Goal: Task Accomplishment & Management: Manage account settings

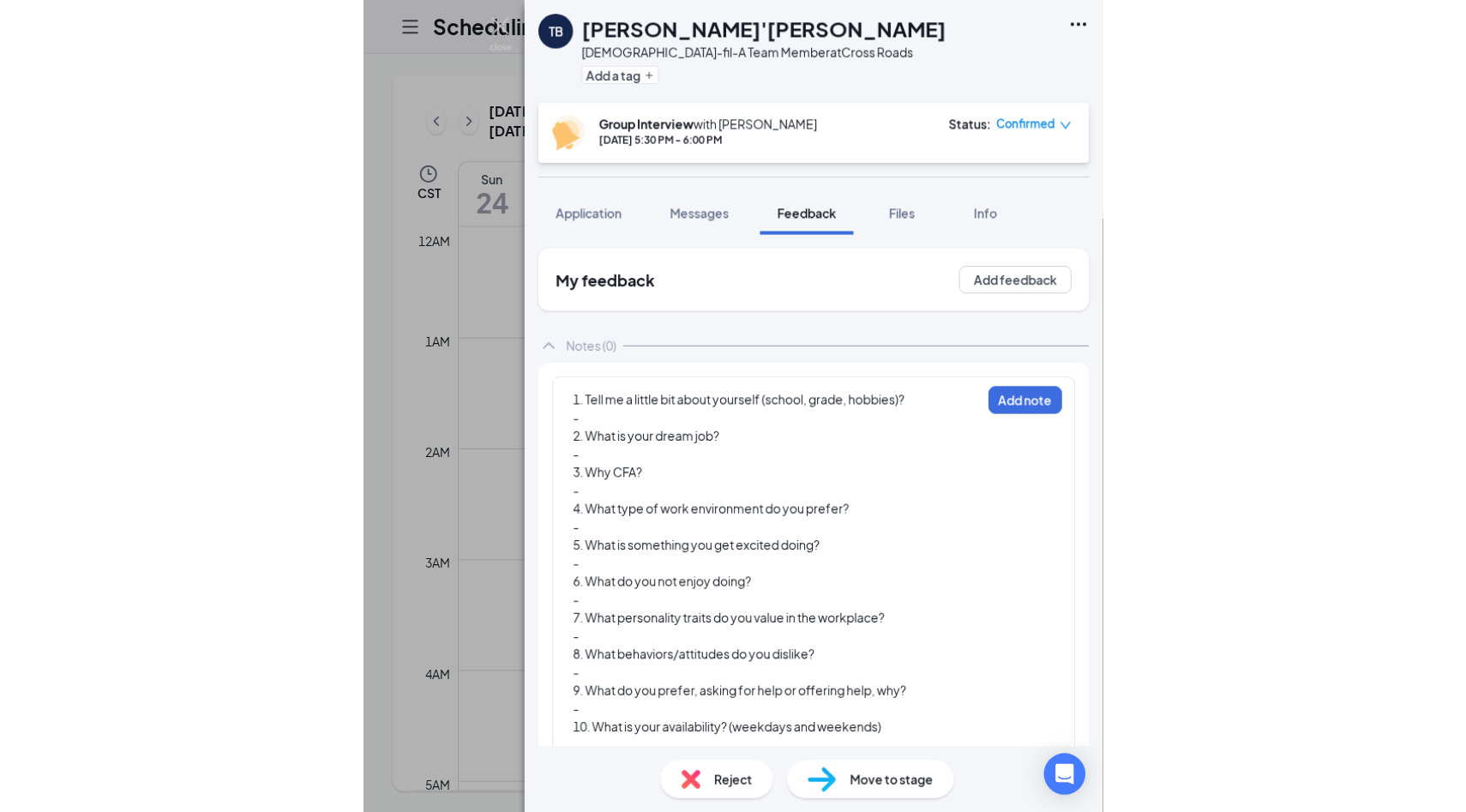
scroll to position [1610, 0]
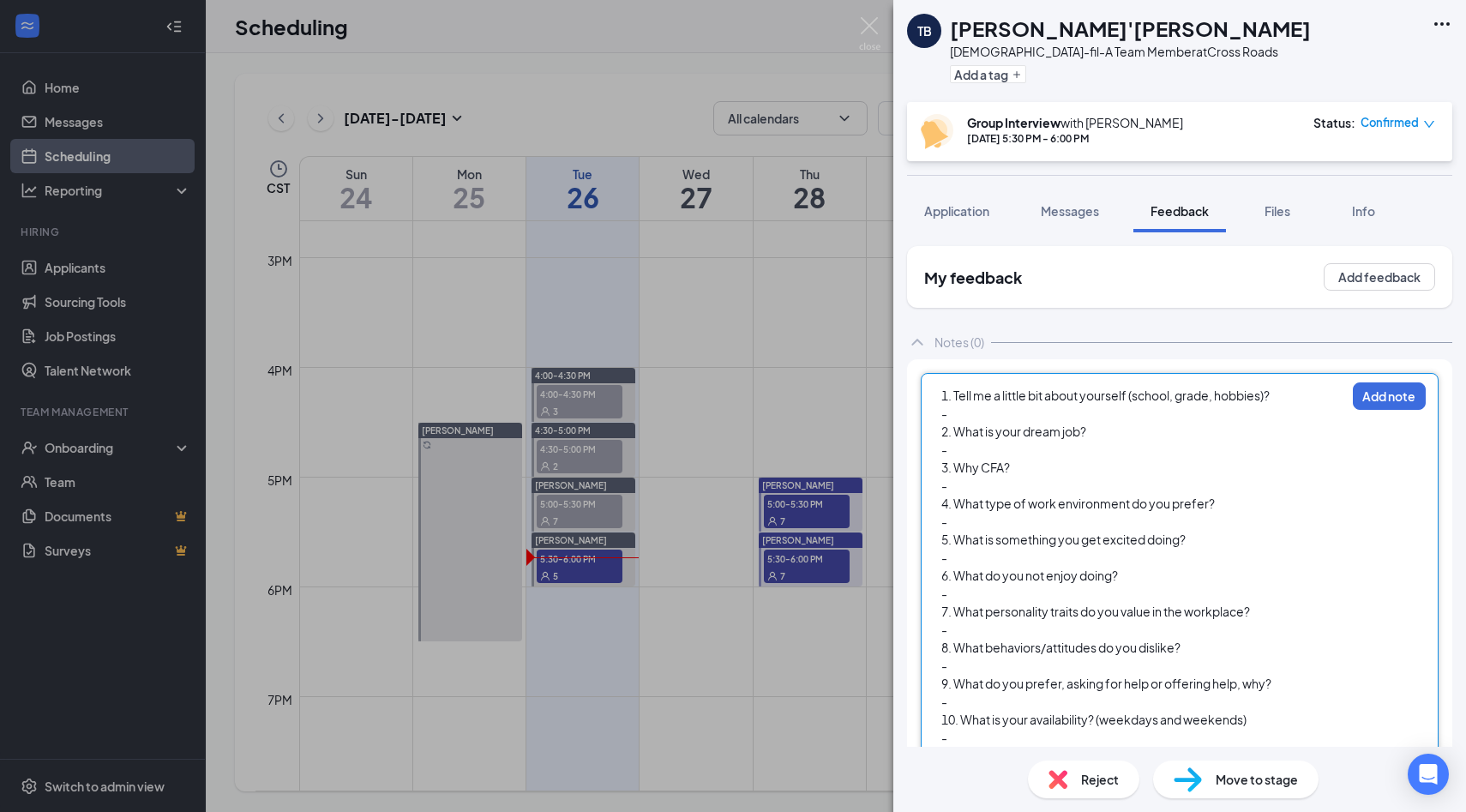
click at [732, 415] on div "-" at bounding box center [1144, 413] width 404 height 18
click at [732, 416] on div "-" at bounding box center [1144, 413] width 404 height 18
click at [732, 415] on div "-" at bounding box center [1144, 413] width 404 height 18
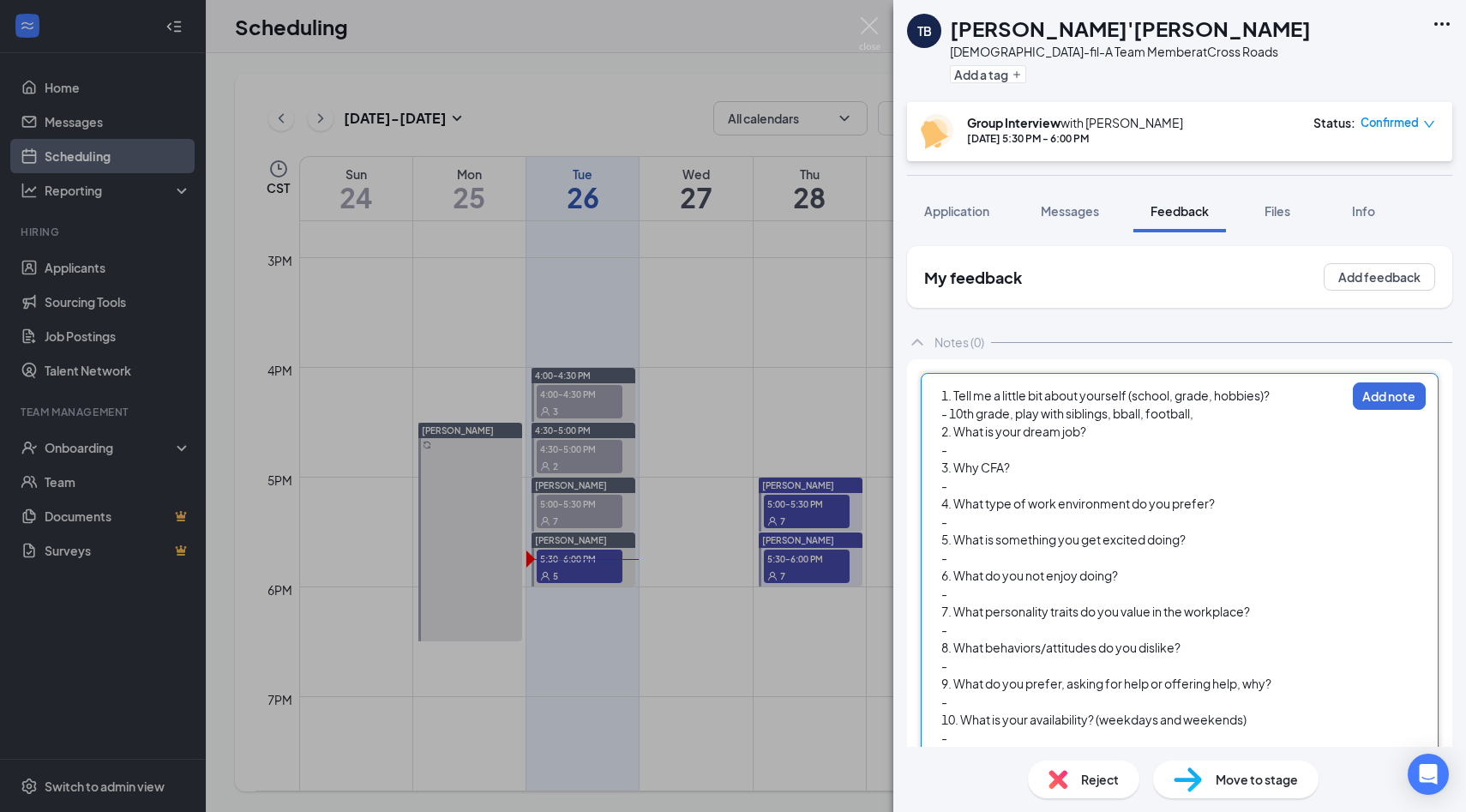
click at [732, 455] on div "-" at bounding box center [1144, 449] width 404 height 18
click at [732, 484] on div "-" at bounding box center [1144, 485] width 404 height 18
click at [732, 515] on div "-" at bounding box center [1144, 521] width 404 height 18
click at [732, 522] on div "-" at bounding box center [1144, 521] width 404 height 18
click at [732, 555] on div "-" at bounding box center [1144, 557] width 404 height 18
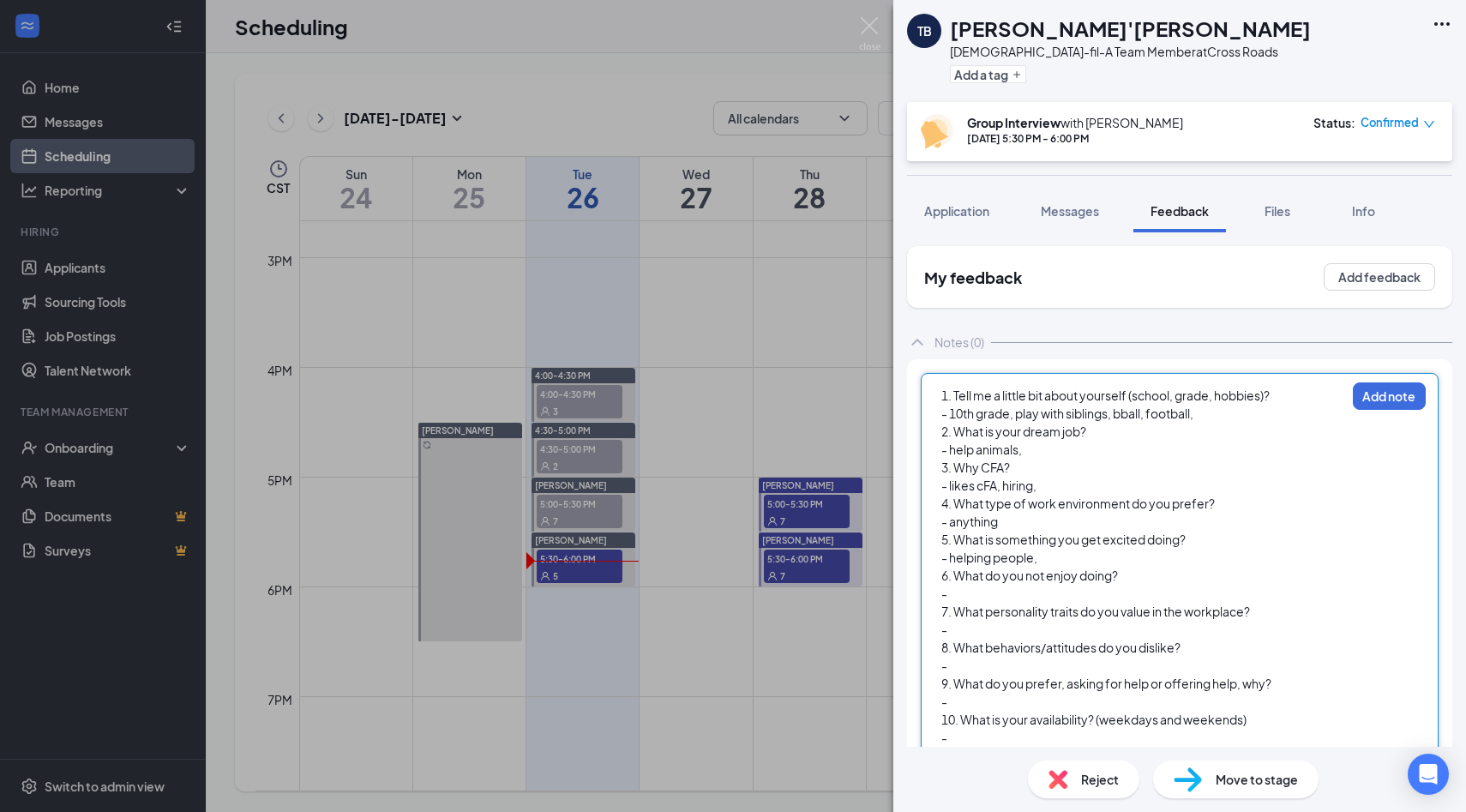
click at [732, 593] on div "-" at bounding box center [1144, 594] width 404 height 18
click at [732, 630] on div "-" at bounding box center [1144, 629] width 404 height 18
click at [732, 672] on div "-" at bounding box center [1144, 665] width 404 height 18
click at [732, 700] on div "-" at bounding box center [1144, 701] width 404 height 18
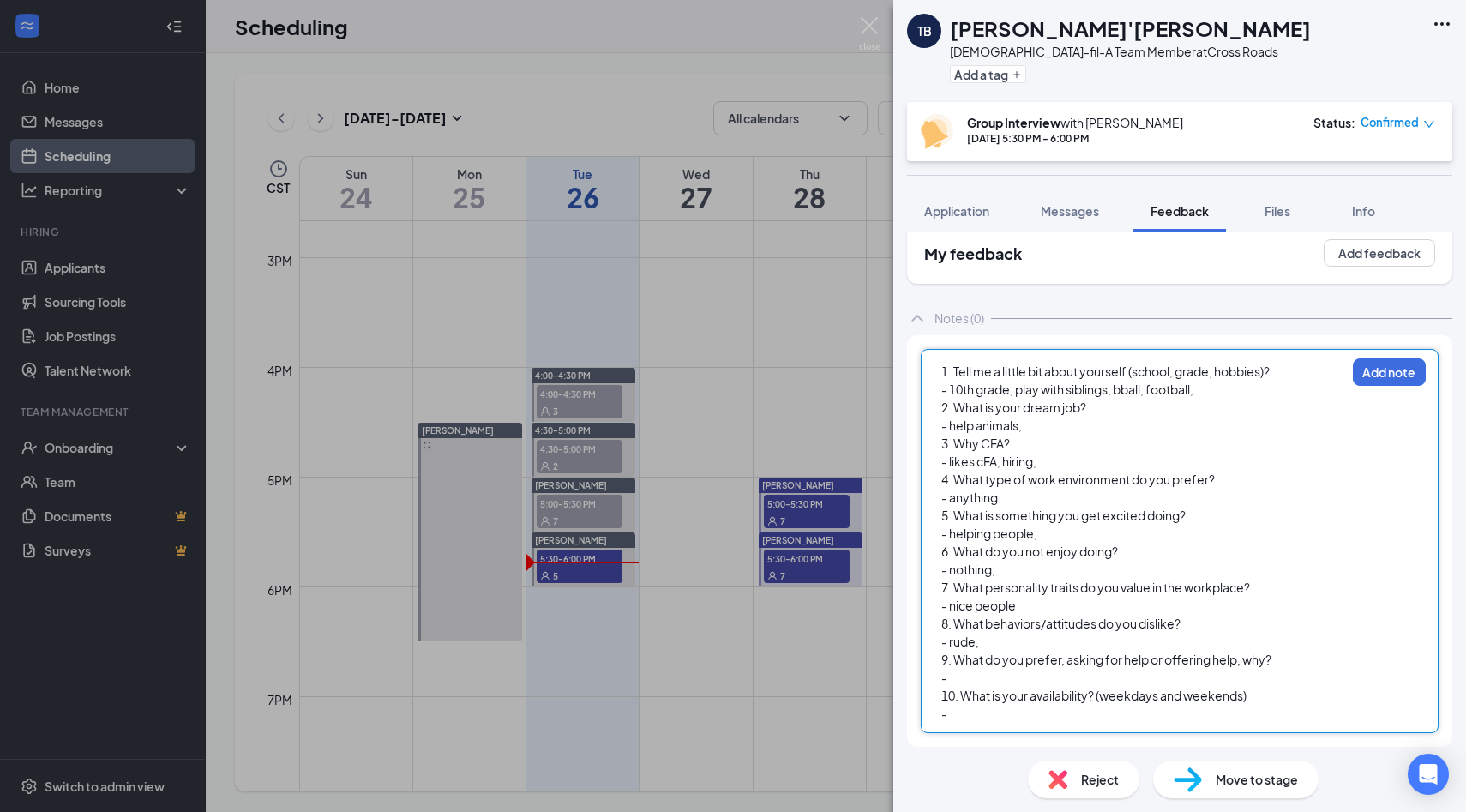
click at [732, 677] on div "-" at bounding box center [1144, 677] width 404 height 18
click at [732, 716] on div "-" at bounding box center [1144, 713] width 404 height 18
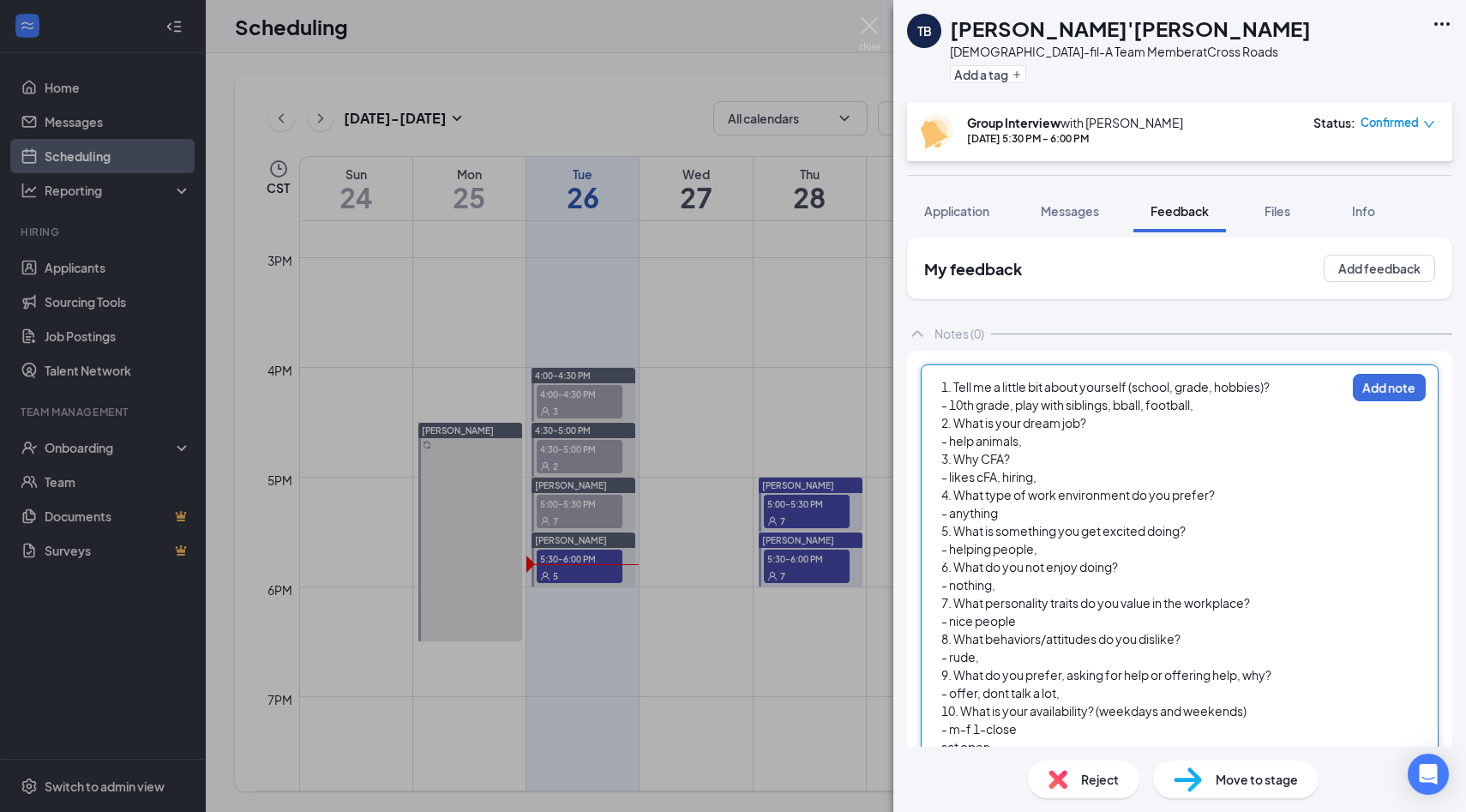
scroll to position [60, 0]
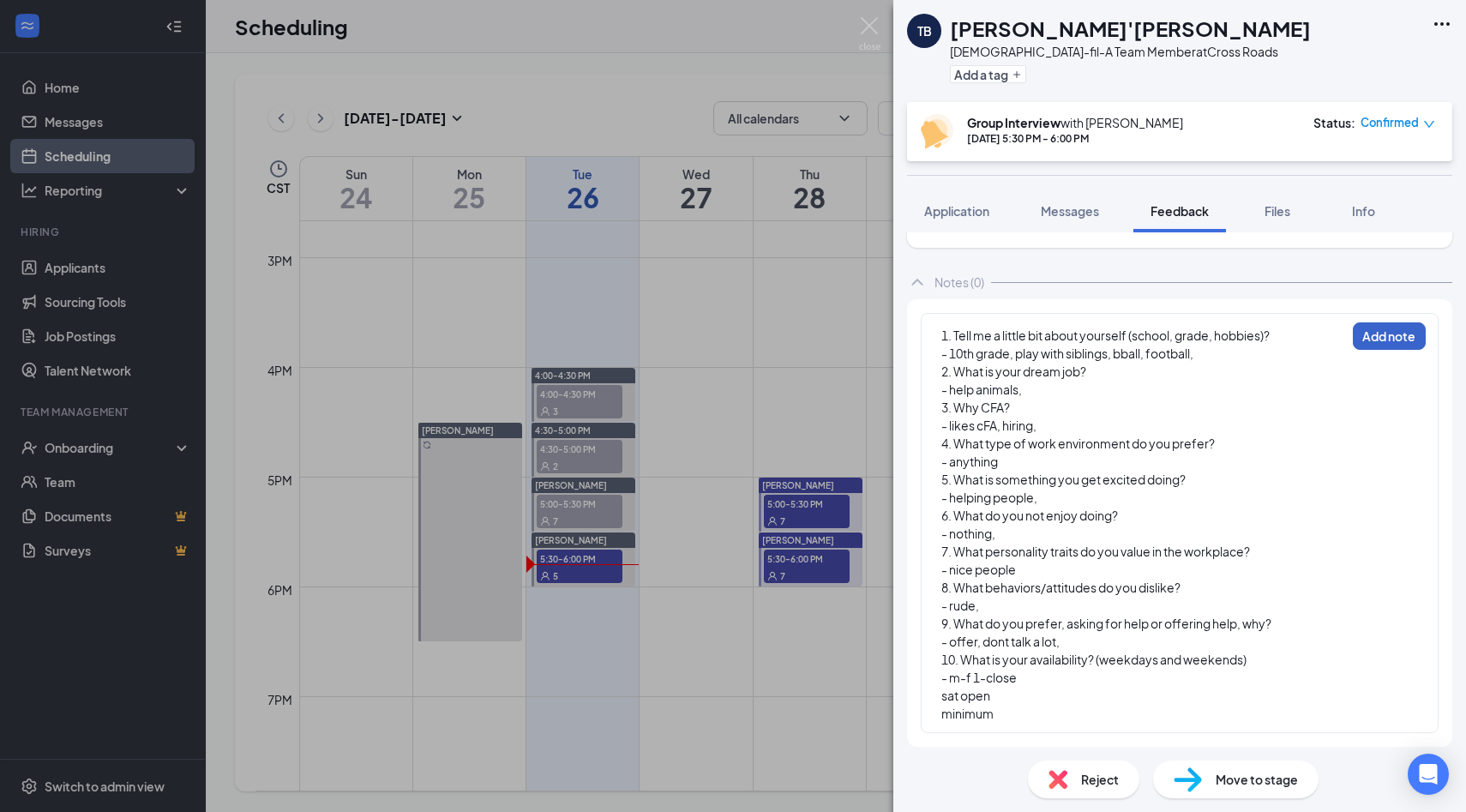
click at [732, 335] on button "Add note" at bounding box center [1390, 336] width 73 height 28
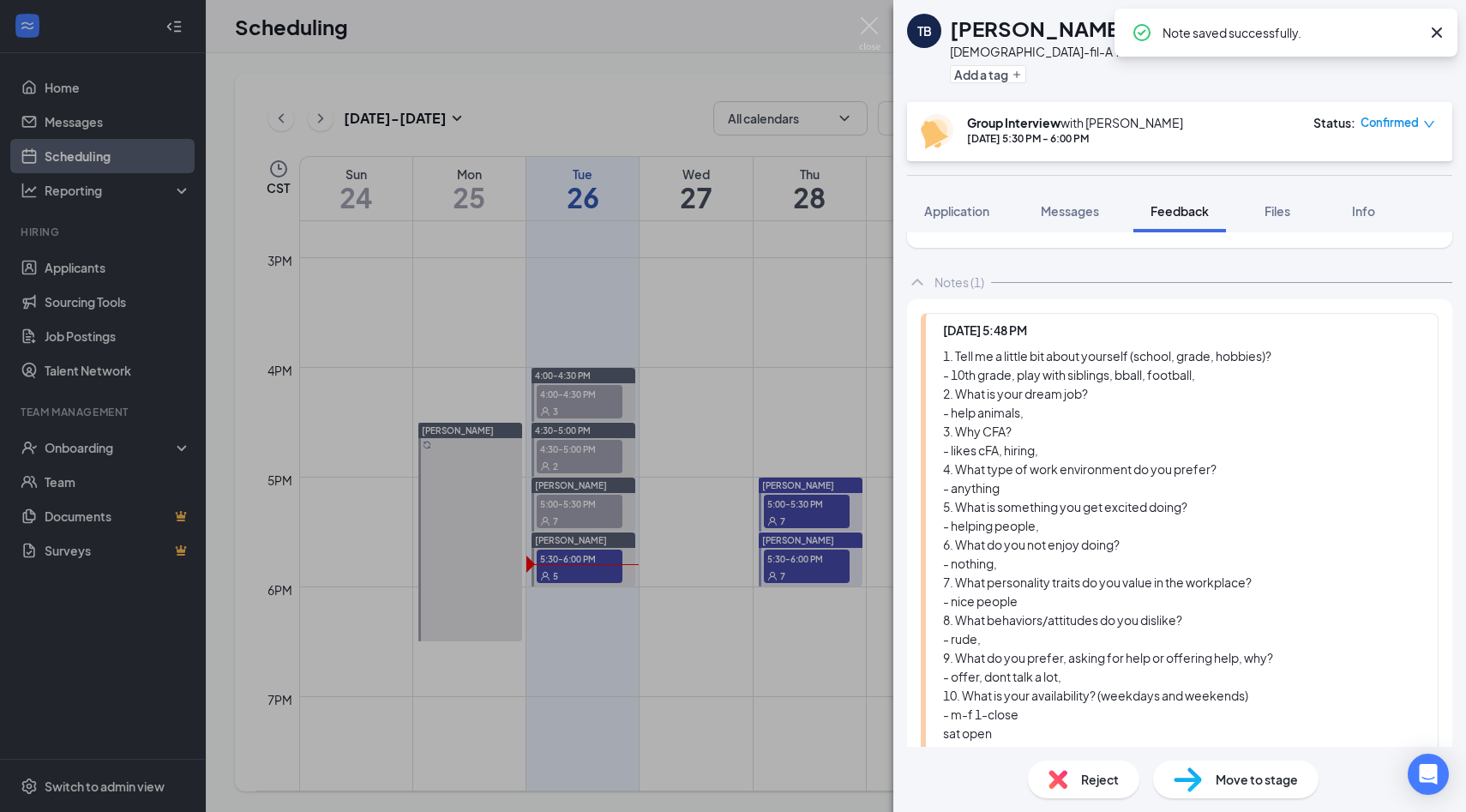
scroll to position [17, 0]
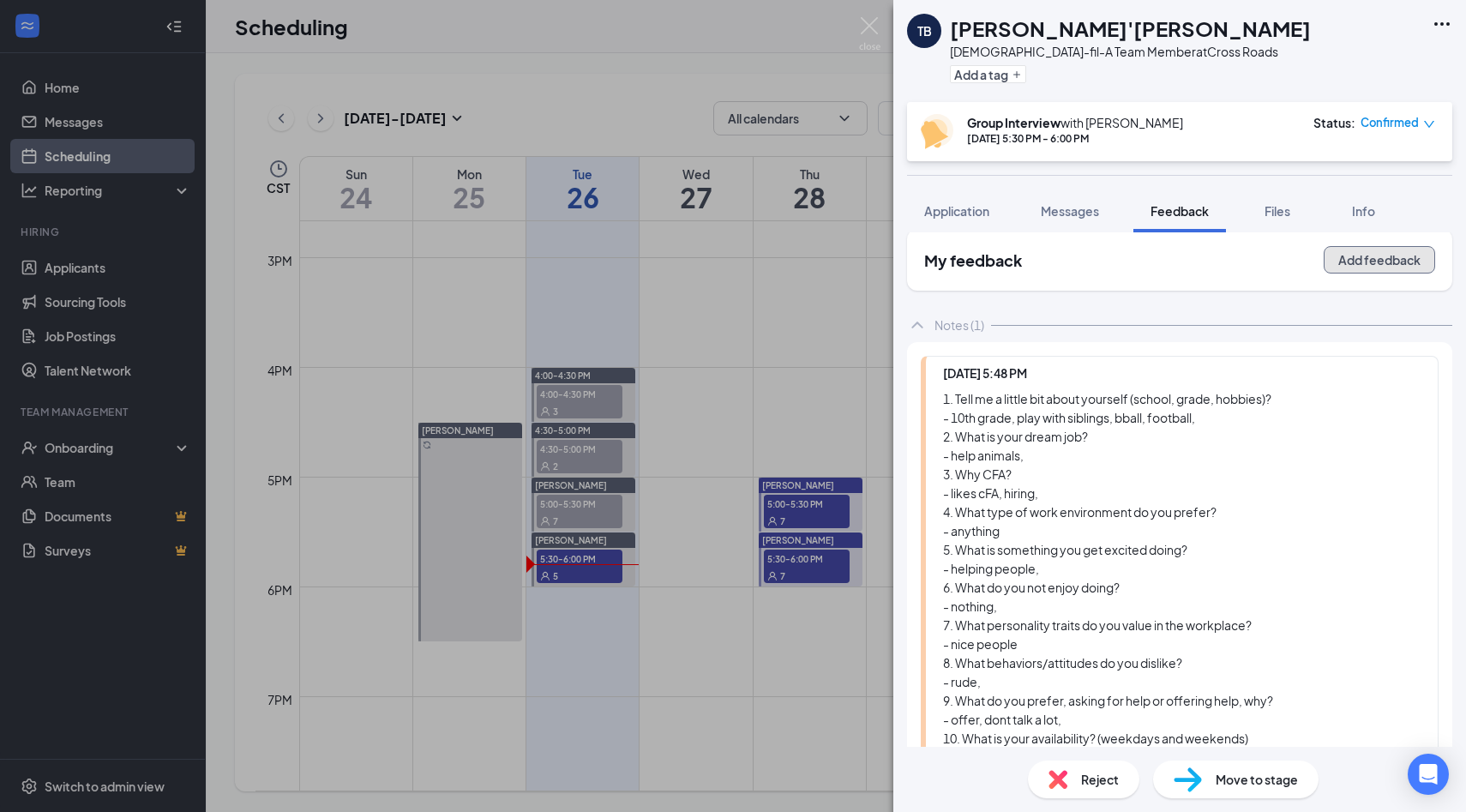
click at [732, 264] on button "Add feedback" at bounding box center [1380, 260] width 112 height 28
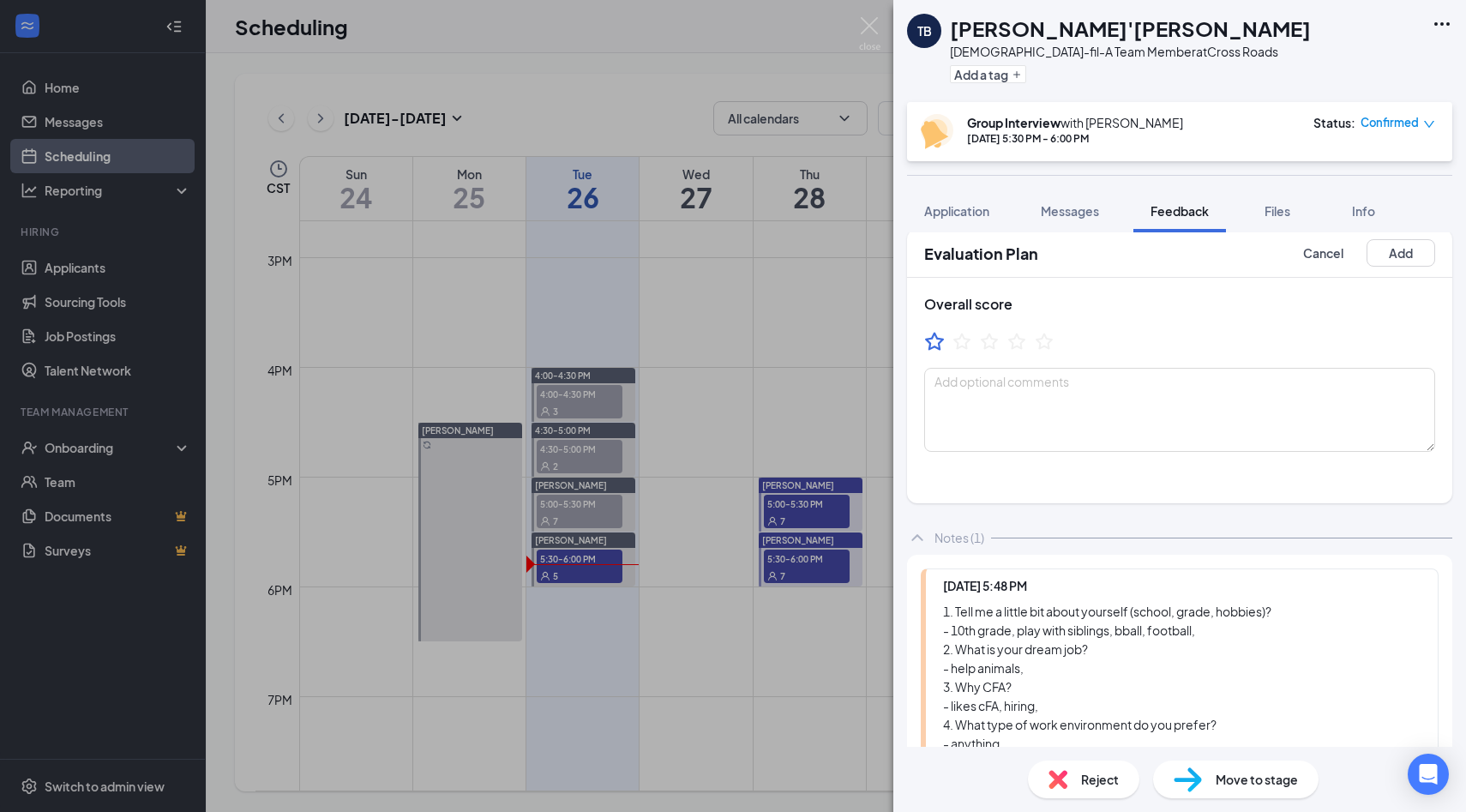
click at [732, 350] on icon "StarBorder" at bounding box center [934, 341] width 22 height 22
click at [732, 264] on button "Add" at bounding box center [1401, 253] width 68 height 28
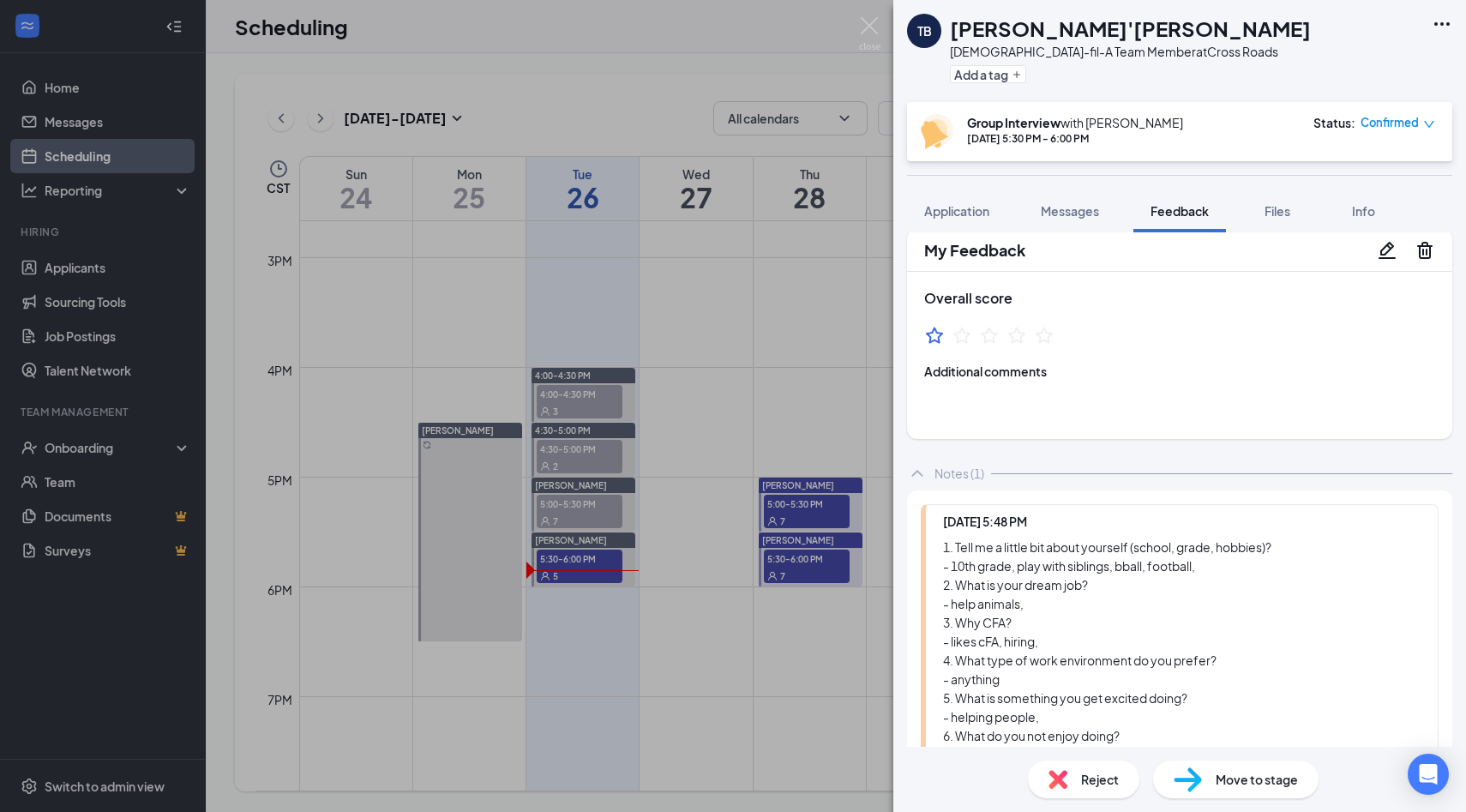
click at [732, 22] on div "[PERSON_NAME]'[PERSON_NAME]" at bounding box center [1130, 28] width 361 height 29
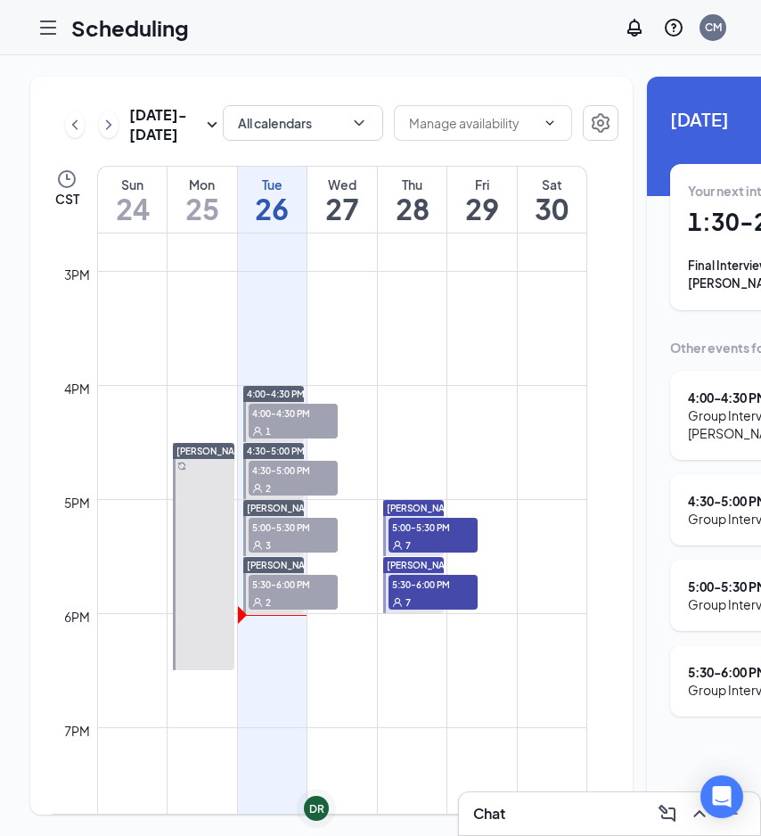
click at [292, 592] on span "5:30-6:00 PM" at bounding box center [293, 584] width 89 height 18
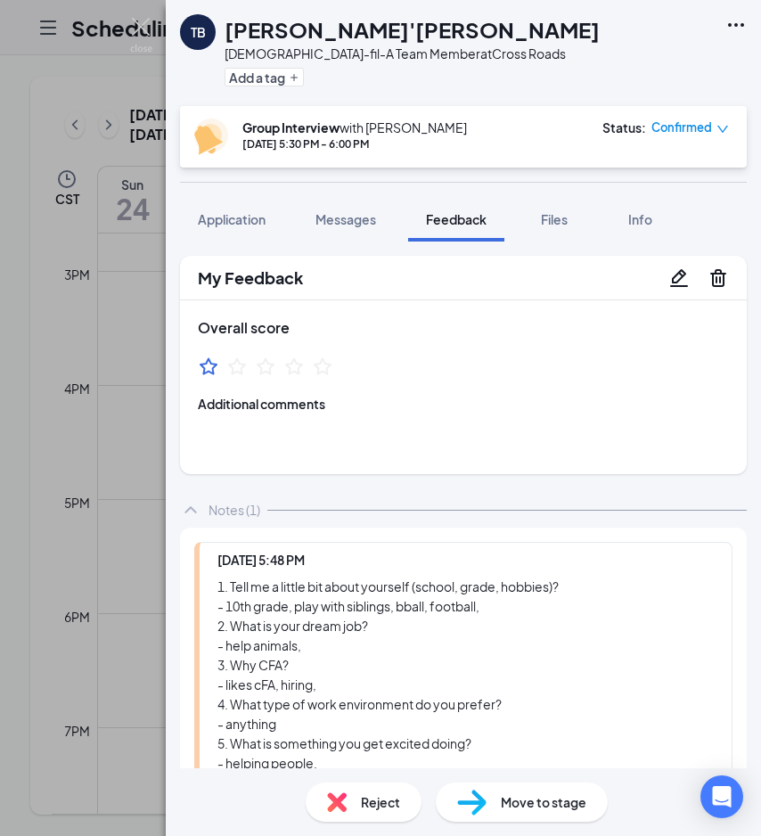
click at [110, 469] on div "TB Ty'reon Baker Chick-fil-A Team Member at Cross Roads Add a tag Group Intervi…" at bounding box center [380, 418] width 761 height 836
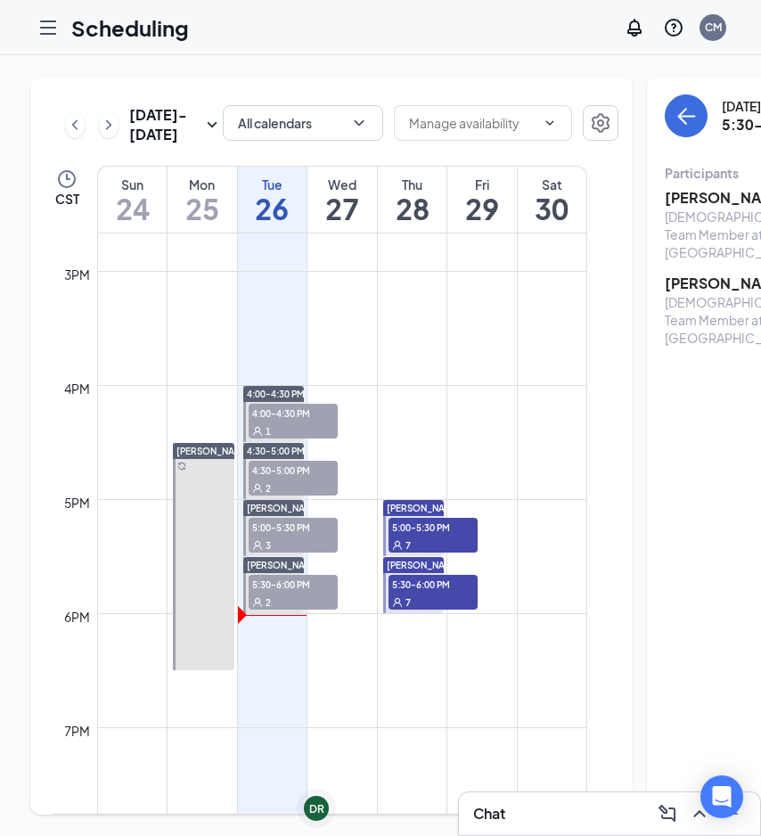
click at [51, 32] on icon "Hamburger" at bounding box center [47, 27] width 21 height 21
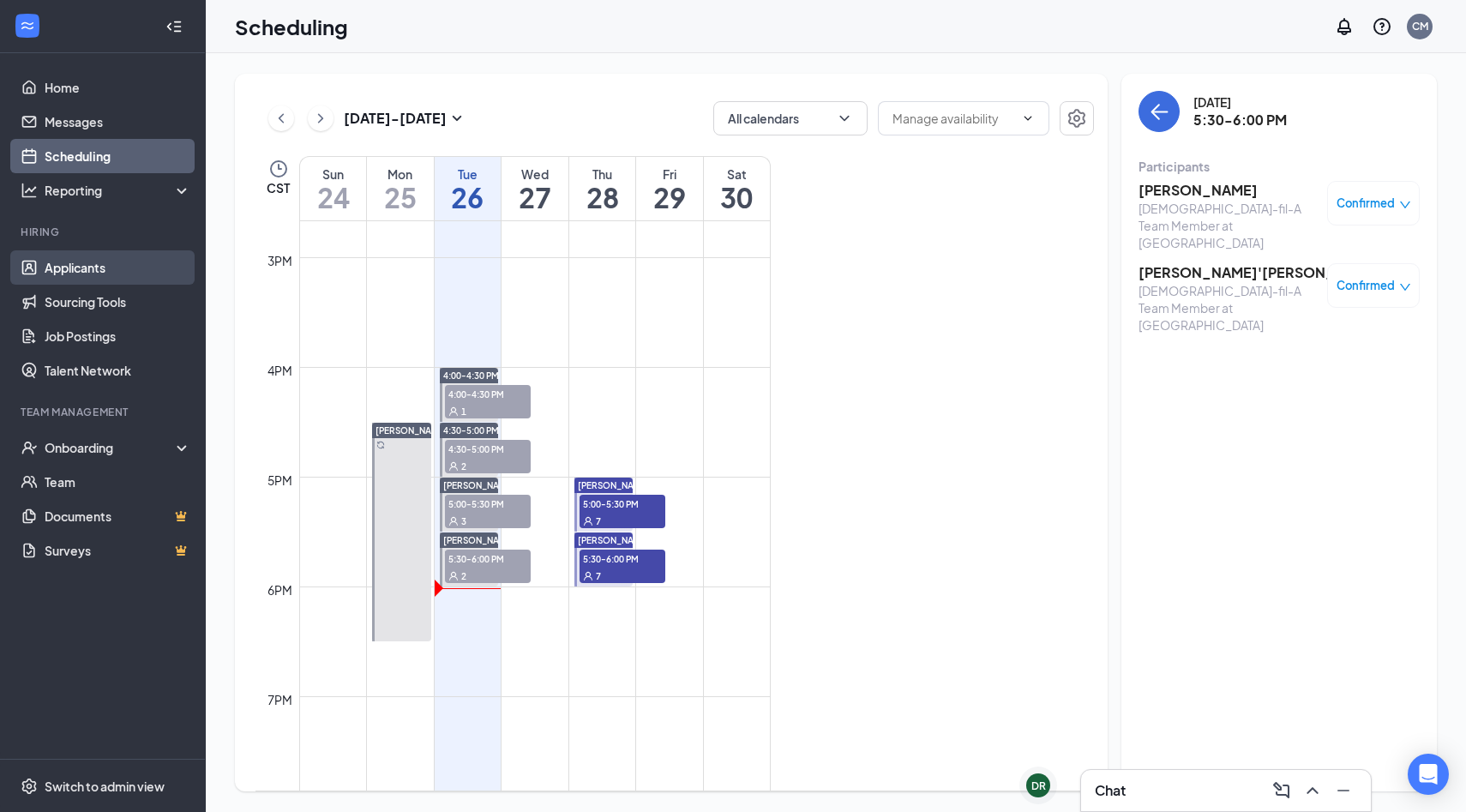
click at [110, 259] on link "Applicants" at bounding box center [117, 267] width 146 height 35
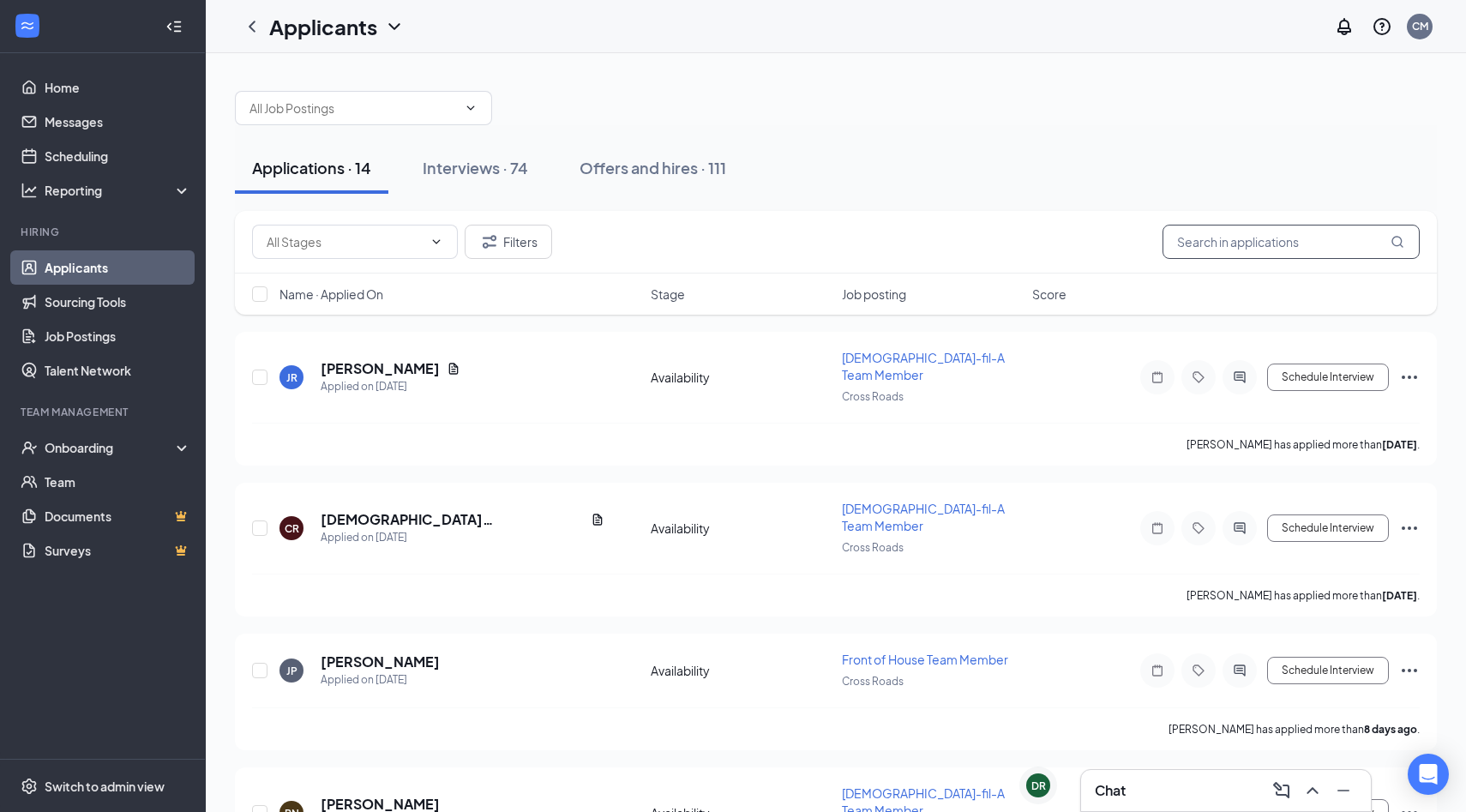
click at [732, 253] on input "text" at bounding box center [1291, 241] width 257 height 35
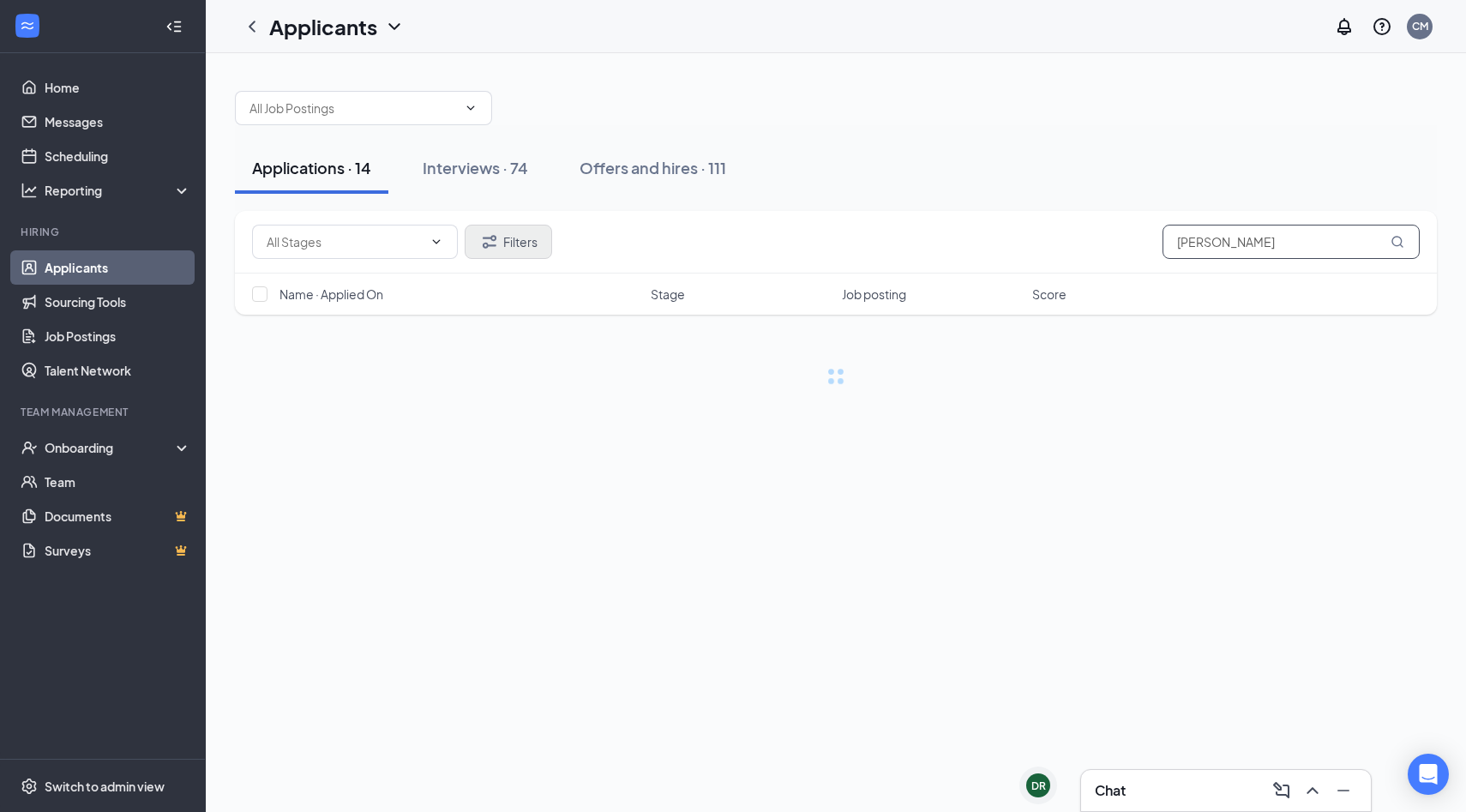
type input "[PERSON_NAME]"
click at [505, 241] on button "Filters" at bounding box center [508, 241] width 88 height 35
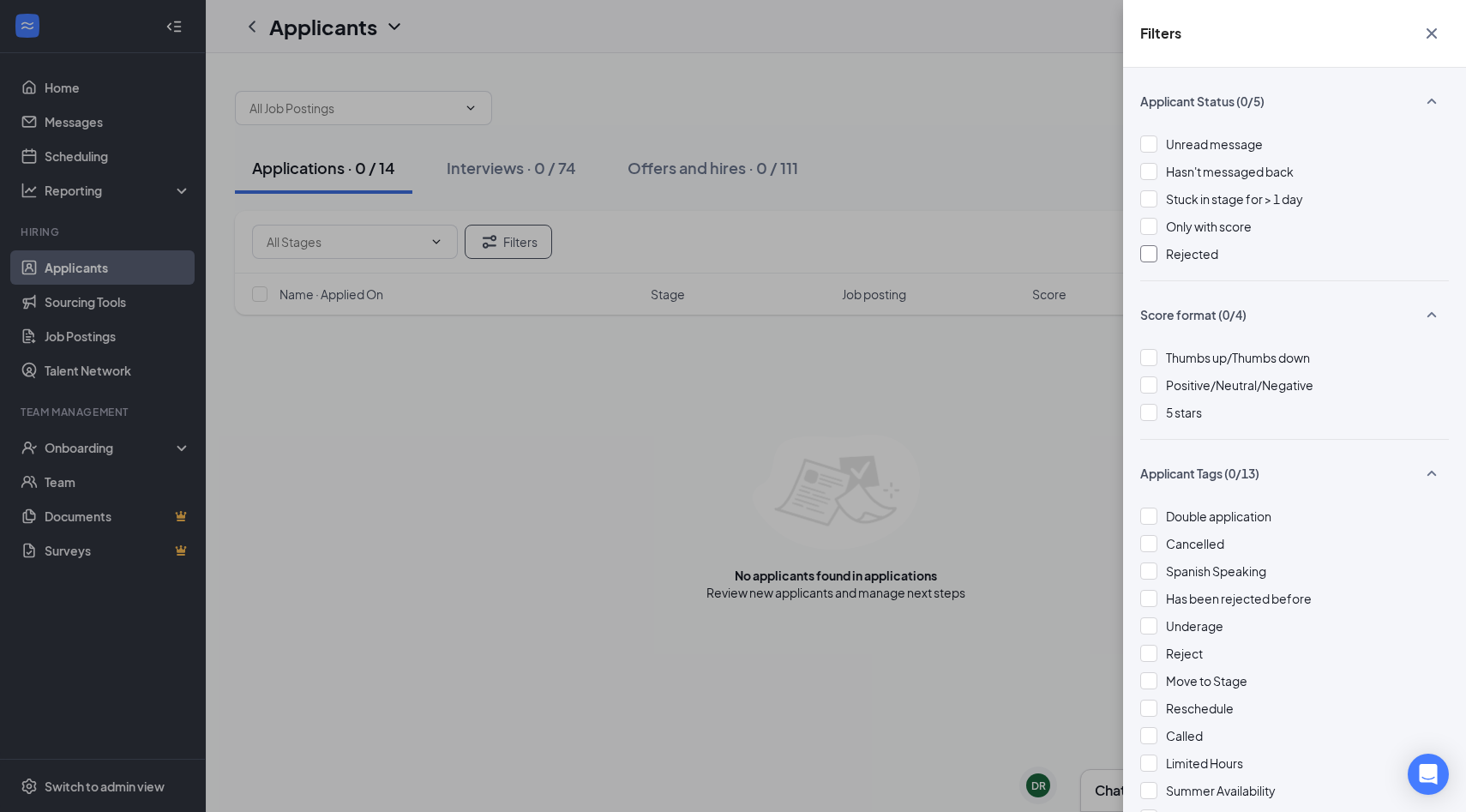
click at [732, 261] on div "Rejected" at bounding box center [1193, 254] width 52 height 19
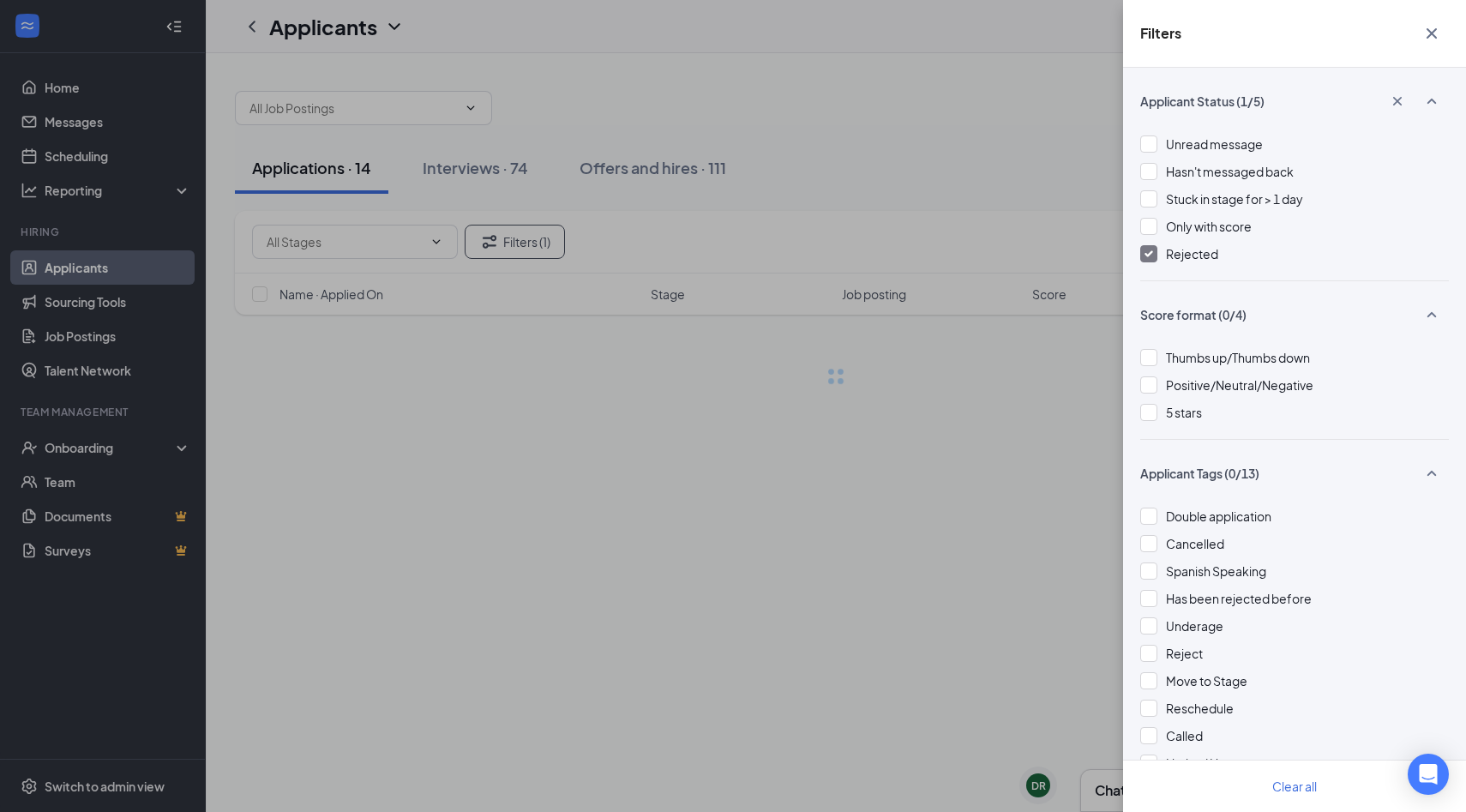
click at [732, 174] on div "Filters Applicant Status (1/5) Unread message Hasn't messaged back Stuck in sta…" at bounding box center [733, 406] width 1466 height 812
click at [732, 171] on div "Filters Applicant Status (1/5) Unread message Hasn't messaged back Stuck in sta…" at bounding box center [733, 406] width 1466 height 812
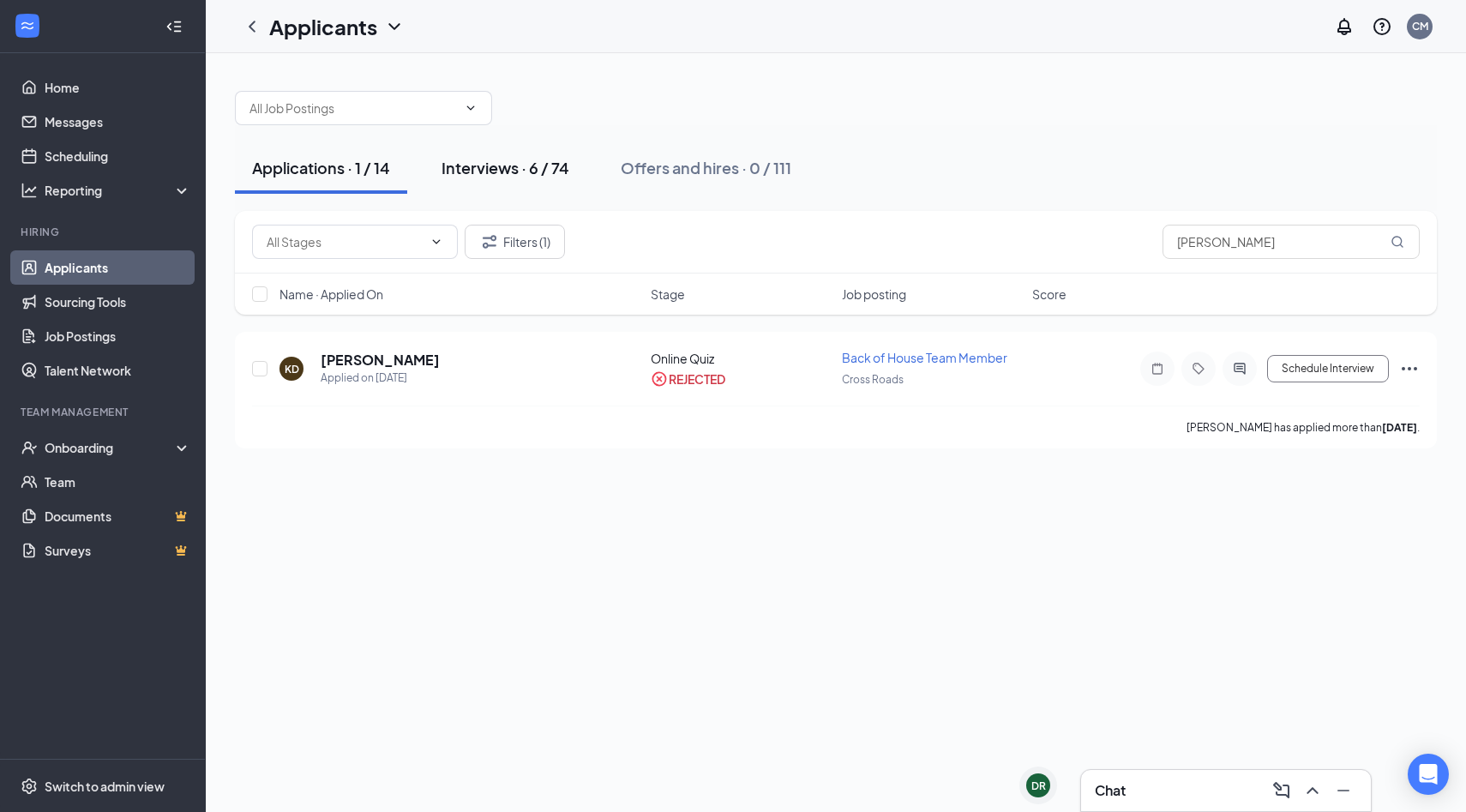
click at [507, 167] on div "Interviews · 6 / 74" at bounding box center [505, 167] width 128 height 21
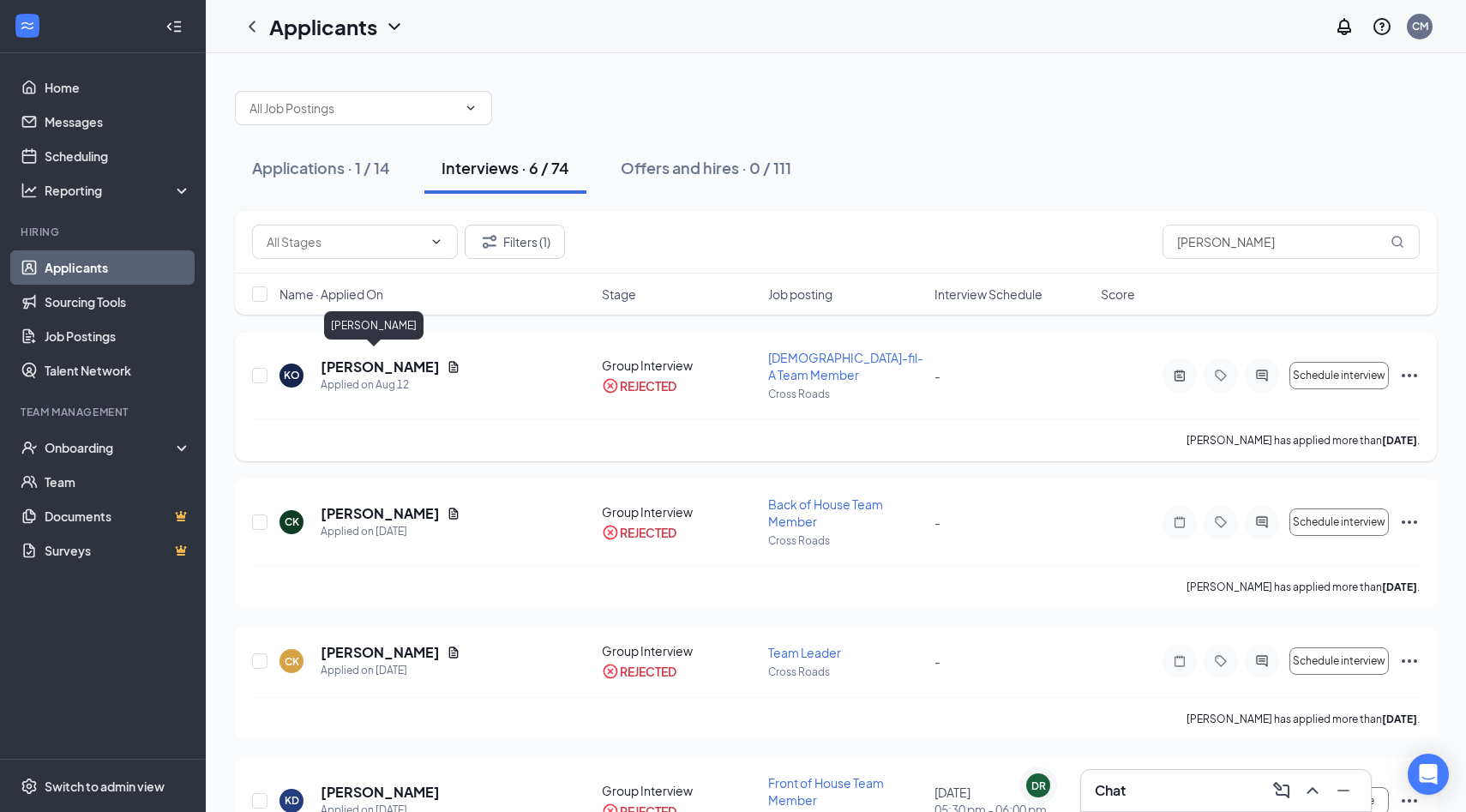
click at [356, 361] on h5 "[PERSON_NAME]" at bounding box center [380, 368] width 119 height 19
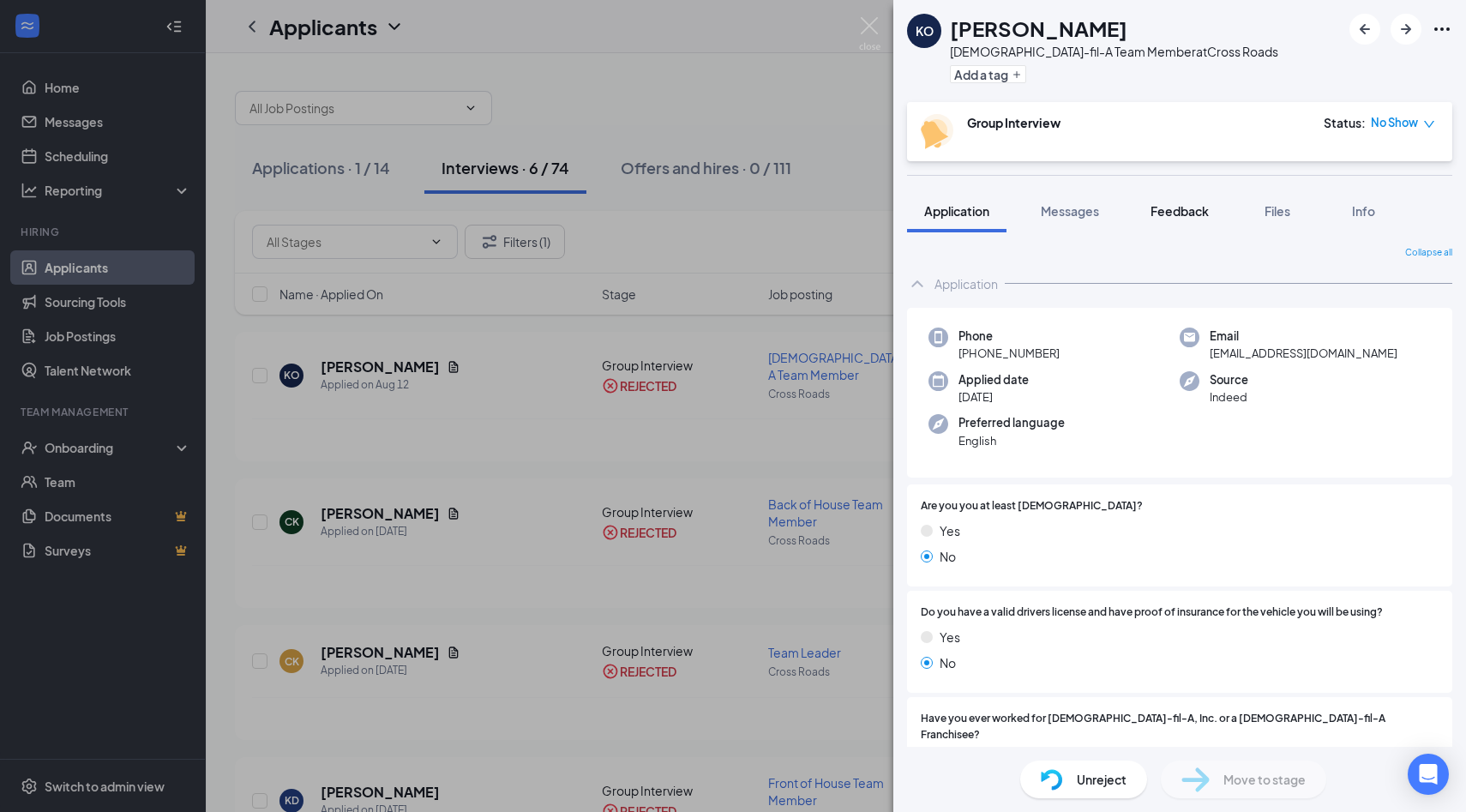
click at [732, 210] on span "Feedback" at bounding box center [1180, 211] width 59 height 15
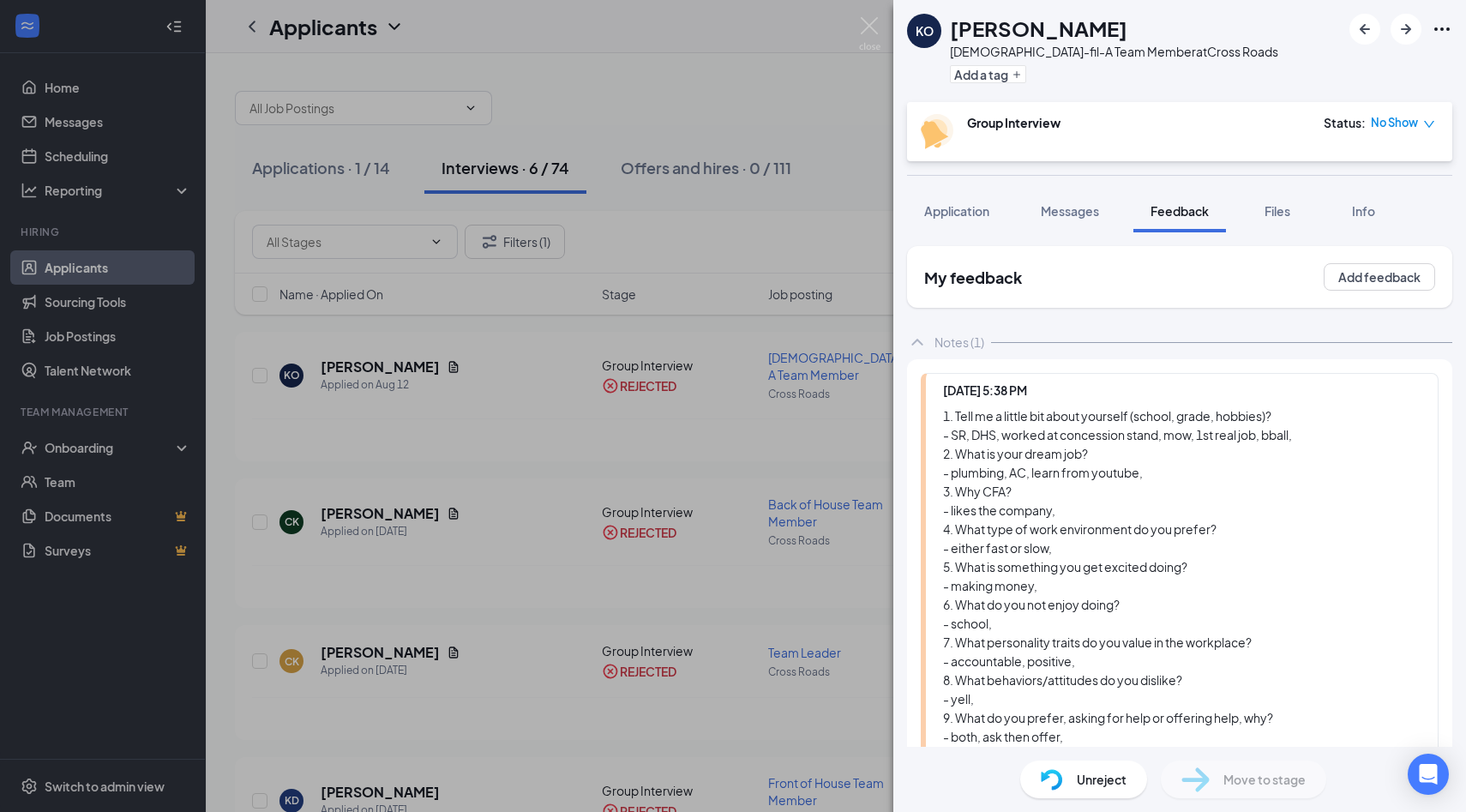
click at [732, 781] on span "Unreject" at bounding box center [1102, 779] width 50 height 19
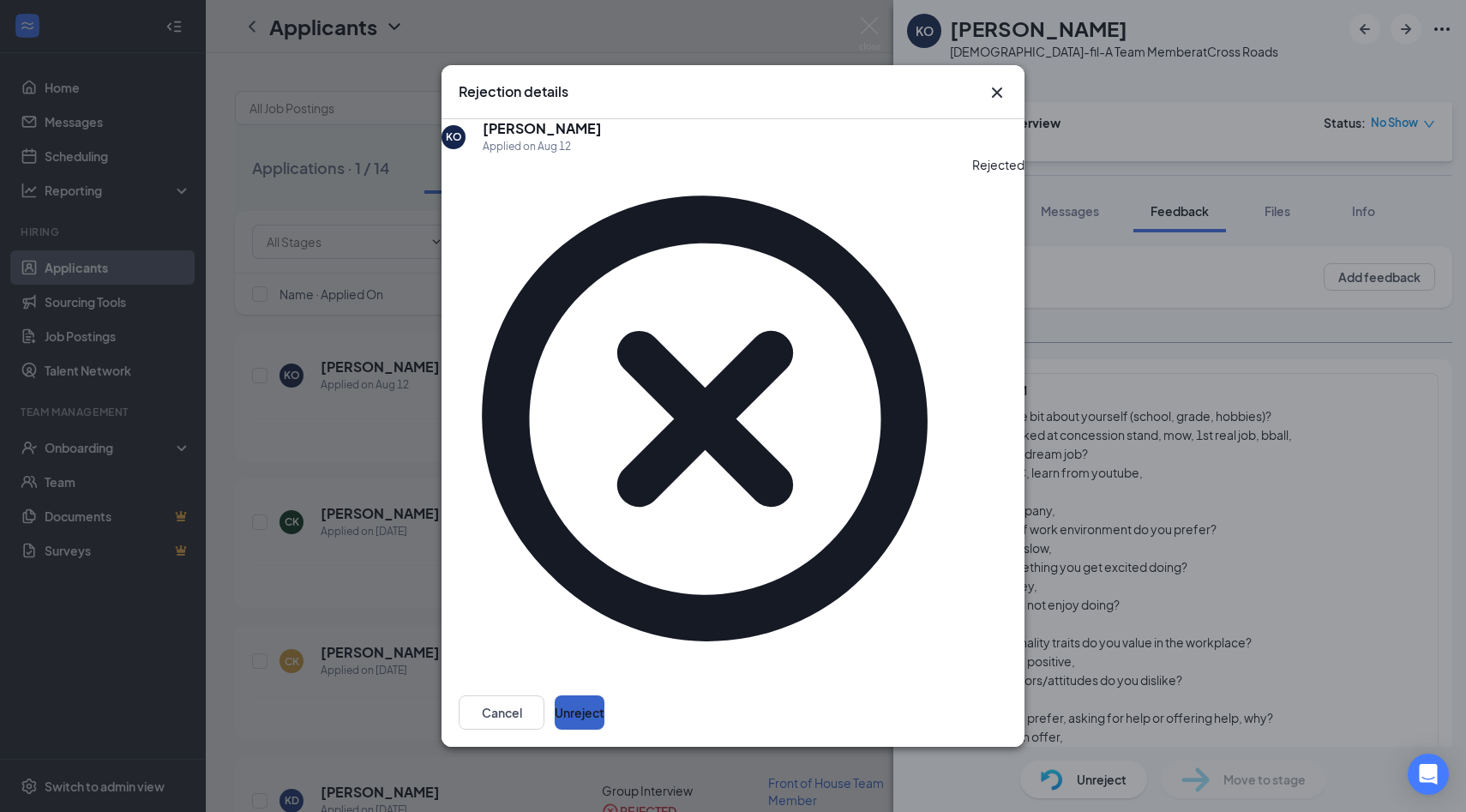
click at [604, 696] on button "Unreject" at bounding box center [579, 713] width 50 height 35
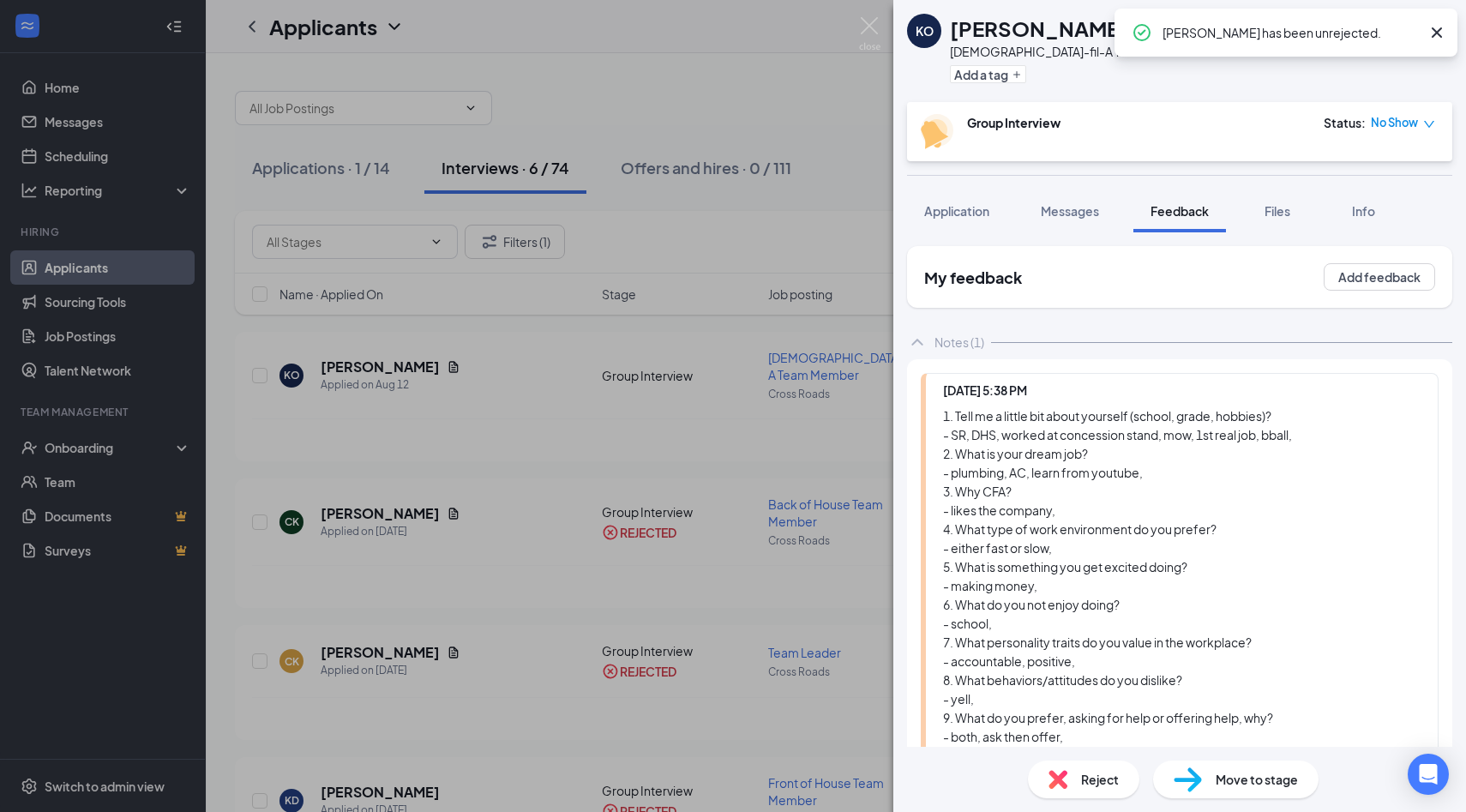
click at [732, 47] on div "KO Karl Ogden Chick-fil-A Team Member at Cross Roads Add a tag Group Interview …" at bounding box center [733, 406] width 1466 height 812
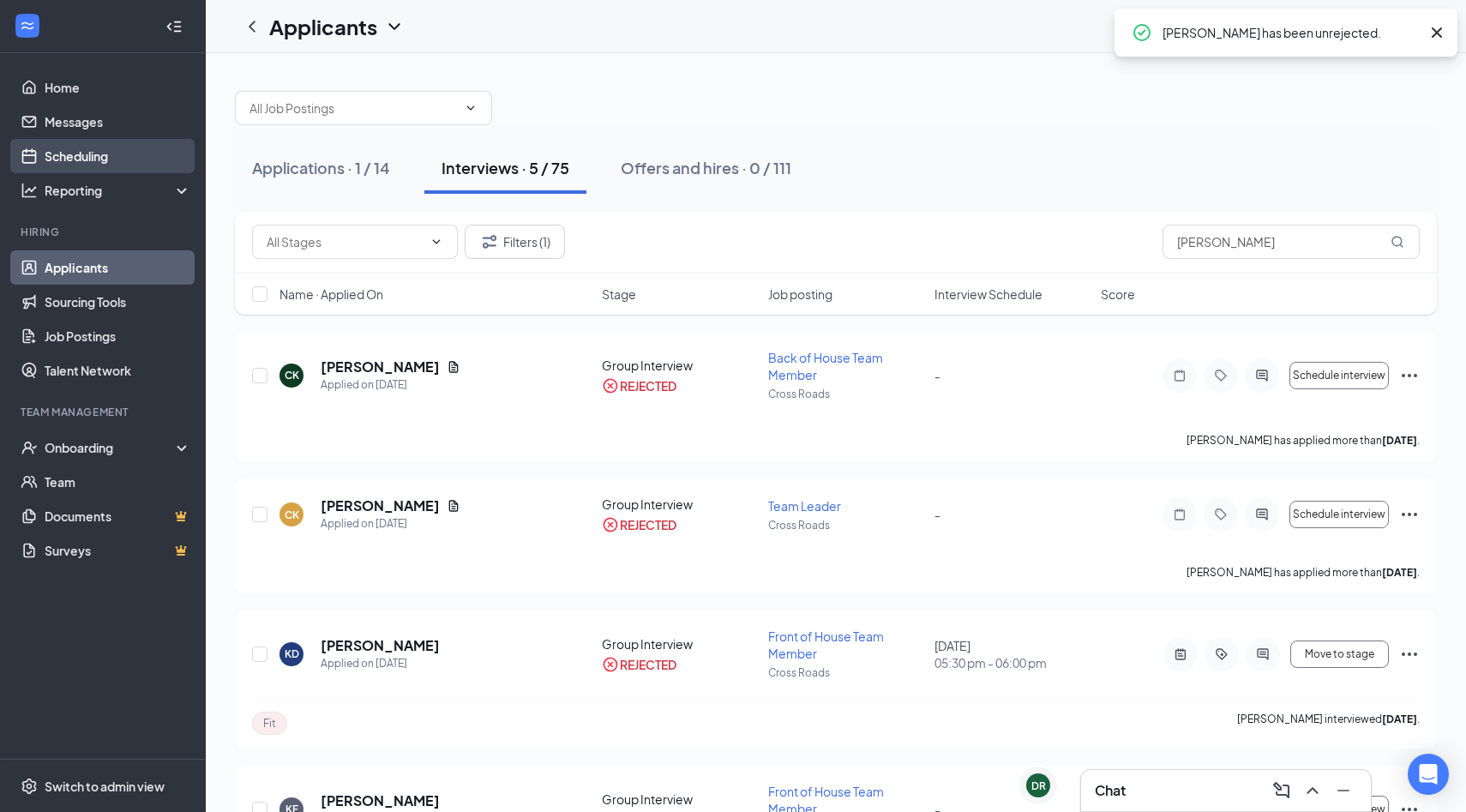
click at [117, 159] on link "Scheduling" at bounding box center [117, 156] width 146 height 35
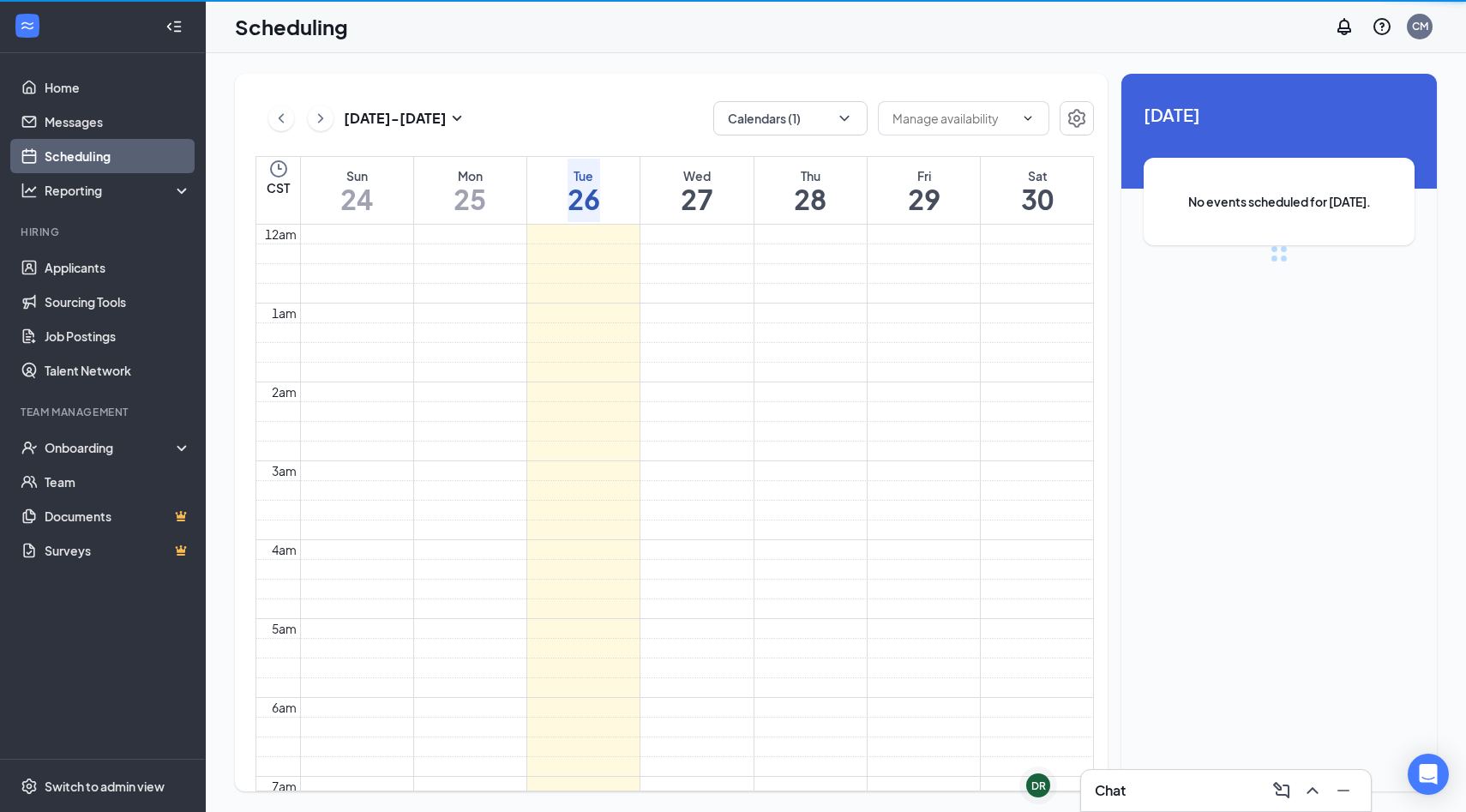
scroll to position [843, 0]
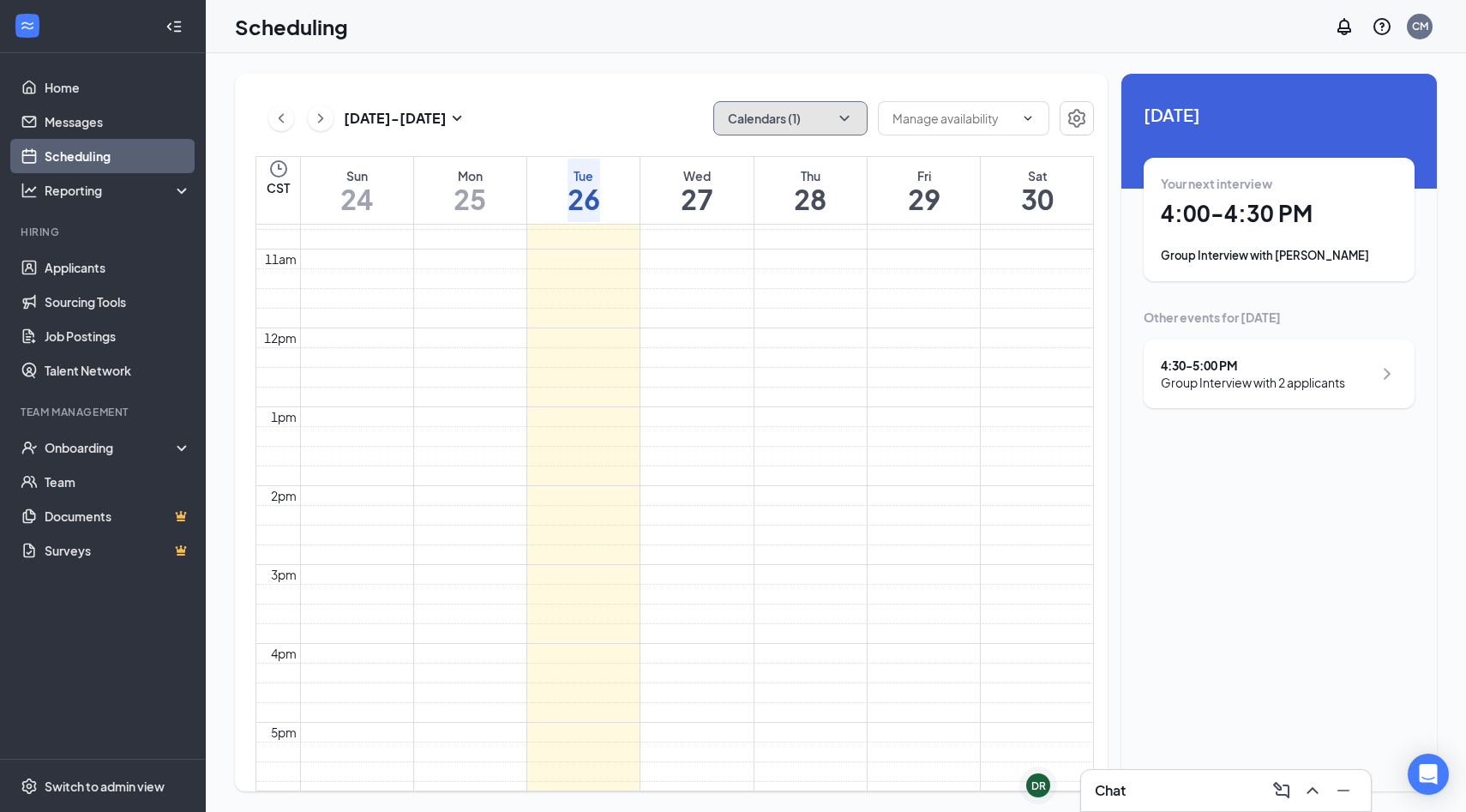
click at [732, 117] on button "Calendars (1)" at bounding box center [790, 118] width 154 height 35
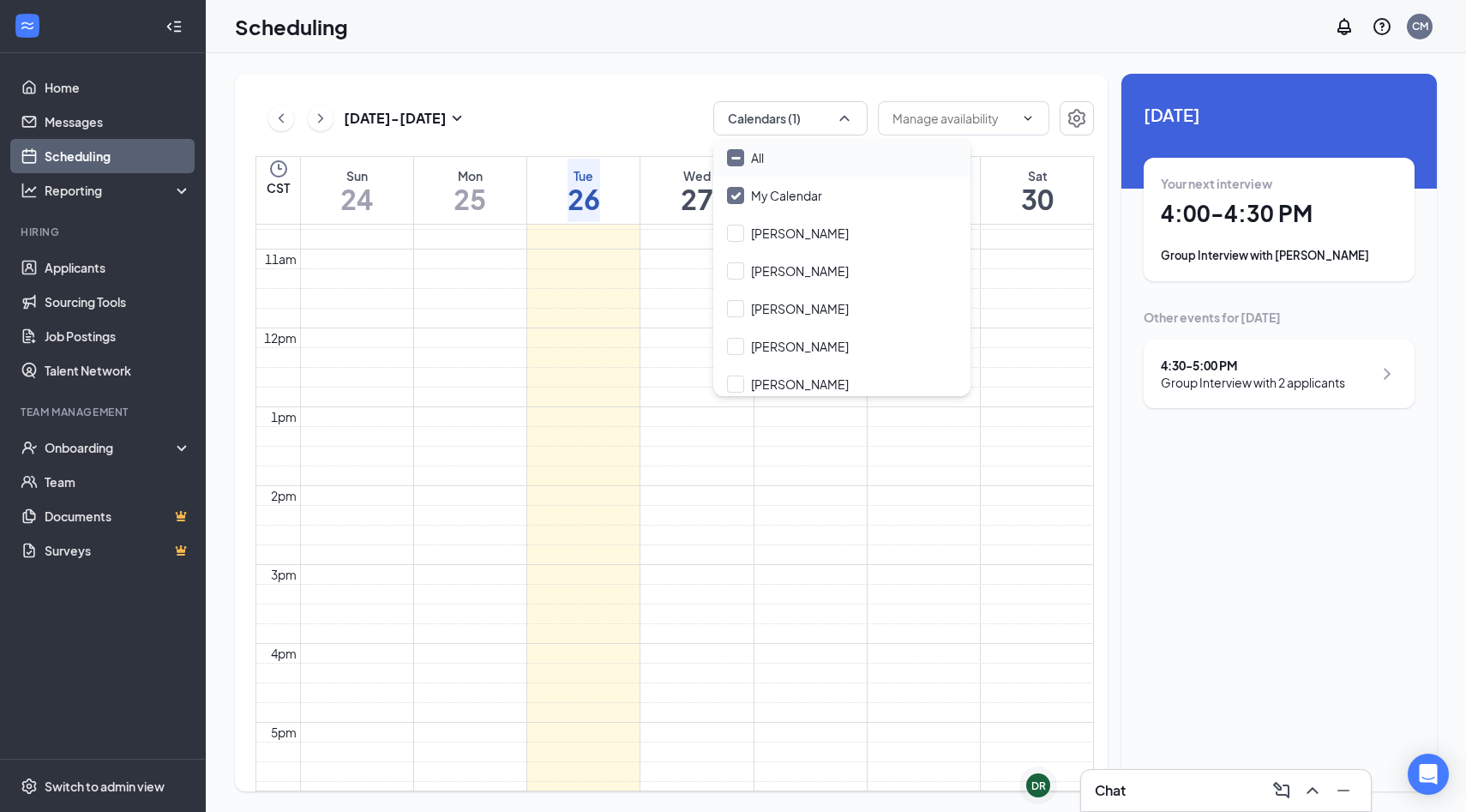
click at [732, 163] on div "All" at bounding box center [841, 157] width 257 height 38
checkbox input "true"
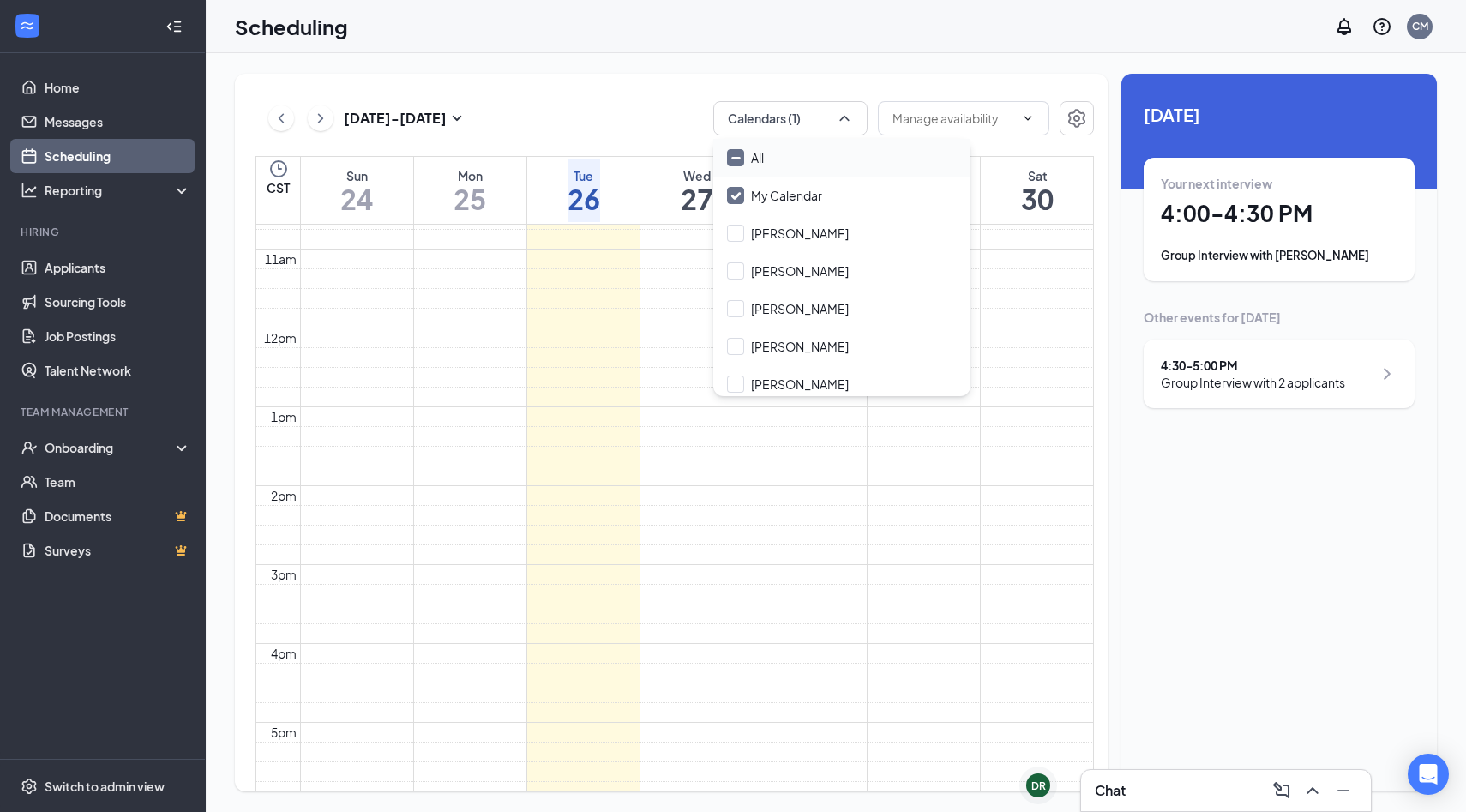
checkbox input "true"
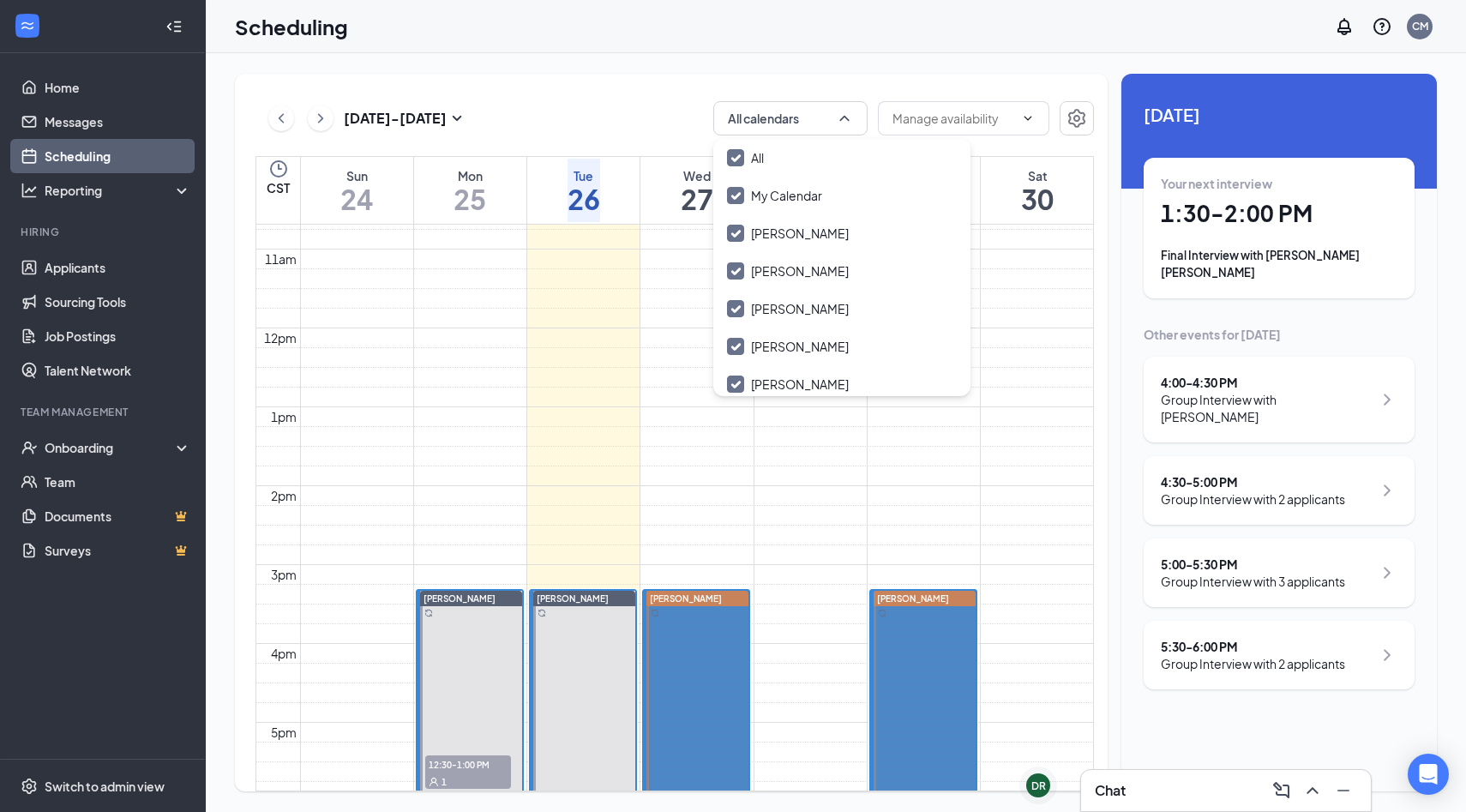
click at [628, 111] on div "Aug 24 - Aug 30 All calendars" at bounding box center [674, 118] width 838 height 35
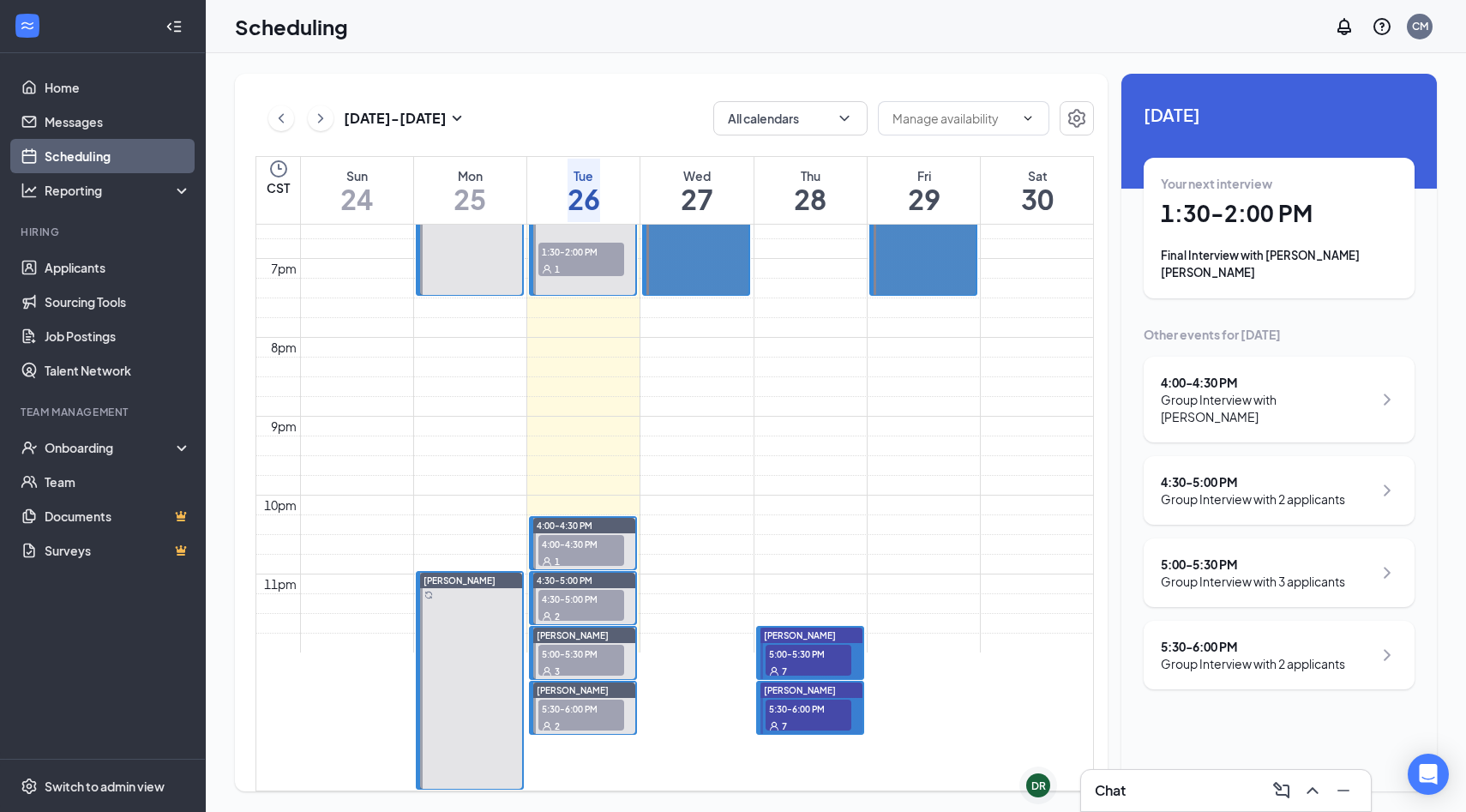
scroll to position [1705, 0]
click at [618, 699] on span "5:30-6:00 PM" at bounding box center [580, 708] width 86 height 17
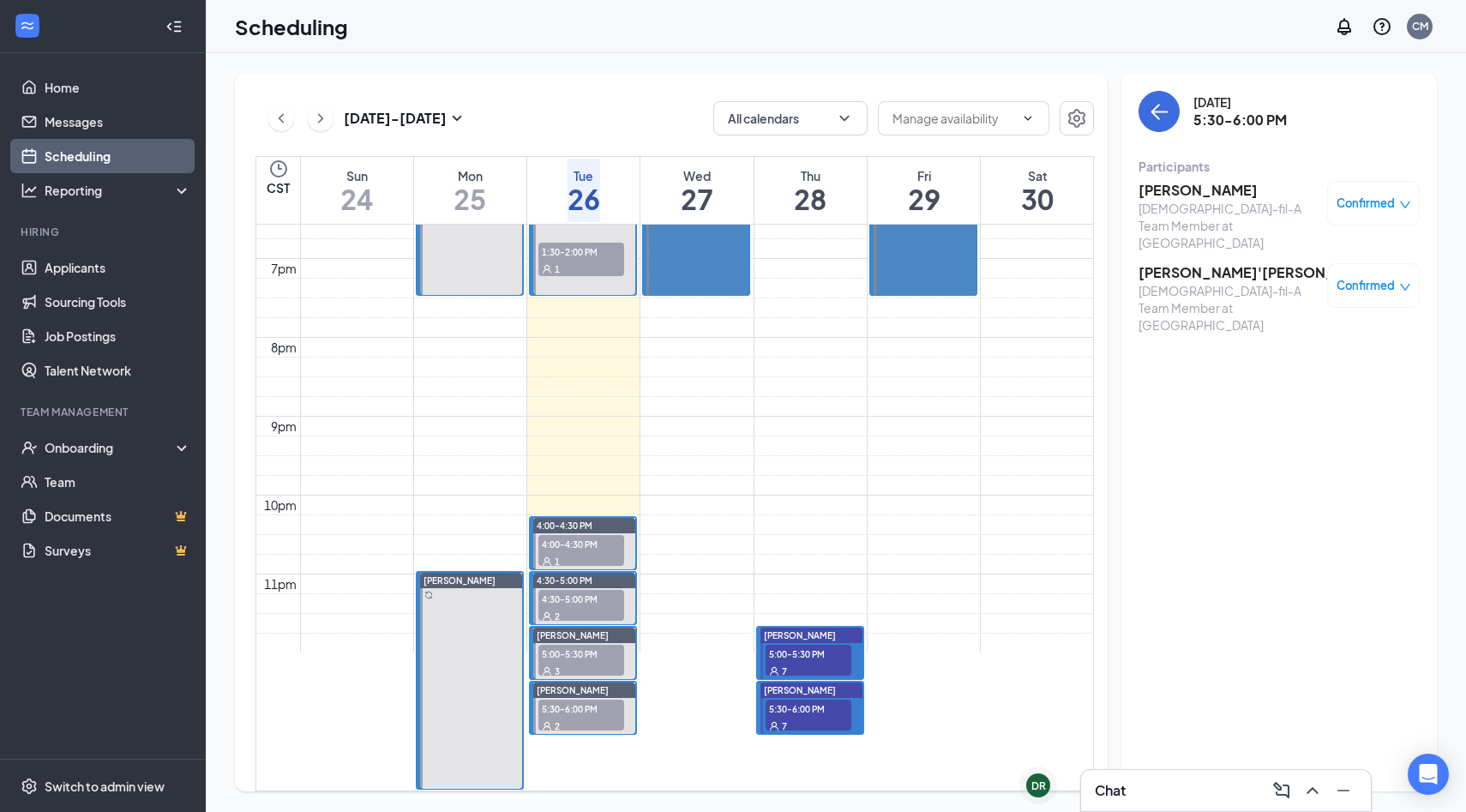
click at [578, 699] on span "5:30-6:00 PM" at bounding box center [580, 708] width 86 height 17
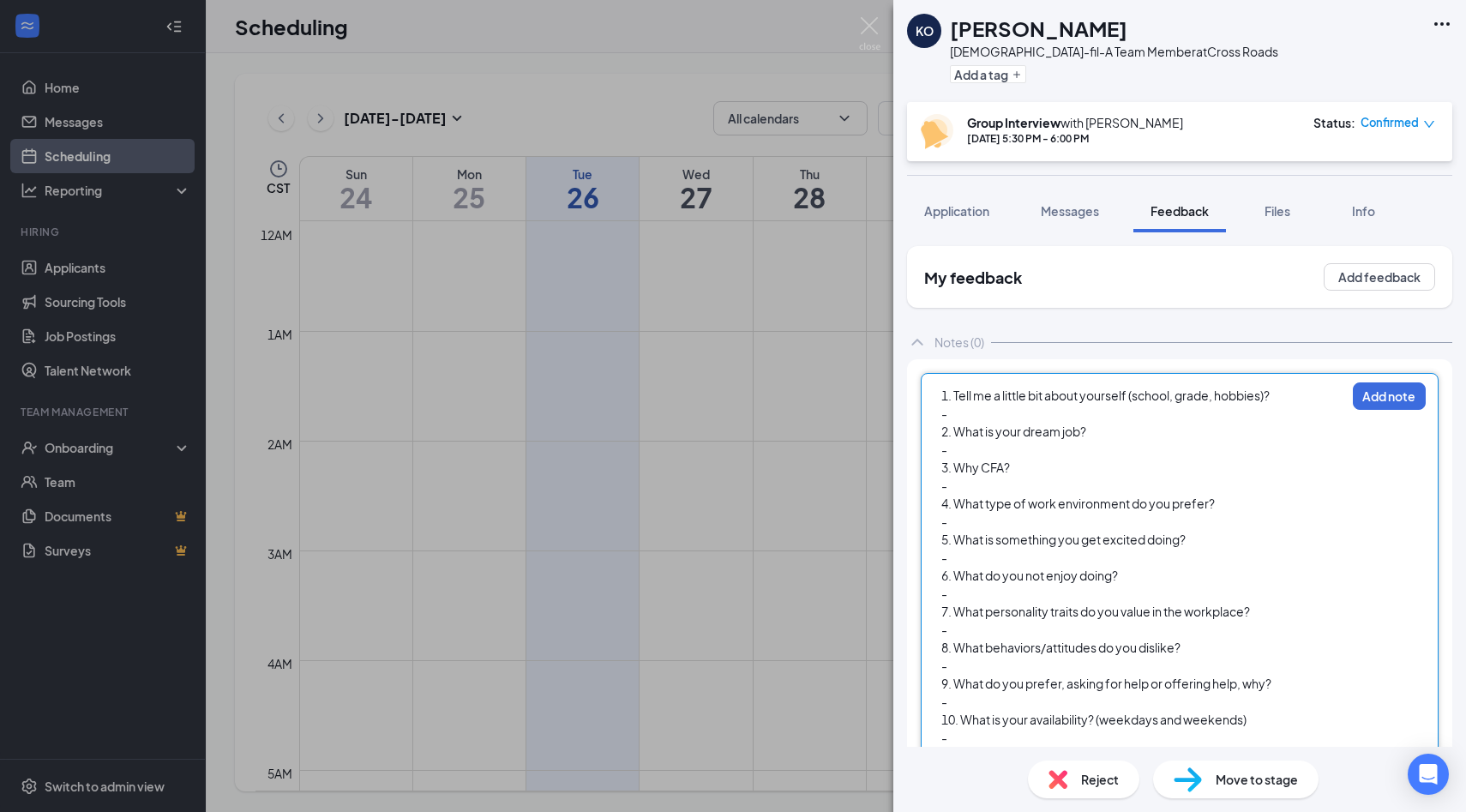
scroll to position [1756, 0]
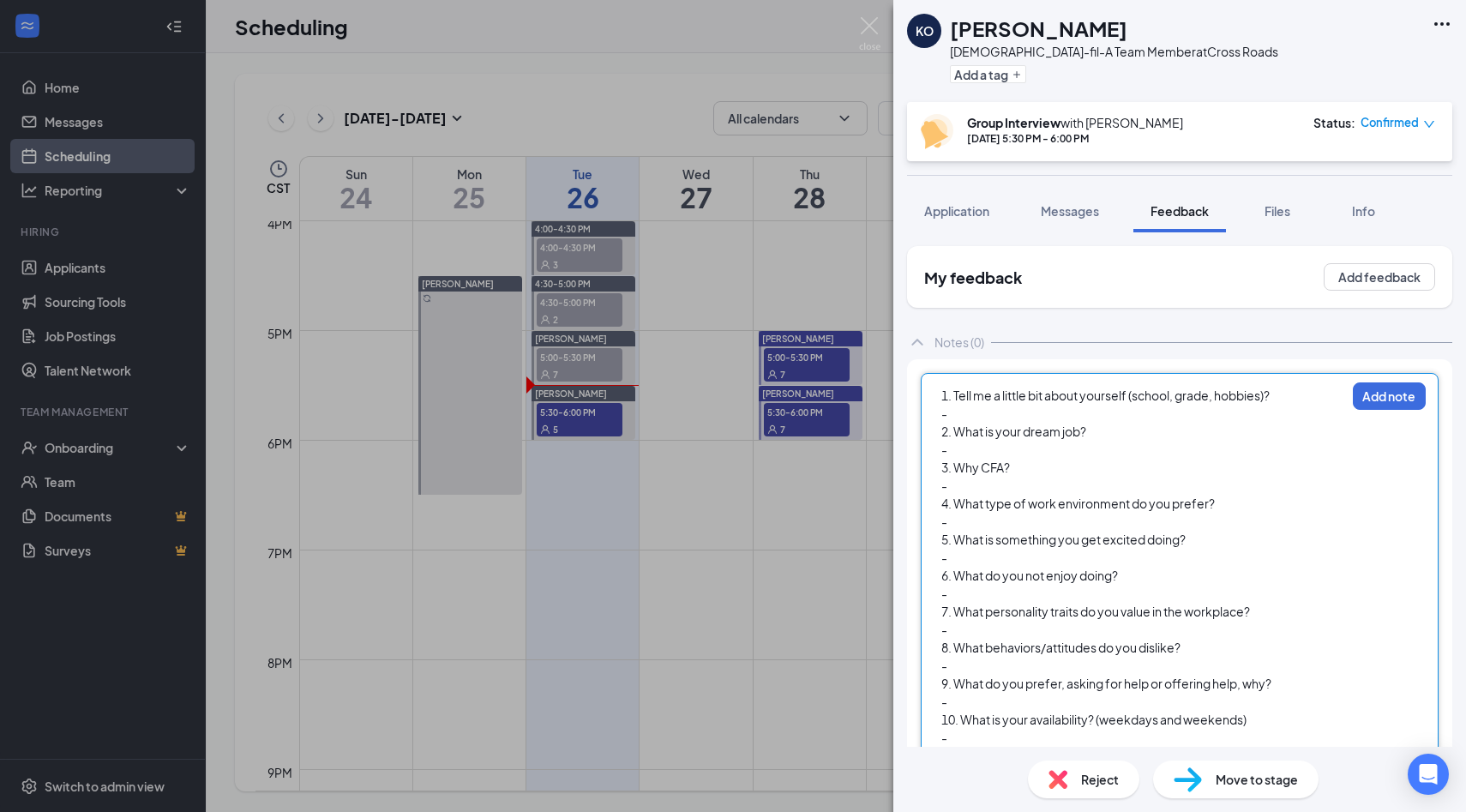
click at [1037, 420] on div "-" at bounding box center [1144, 413] width 404 height 18
click at [1308, 416] on div "- SR, DHS, worked at concession stand, mow, 1st real job," at bounding box center [1144, 413] width 404 height 18
click at [1287, 418] on div "- SR, DHS, worked at concession stand, mow, 1st real job," at bounding box center [1144, 413] width 404 height 18
click at [1285, 415] on div "- SR, DHS, worked at concession stand, mow, 1st real job," at bounding box center [1144, 413] width 404 height 18
click at [1167, 452] on div "-" at bounding box center [1144, 449] width 404 height 18
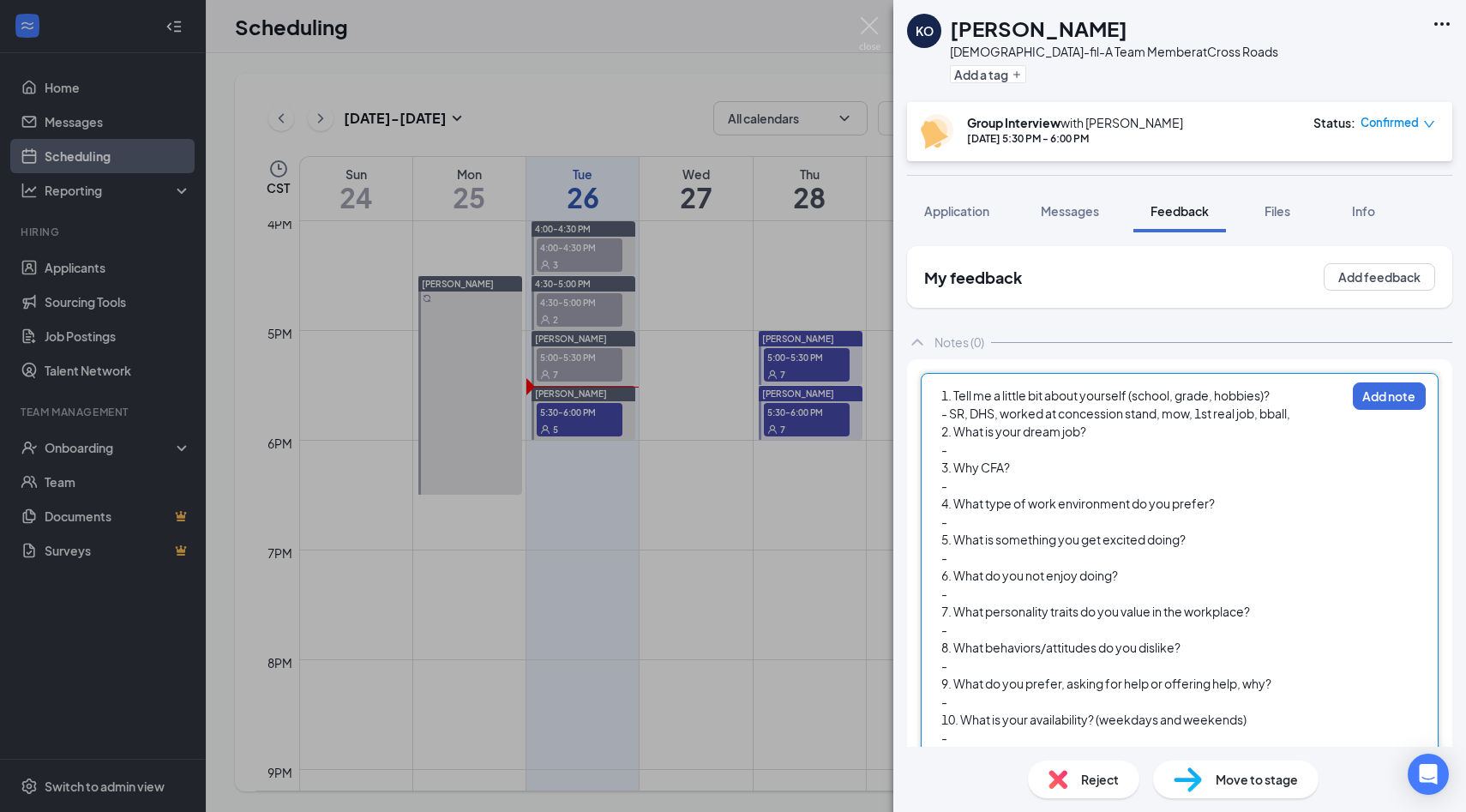
click at [1085, 452] on div "-" at bounding box center [1144, 449] width 404 height 18
click at [1029, 448] on div "-" at bounding box center [1144, 449] width 404 height 18
click at [1010, 486] on div "-" at bounding box center [1144, 485] width 404 height 18
click at [1034, 445] on span "- plumbing, AC, youtube," at bounding box center [1011, 449] width 140 height 15
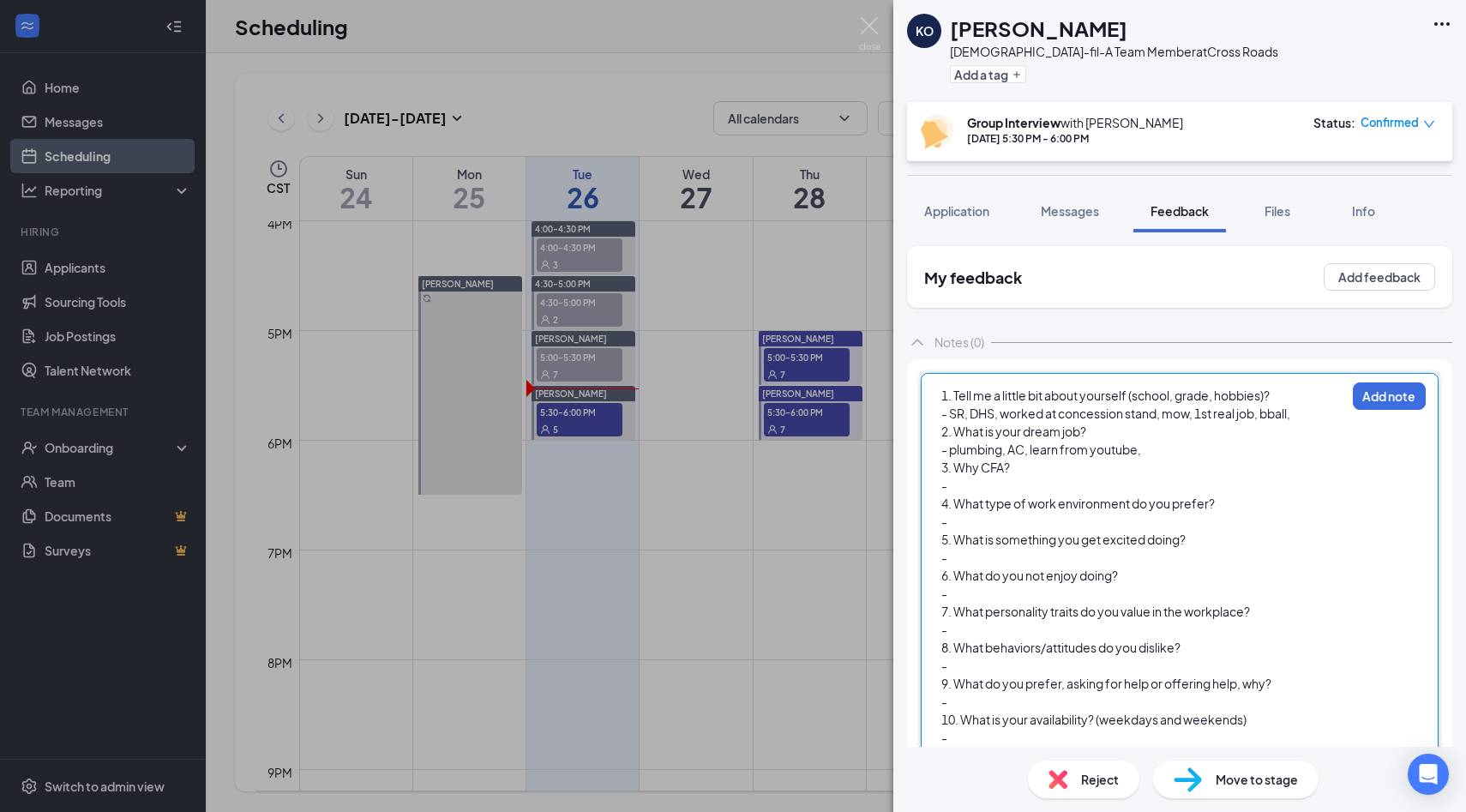
click at [1016, 484] on div "-" at bounding box center [1144, 485] width 404 height 18
click at [993, 523] on div "-" at bounding box center [1144, 521] width 404 height 18
click at [979, 522] on span "- eithe fast or slow," at bounding box center [993, 521] width 105 height 15
click at [1093, 529] on div "- either fast or slow," at bounding box center [1144, 521] width 404 height 18
click at [1023, 553] on div "-" at bounding box center [1144, 557] width 404 height 18
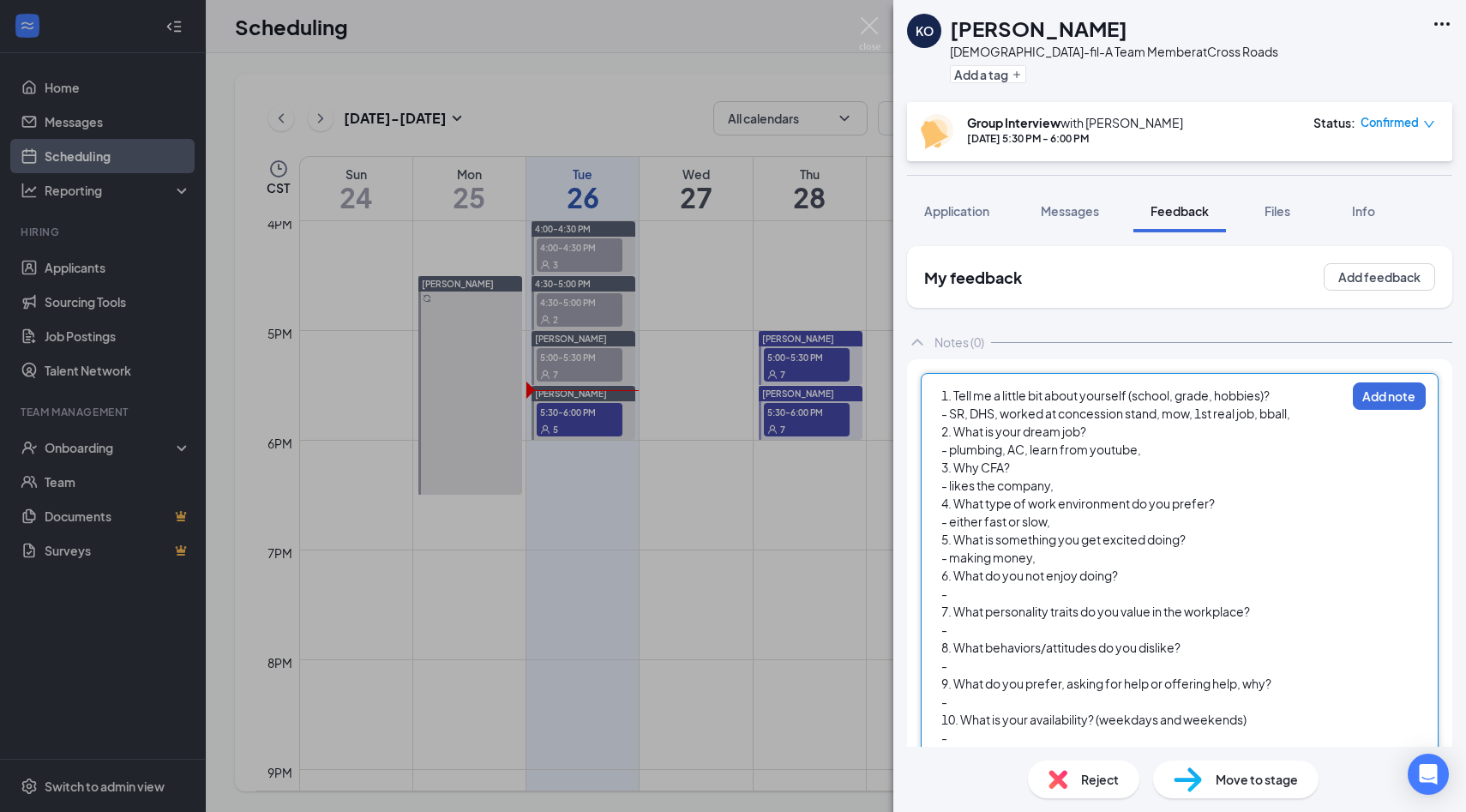
scroll to position [24, 0]
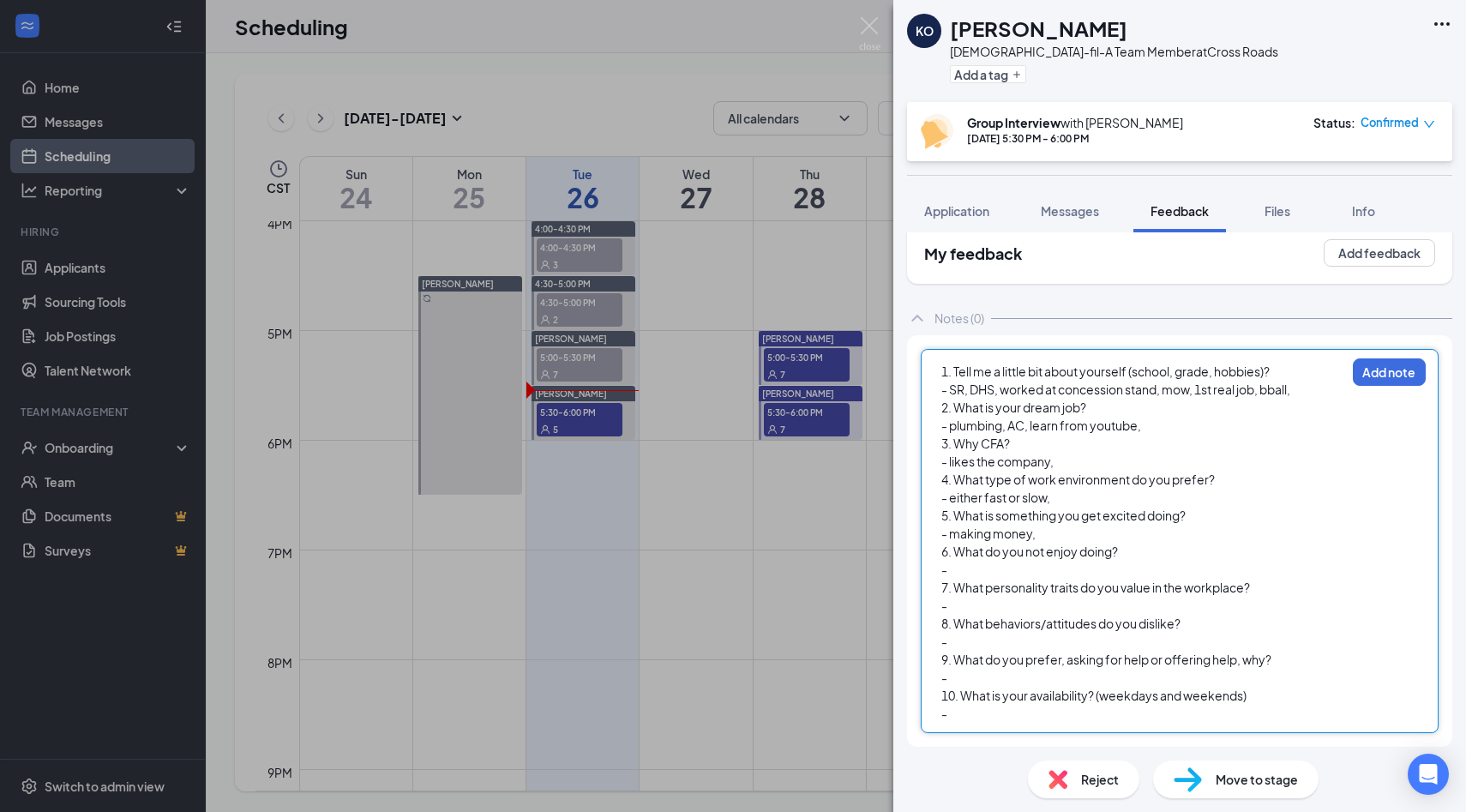
click at [1017, 566] on div "-" at bounding box center [1144, 570] width 404 height 18
click at [990, 602] on div "-" at bounding box center [1144, 605] width 404 height 18
click at [975, 642] on div "-" at bounding box center [1144, 641] width 404 height 18
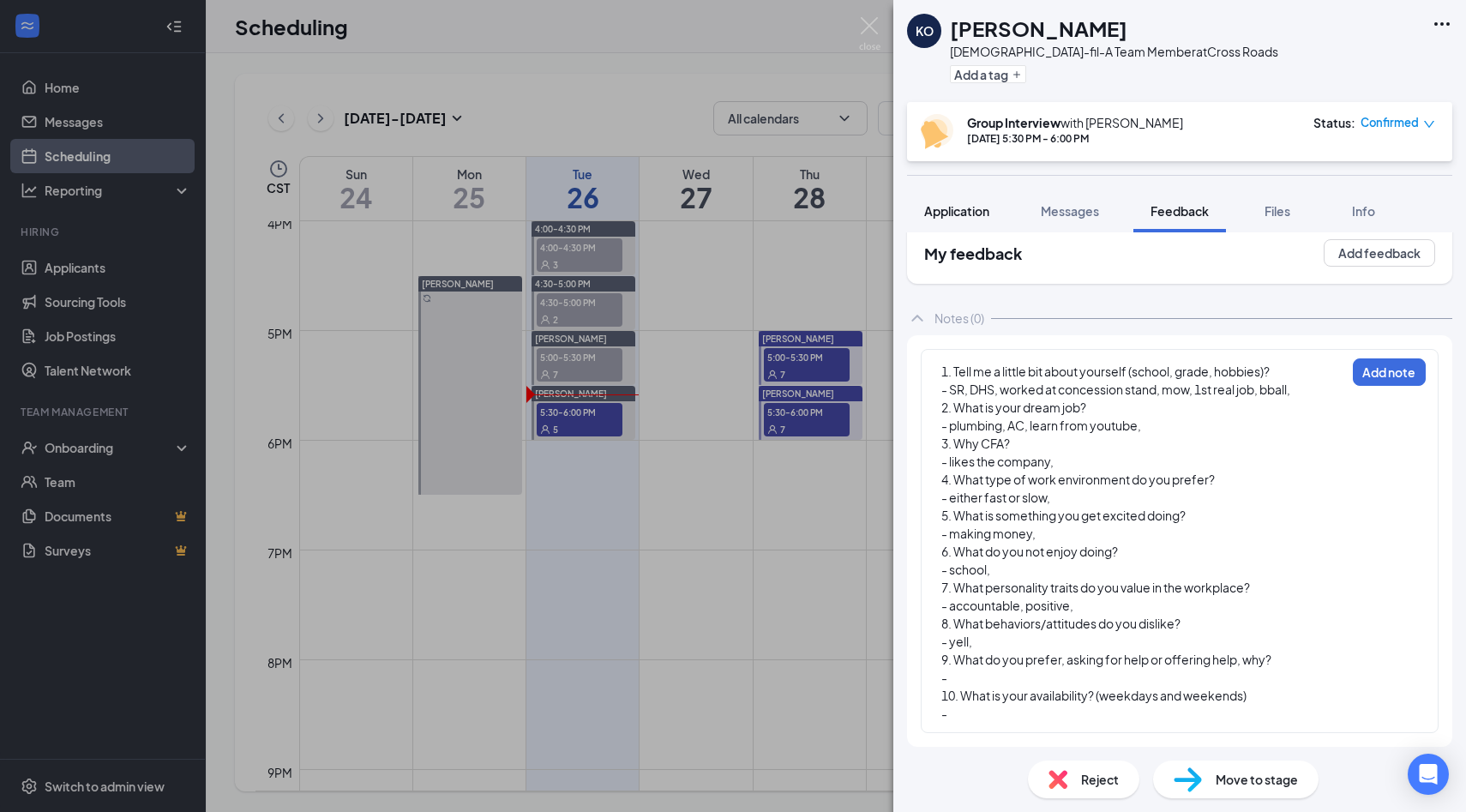
click at [964, 206] on span "Application" at bounding box center [957, 211] width 65 height 15
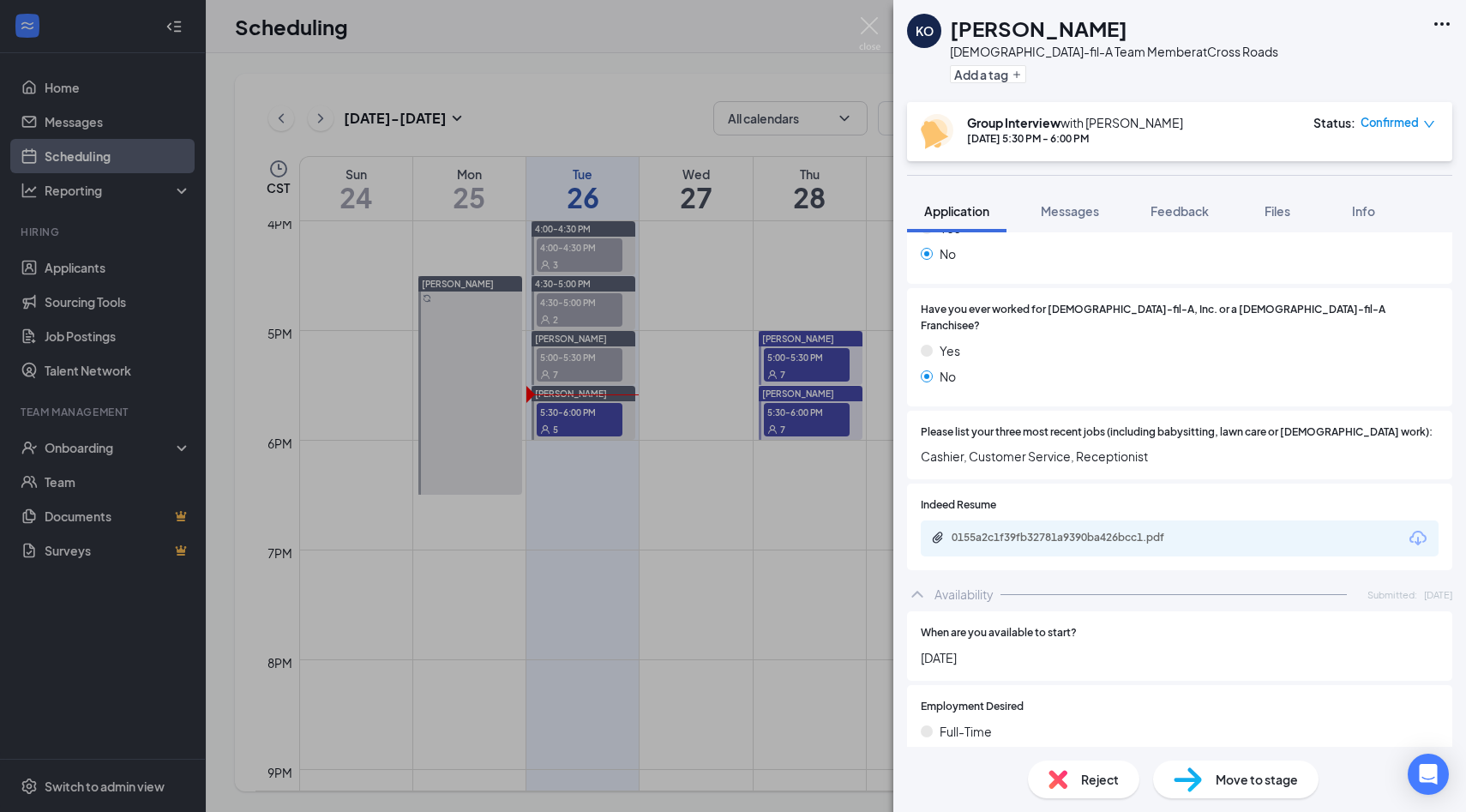
scroll to position [385, 0]
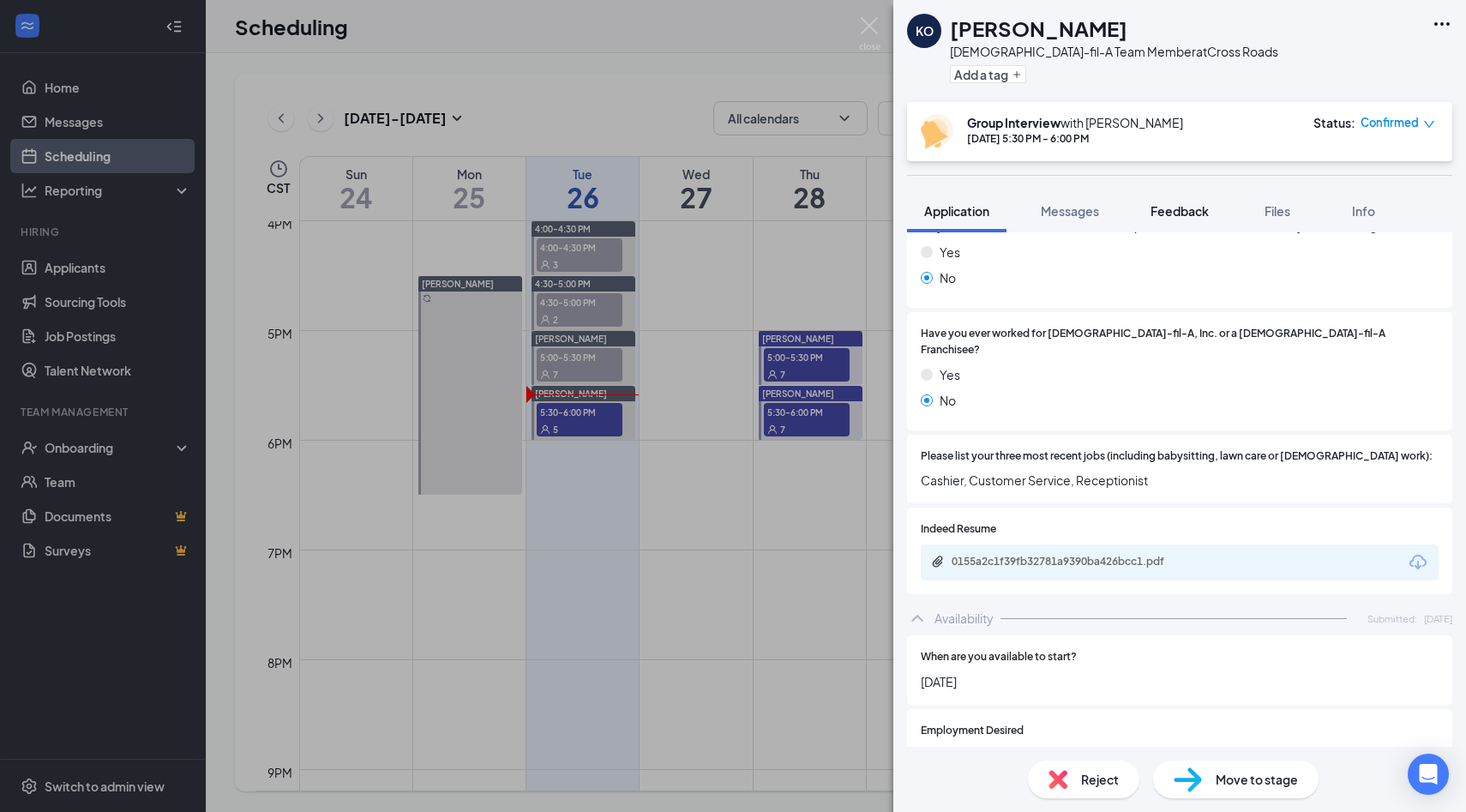
click at [1165, 213] on span "Feedback" at bounding box center [1180, 211] width 59 height 15
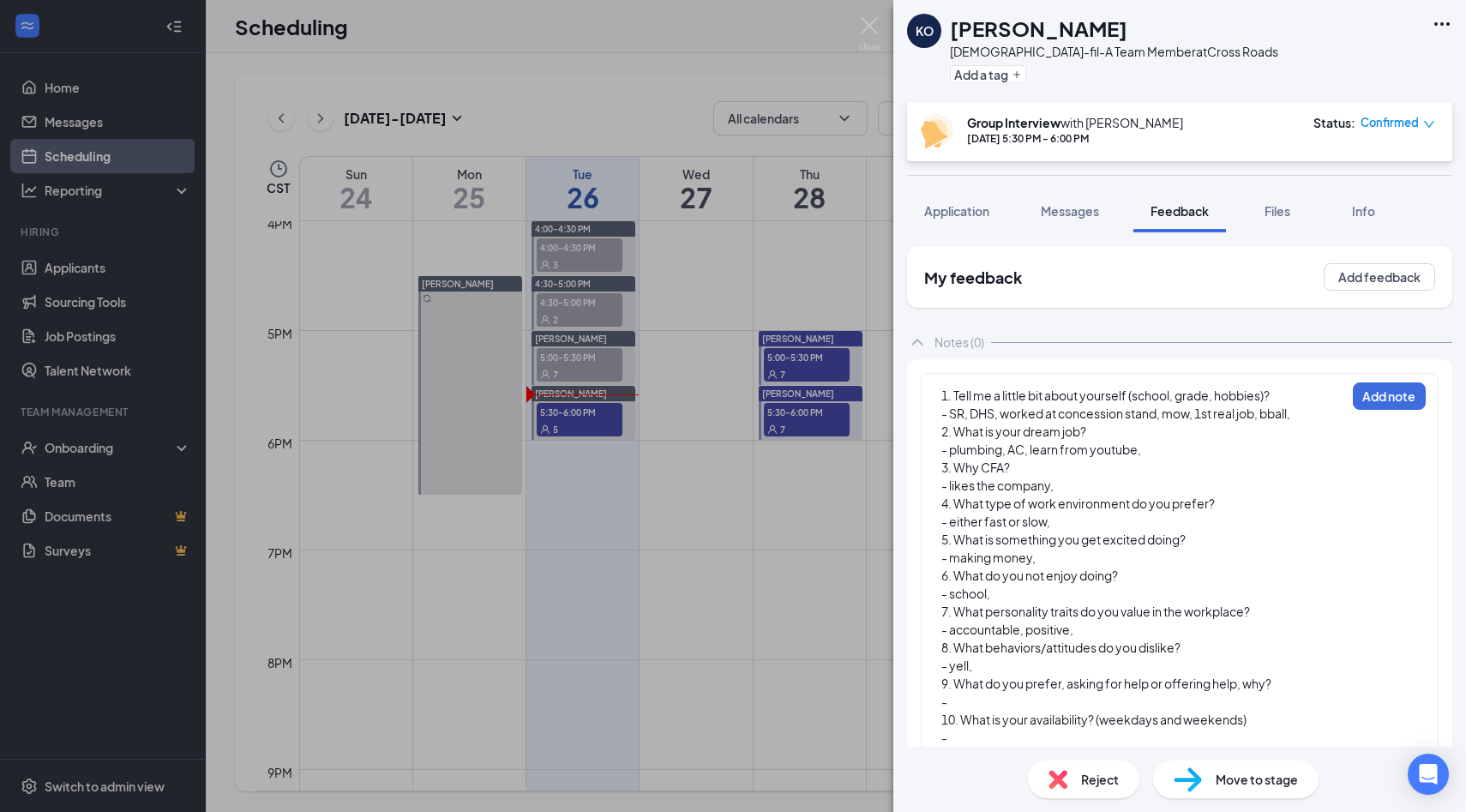
scroll to position [24, 0]
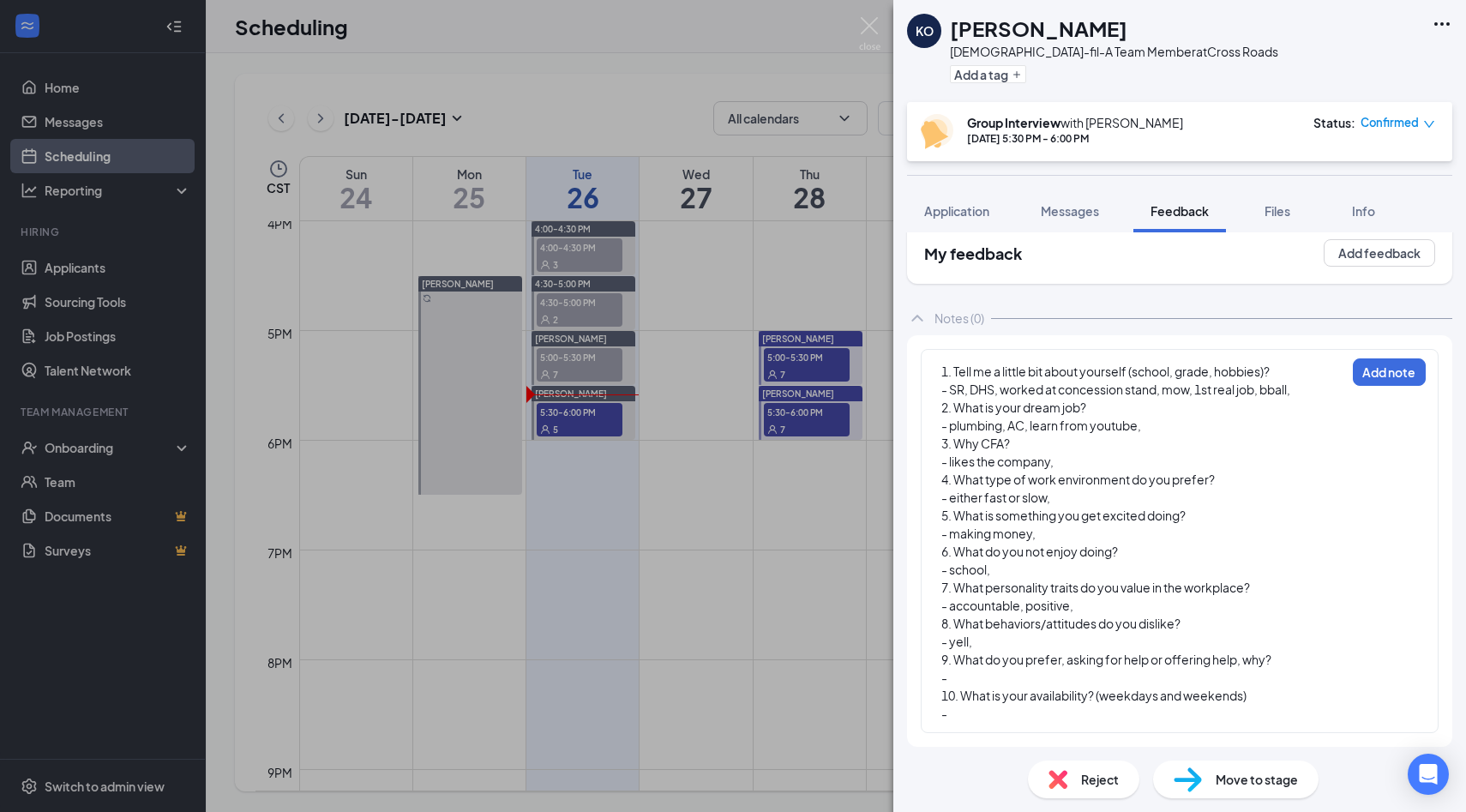
click at [1001, 678] on div "-" at bounding box center [1144, 677] width 404 height 18
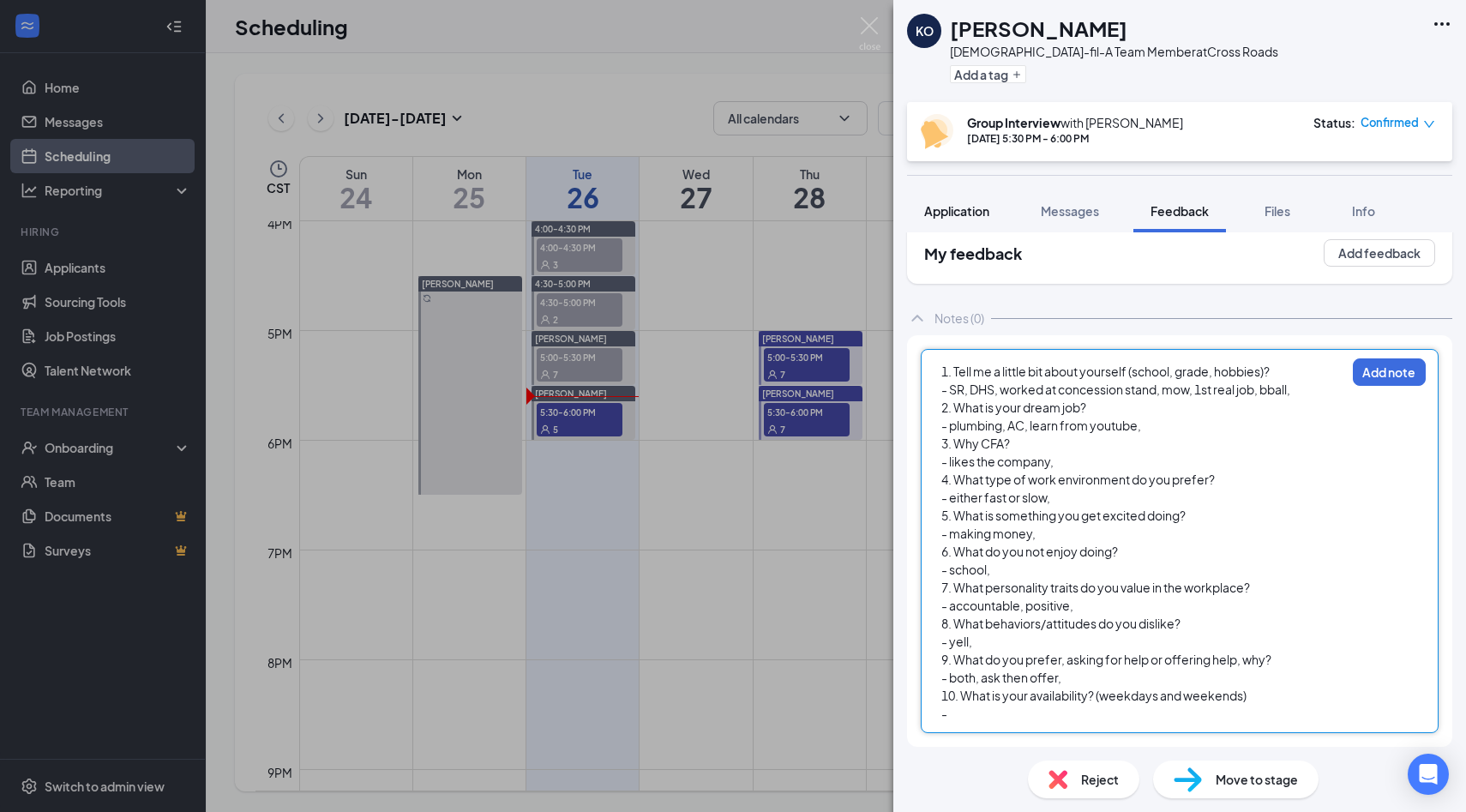
click at [952, 201] on button "Application" at bounding box center [957, 211] width 99 height 43
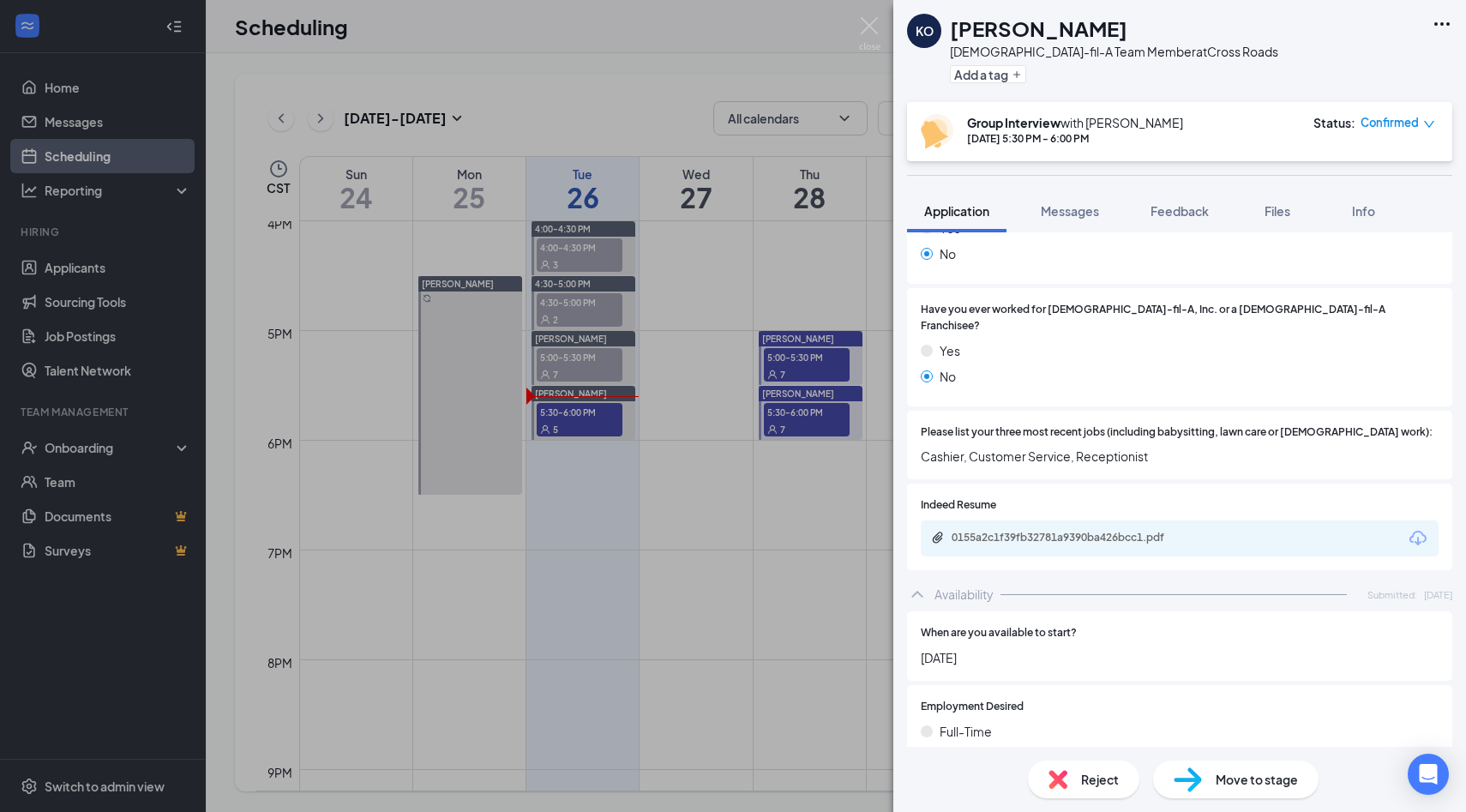
scroll to position [410, 0]
click at [1167, 214] on span "Feedback" at bounding box center [1180, 211] width 59 height 15
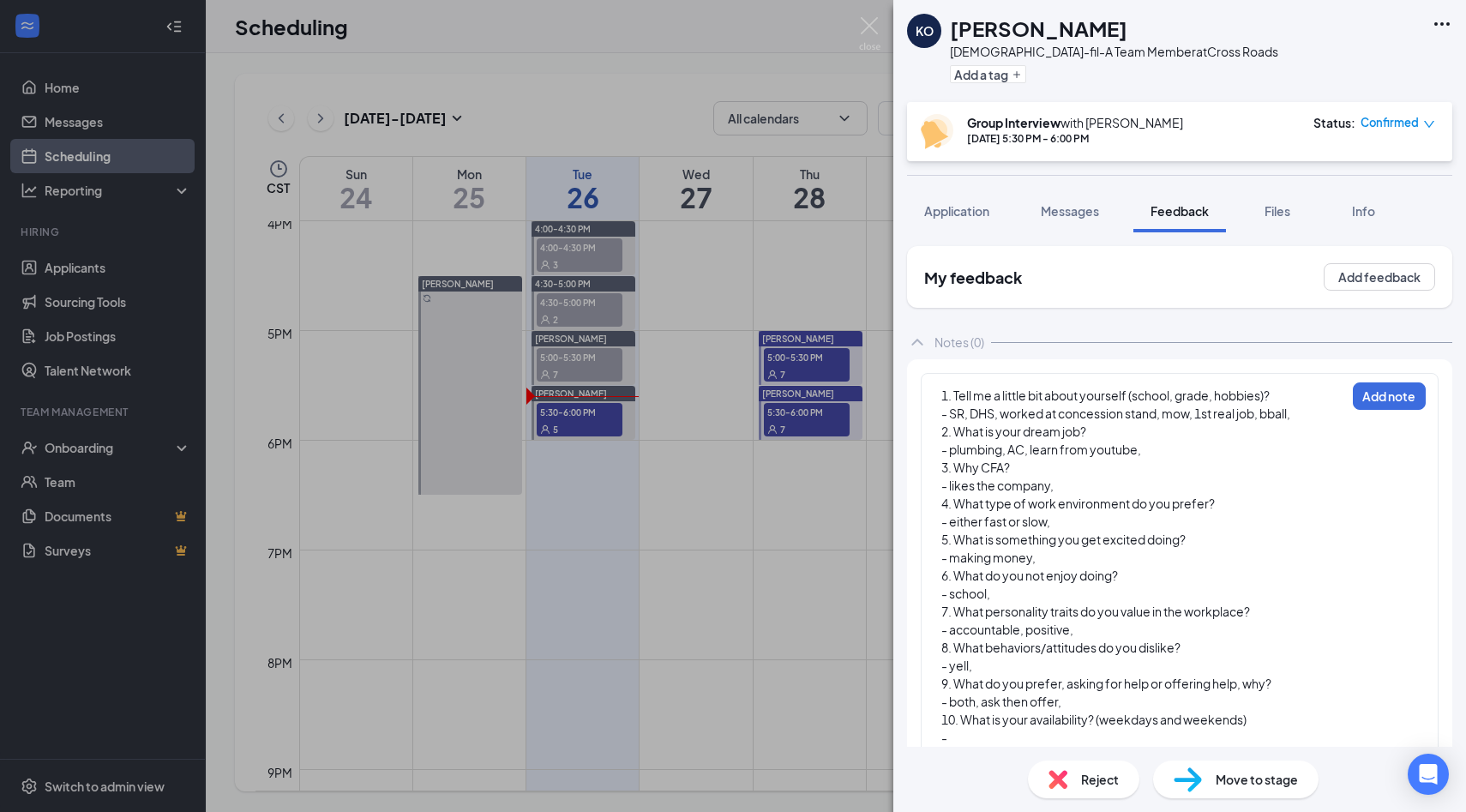
scroll to position [24, 0]
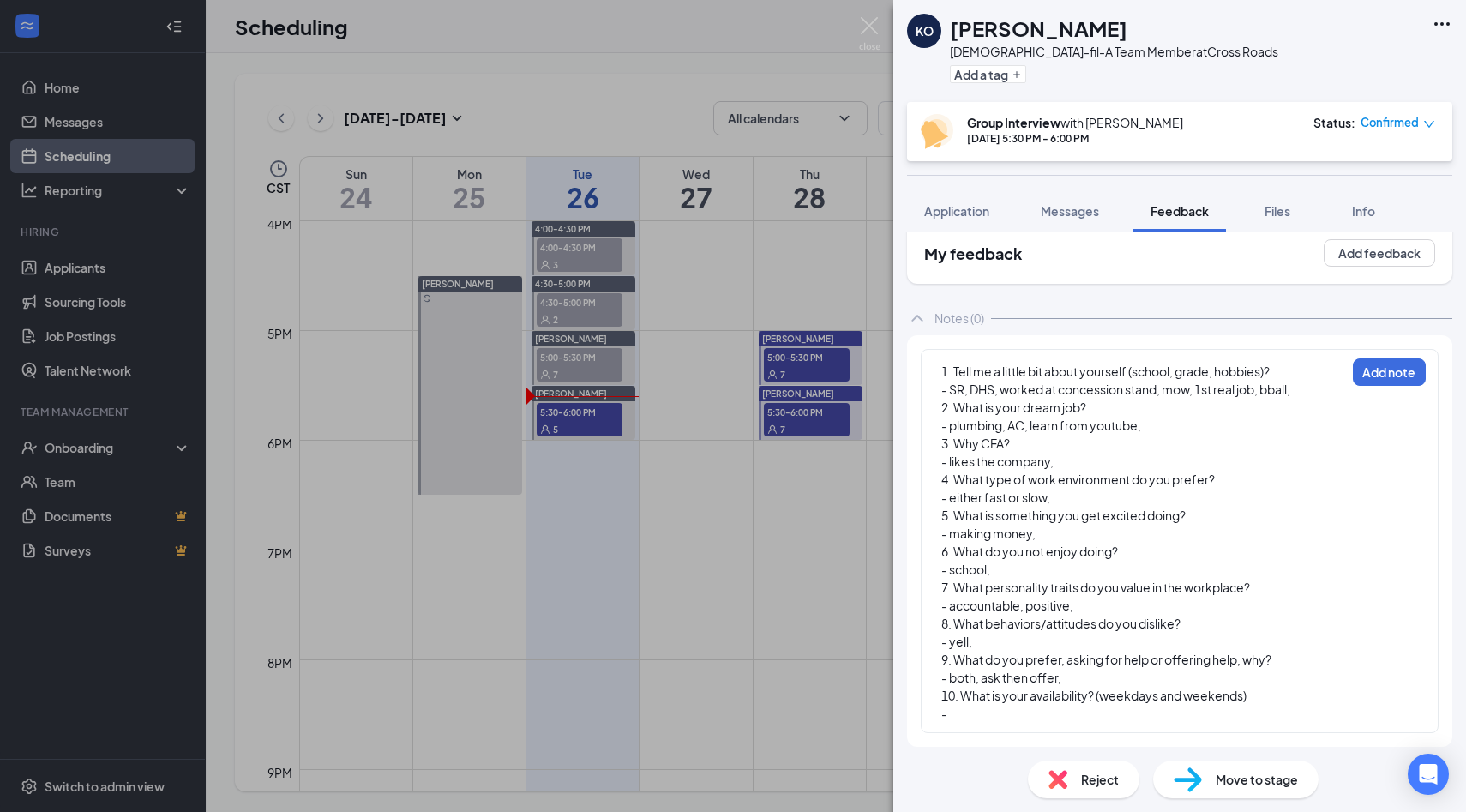
click at [1042, 707] on div "-" at bounding box center [1144, 713] width 404 height 18
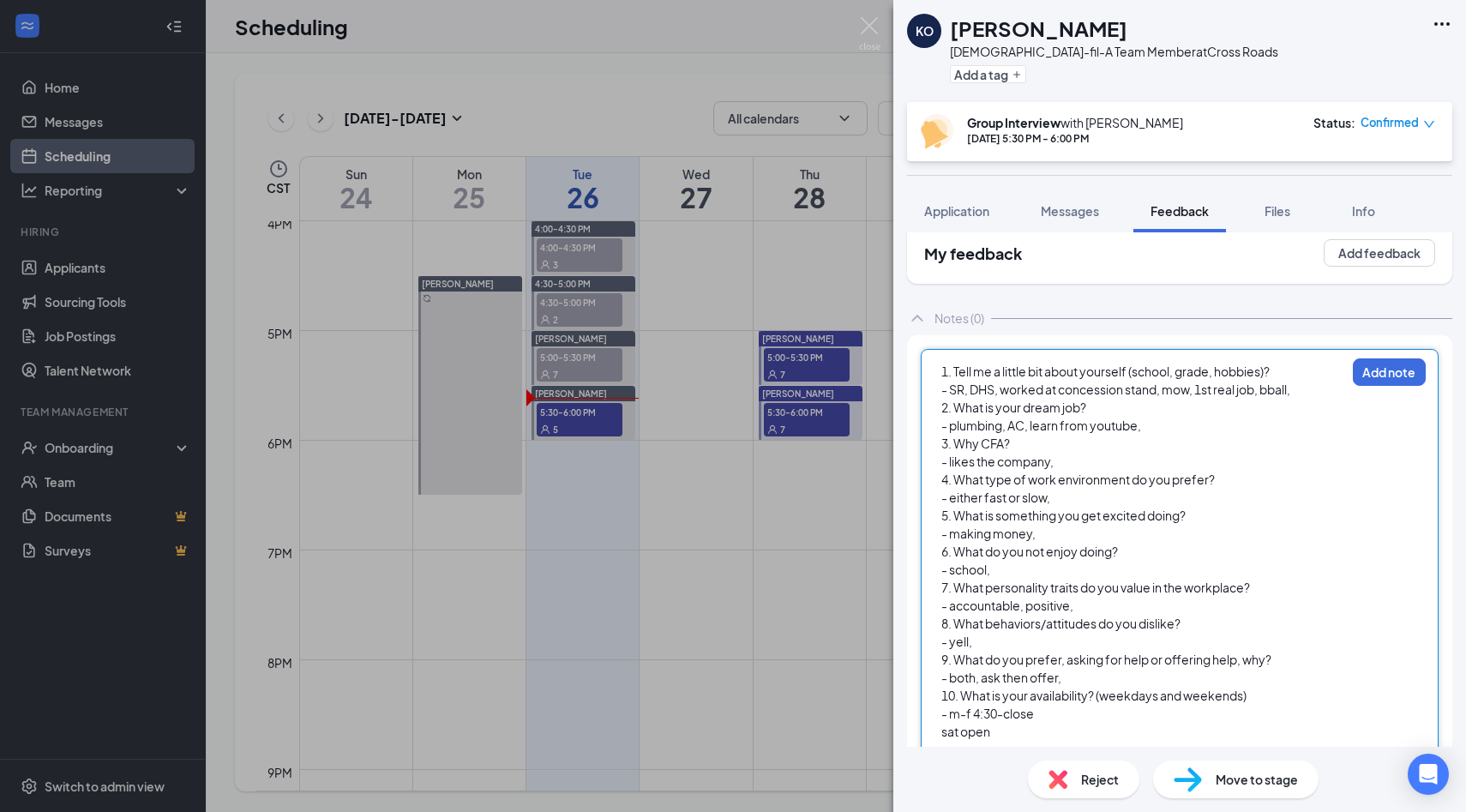
scroll to position [60, 0]
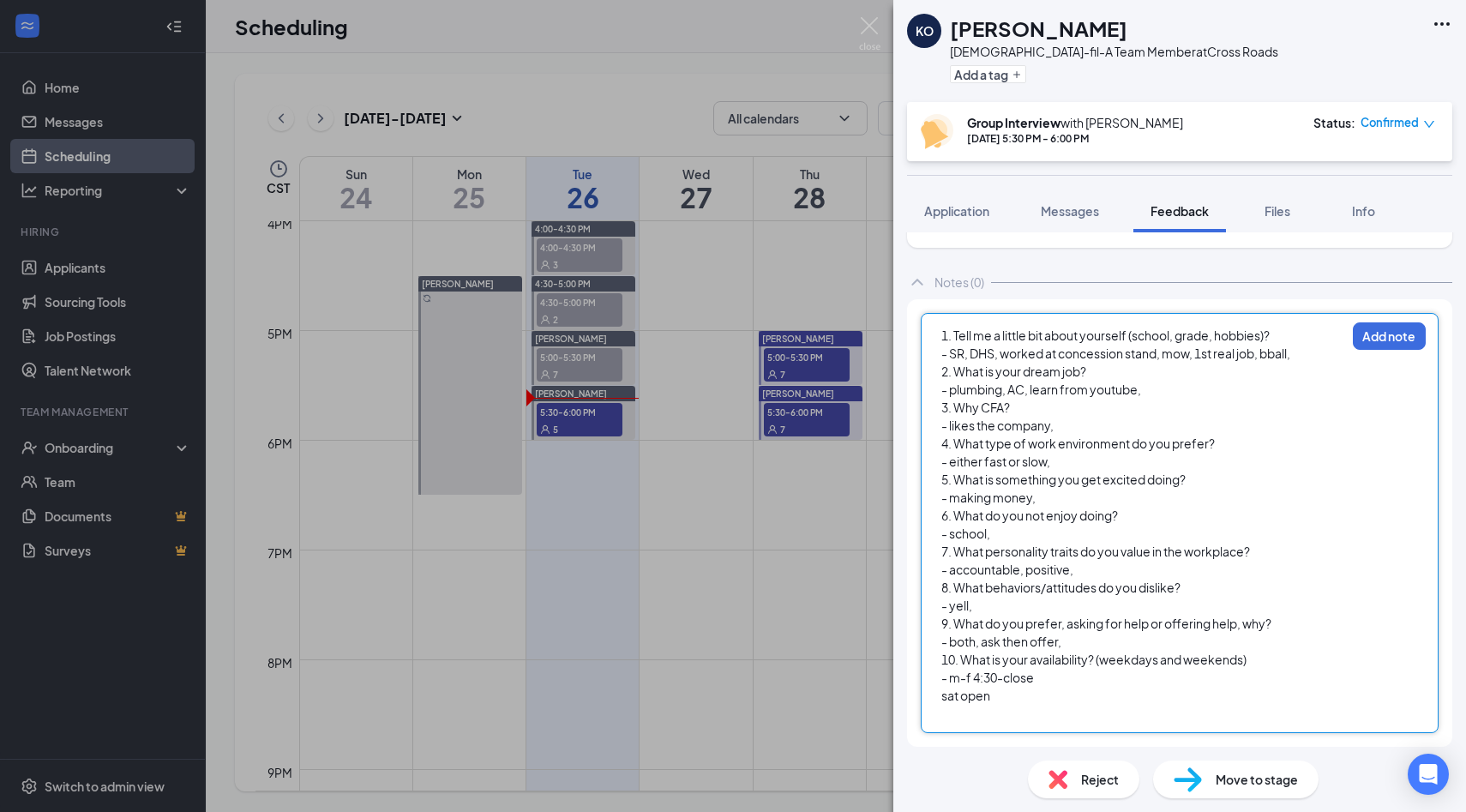
click at [969, 713] on div at bounding box center [1144, 713] width 404 height 18
click at [1031, 721] on div "5 or 6 days" at bounding box center [1144, 713] width 404 height 18
click at [1030, 721] on div "5 or 6 days" at bounding box center [1144, 713] width 404 height 18
click at [1010, 693] on div "sat open" at bounding box center [1144, 696] width 404 height 18
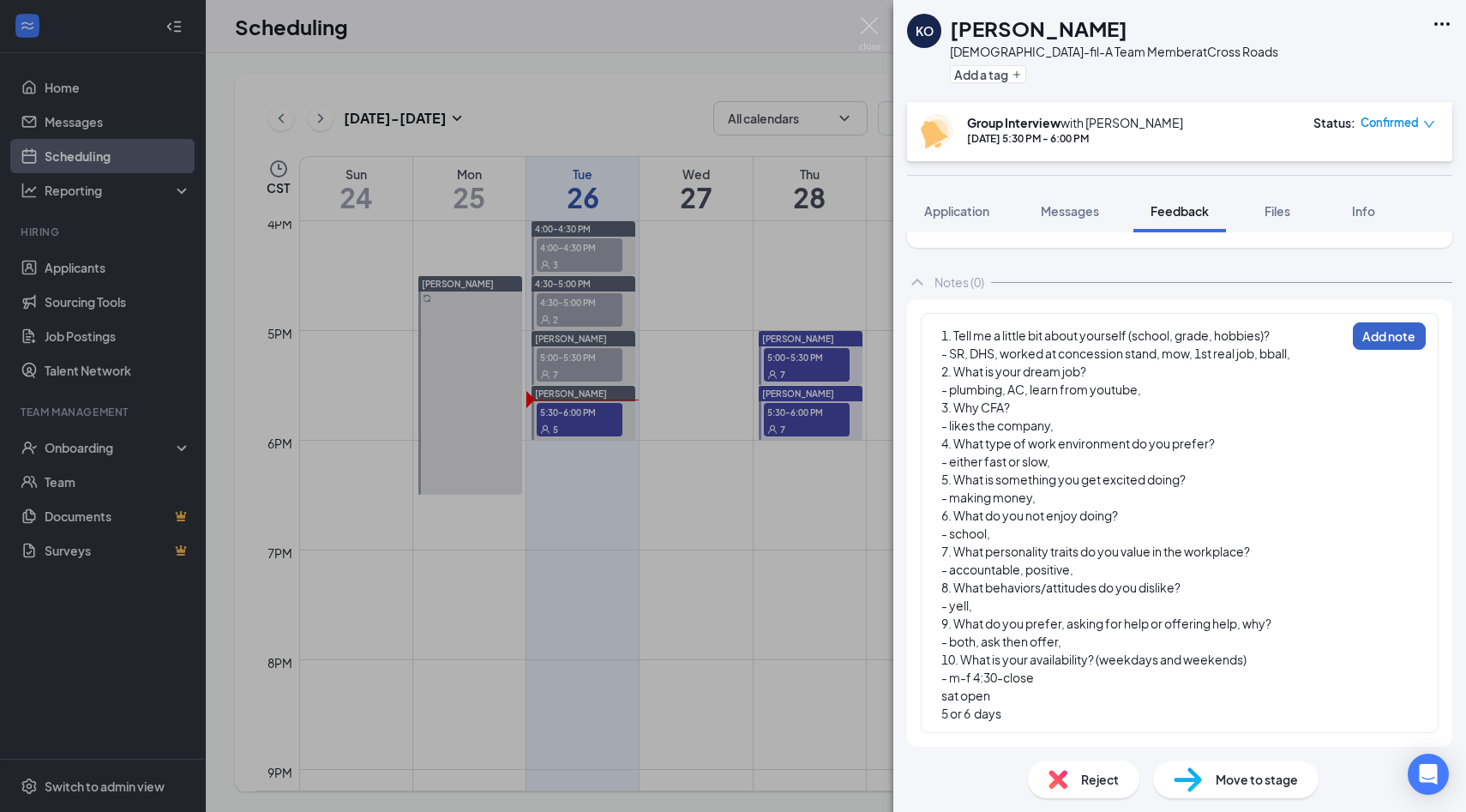
click at [1396, 330] on button "Add note" at bounding box center [1390, 336] width 73 height 28
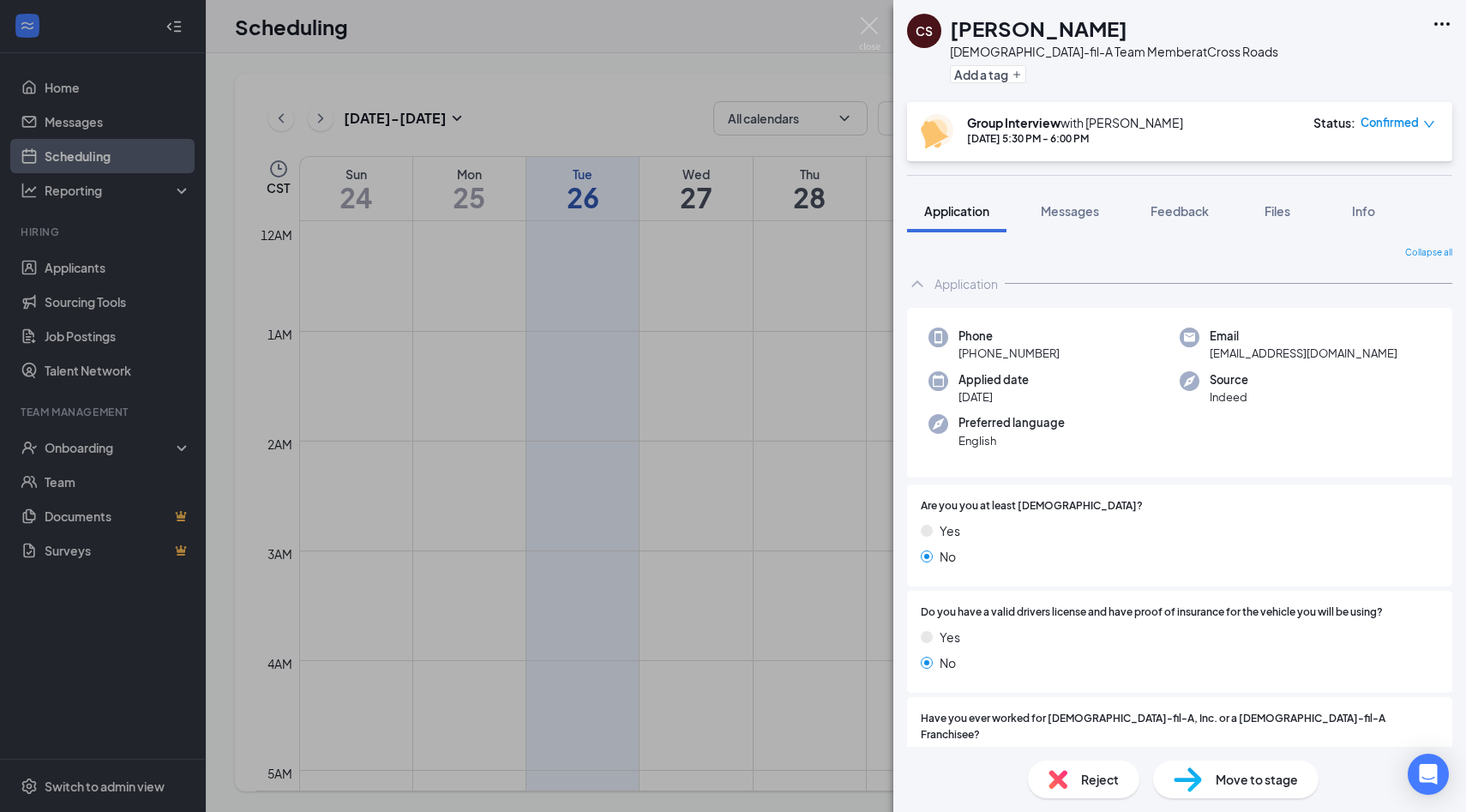
scroll to position [1682, 0]
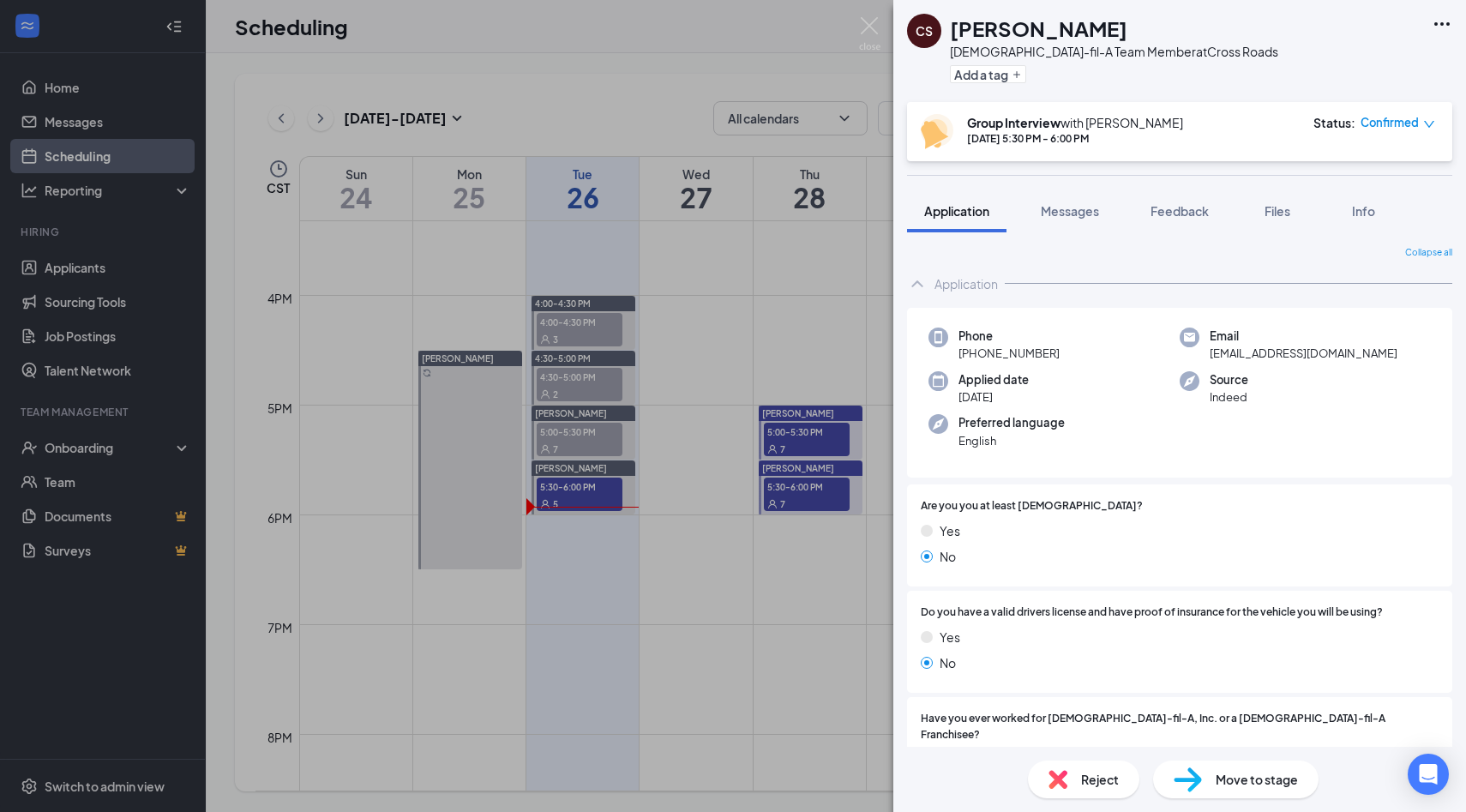
click at [817, 264] on div "CS Carlos Santamaria Chick-fil-A Team Member at Cross Roads Add a tag Group Int…" at bounding box center [733, 406] width 1466 height 812
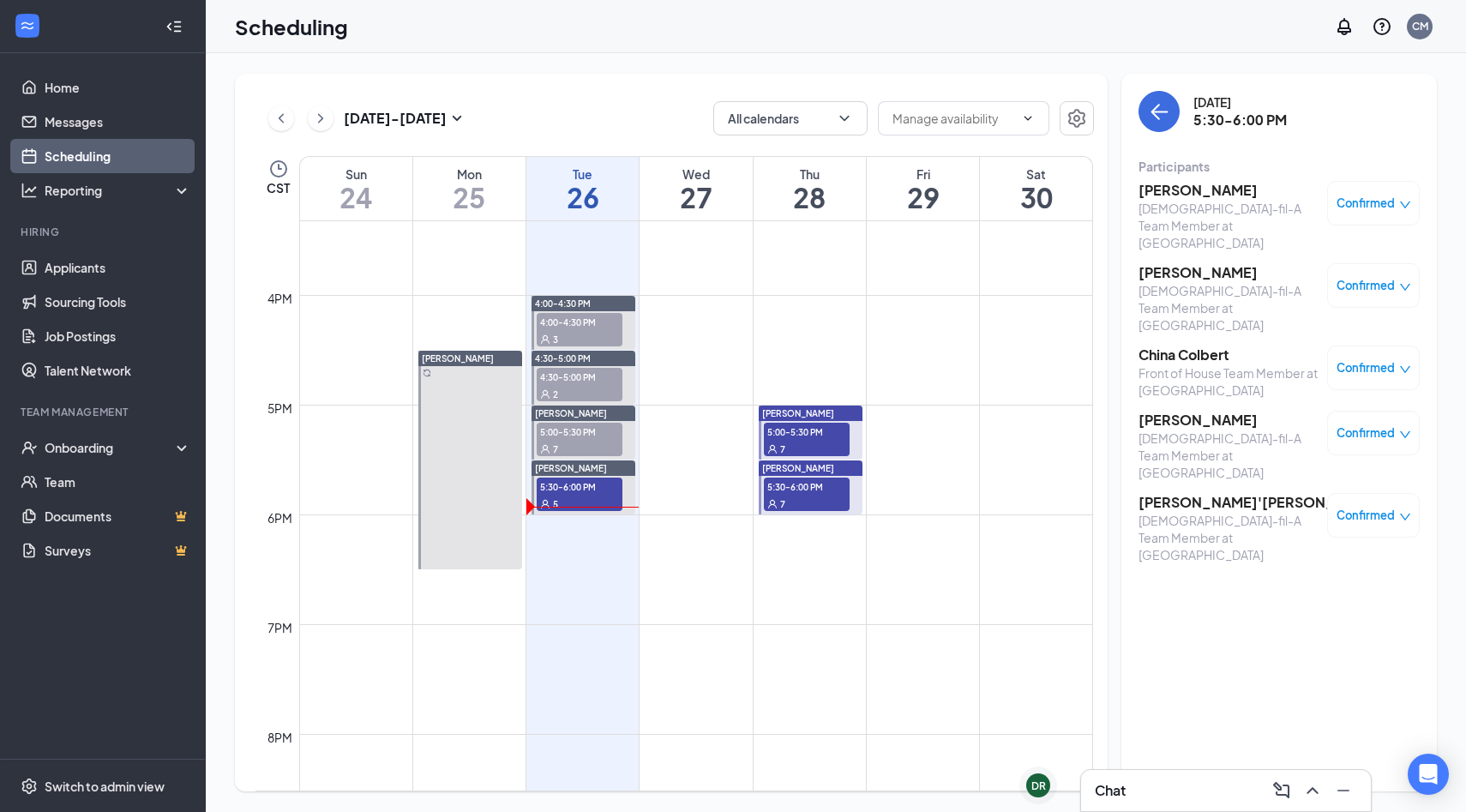
click at [589, 330] on div "3" at bounding box center [579, 339] width 86 height 17
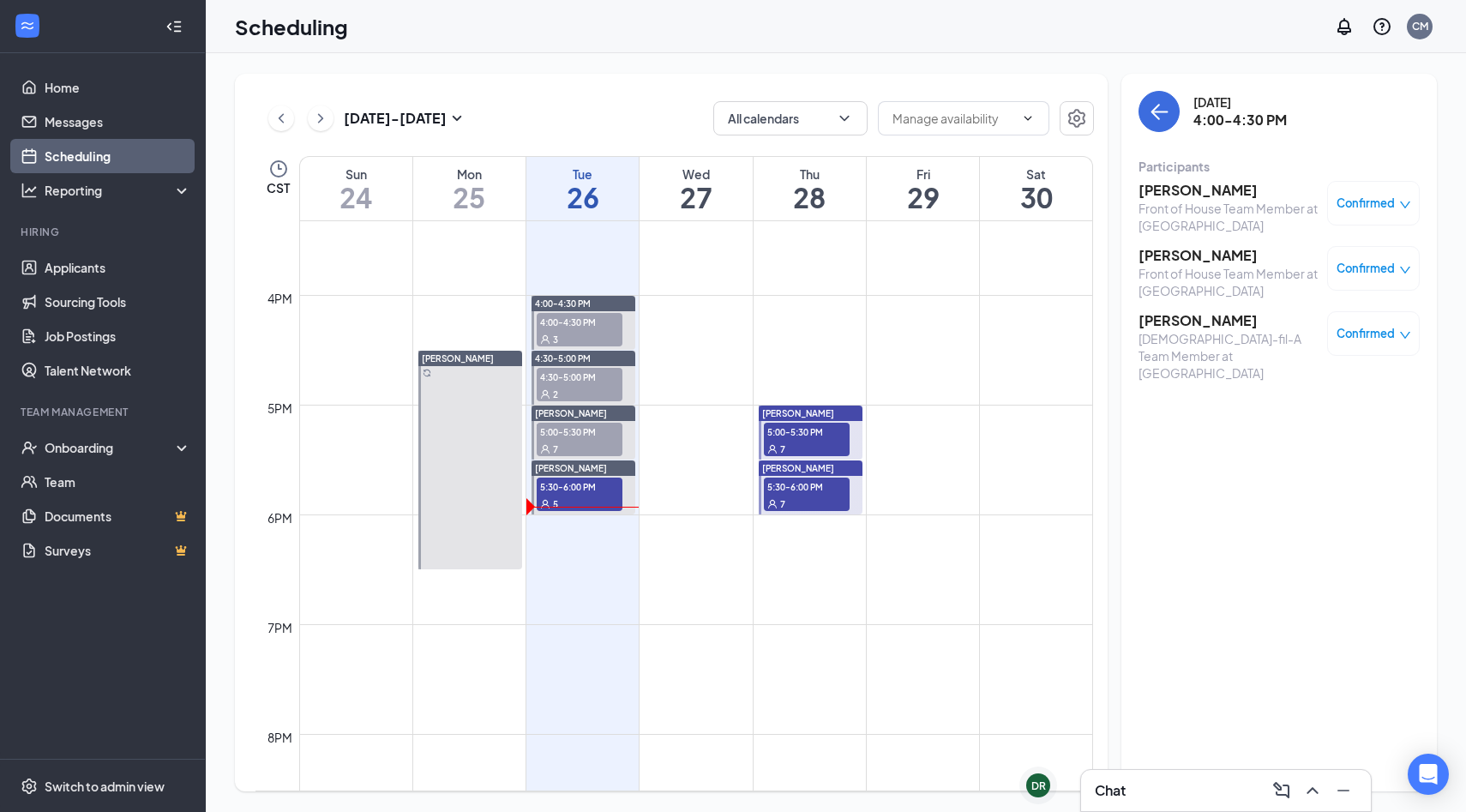
click at [1179, 318] on h3 "[PERSON_NAME]" at bounding box center [1228, 320] width 180 height 19
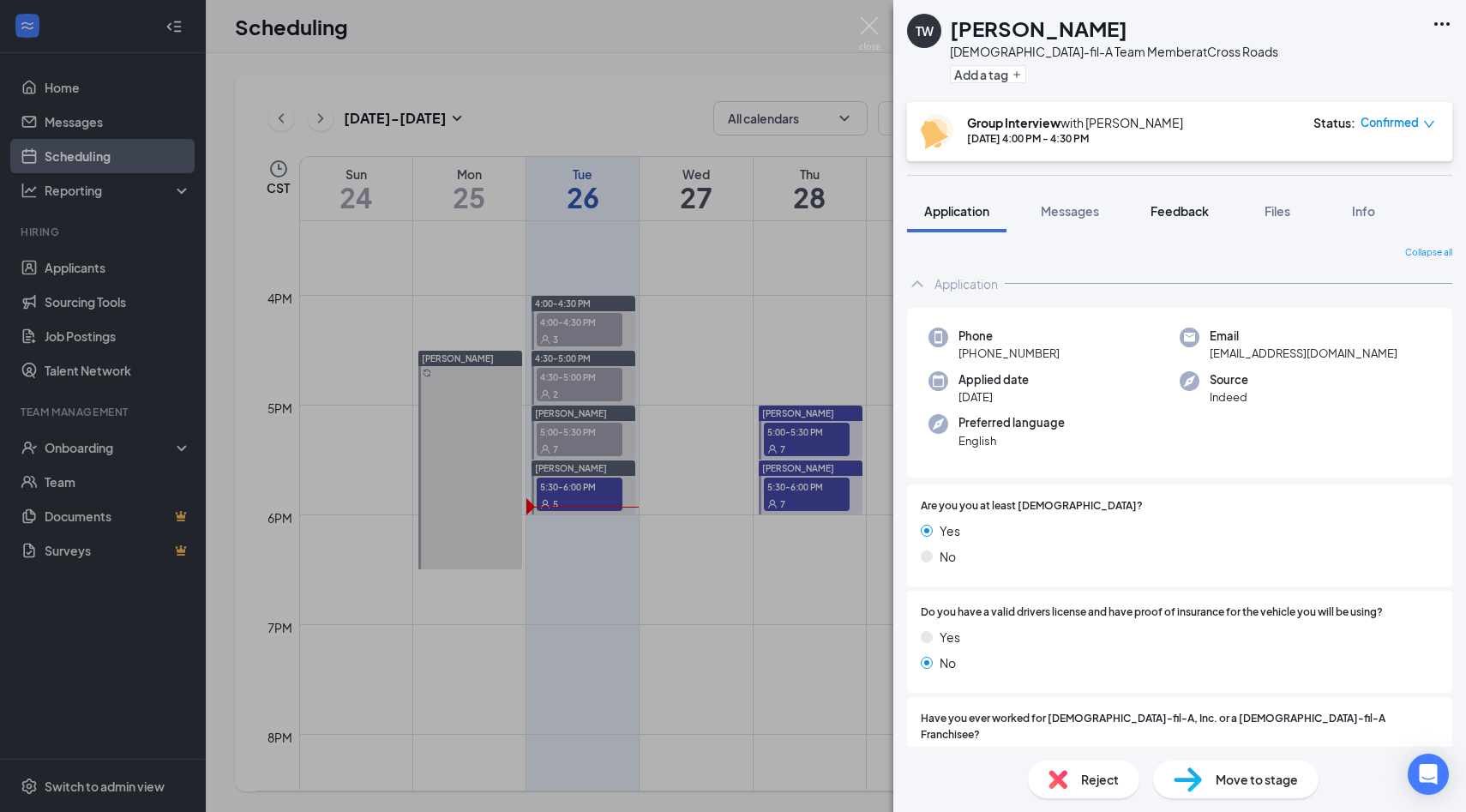
click at [1177, 205] on span "Feedback" at bounding box center [1180, 211] width 59 height 15
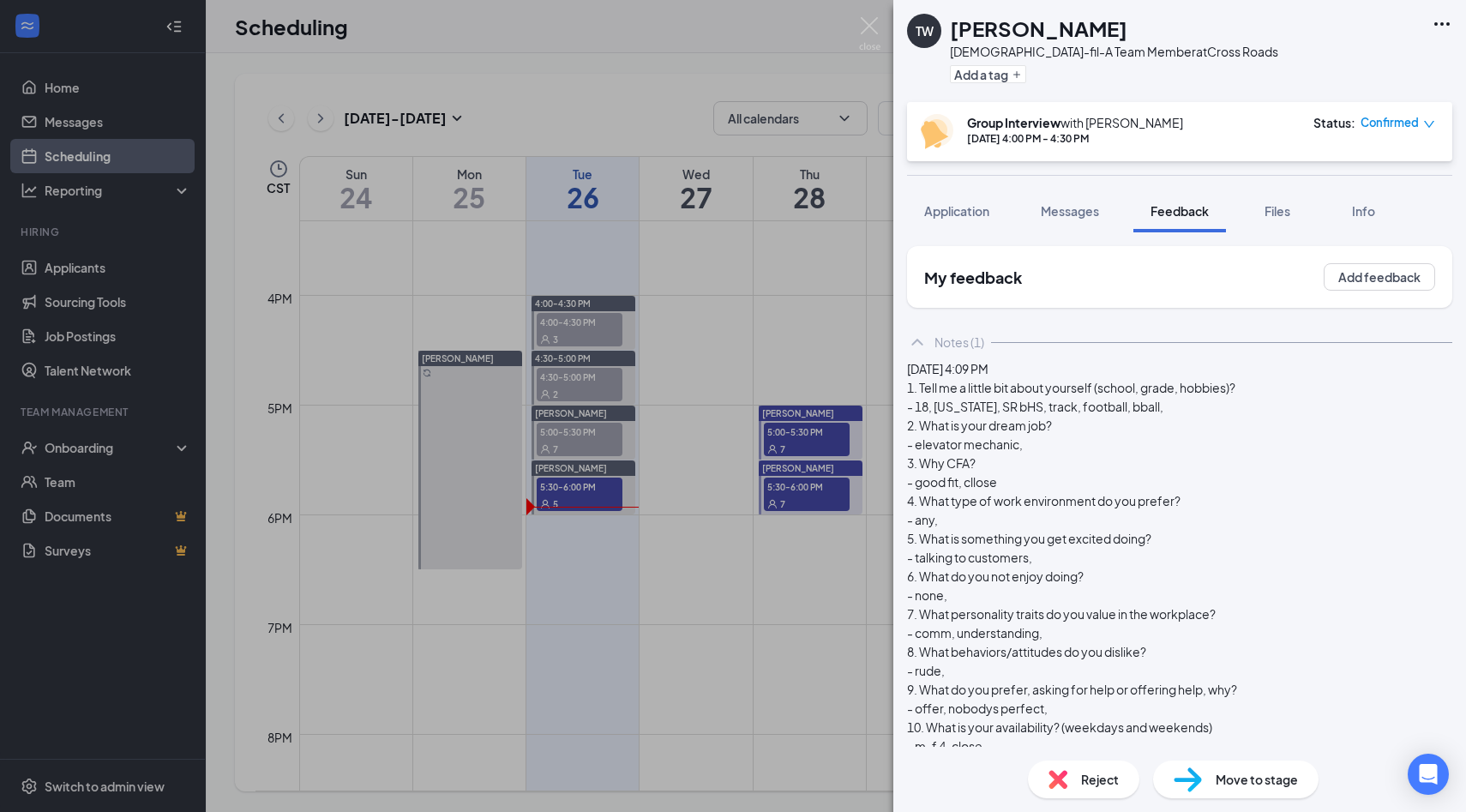
click at [799, 246] on div "TW Trevon Watts Chick-fil-A Team Member at Cross Roads Add a tag Group Intervie…" at bounding box center [733, 406] width 1466 height 812
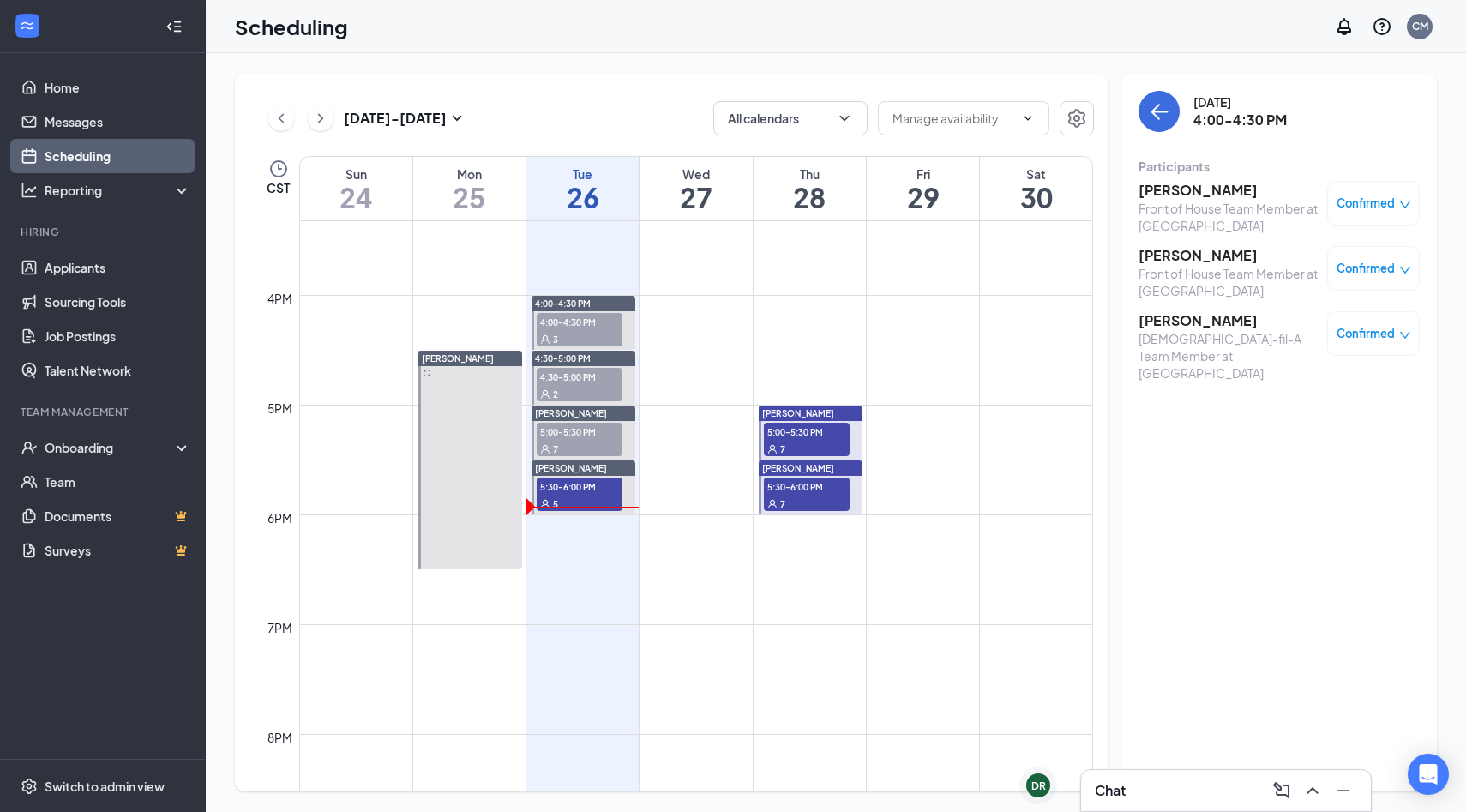
click at [1364, 212] on div "Confirmed" at bounding box center [1374, 203] width 92 height 44
click at [1379, 199] on span "Confirmed" at bounding box center [1366, 203] width 59 height 17
click at [1300, 334] on span "Mark as no-show" at bounding box center [1308, 343] width 117 height 19
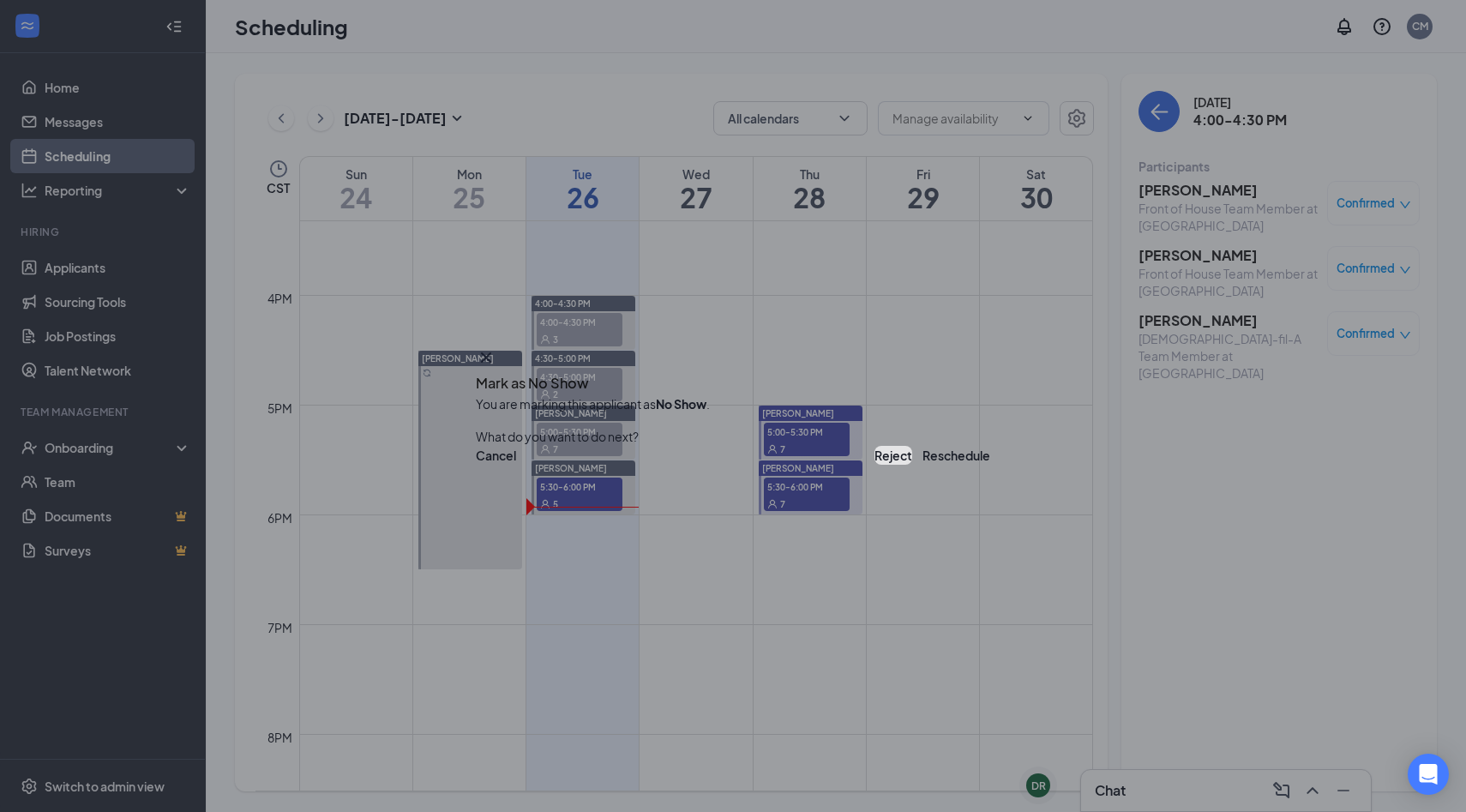
click at [875, 460] on button "Reject" at bounding box center [893, 455] width 38 height 19
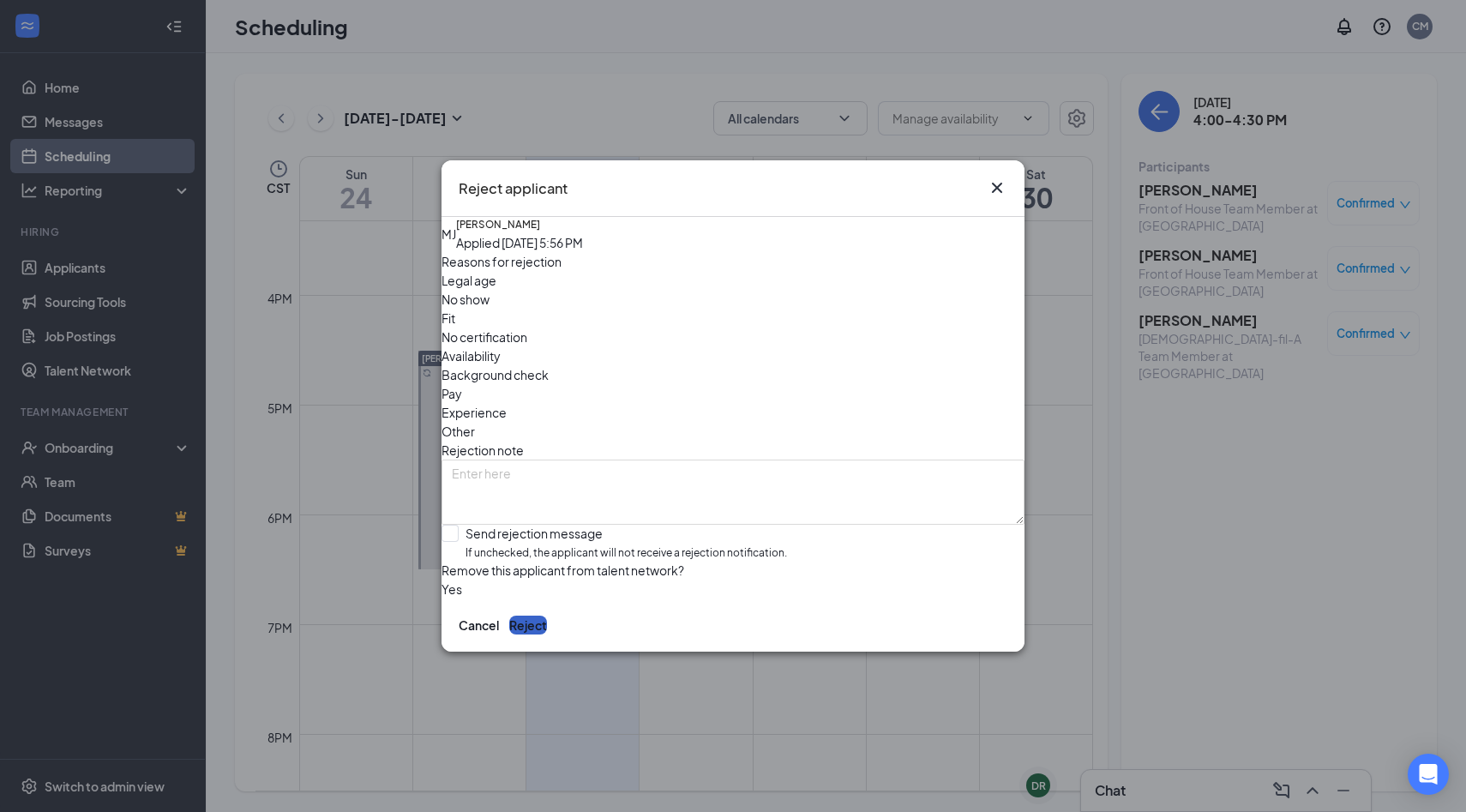
click at [547, 634] on button "Reject" at bounding box center [527, 625] width 38 height 19
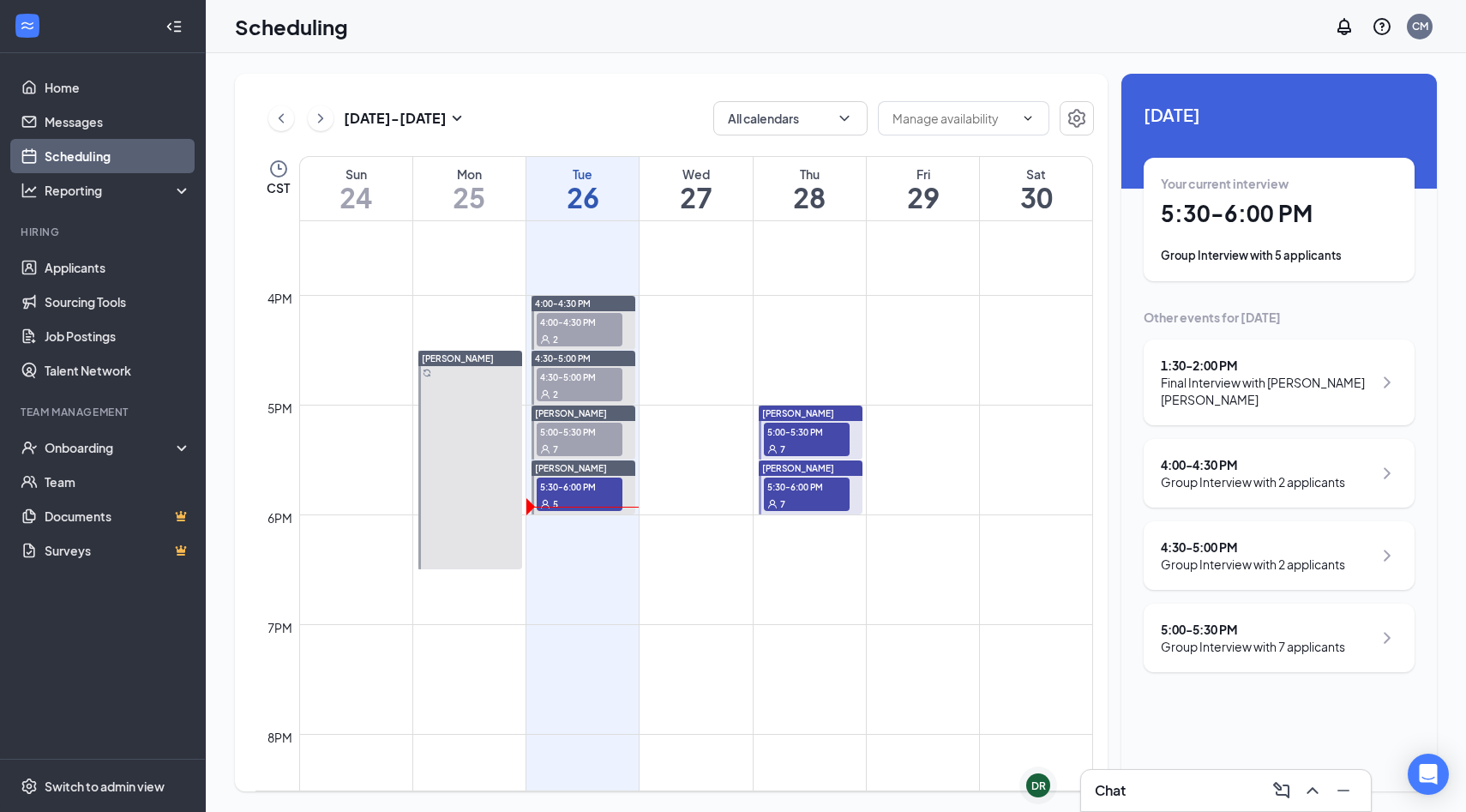
click at [593, 326] on span "4:00-4:30 PM" at bounding box center [579, 321] width 86 height 17
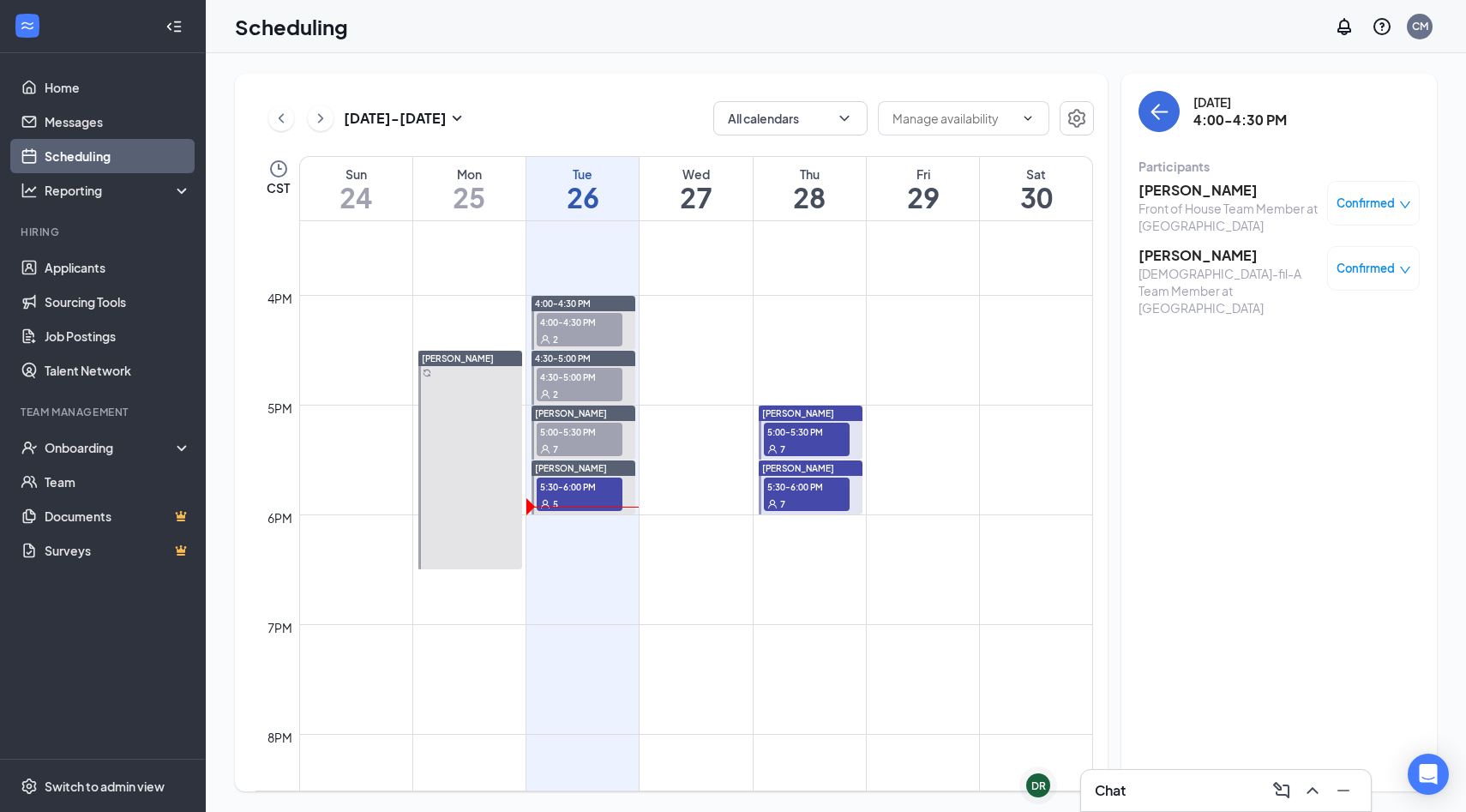
click at [1359, 200] on span "Confirmed" at bounding box center [1366, 203] width 59 height 17
click at [1320, 334] on span "Mark as no-show" at bounding box center [1308, 343] width 117 height 19
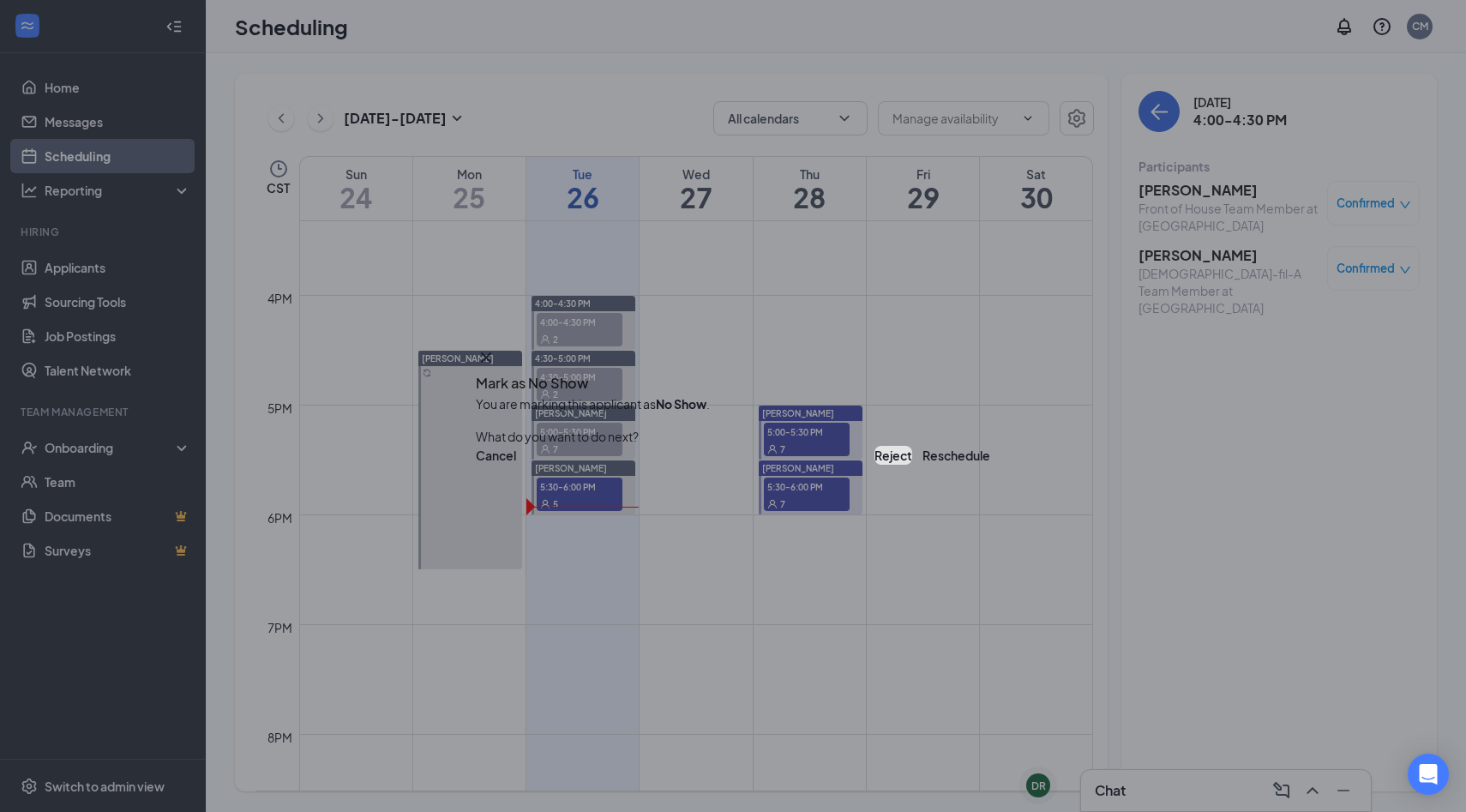
click at [875, 454] on button "Reject" at bounding box center [893, 455] width 38 height 19
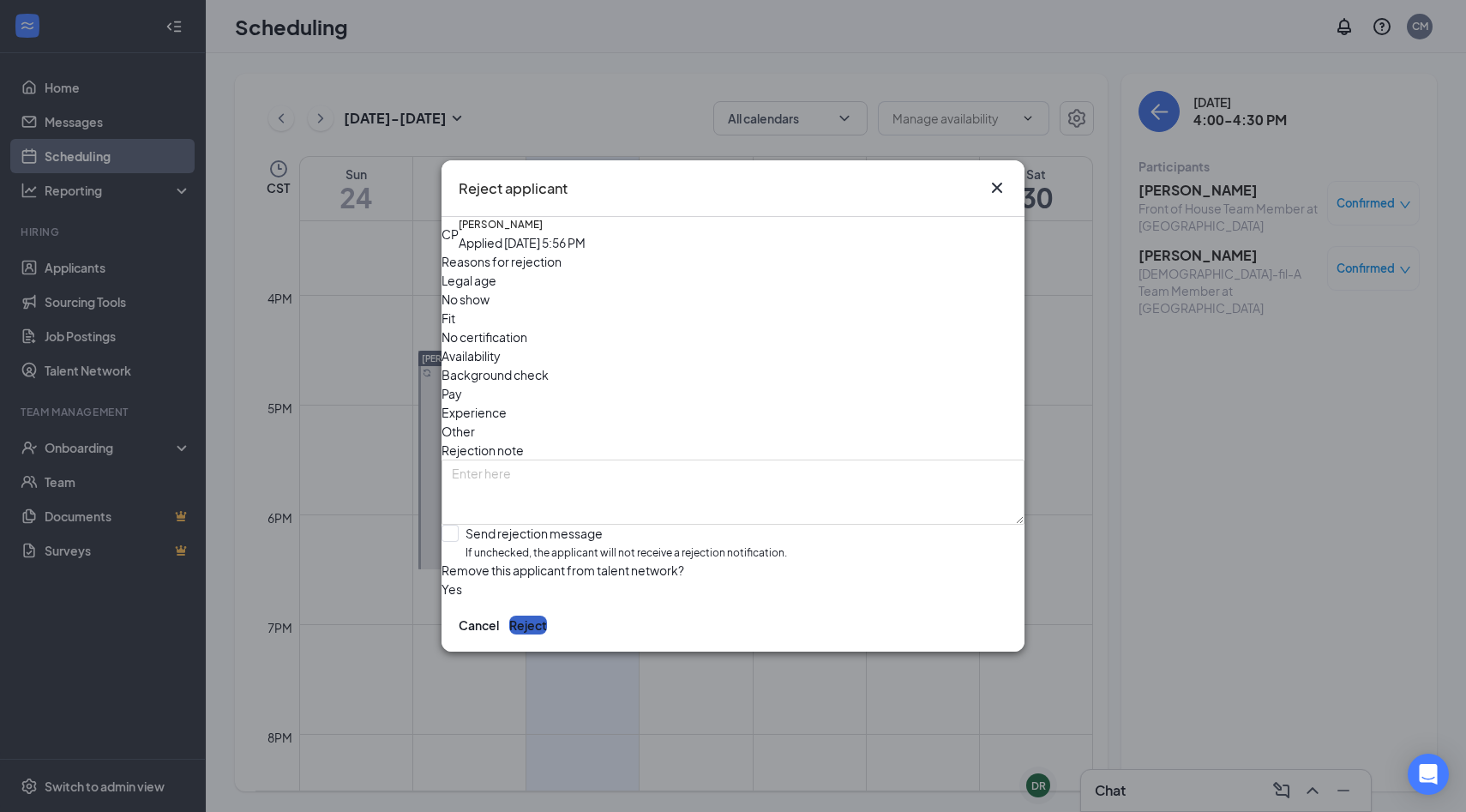
click at [547, 634] on button "Reject" at bounding box center [527, 625] width 38 height 19
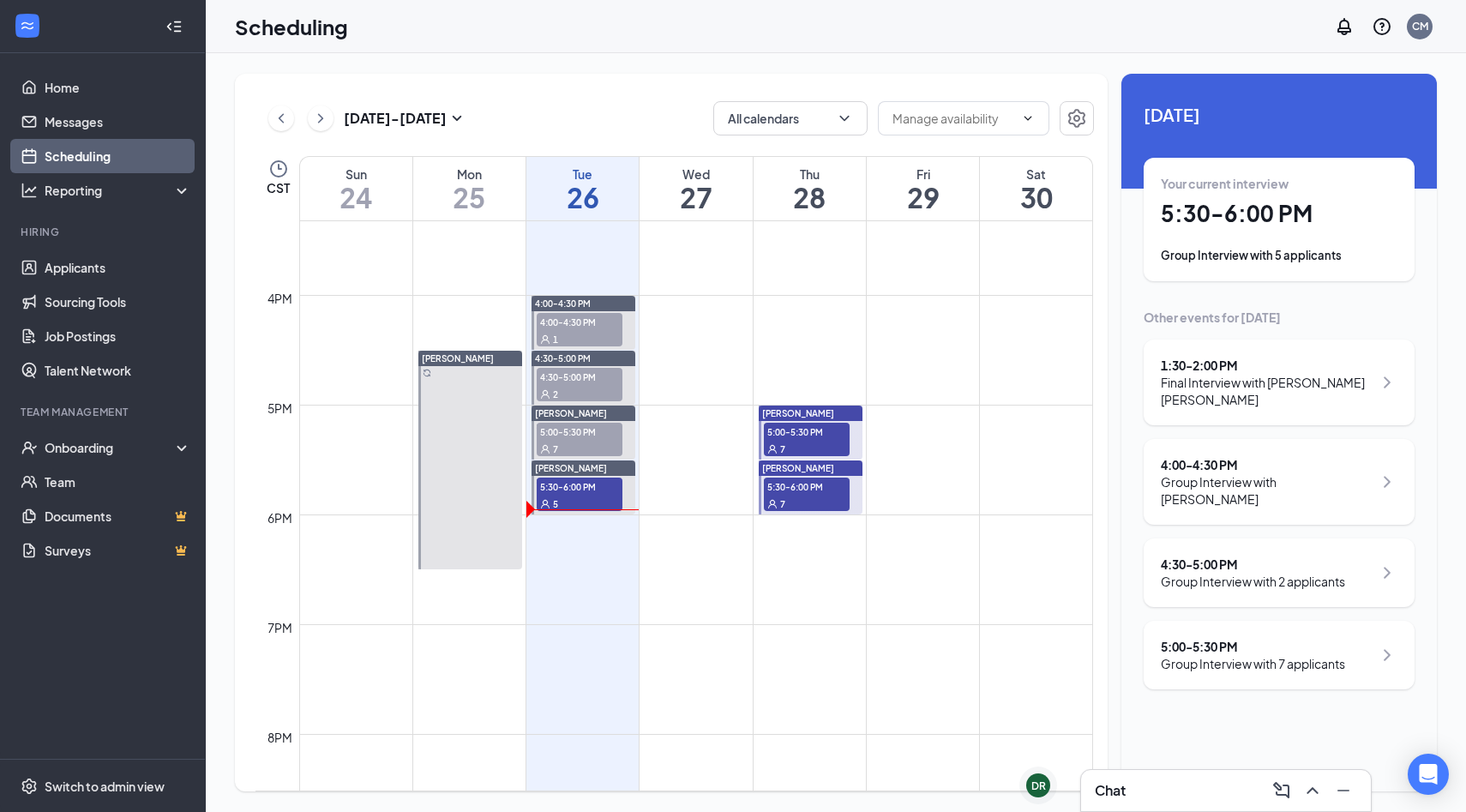
click at [585, 381] on span "4:30-5:00 PM" at bounding box center [579, 376] width 86 height 17
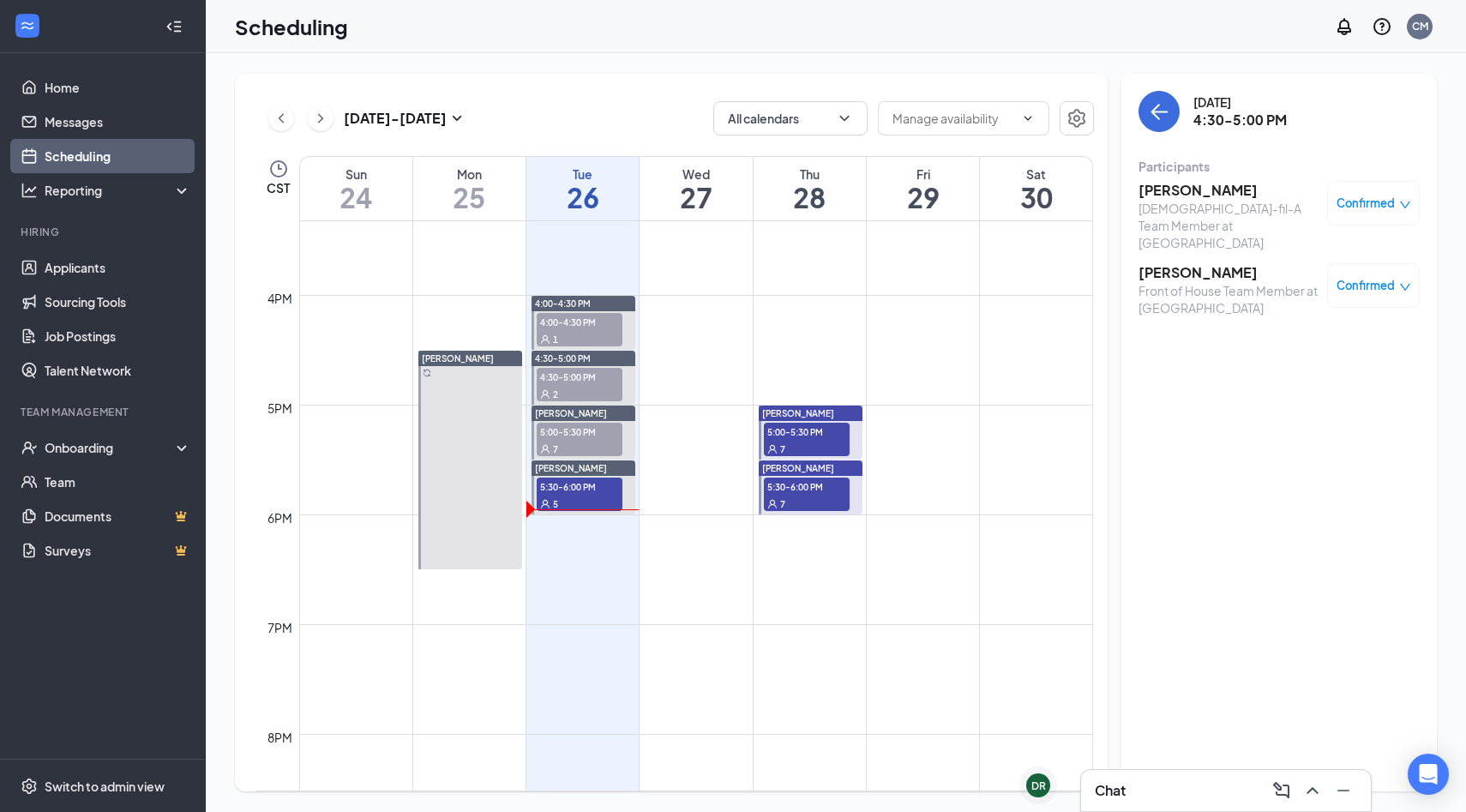
click at [577, 434] on span "5:00-5:30 PM" at bounding box center [579, 431] width 86 height 17
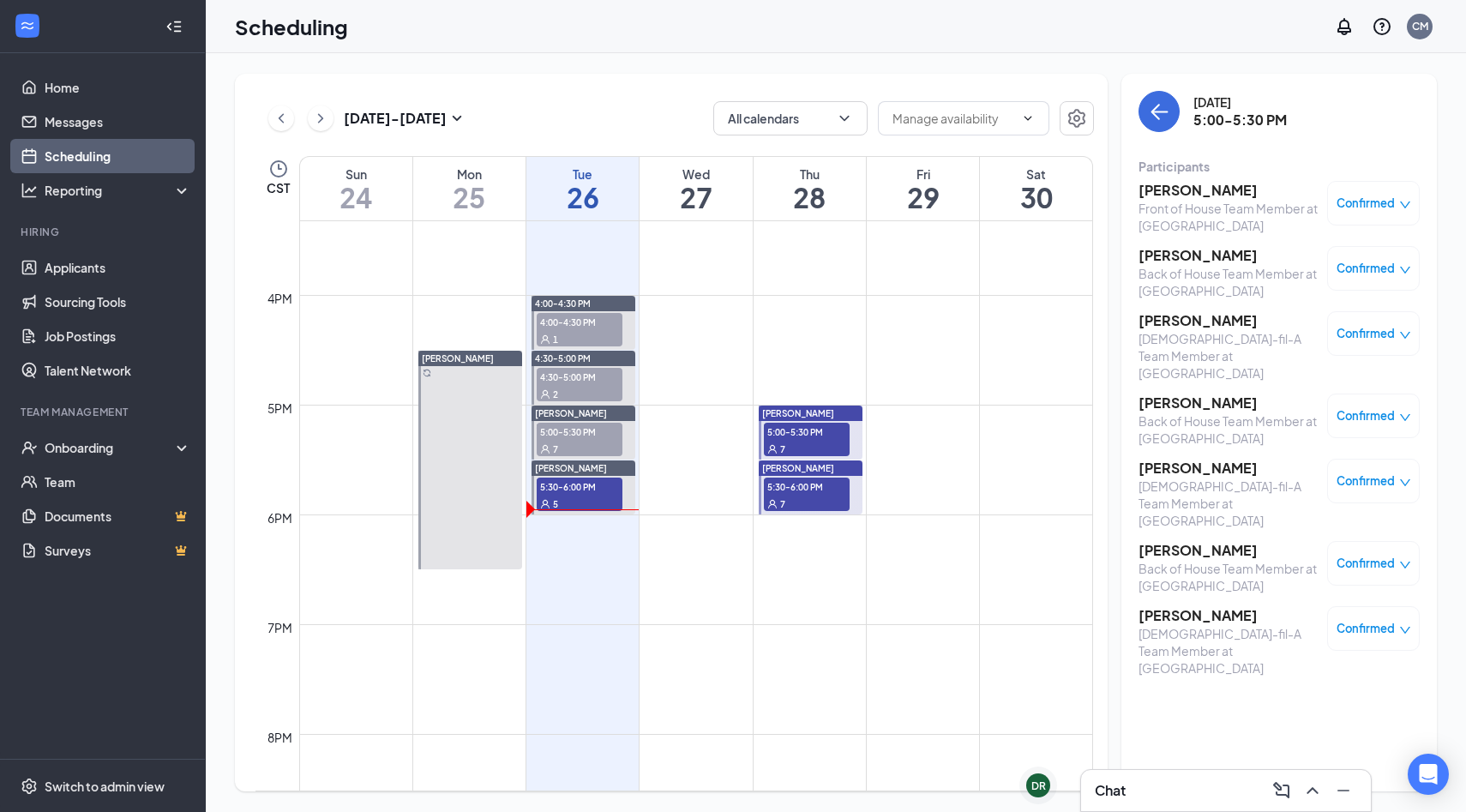
click at [1187, 192] on h3 "[PERSON_NAME]" at bounding box center [1228, 190] width 180 height 19
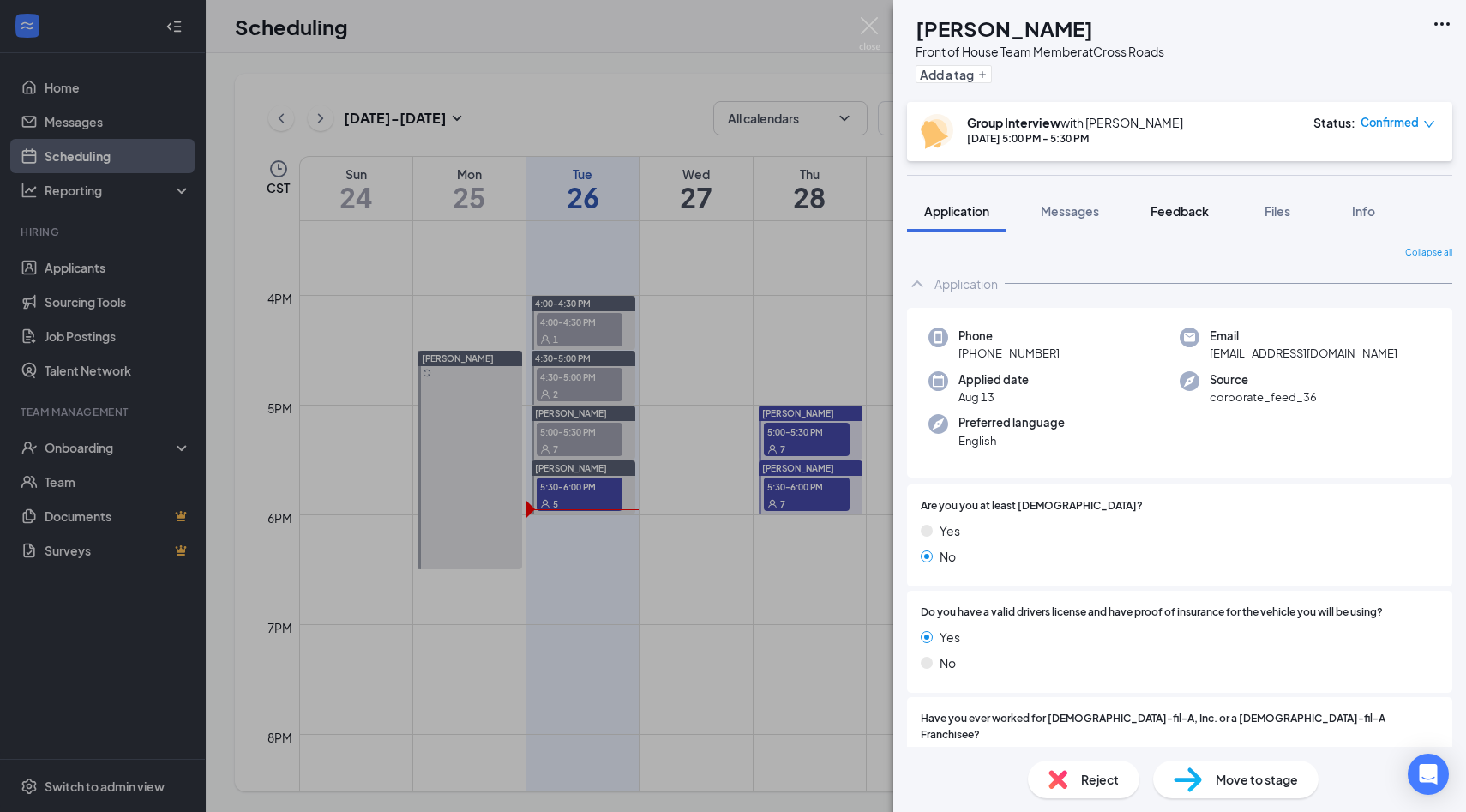
click at [1187, 209] on span "Feedback" at bounding box center [1180, 211] width 59 height 15
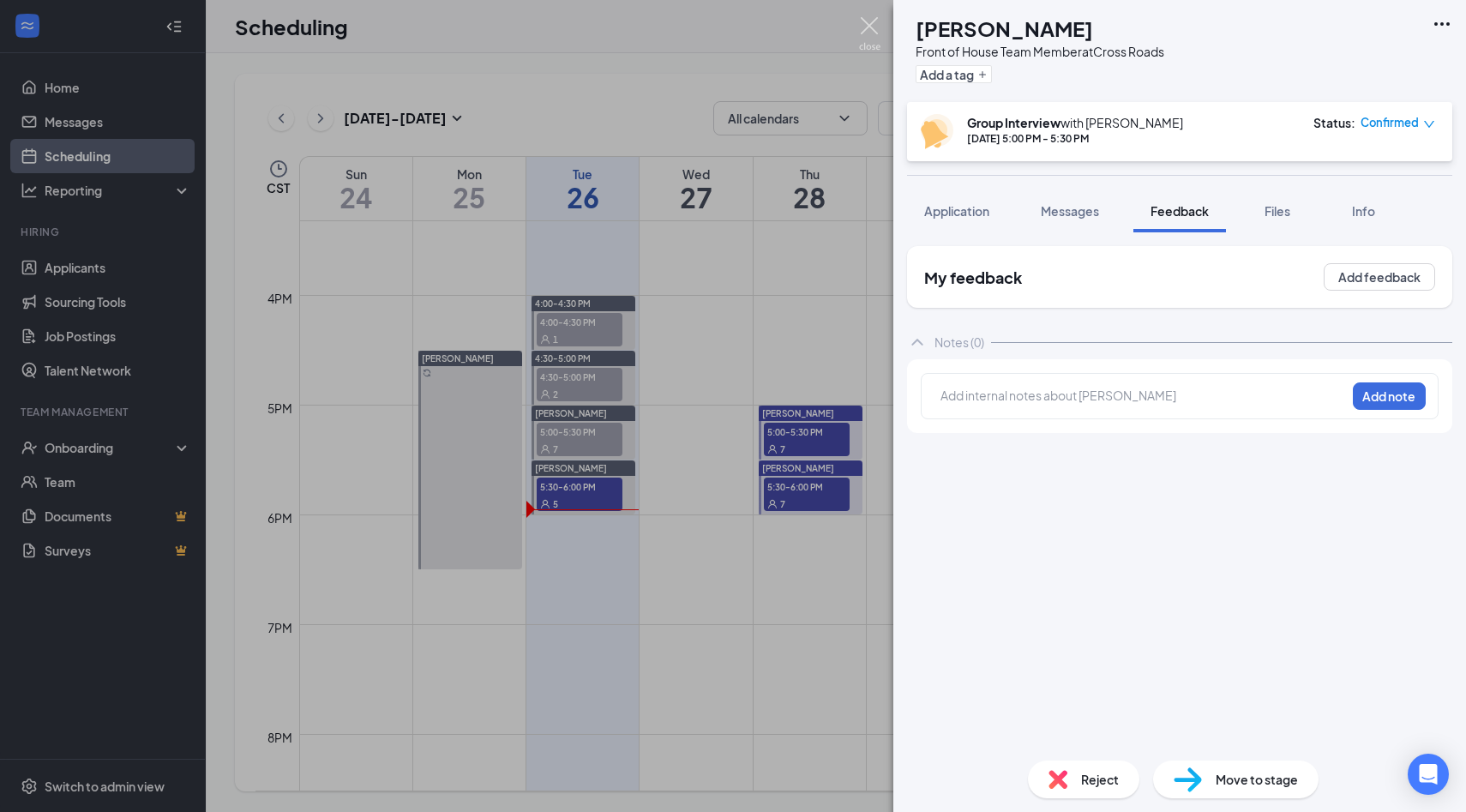
click at [870, 27] on img at bounding box center [870, 34] width 21 height 34
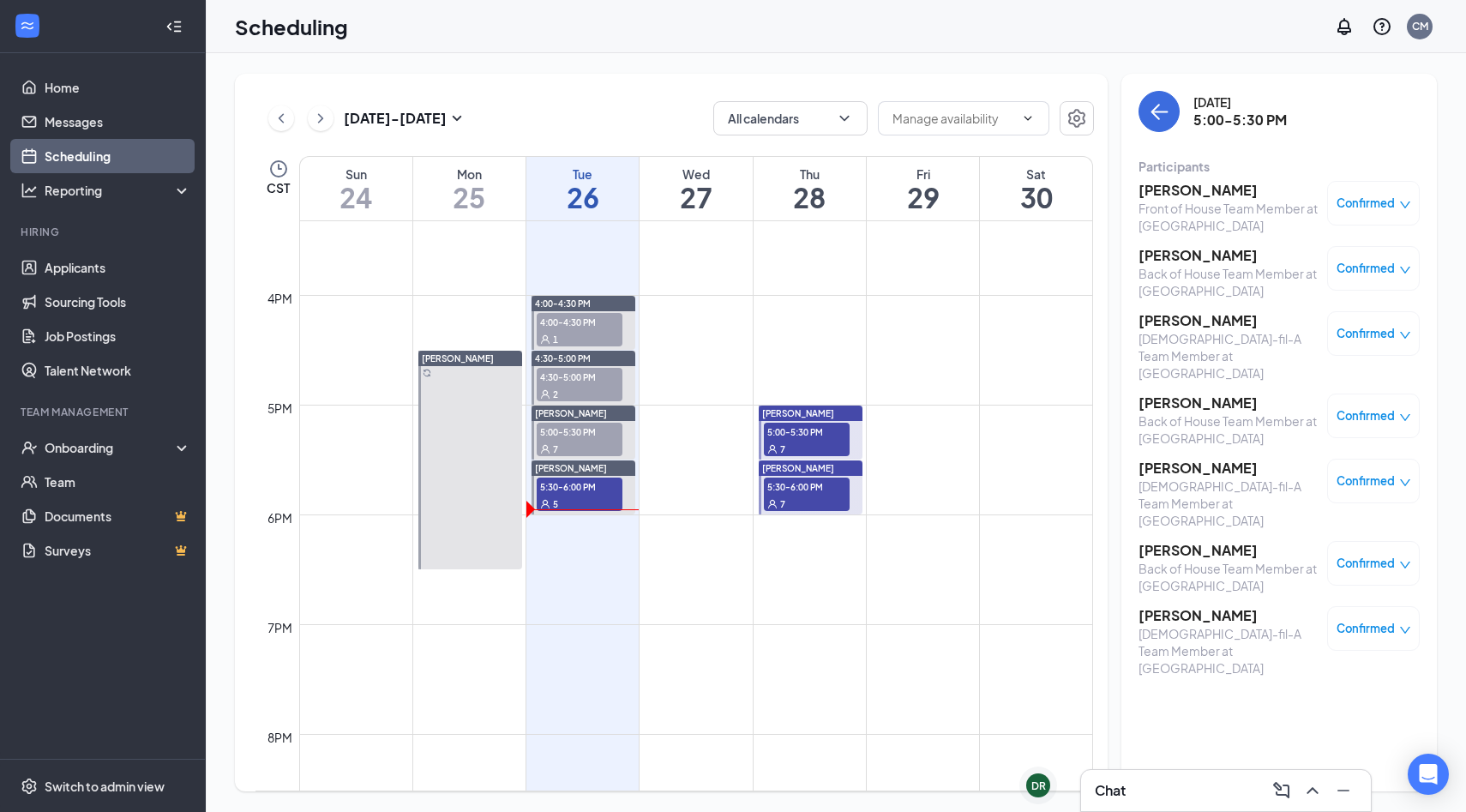
click at [594, 385] on div "2" at bounding box center [579, 393] width 86 height 17
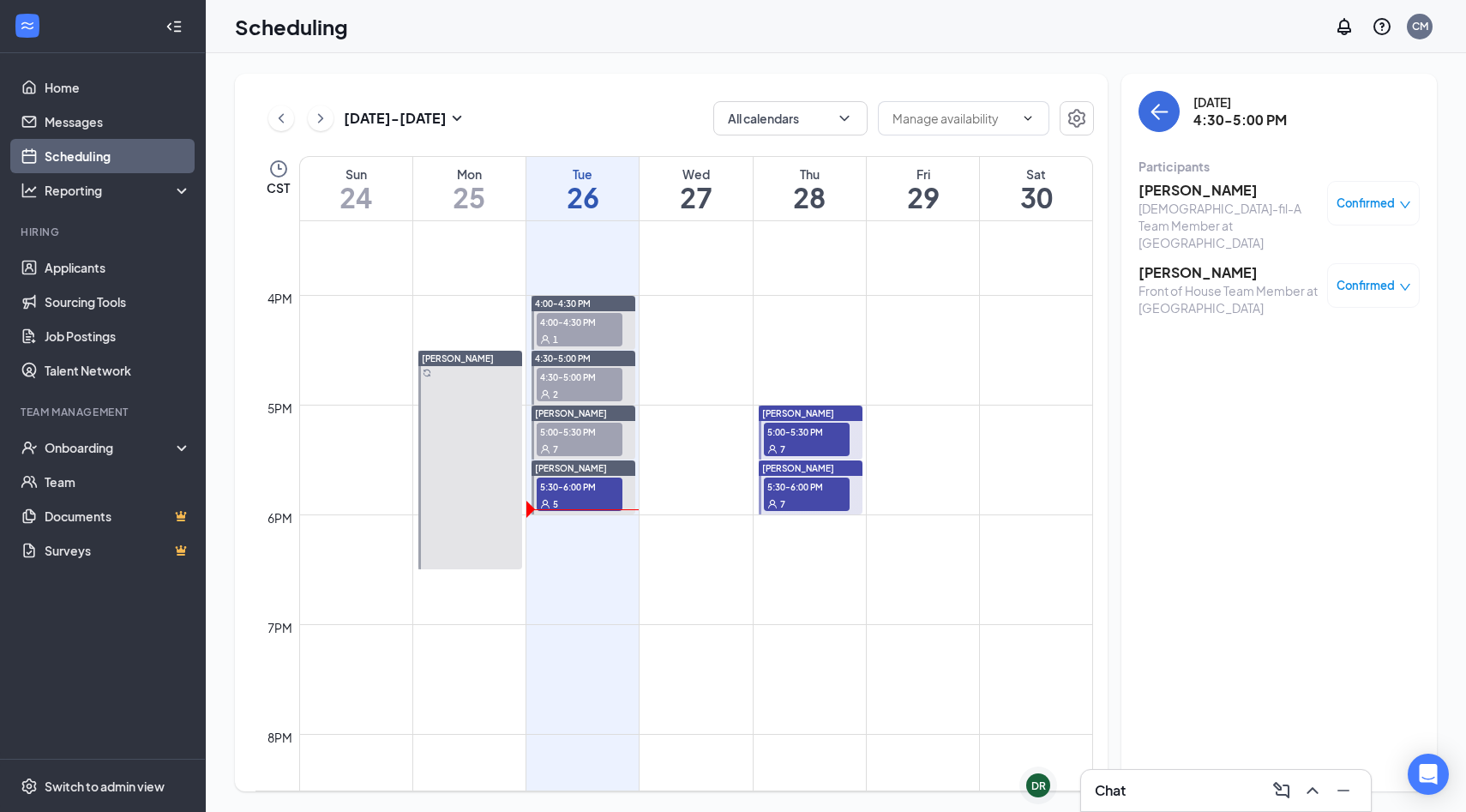
click at [586, 414] on span "[PERSON_NAME]" at bounding box center [571, 413] width 72 height 11
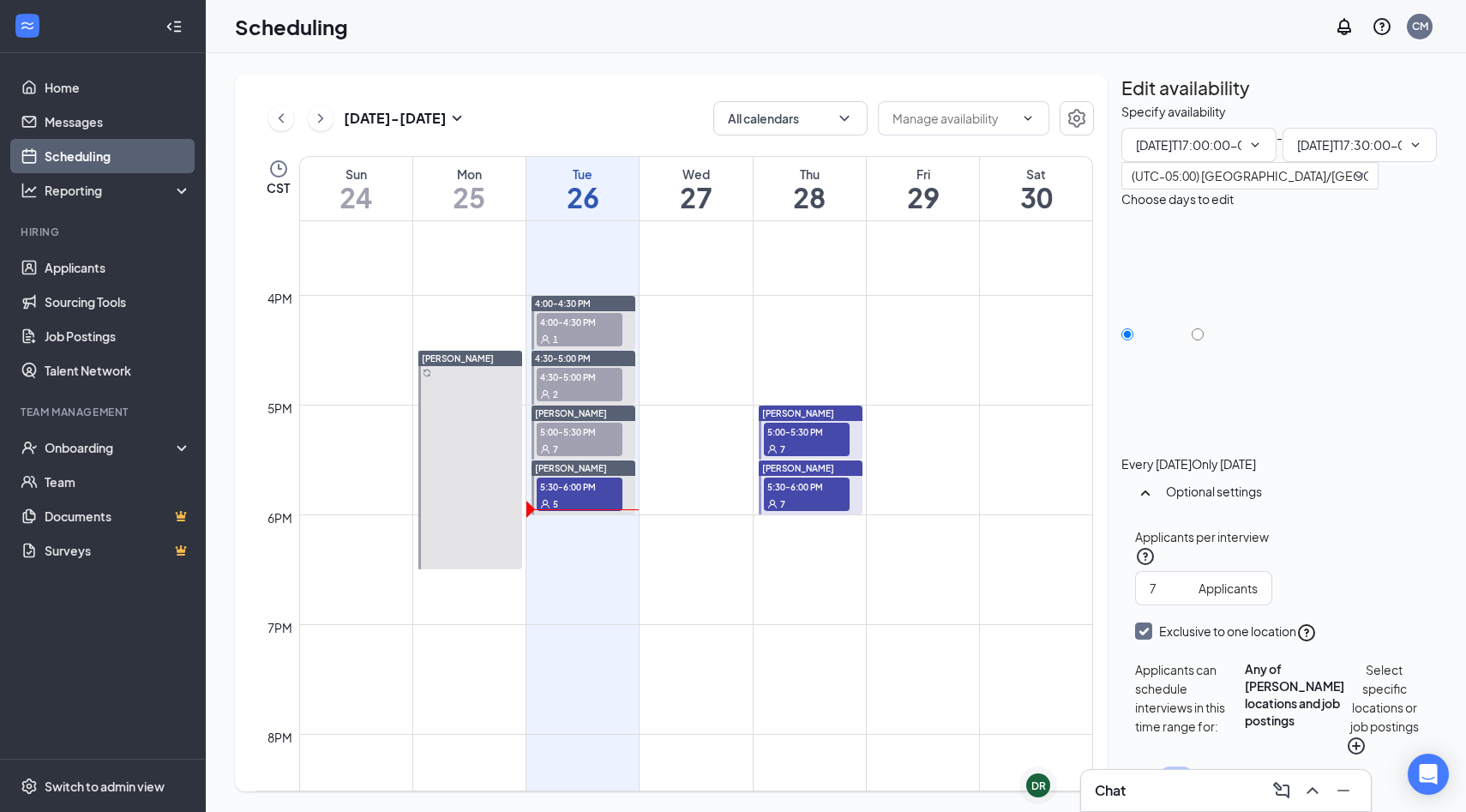
type input "05:00 PM"
type input "05:30 PM"
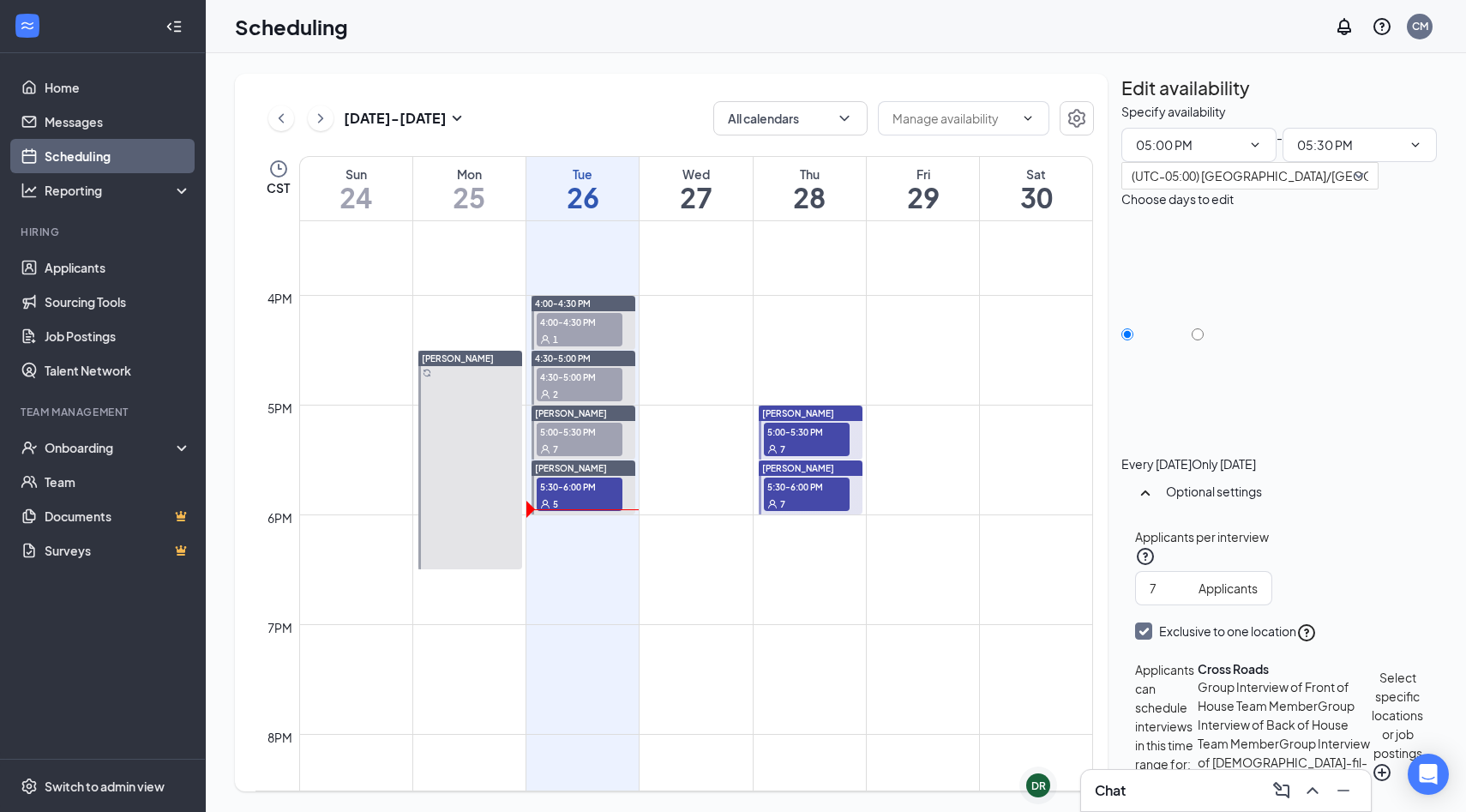
click at [551, 444] on div "7" at bounding box center [579, 448] width 86 height 17
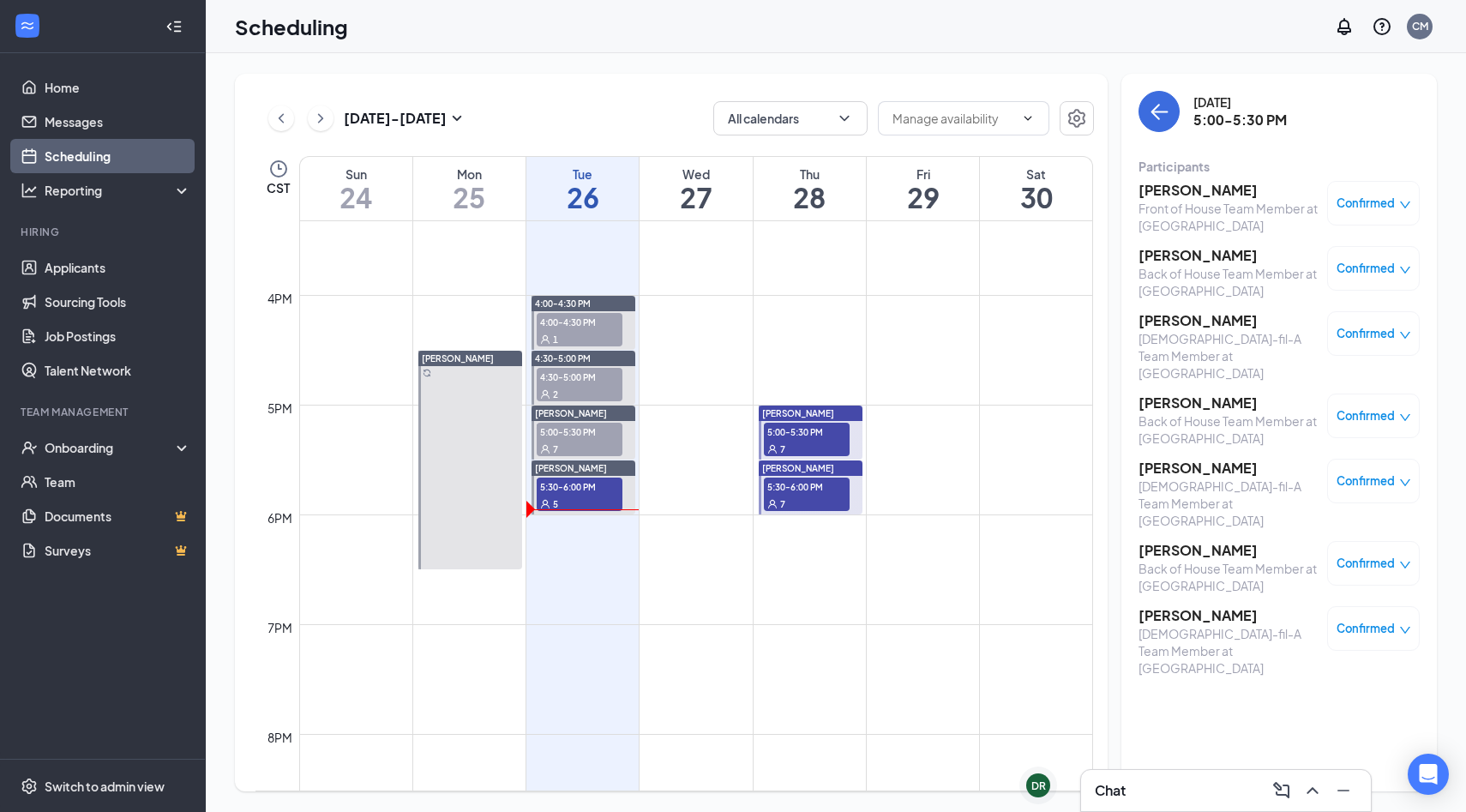
click at [1370, 341] on span "Confirmed" at bounding box center [1366, 334] width 59 height 17
click at [1034, 444] on td at bounding box center [696, 445] width 794 height 28
click at [1353, 407] on span "Confirmed" at bounding box center [1366, 416] width 59 height 17
click at [1317, 529] on span "Mark as no-show" at bounding box center [1308, 539] width 117 height 19
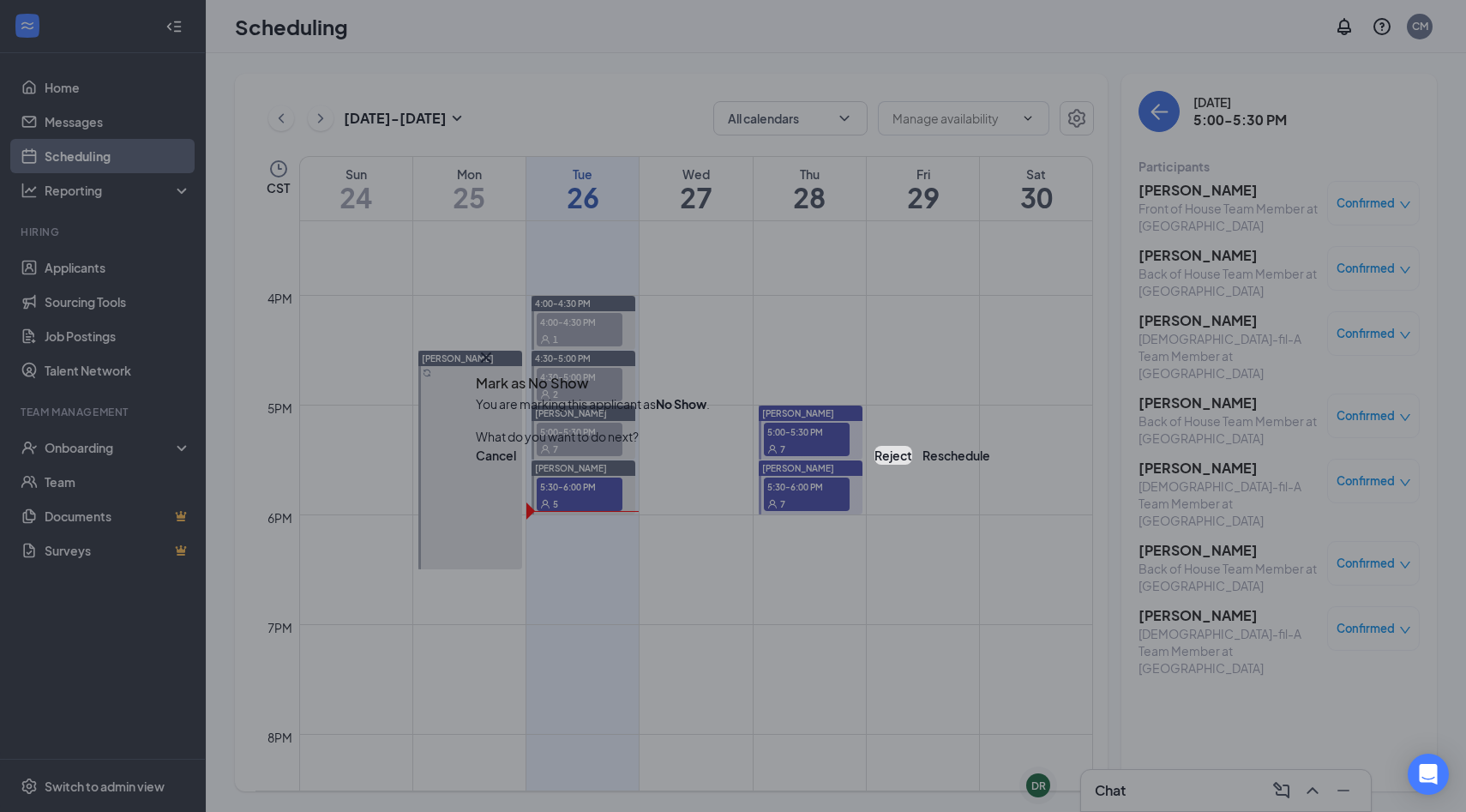
click at [875, 458] on button "Reject" at bounding box center [893, 455] width 38 height 19
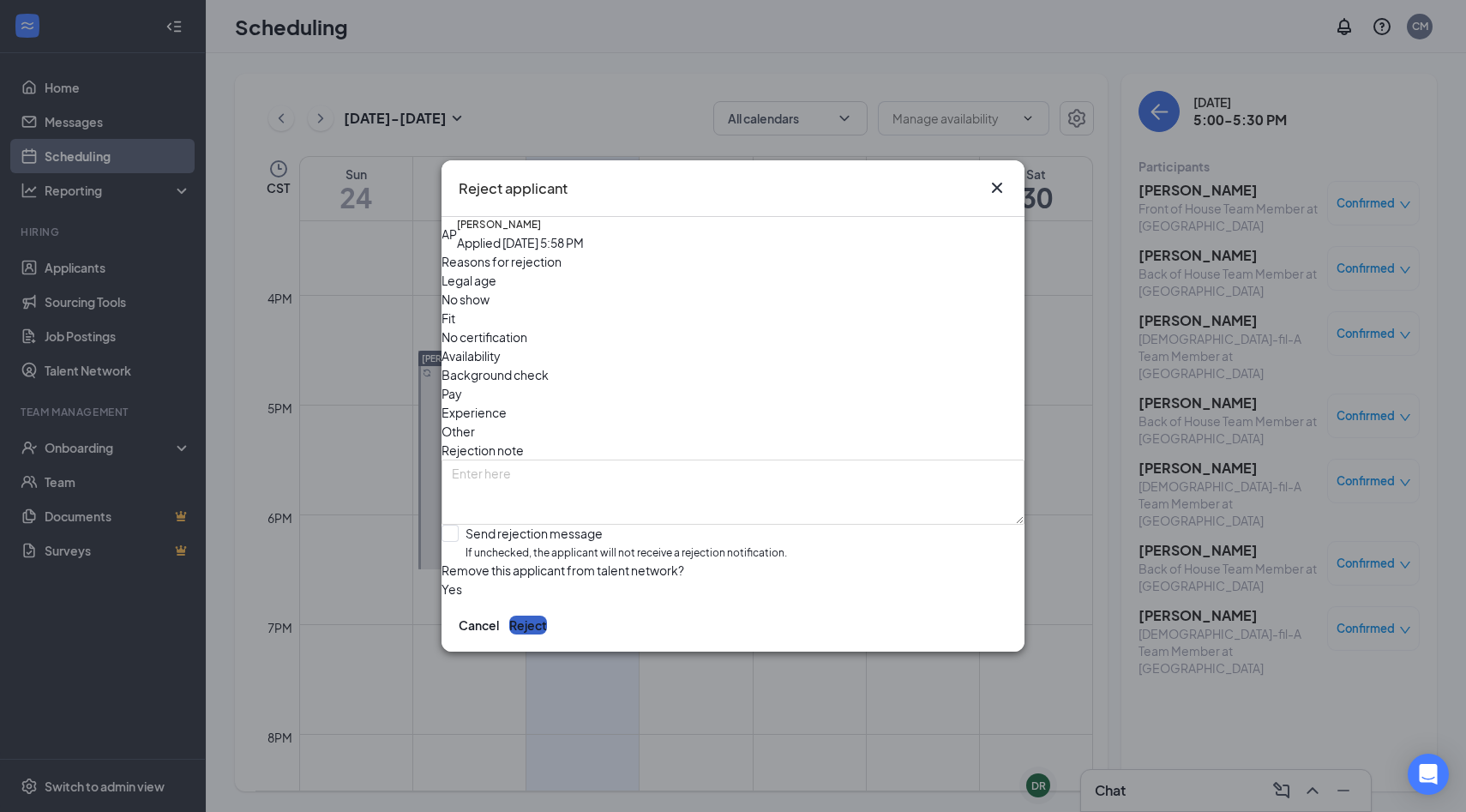
click at [547, 624] on button "Reject" at bounding box center [527, 625] width 38 height 19
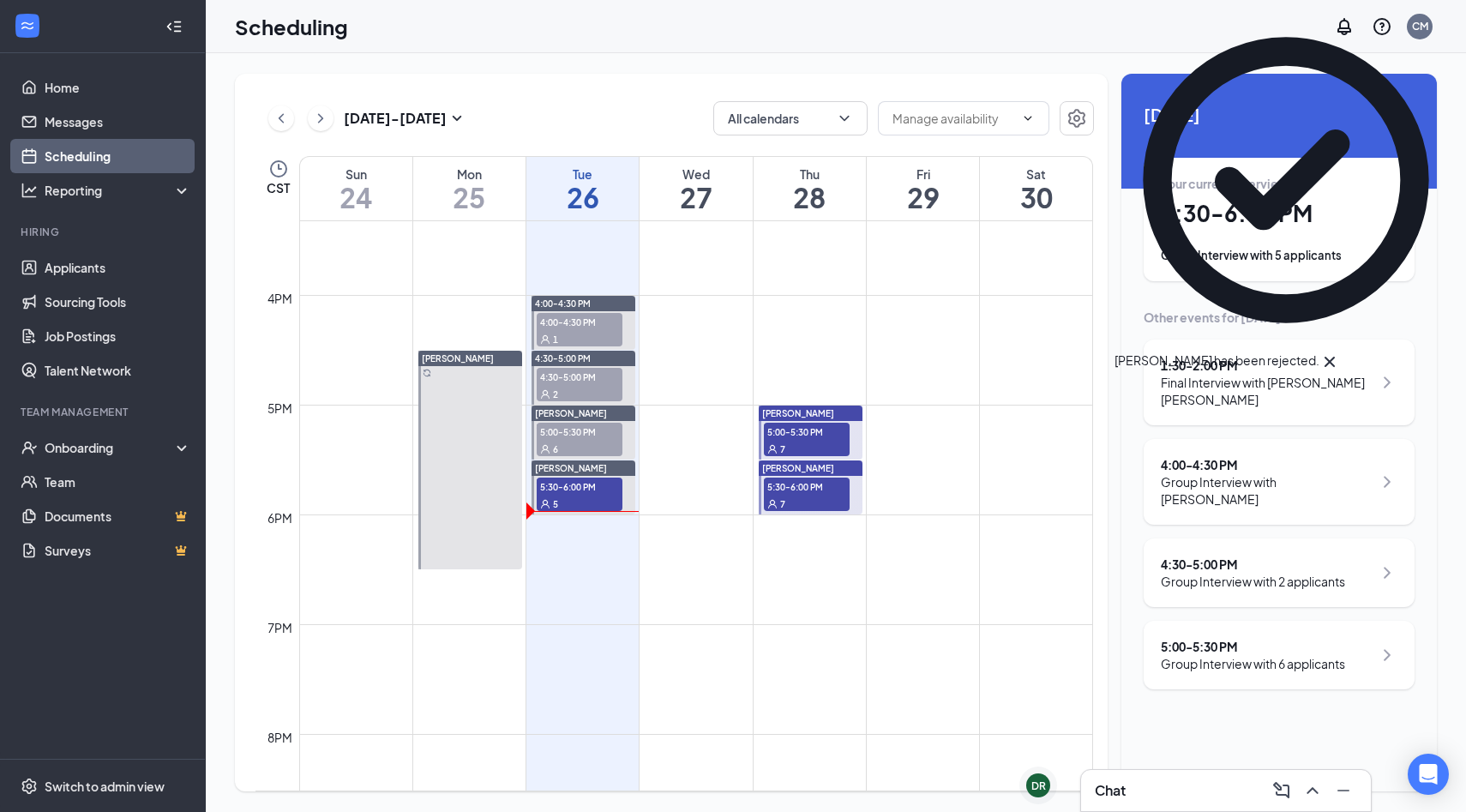
click at [553, 449] on span "6" at bounding box center [555, 449] width 5 height 12
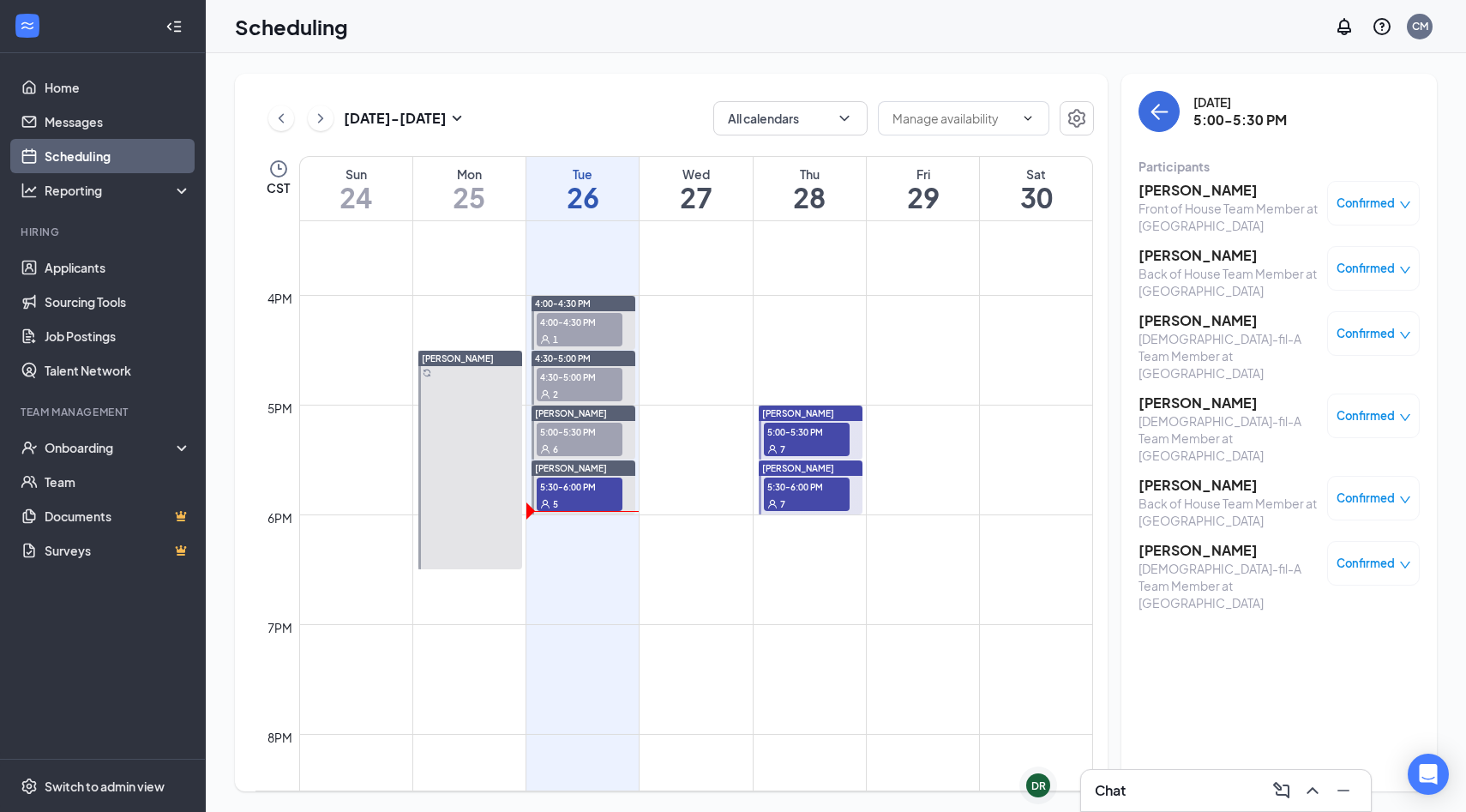
click at [1365, 407] on span "Confirmed" at bounding box center [1366, 416] width 59 height 17
click at [1298, 529] on span "Mark as no-show" at bounding box center [1308, 539] width 117 height 19
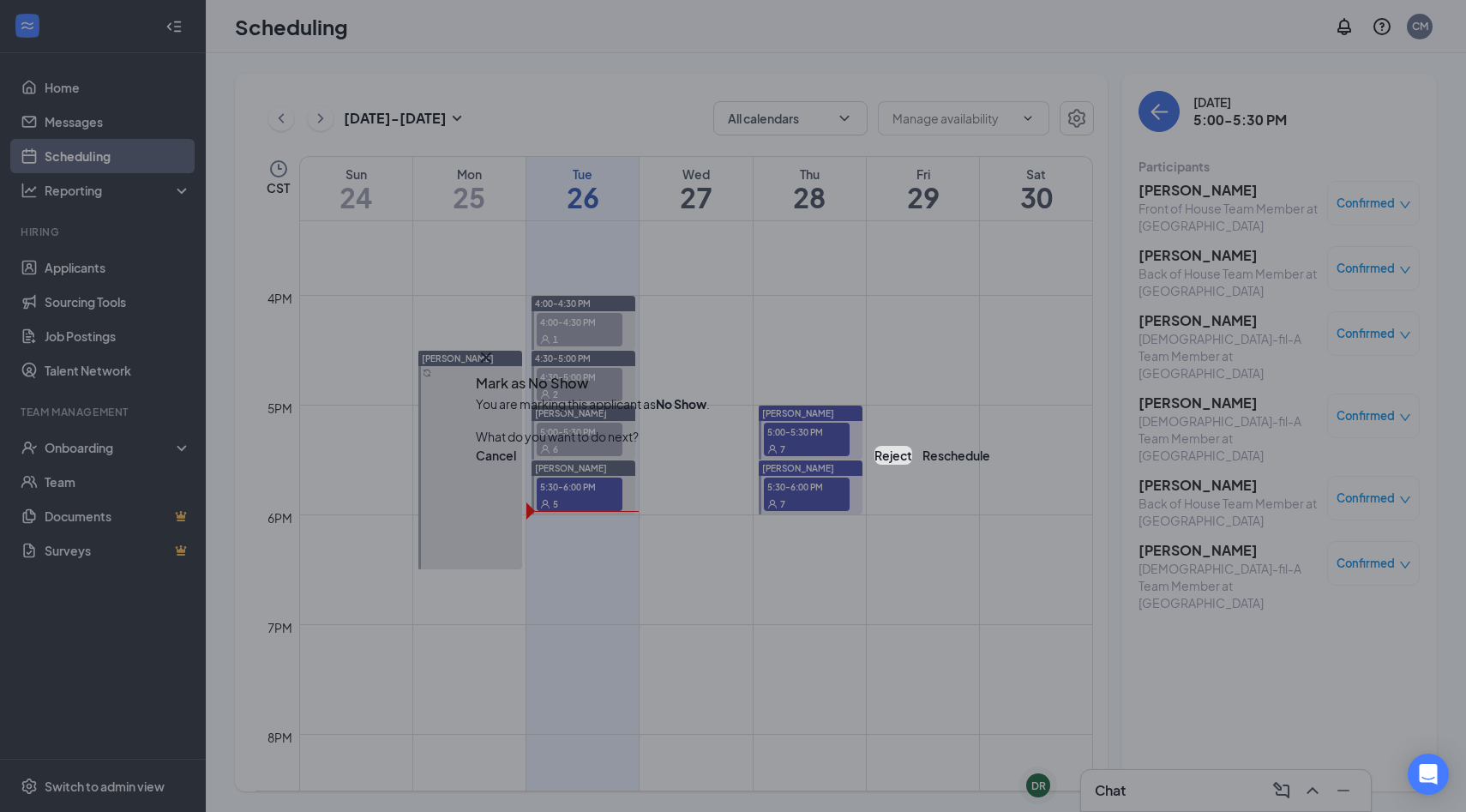
click at [875, 454] on button "Reject" at bounding box center [893, 455] width 38 height 19
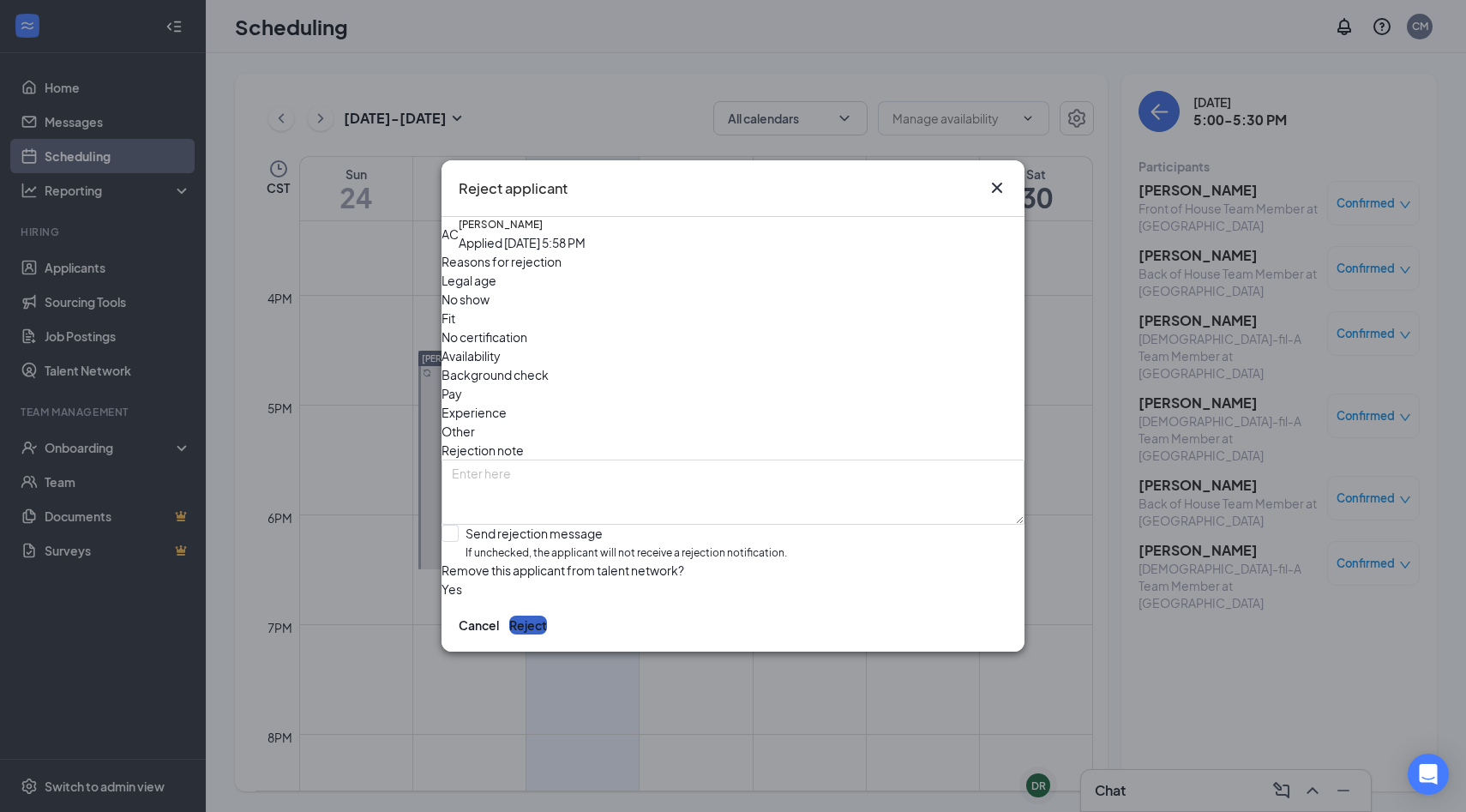
click at [547, 634] on button "Reject" at bounding box center [527, 625] width 38 height 19
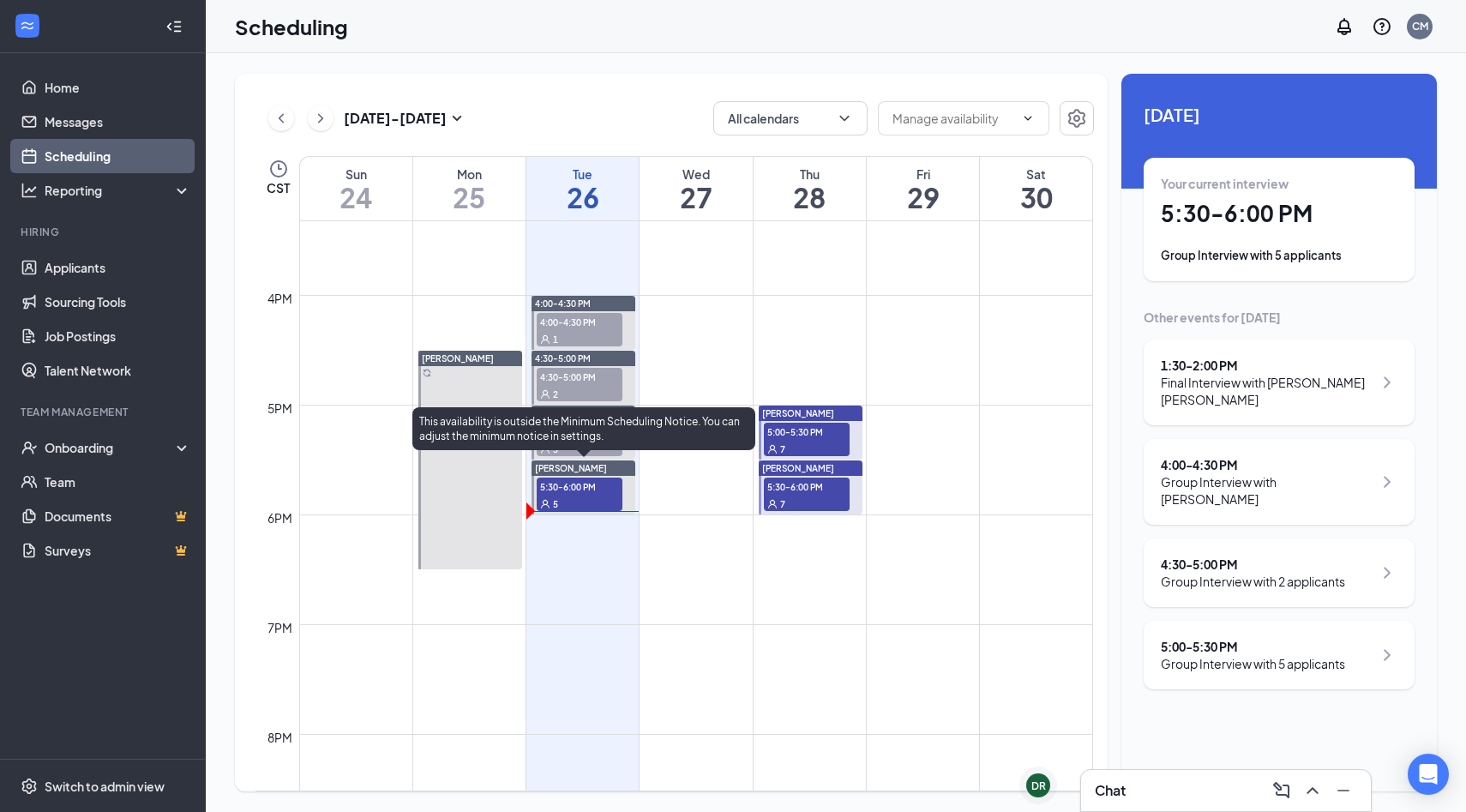
click at [581, 491] on span "5:30-6:00 PM" at bounding box center [579, 486] width 86 height 17
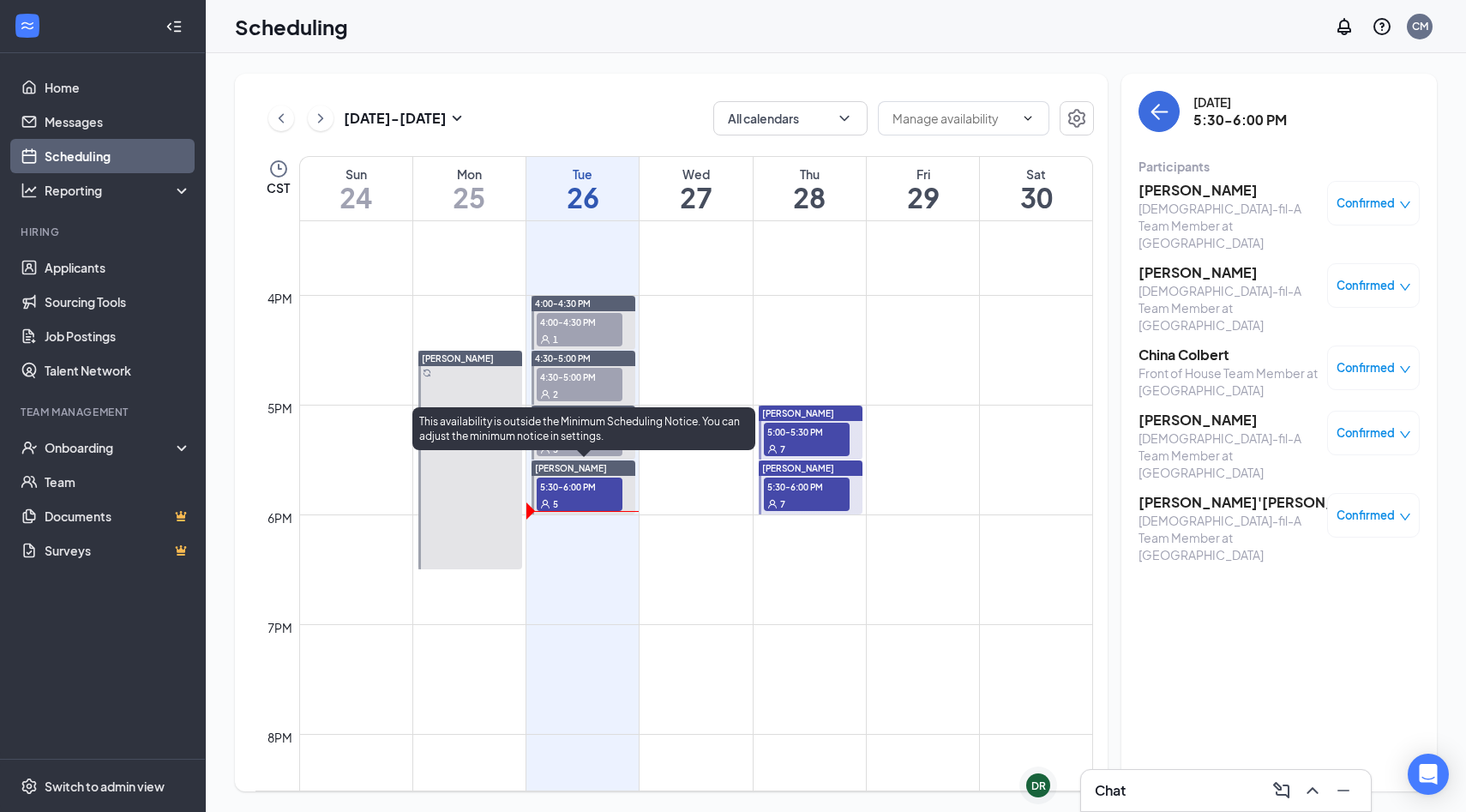
click at [593, 417] on div "This availability is outside the Minimum Scheduling Notice. You can adjust the …" at bounding box center [584, 428] width 343 height 43
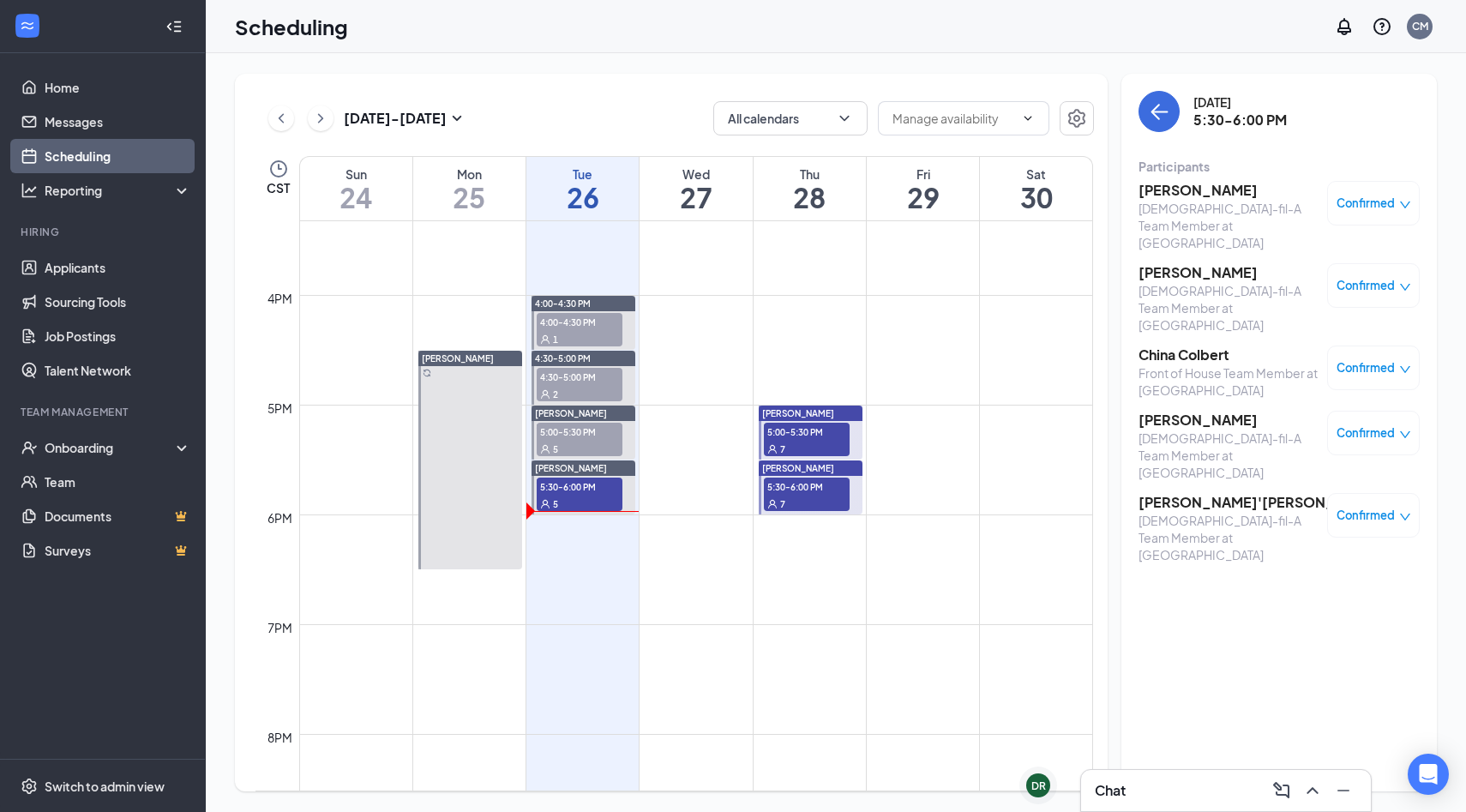
click at [649, 617] on td at bounding box center [696, 610] width 794 height 28
click at [596, 457] on div "5:00-5:30 PM 5" at bounding box center [579, 439] width 90 height 37
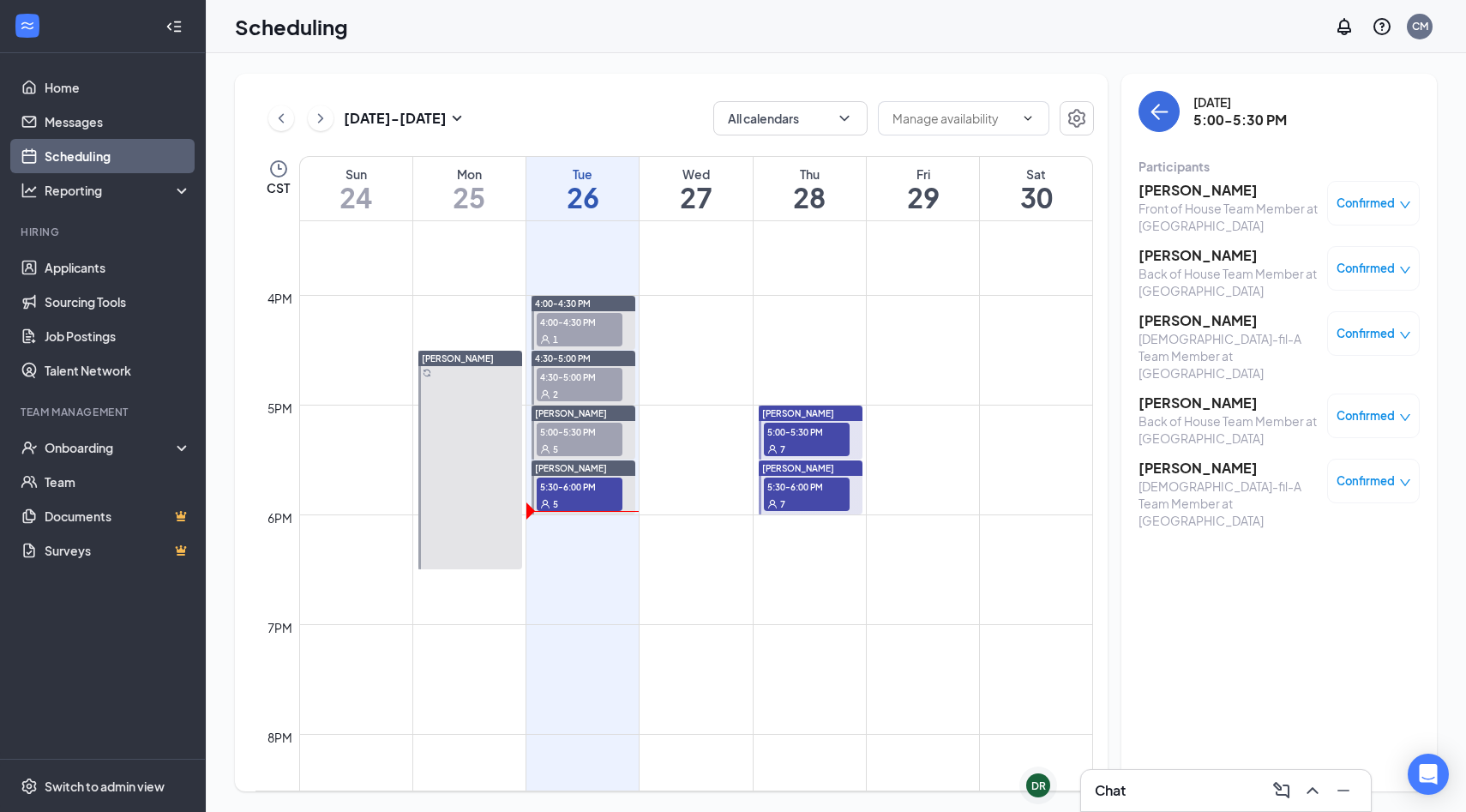
click at [1361, 407] on span "Confirmed" at bounding box center [1366, 416] width 59 height 17
click at [1299, 529] on span "Mark as no-show" at bounding box center [1308, 539] width 117 height 19
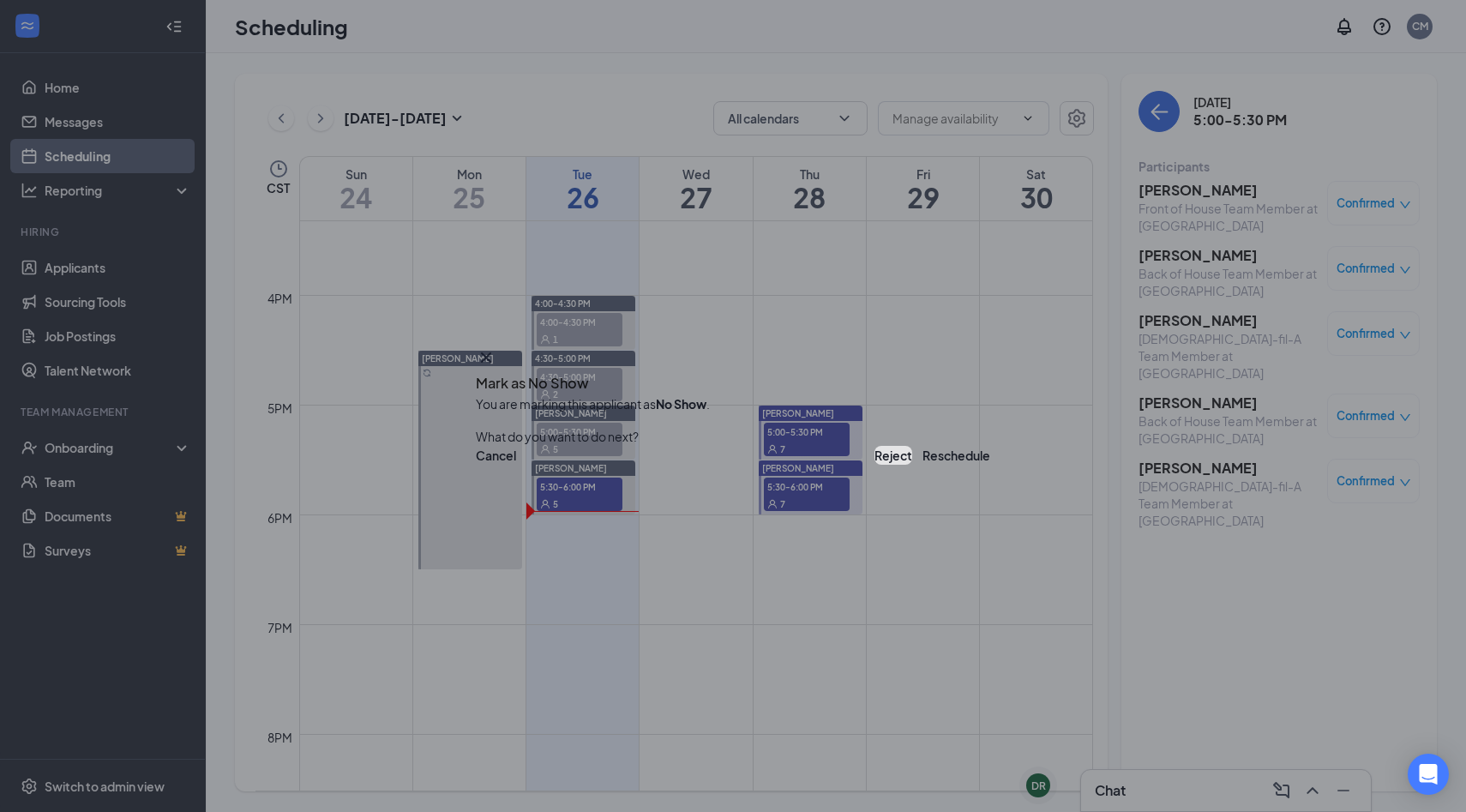
click at [875, 455] on button "Reject" at bounding box center [893, 455] width 38 height 19
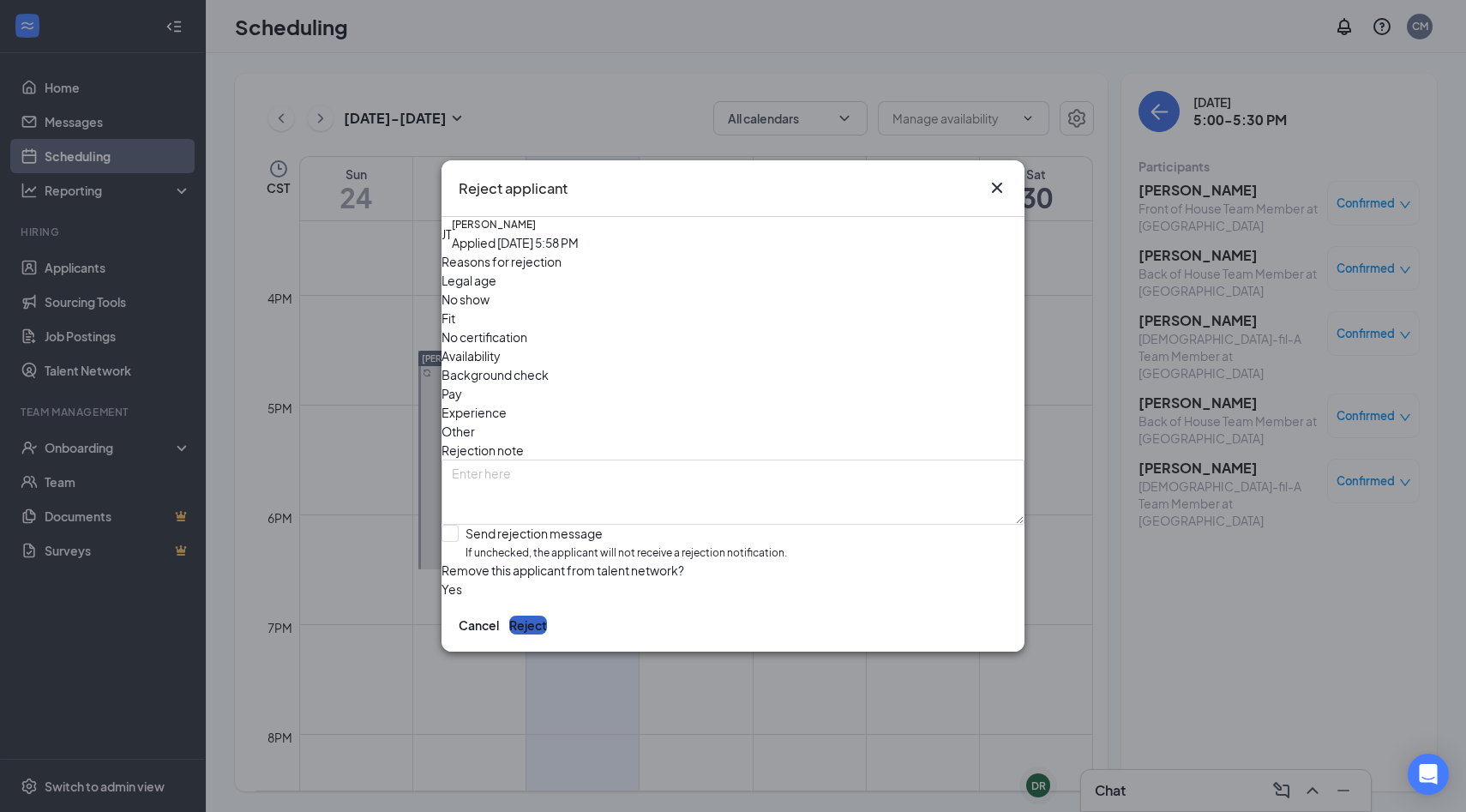
click at [547, 634] on button "Reject" at bounding box center [527, 625] width 38 height 19
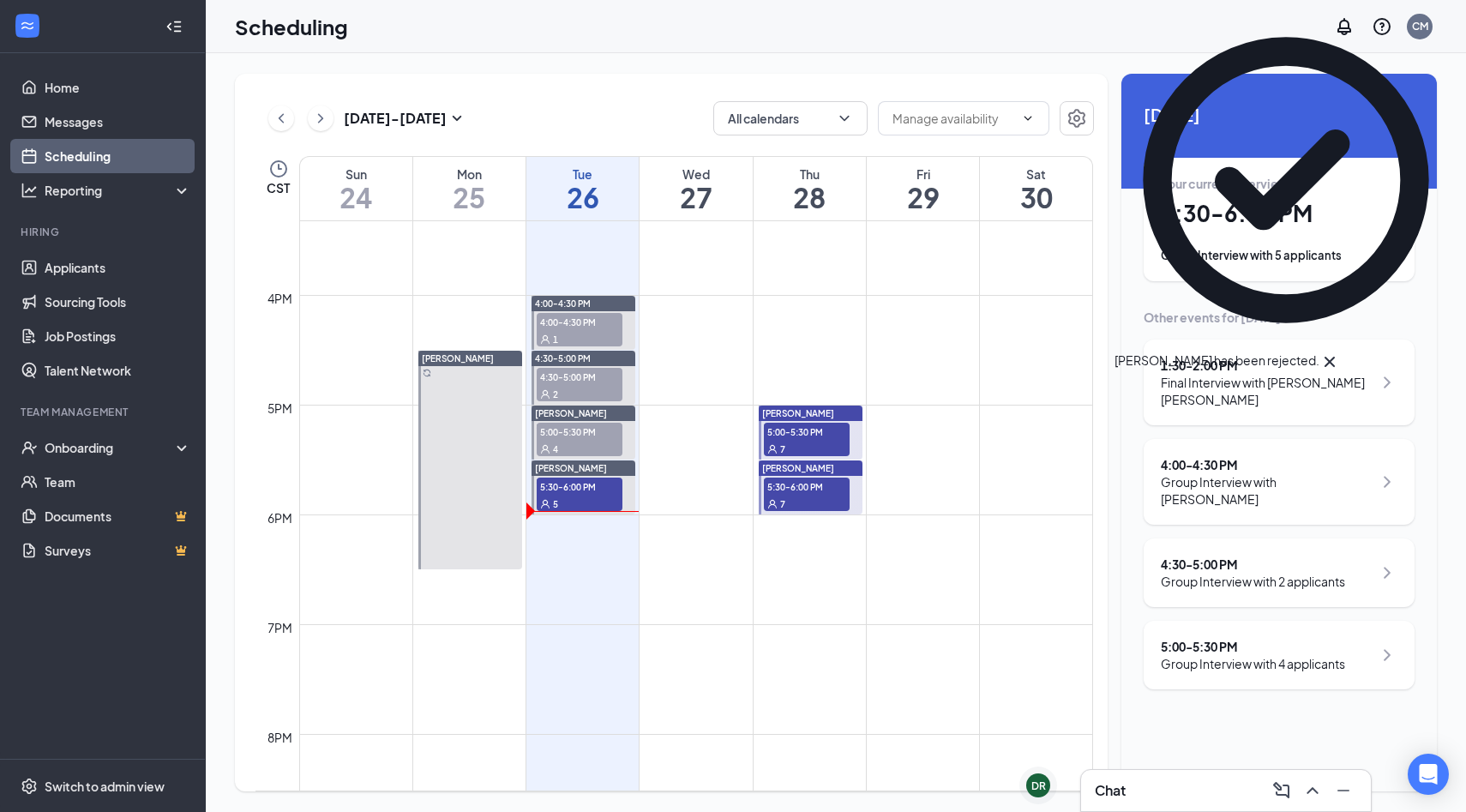
click at [599, 427] on span "5:00-5:30 PM" at bounding box center [579, 431] width 86 height 17
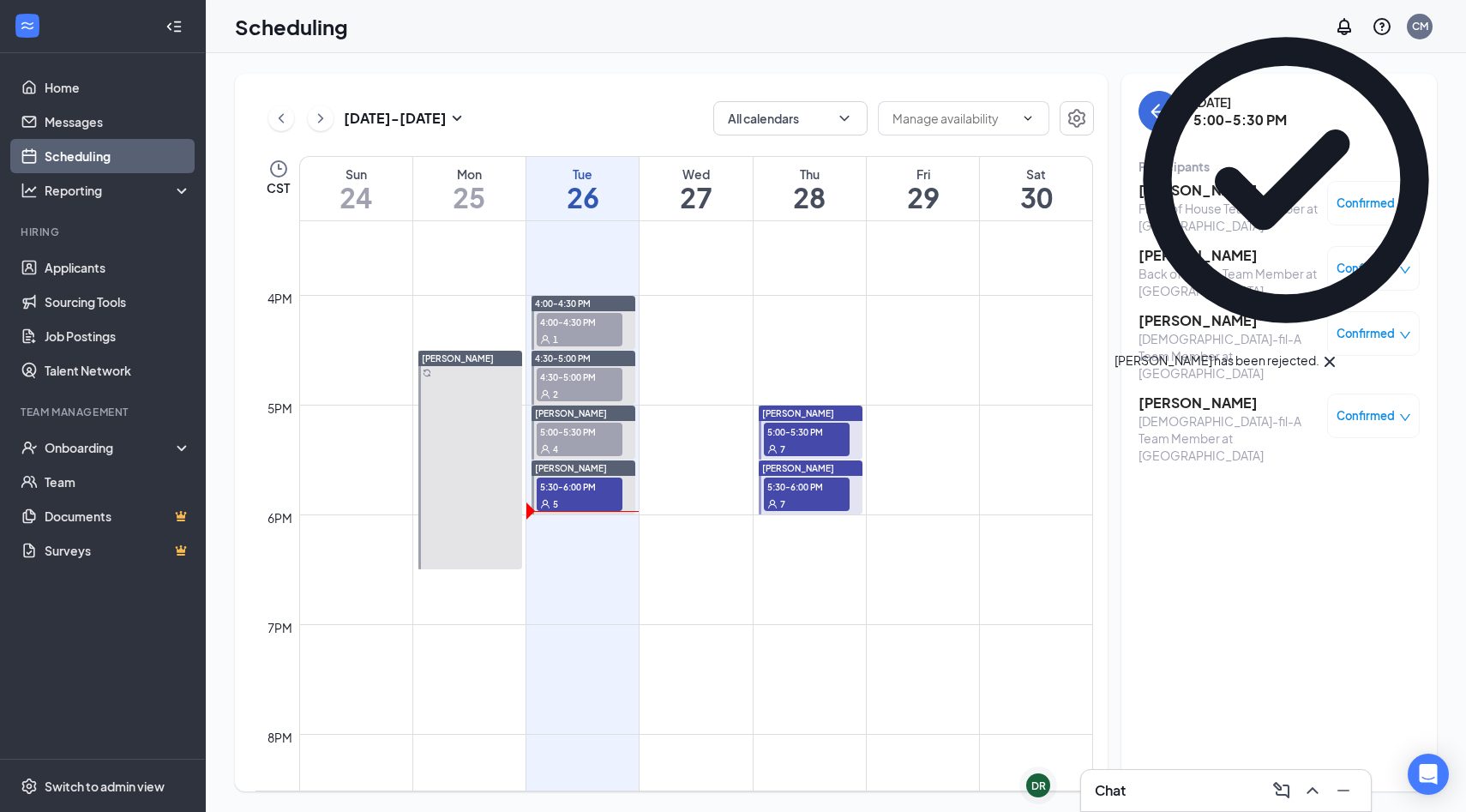
click at [1374, 407] on span "Confirmed" at bounding box center [1366, 416] width 59 height 17
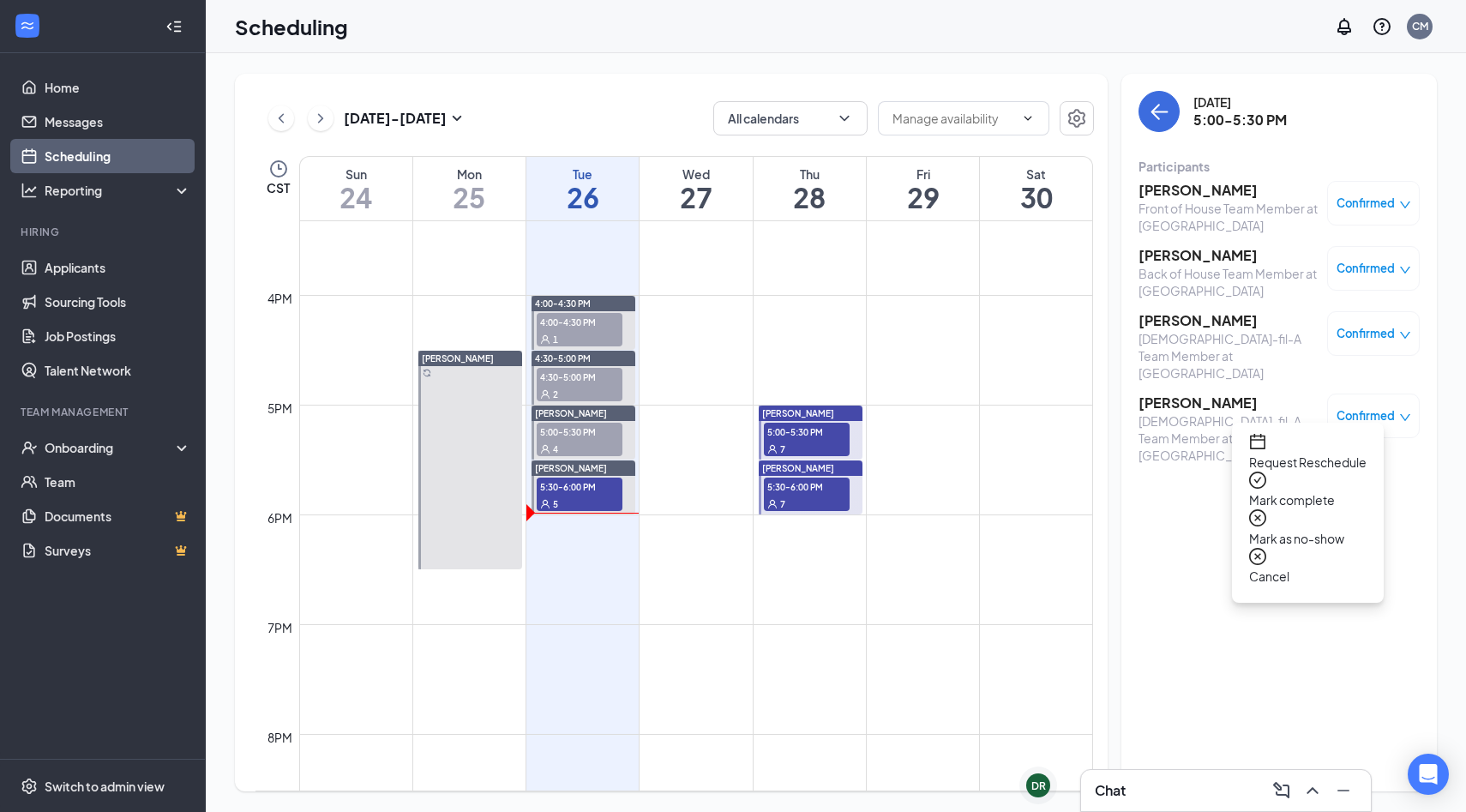
click at [1315, 529] on span "Mark as no-show" at bounding box center [1308, 539] width 117 height 19
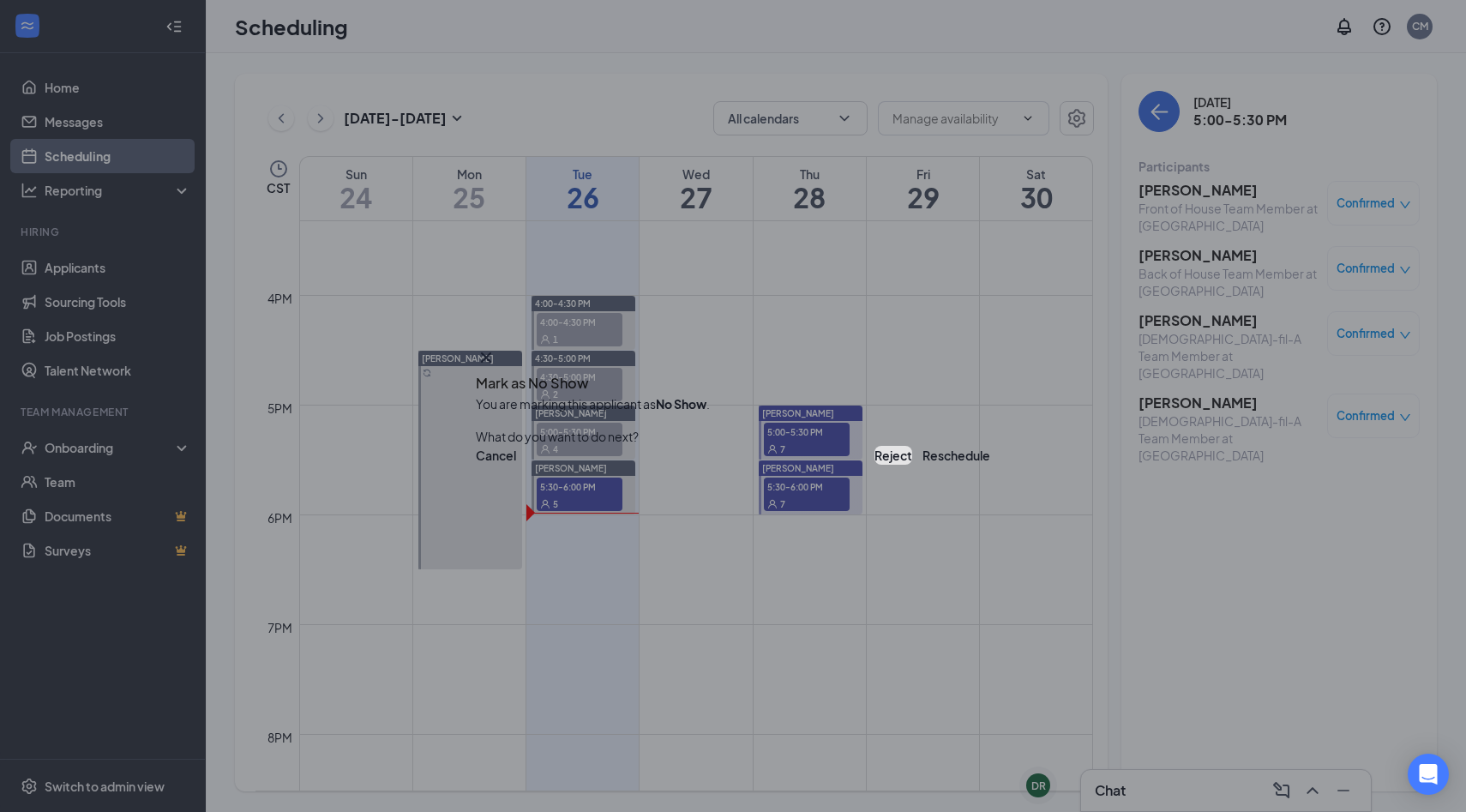
click at [875, 452] on button "Reject" at bounding box center [893, 455] width 38 height 19
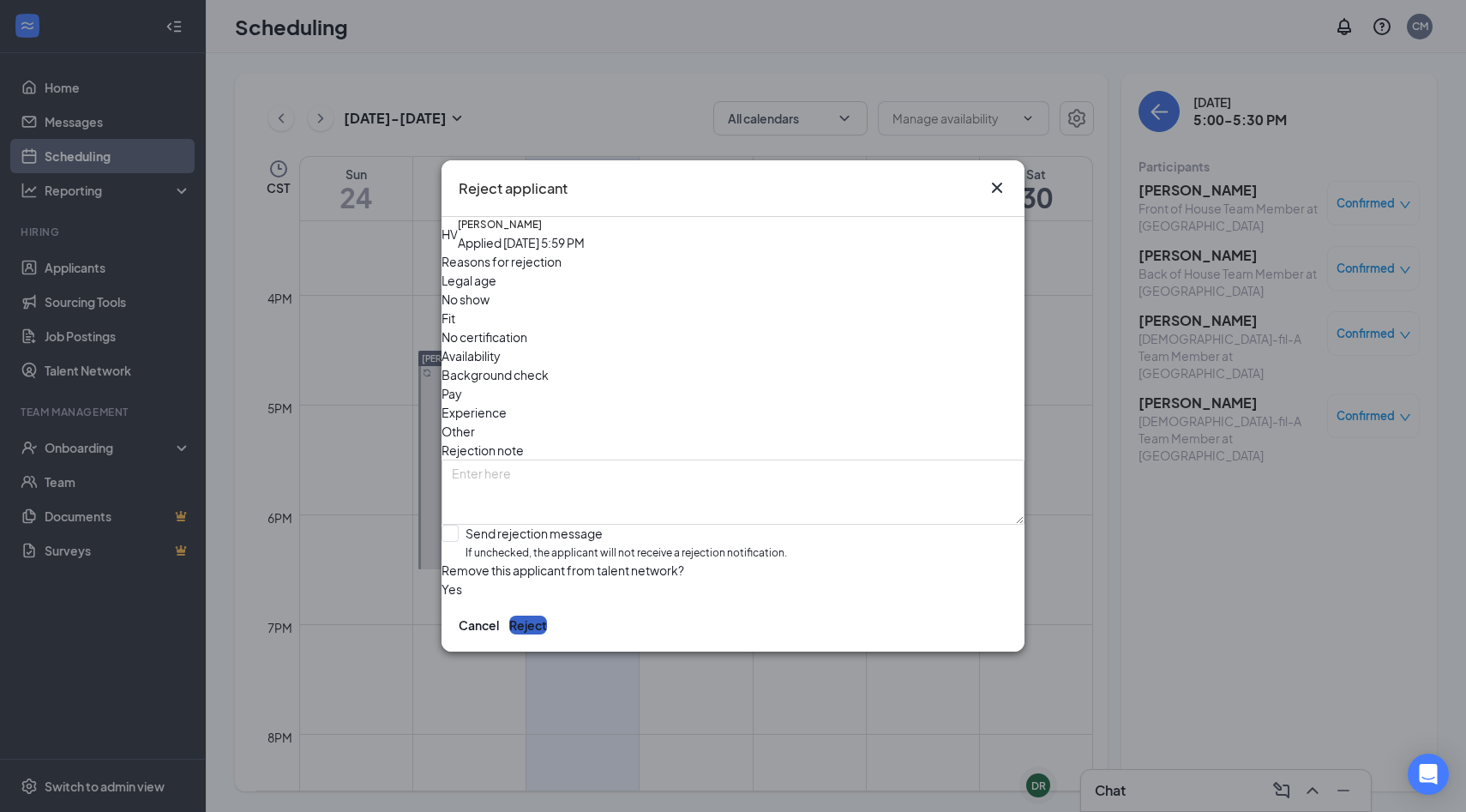
click at [547, 634] on button "Reject" at bounding box center [527, 625] width 38 height 19
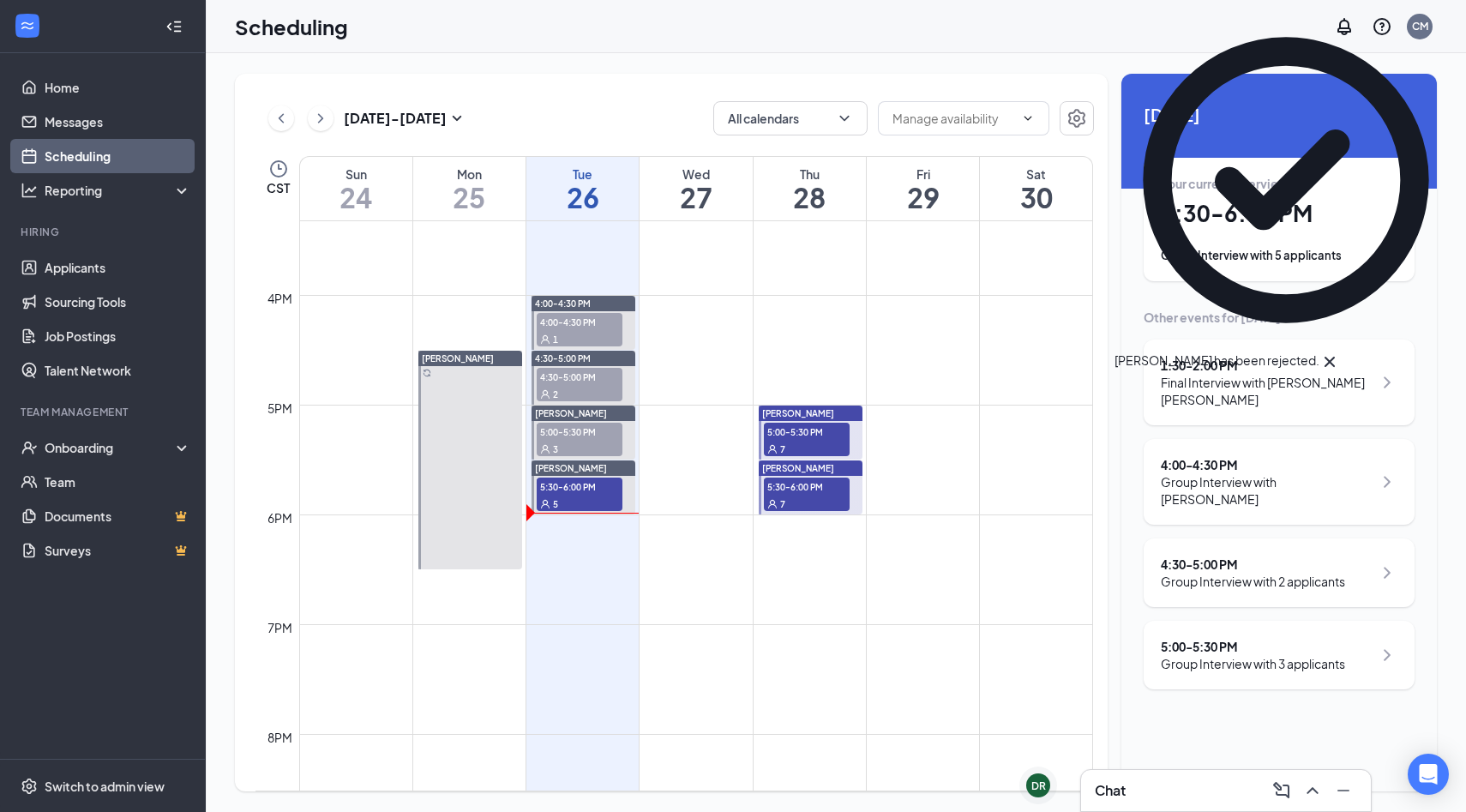
click at [552, 448] on div "3" at bounding box center [579, 448] width 86 height 17
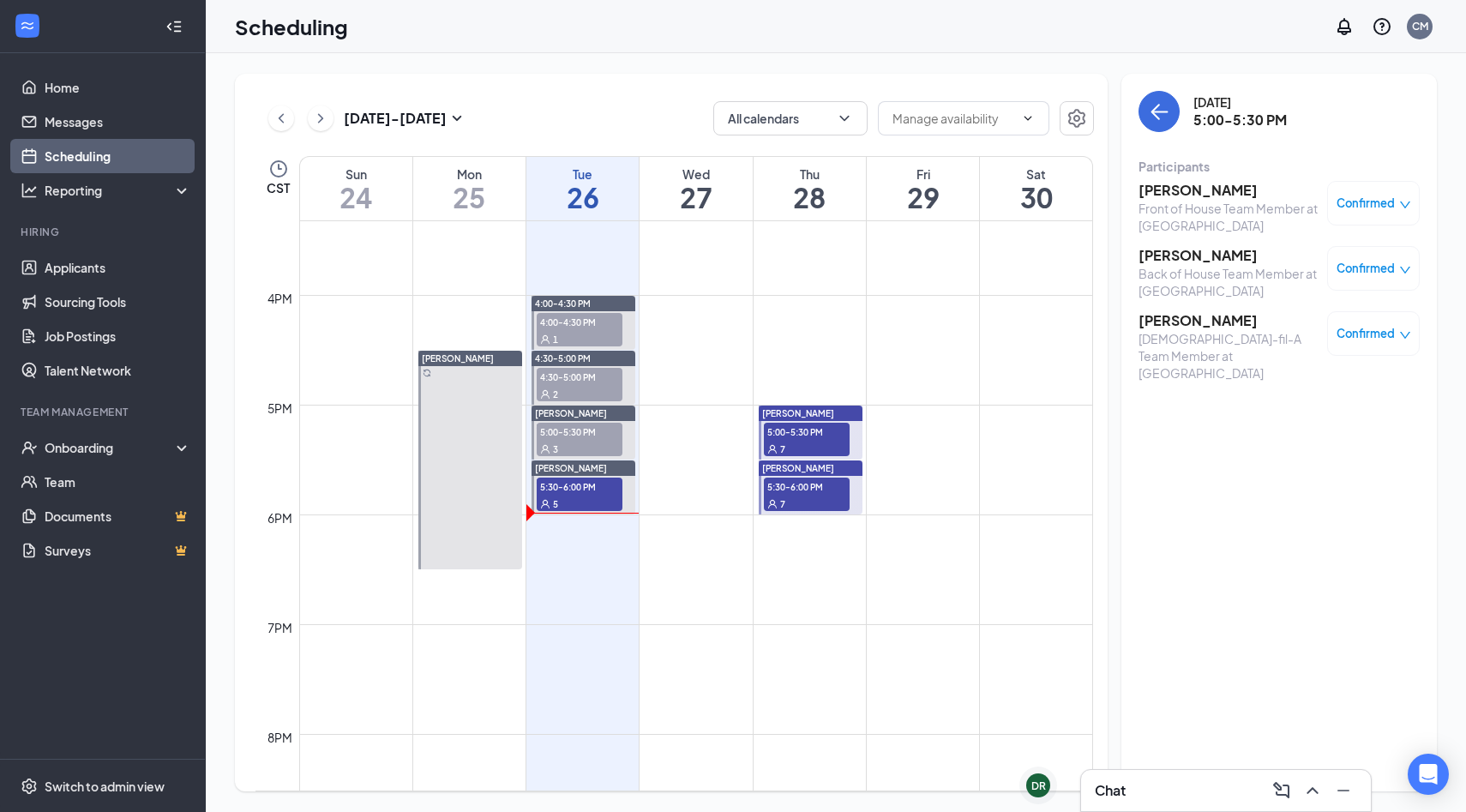
click at [1197, 318] on h3 "[PERSON_NAME]" at bounding box center [1228, 320] width 180 height 19
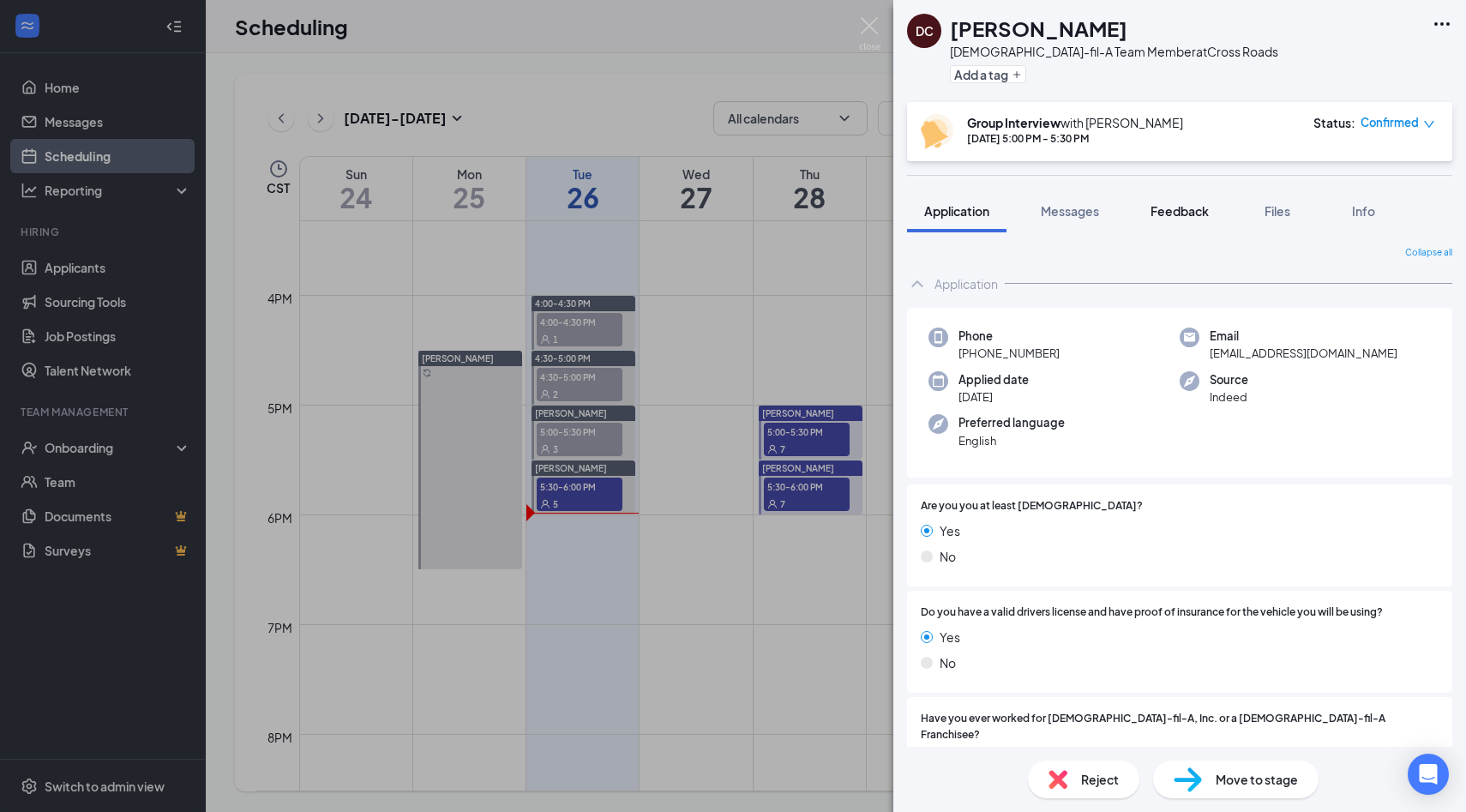
click at [1183, 221] on button "Feedback" at bounding box center [1180, 211] width 92 height 43
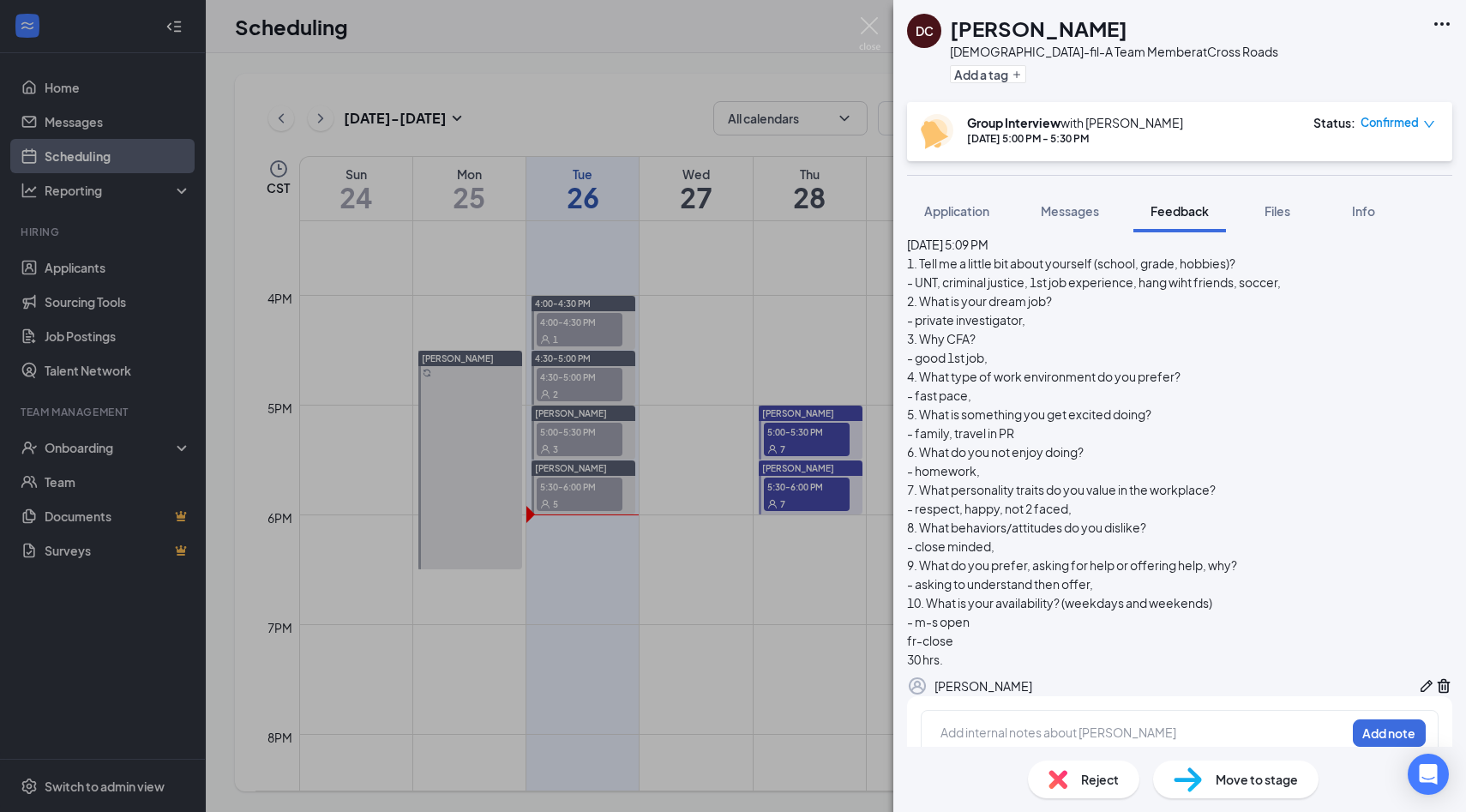
scroll to position [132, 0]
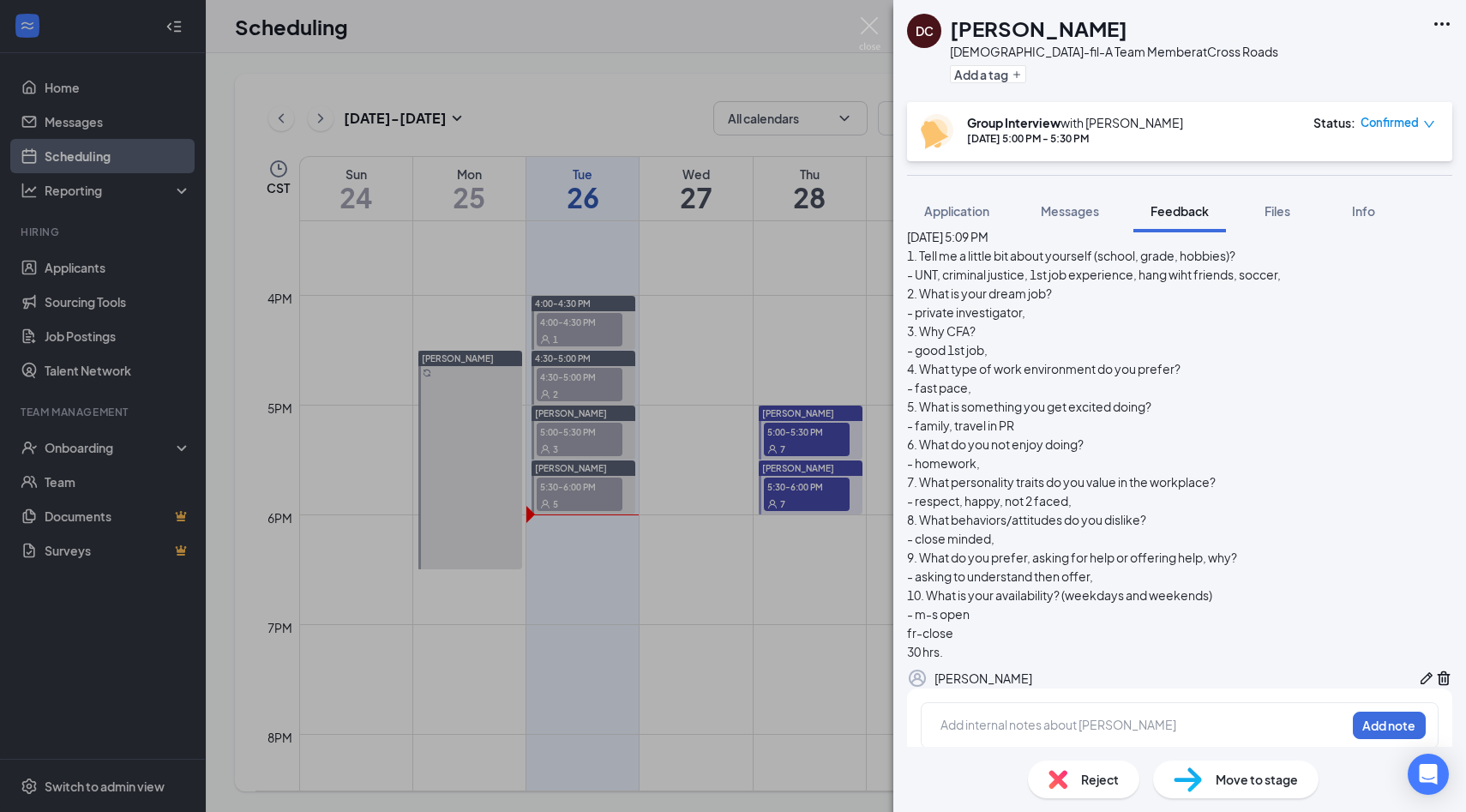
click at [1093, 763] on div "Reject" at bounding box center [1084, 778] width 112 height 38
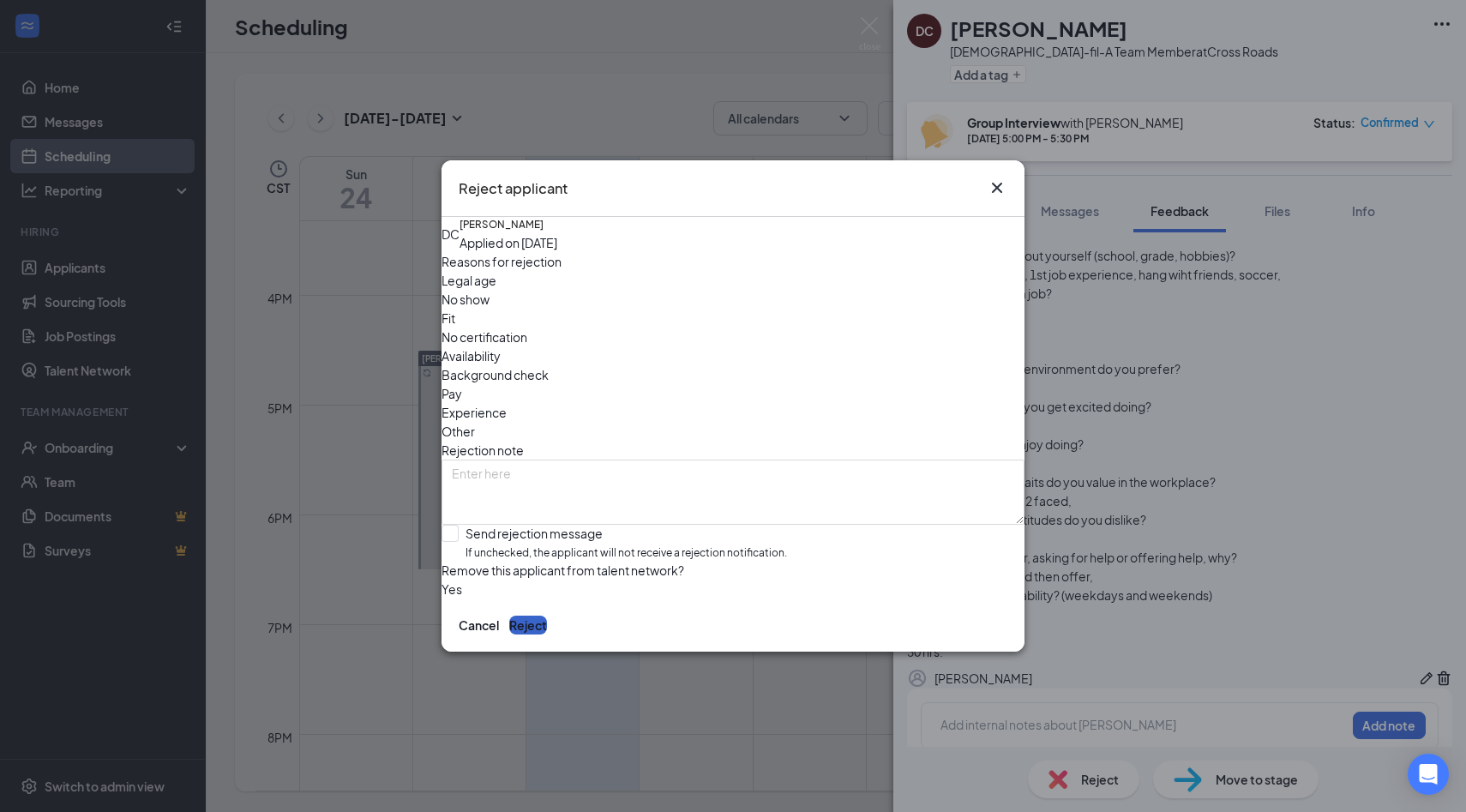
click at [547, 634] on button "Reject" at bounding box center [527, 625] width 38 height 19
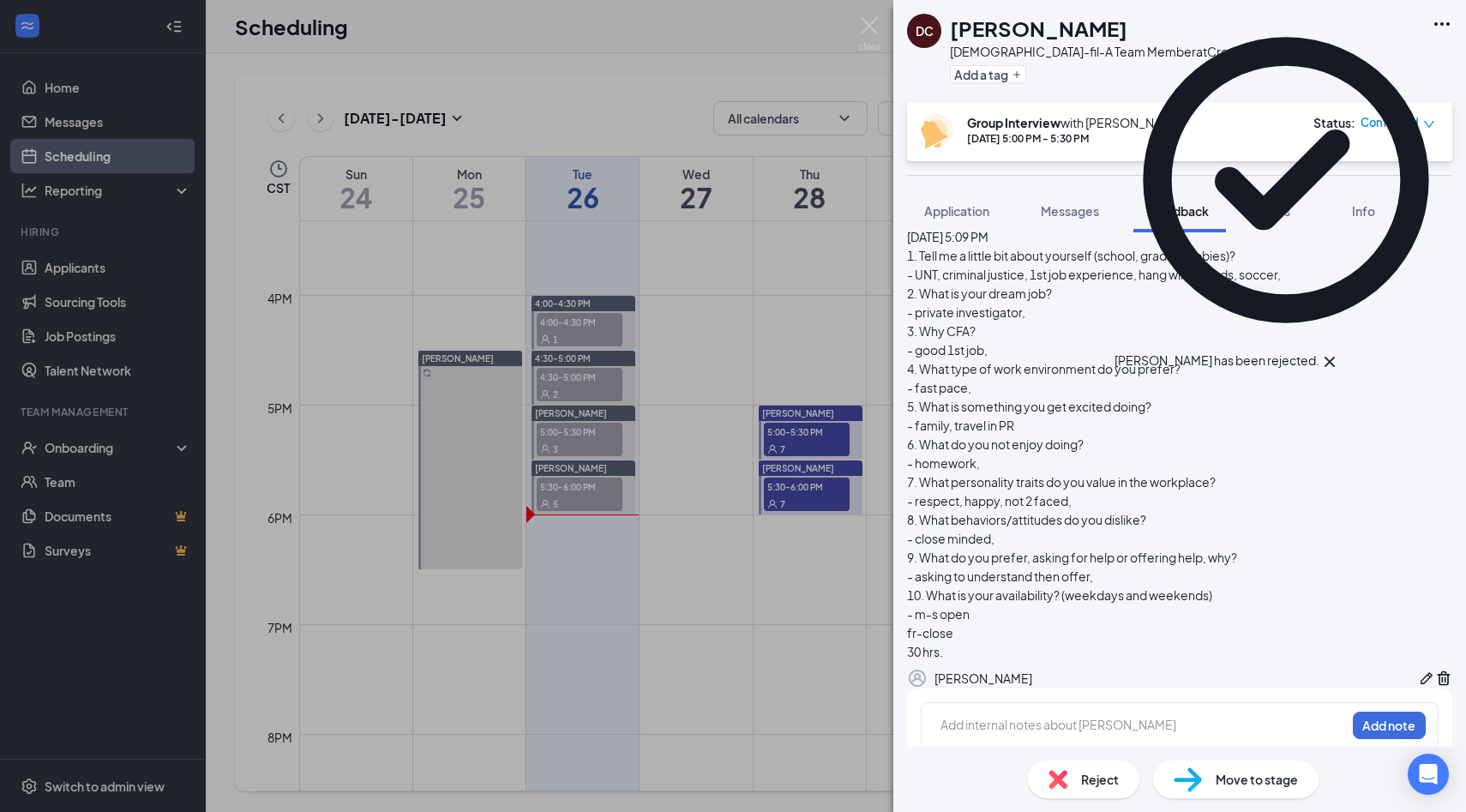
click at [718, 287] on div "DC Diego Cordero Chick-fil-A Team Member at Cross Roads Add a tag Group Intervi…" at bounding box center [733, 406] width 1466 height 812
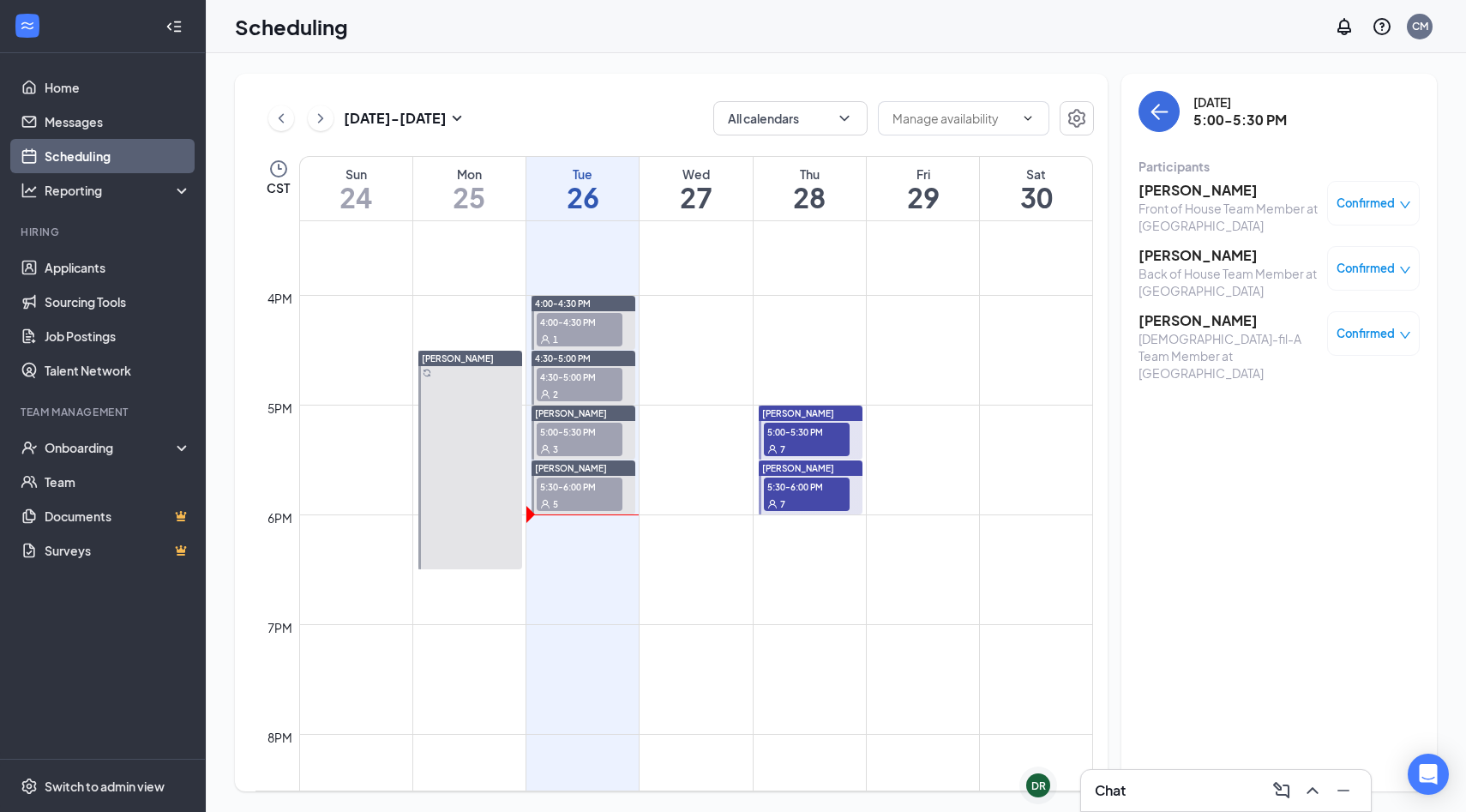
click at [1373, 203] on span "Confirmed" at bounding box center [1366, 203] width 59 height 17
click at [1300, 294] on span "Mark complete" at bounding box center [1308, 304] width 117 height 19
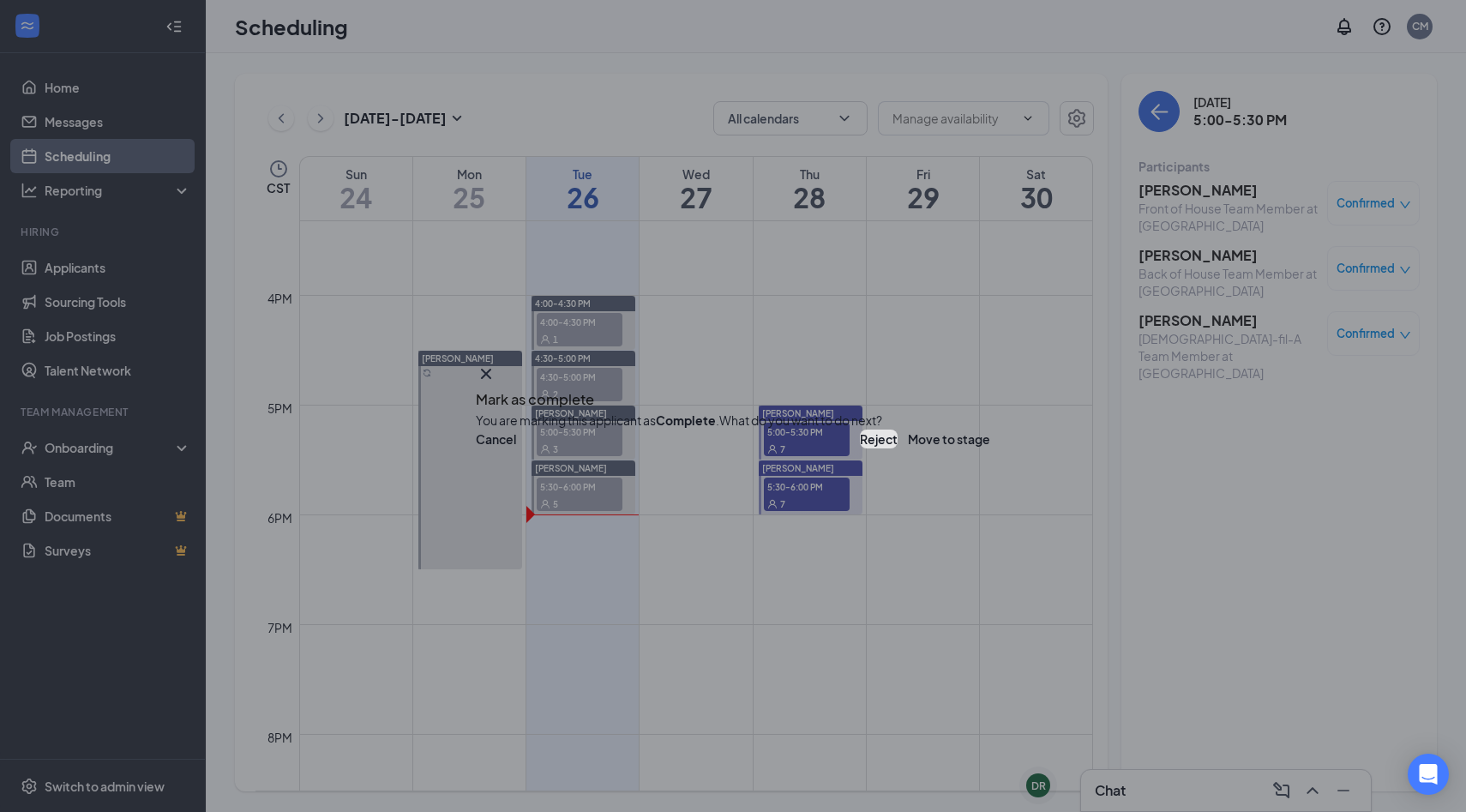
click at [861, 448] on button "Reject" at bounding box center [879, 439] width 38 height 19
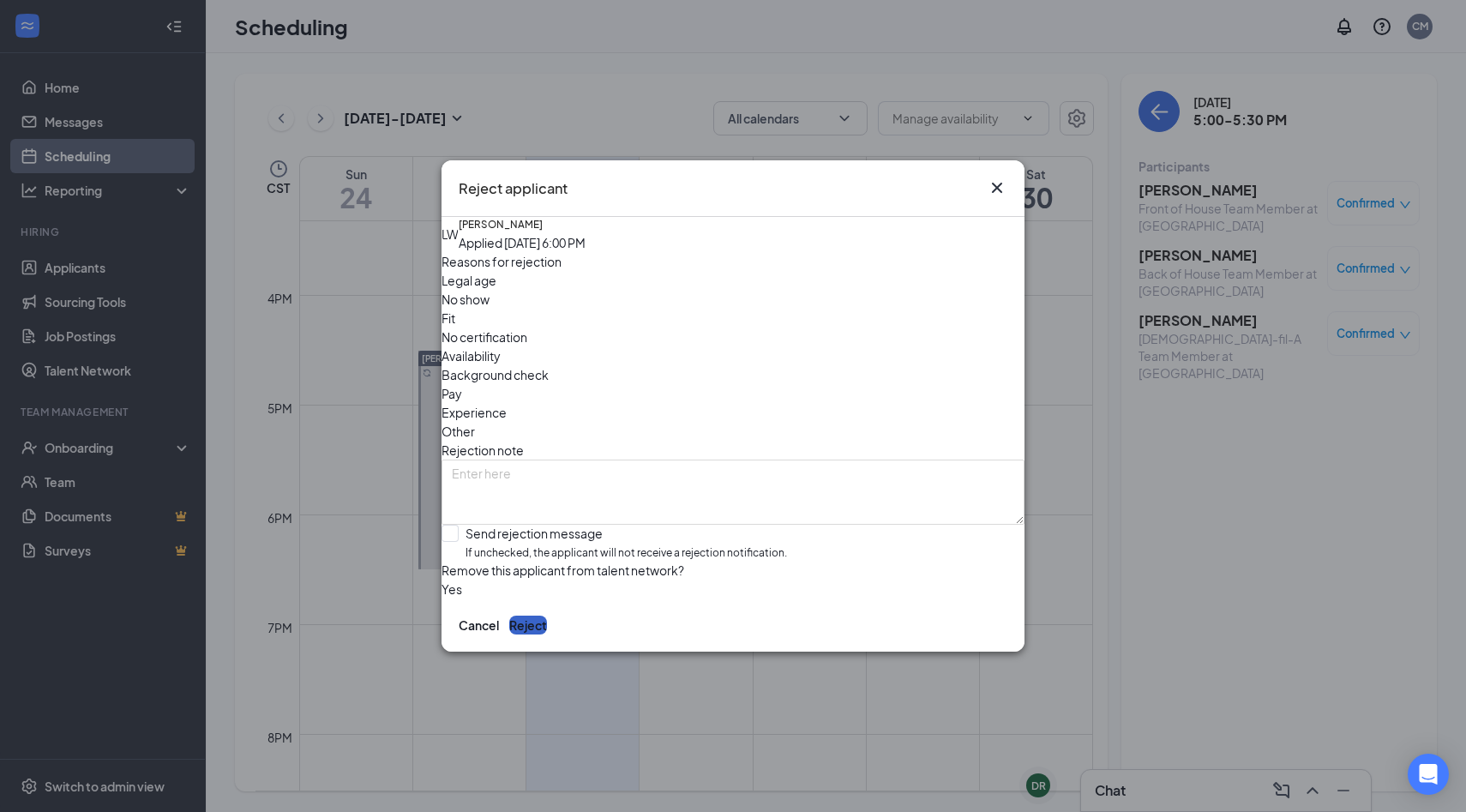
click at [547, 632] on button "Reject" at bounding box center [527, 625] width 38 height 19
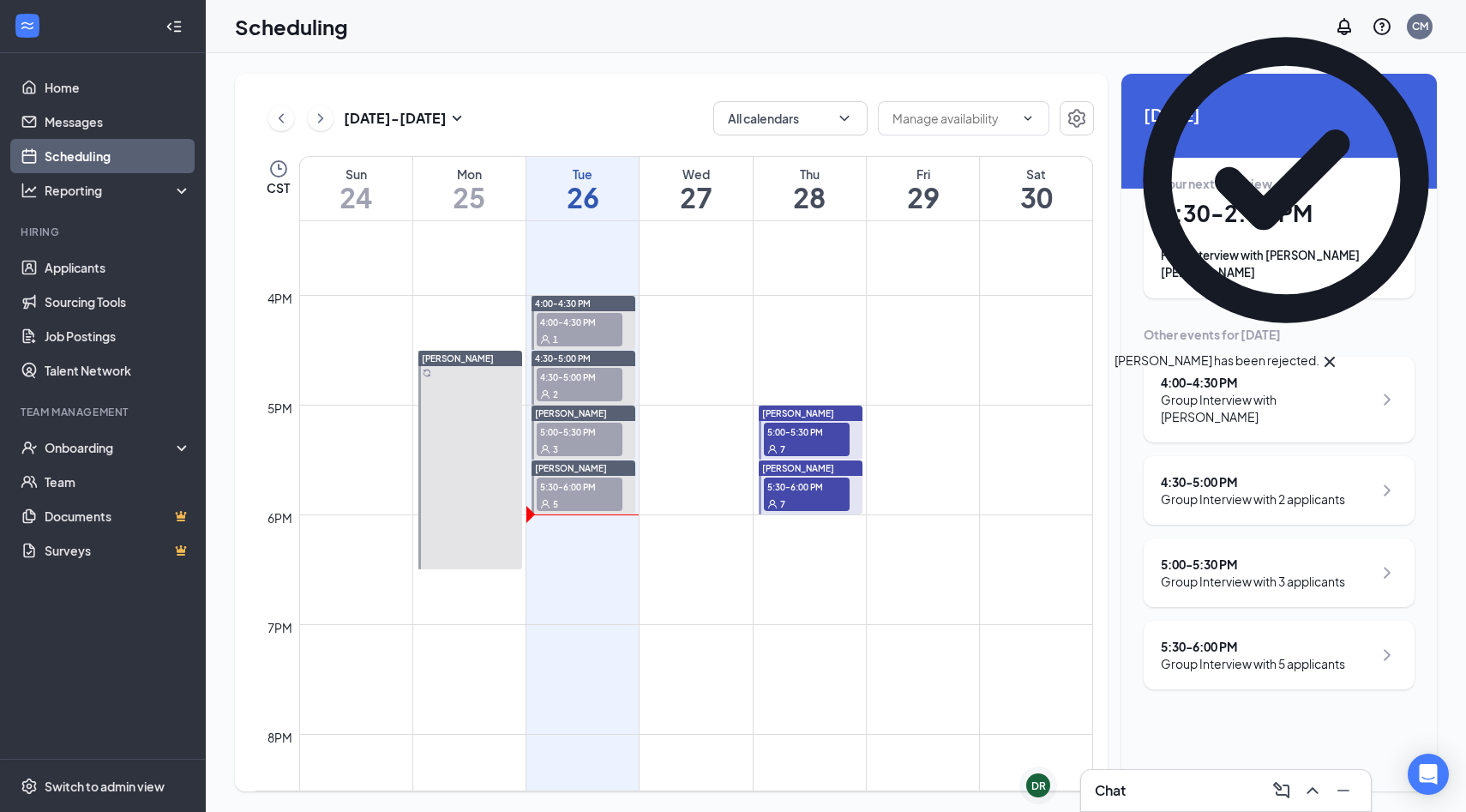
click at [597, 497] on div "5" at bounding box center [579, 503] width 86 height 17
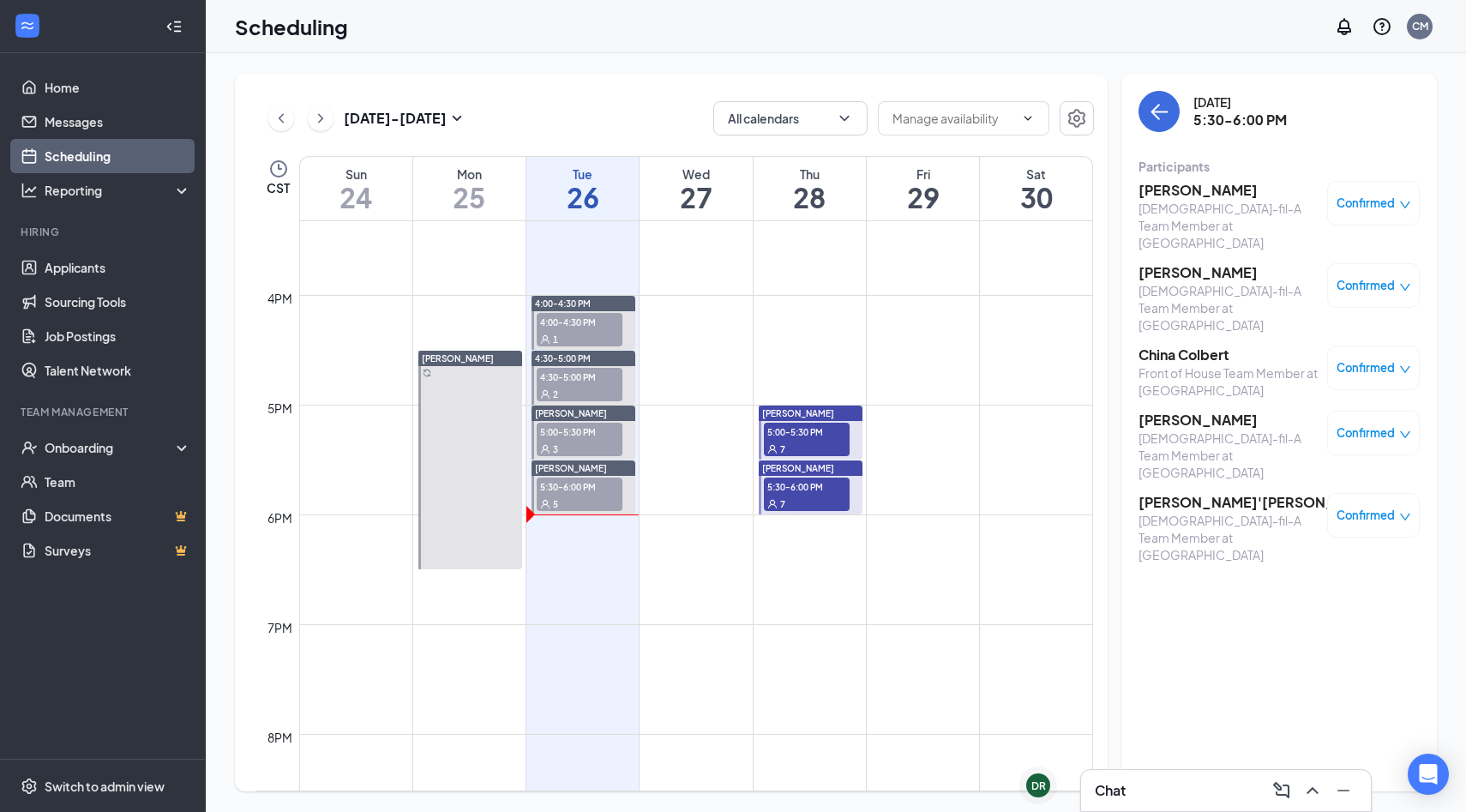
click at [578, 444] on div "3" at bounding box center [579, 448] width 86 height 17
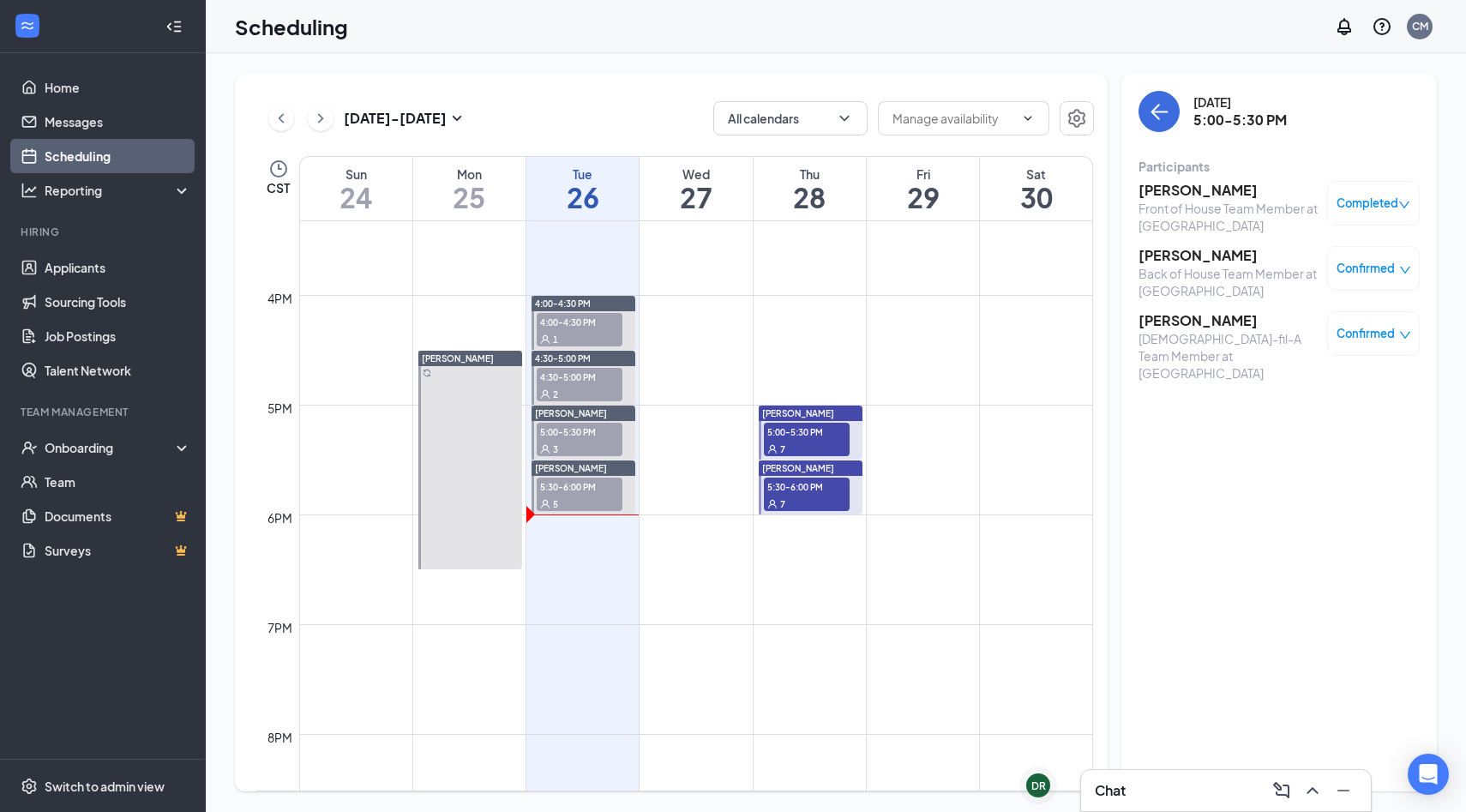
click at [1372, 331] on span "Confirmed" at bounding box center [1366, 334] width 59 height 17
click at [1321, 425] on span "Mark complete" at bounding box center [1308, 435] width 117 height 19
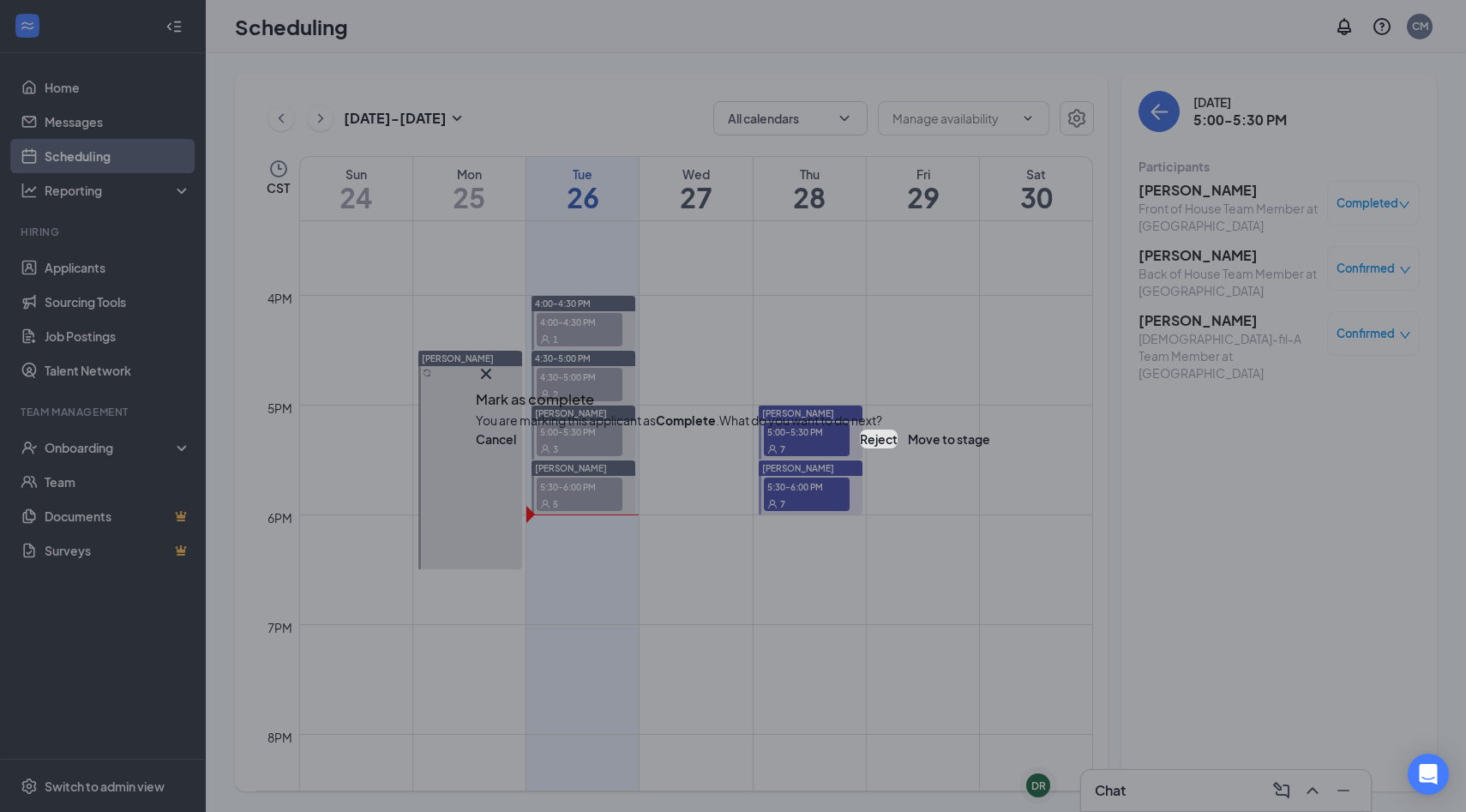
click at [861, 448] on button "Reject" at bounding box center [879, 439] width 38 height 19
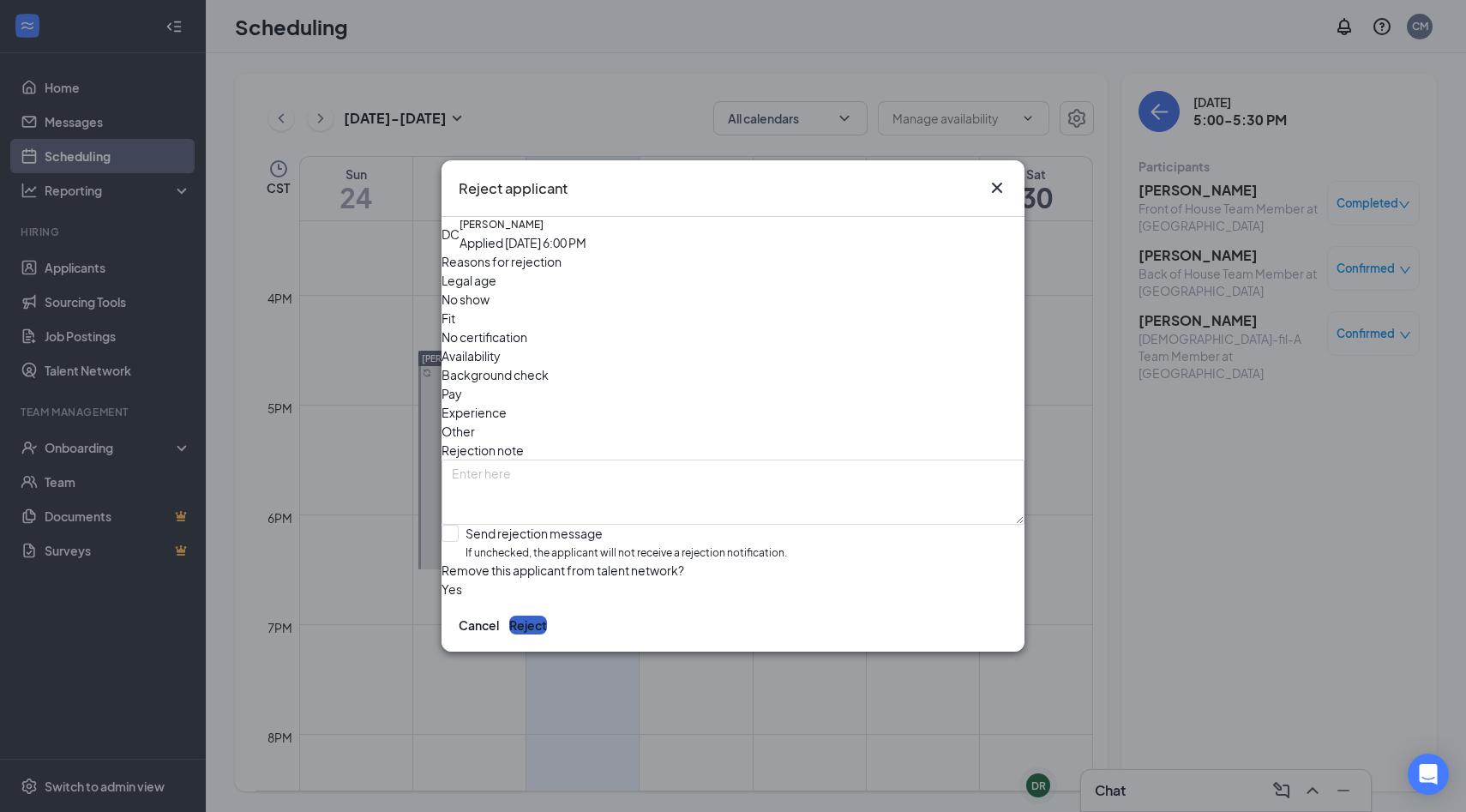
click at [547, 632] on button "Reject" at bounding box center [527, 625] width 38 height 19
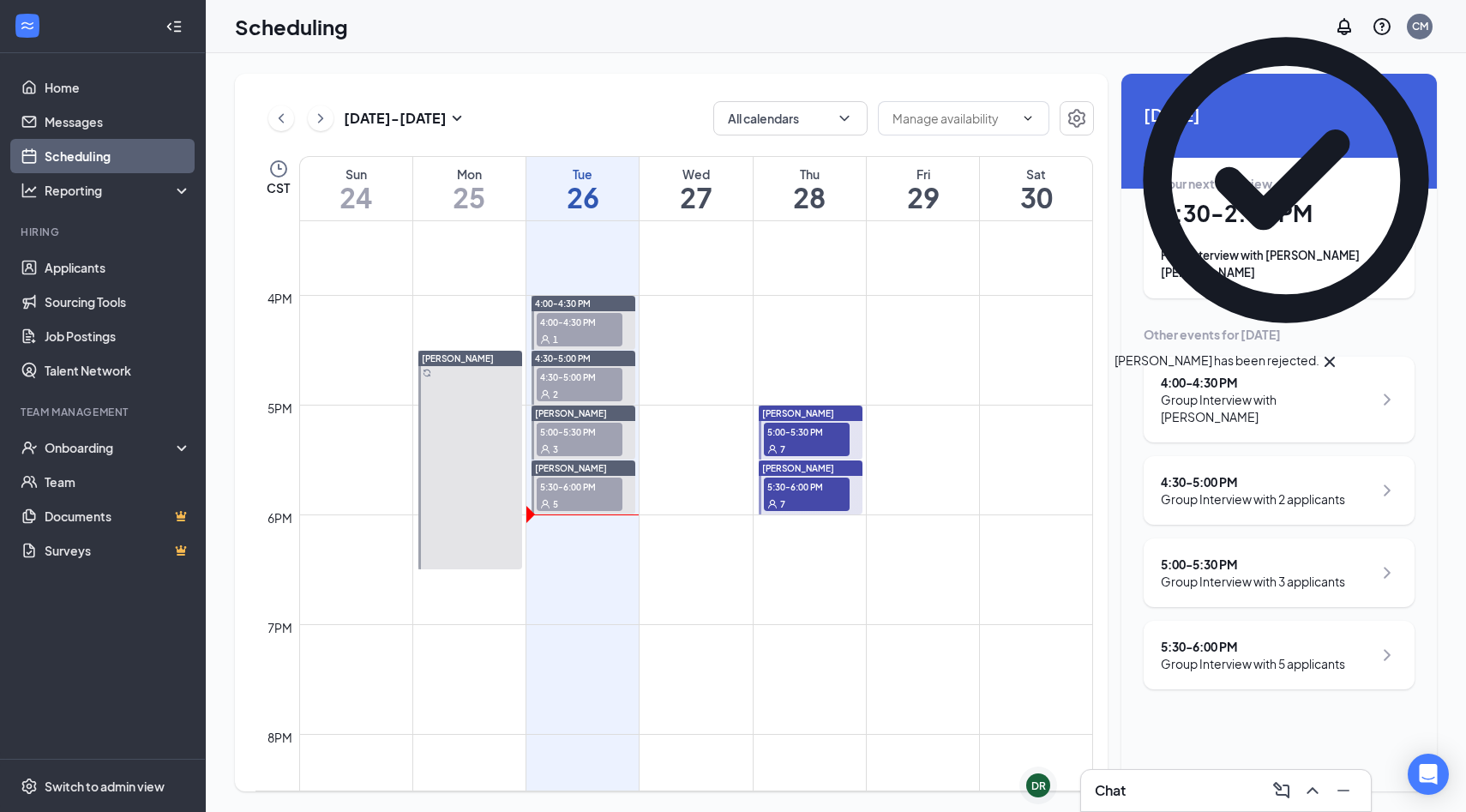
click at [594, 493] on span "5:30-6:00 PM" at bounding box center [579, 486] width 86 height 17
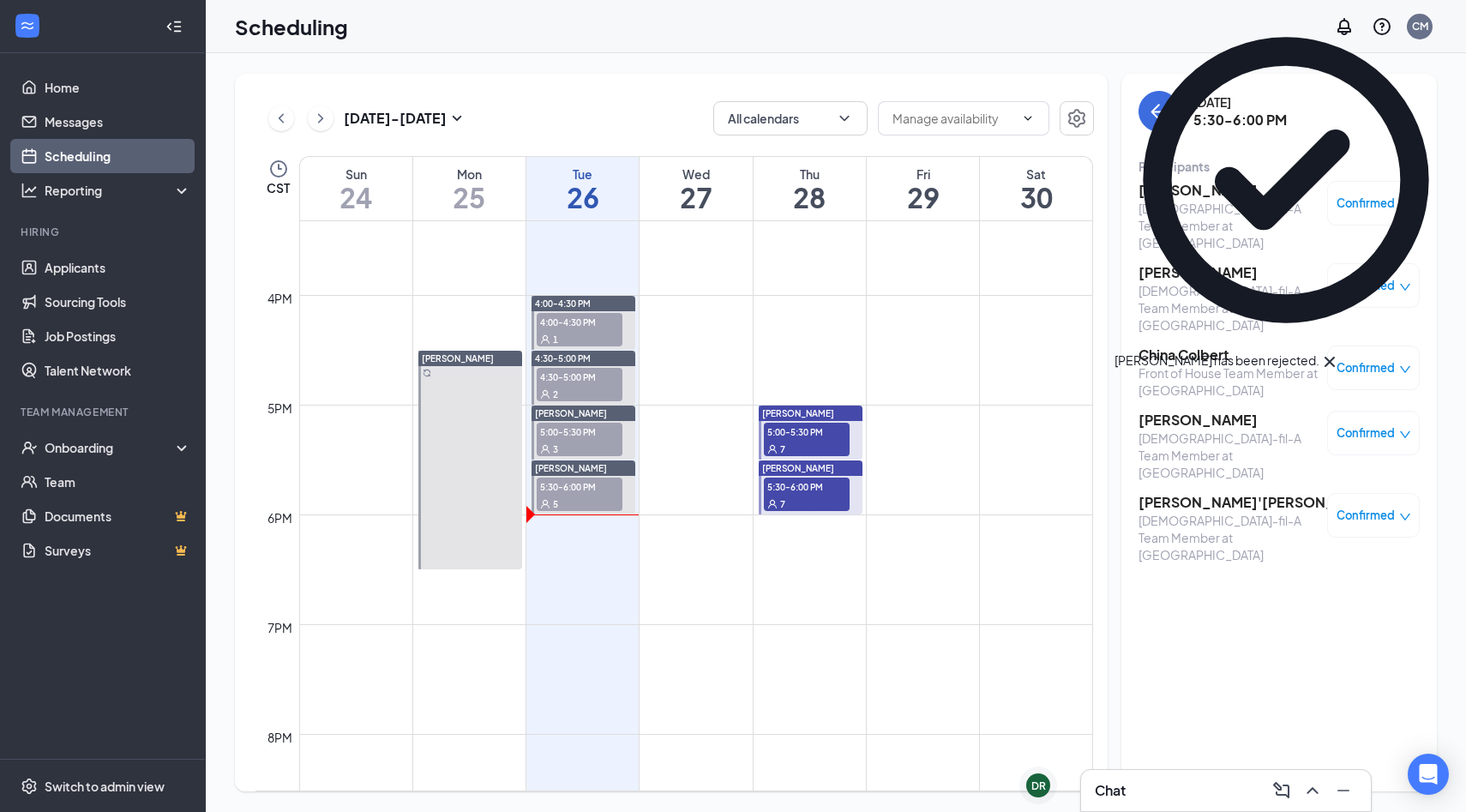
click at [1376, 192] on div "Confirmed" at bounding box center [1374, 203] width 92 height 44
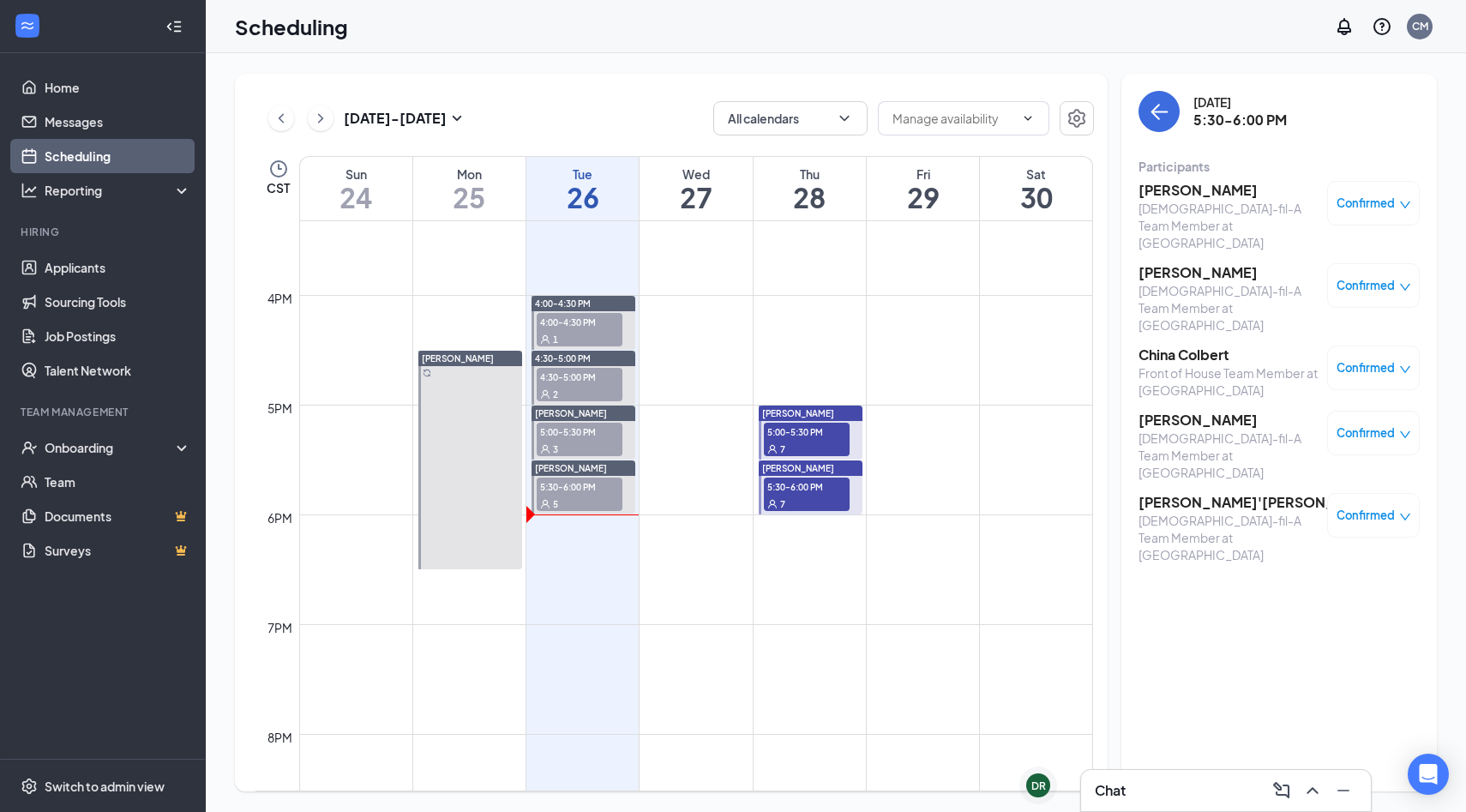
click at [1363, 201] on span "Confirmed" at bounding box center [1366, 203] width 59 height 17
click at [1290, 334] on span "Mark as no-show" at bounding box center [1308, 343] width 117 height 19
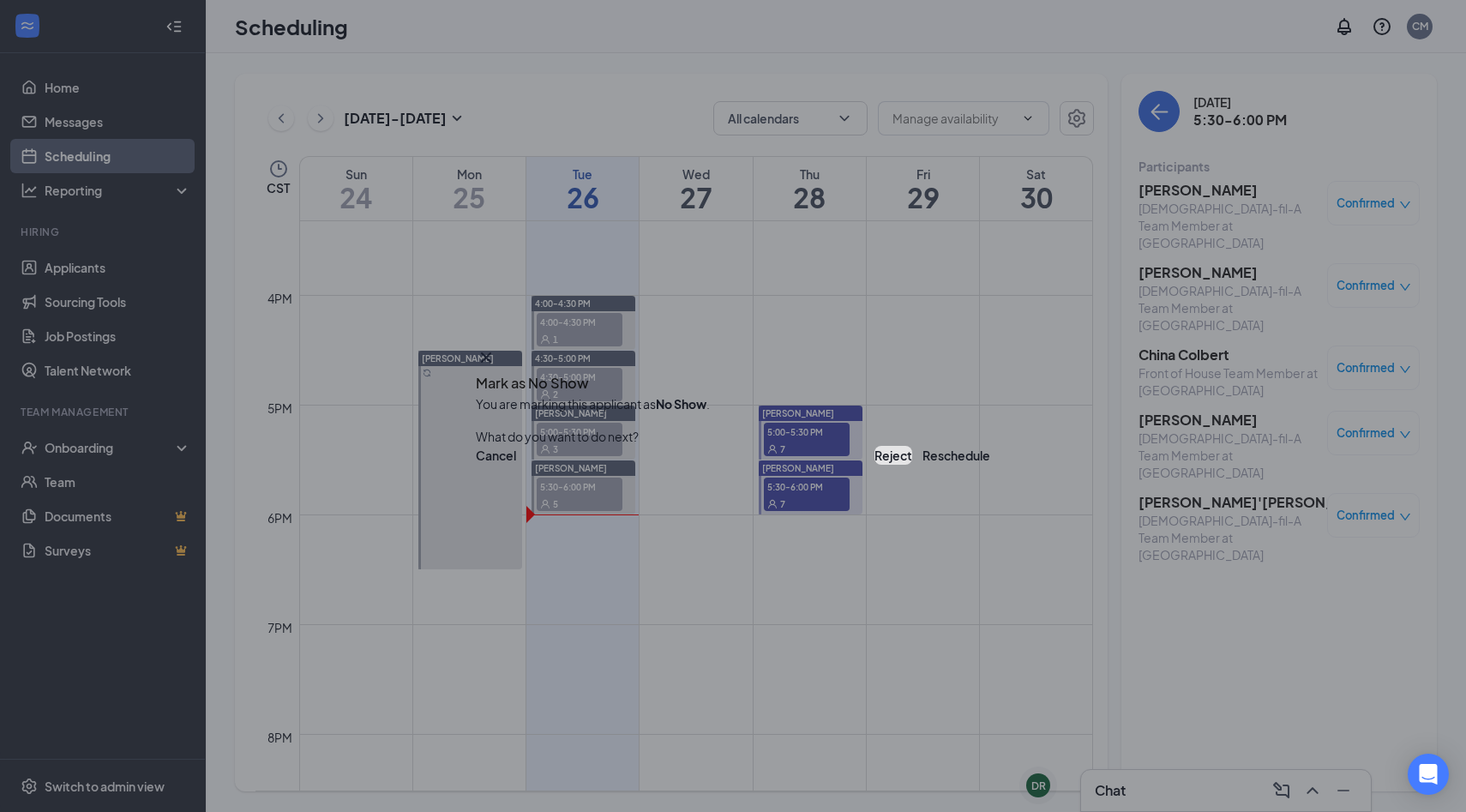
click at [875, 465] on button "Reject" at bounding box center [893, 455] width 38 height 19
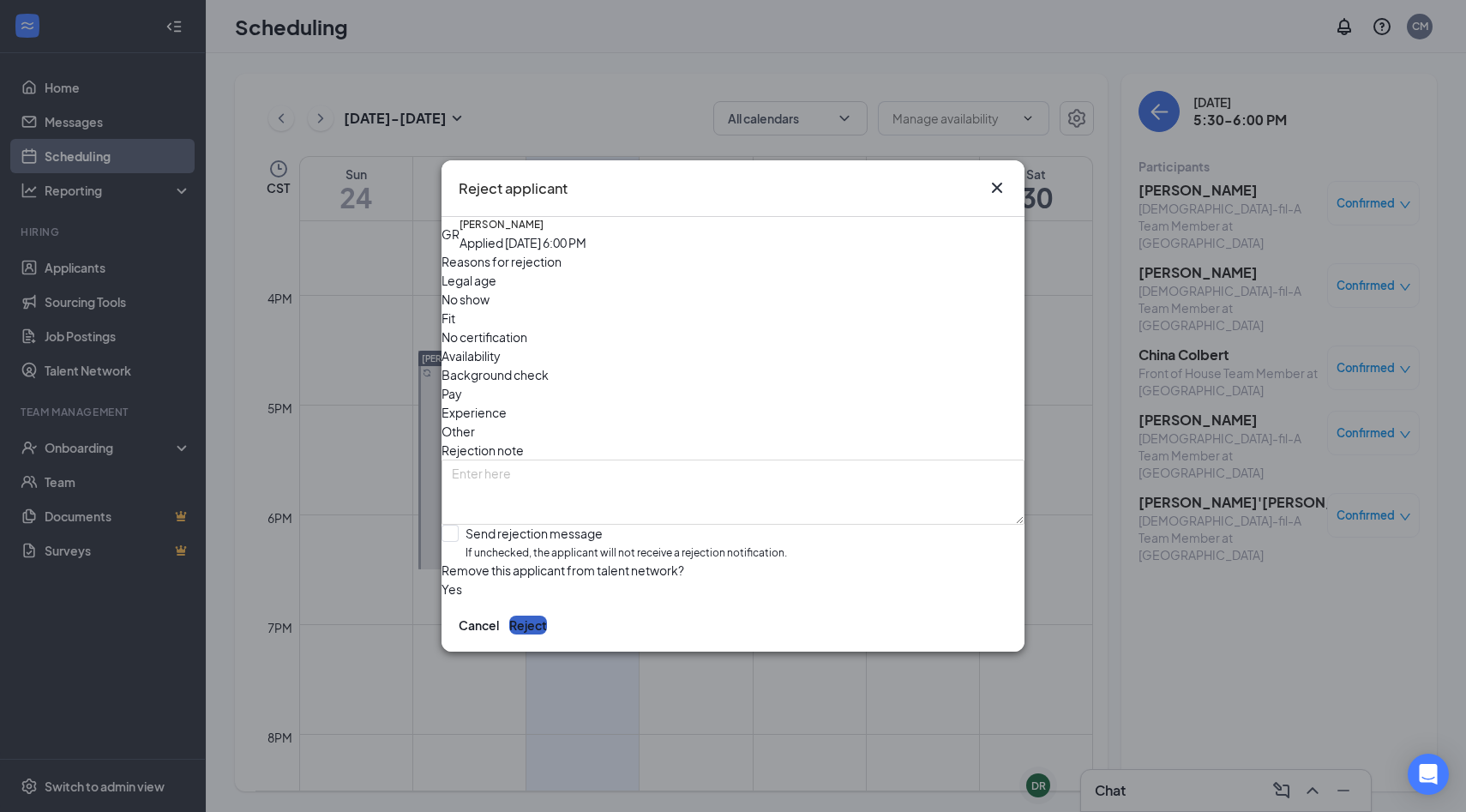
click at [547, 634] on button "Reject" at bounding box center [527, 625] width 38 height 19
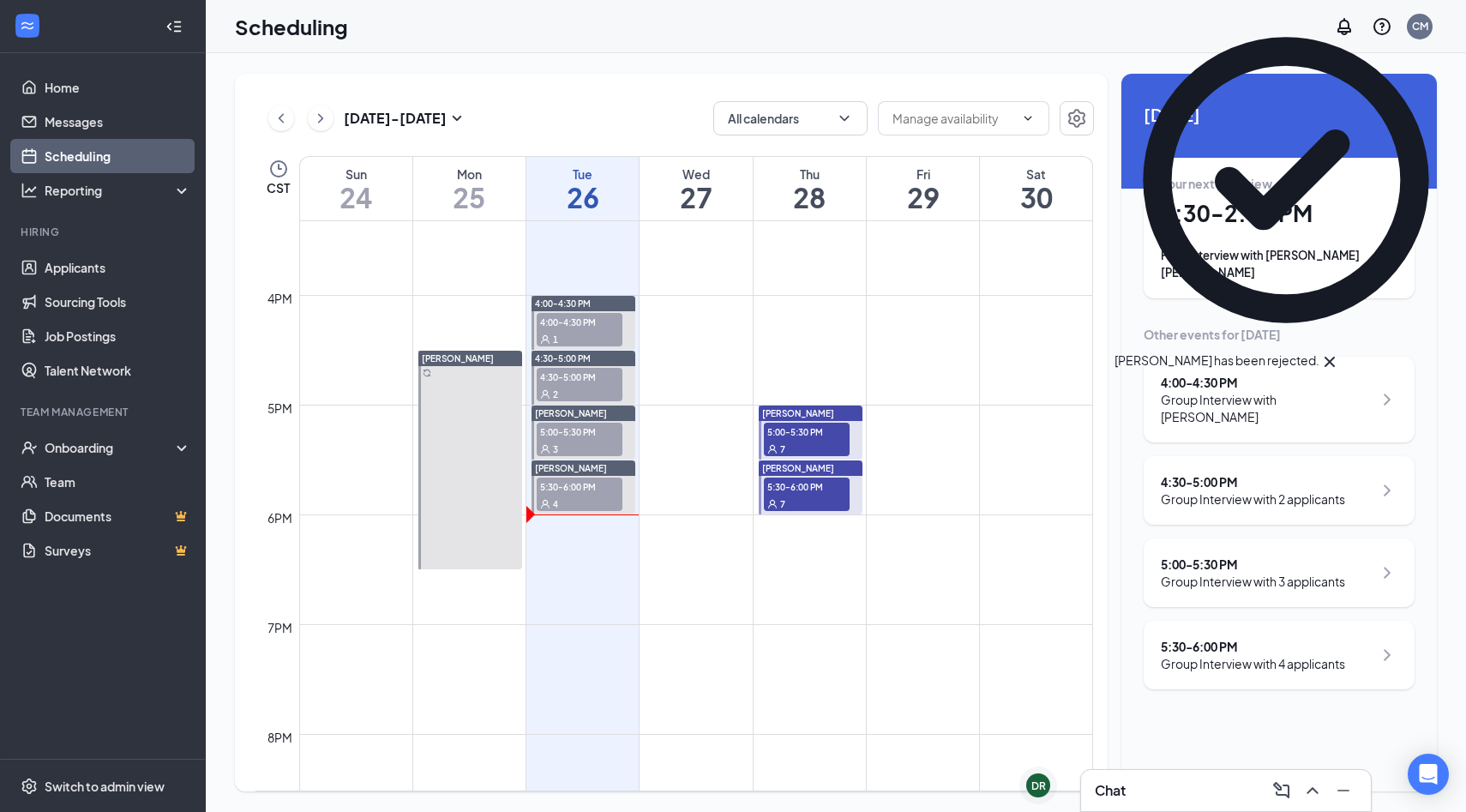
click at [567, 496] on div "4" at bounding box center [579, 503] width 86 height 17
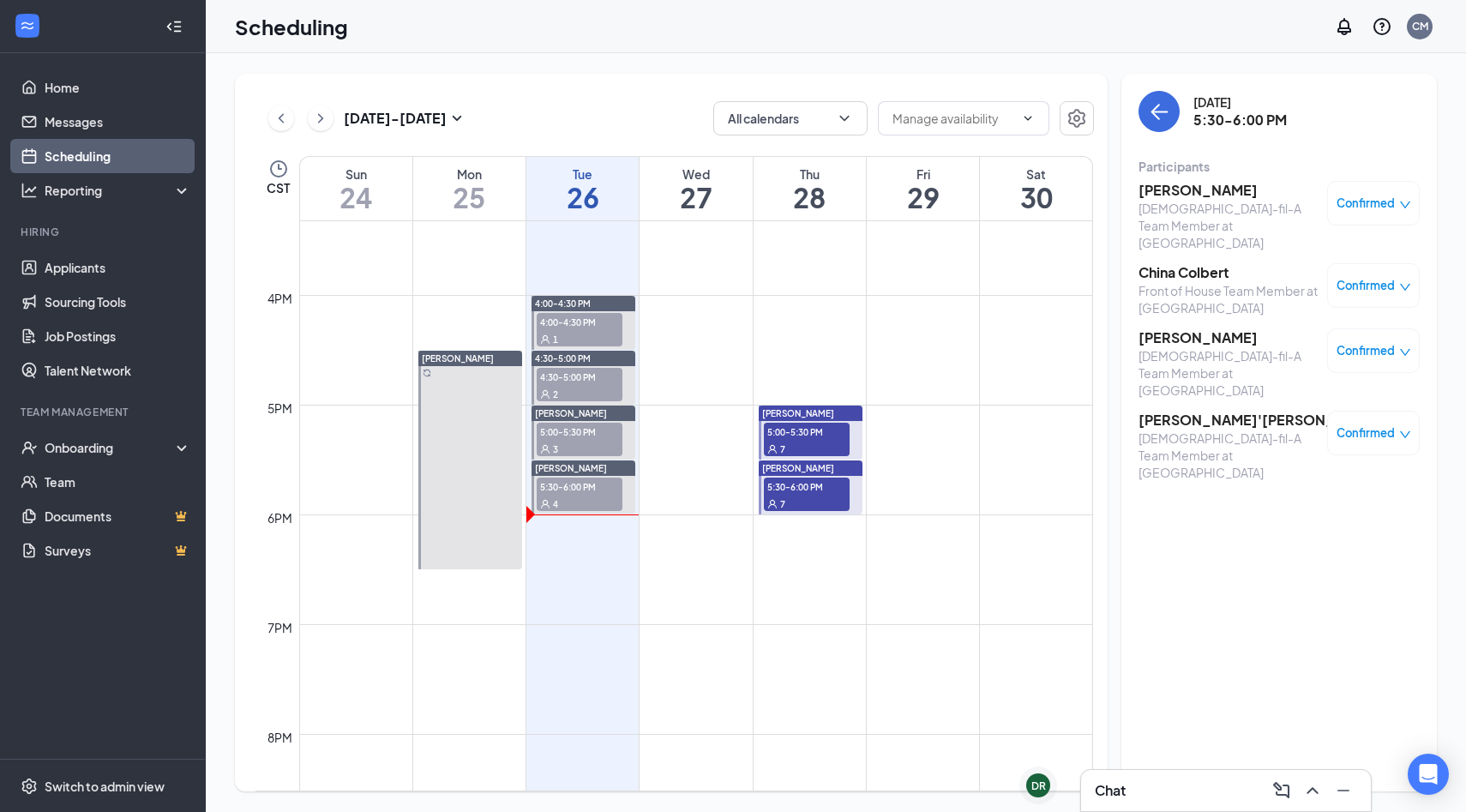
click at [1364, 208] on span "Confirmed" at bounding box center [1366, 203] width 59 height 17
click at [1311, 334] on span "Mark as no-show" at bounding box center [1308, 343] width 117 height 19
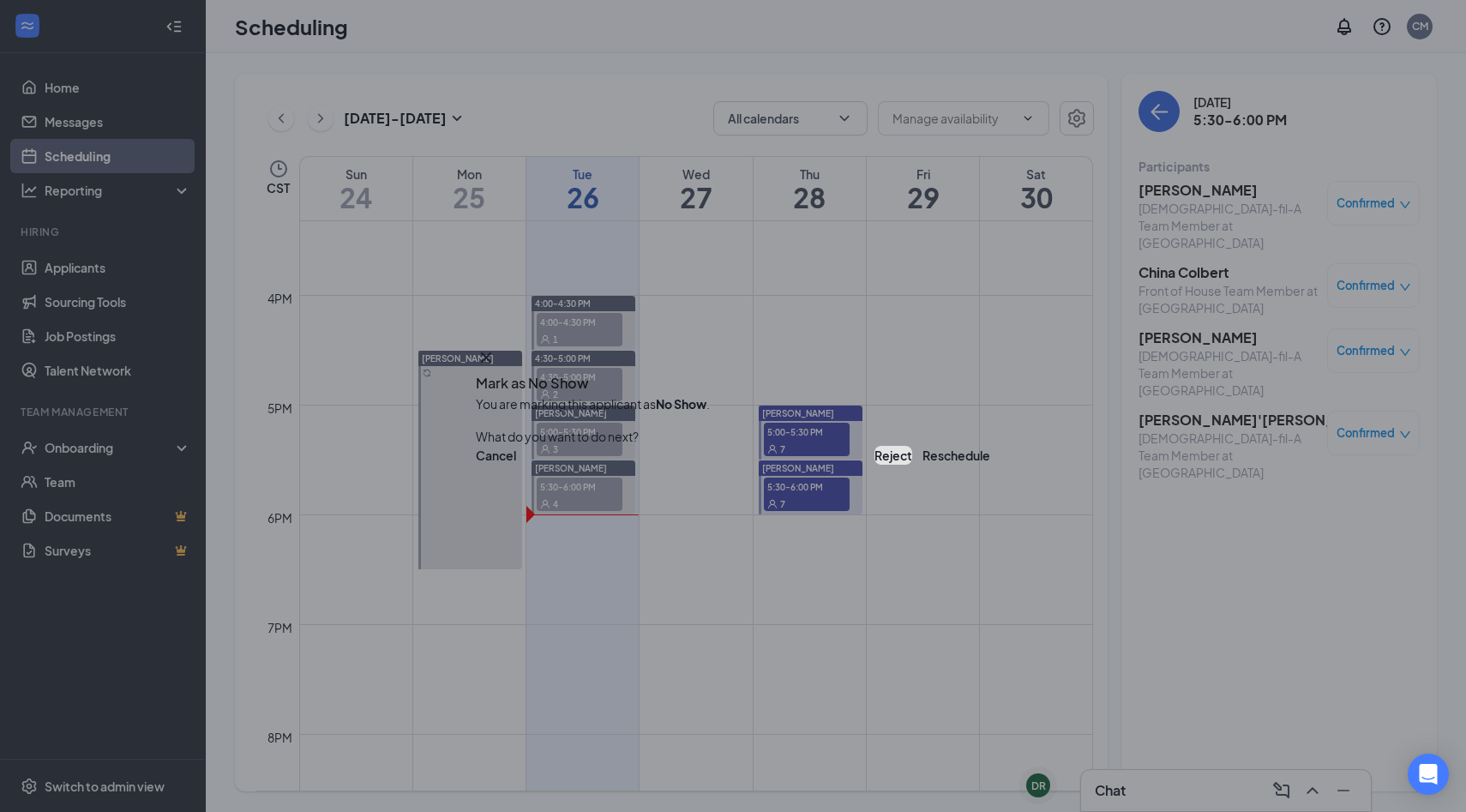
click at [875, 453] on button "Reject" at bounding box center [893, 455] width 38 height 19
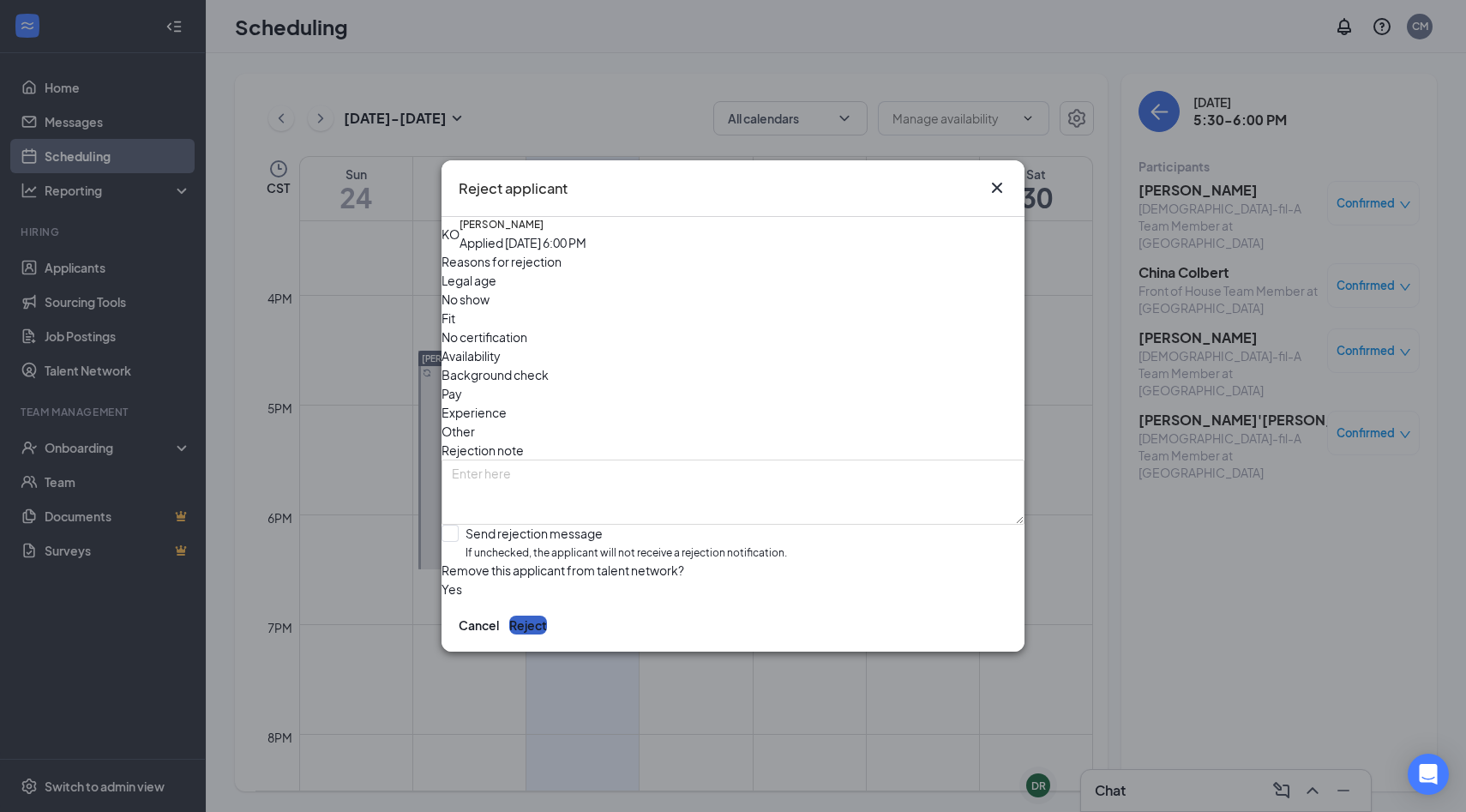
click at [547, 634] on button "Reject" at bounding box center [527, 625] width 38 height 19
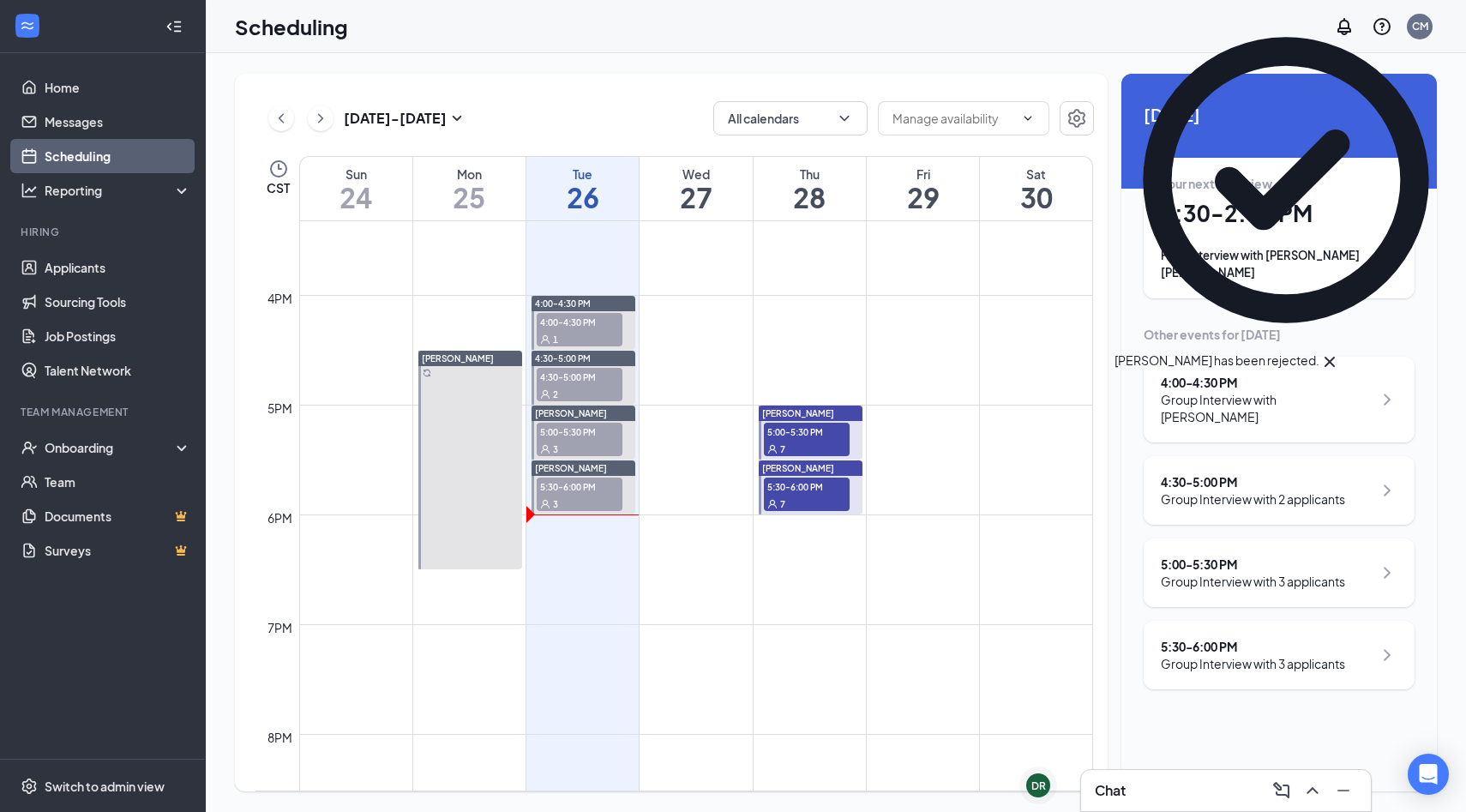
click at [585, 483] on span "5:30-6:00 PM" at bounding box center [579, 486] width 86 height 17
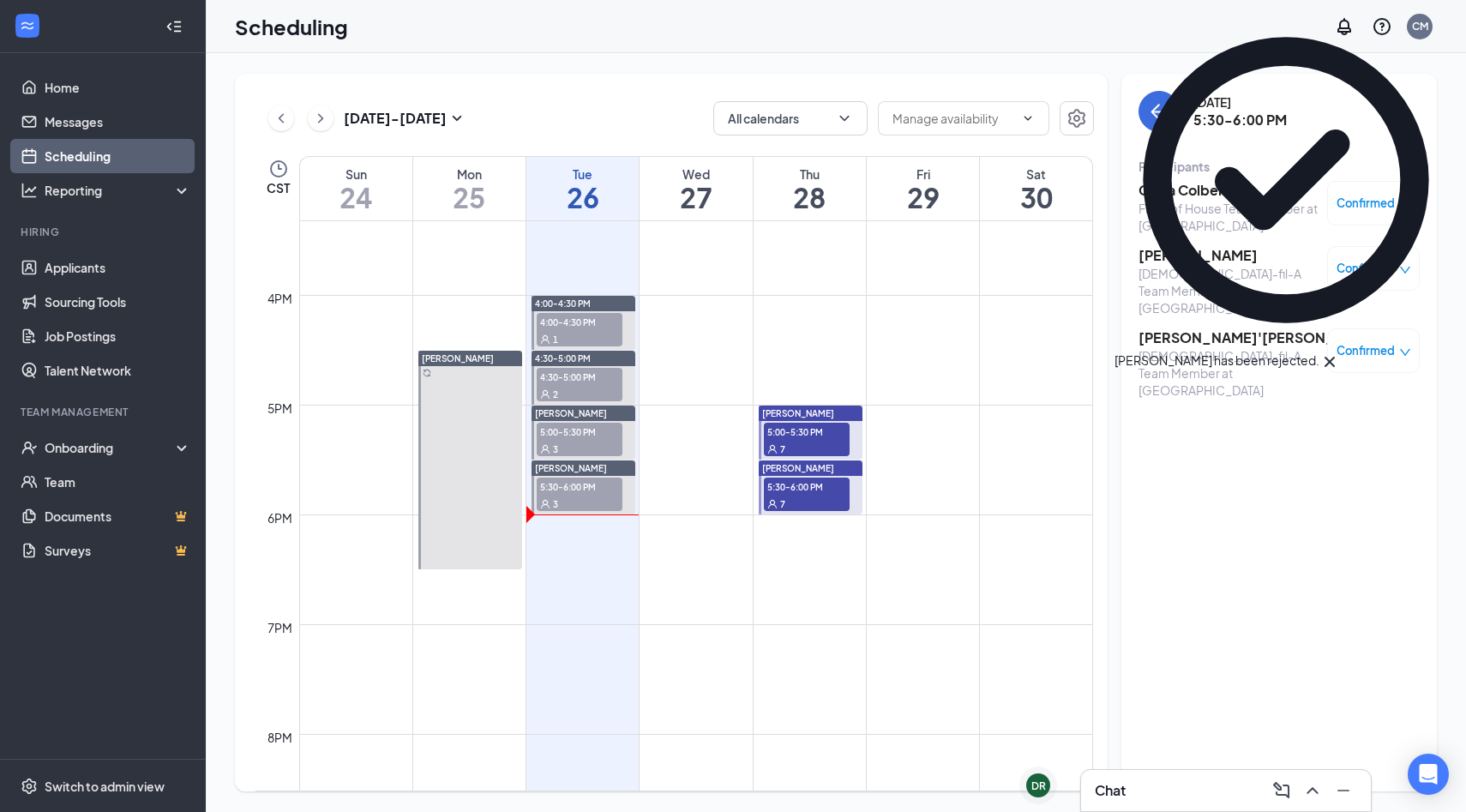
click at [1389, 199] on span "Confirmed" at bounding box center [1366, 203] width 59 height 17
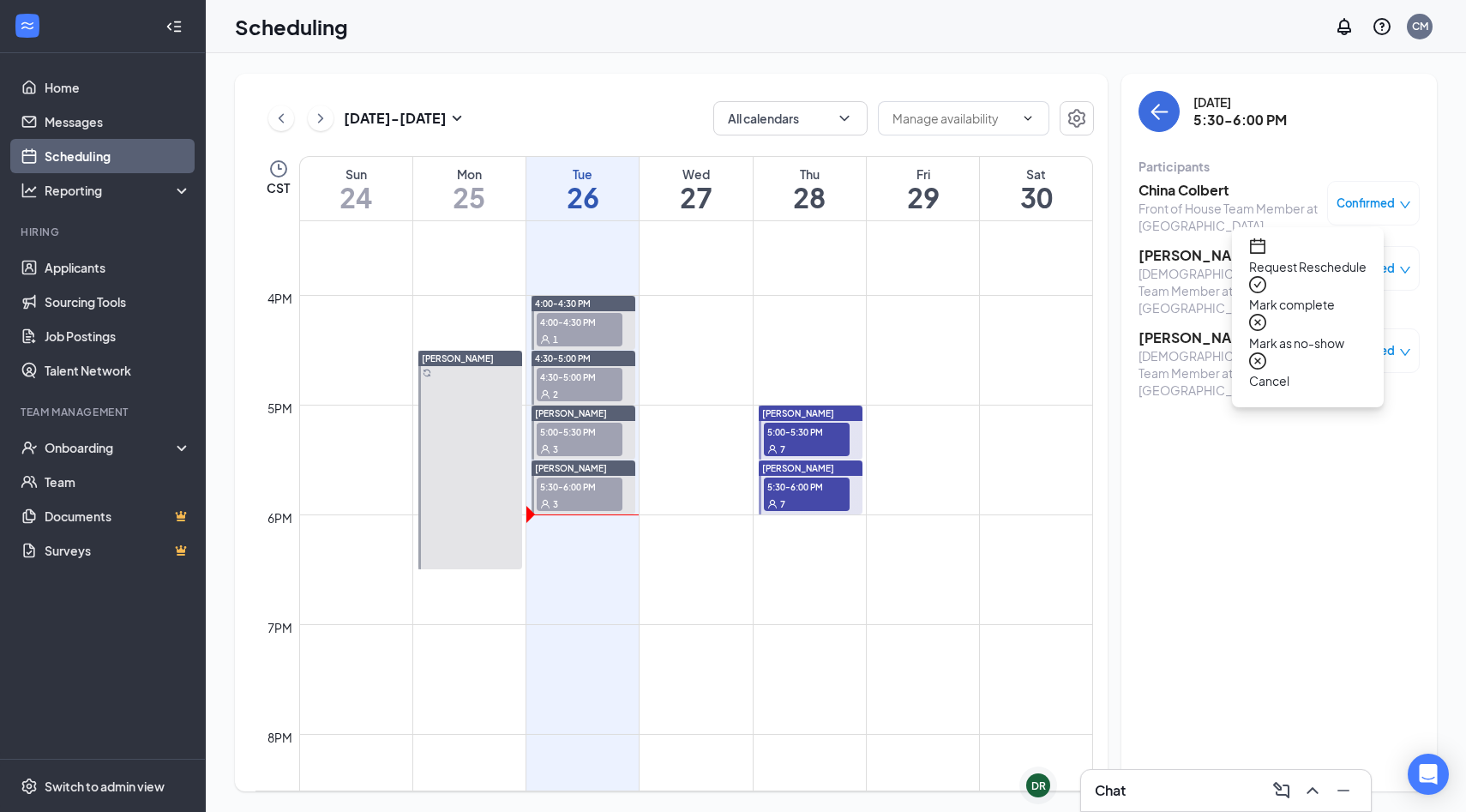
click at [1311, 334] on span "Mark as no-show" at bounding box center [1308, 343] width 117 height 19
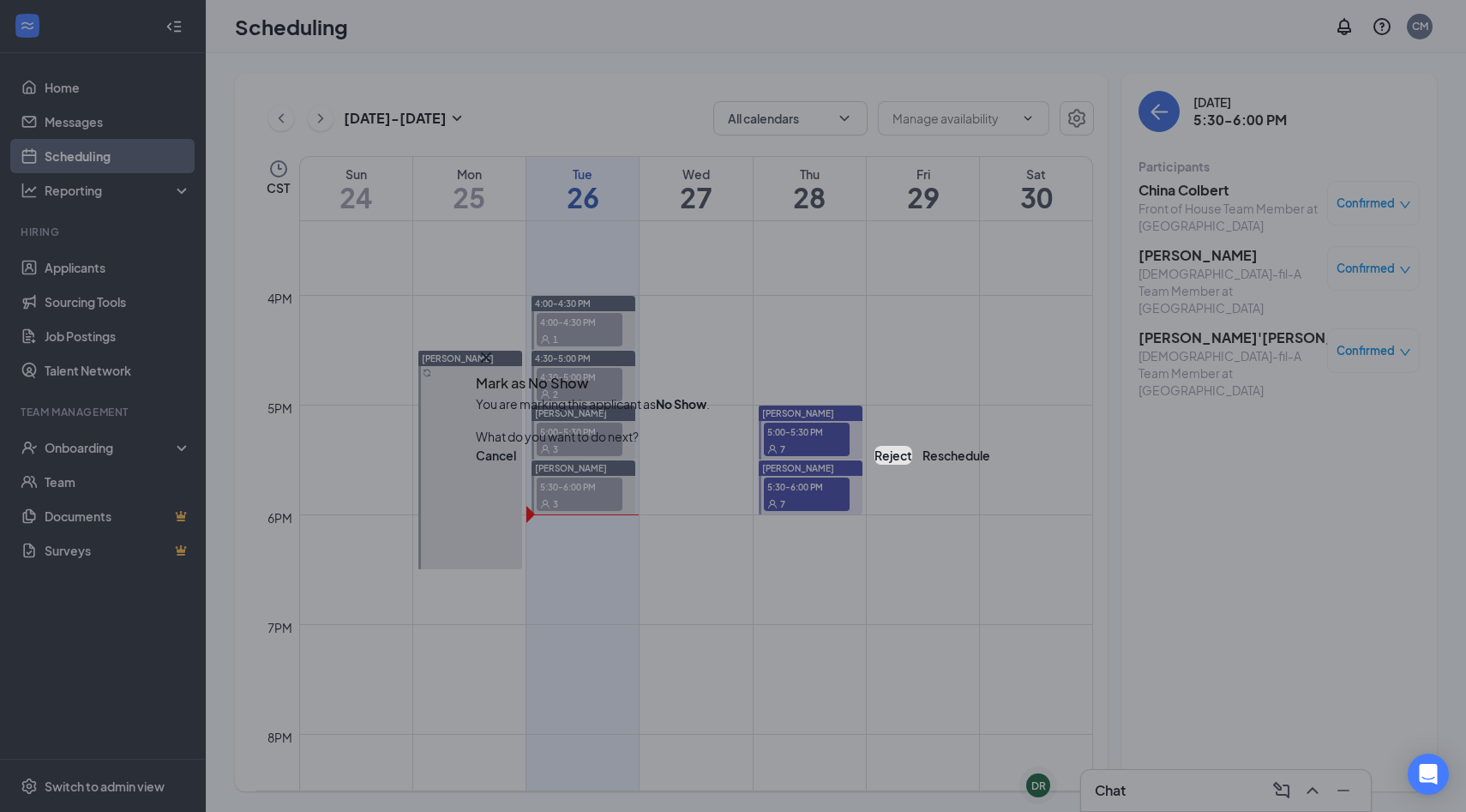
click at [875, 460] on button "Reject" at bounding box center [893, 455] width 38 height 19
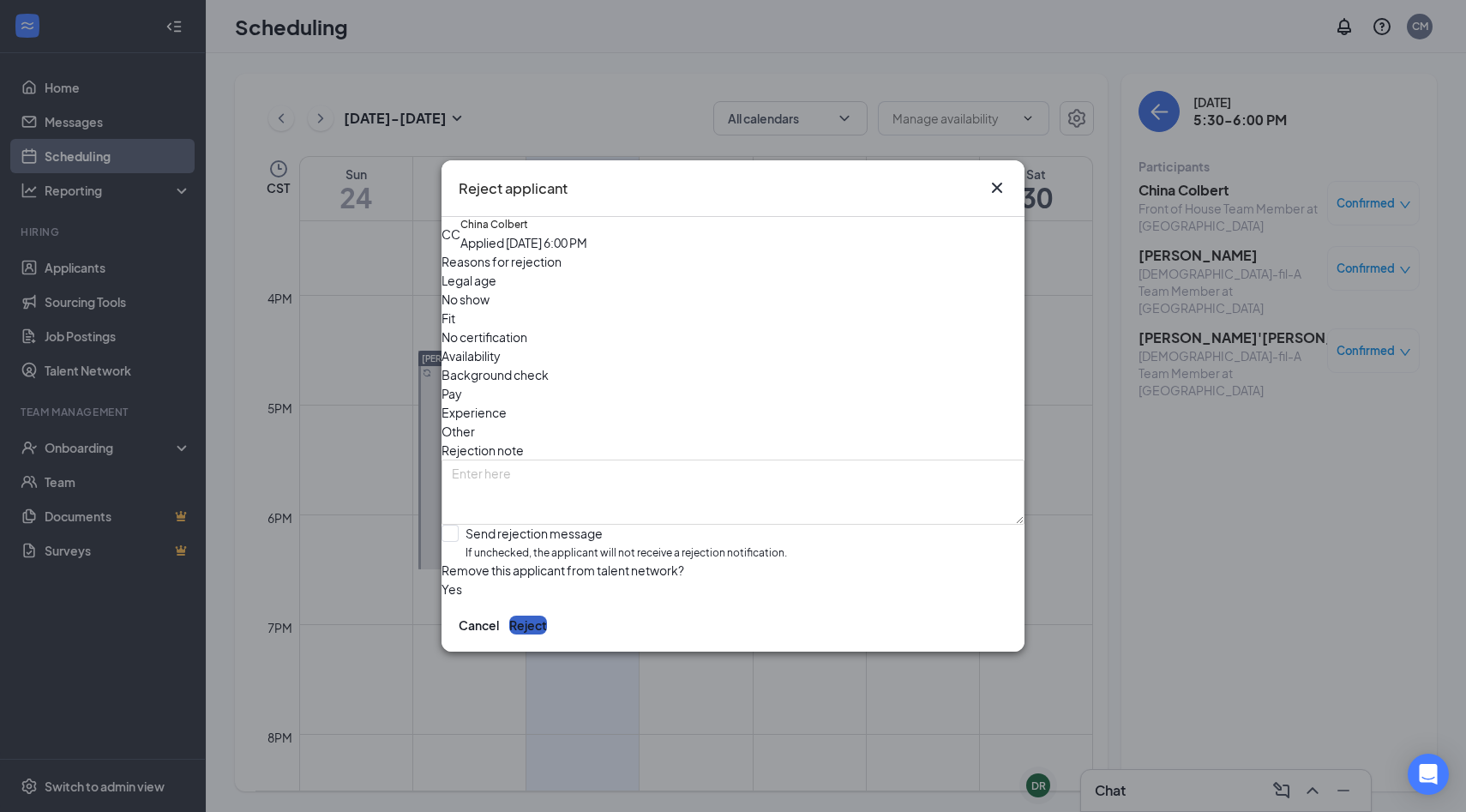
click at [547, 634] on button "Reject" at bounding box center [527, 625] width 38 height 19
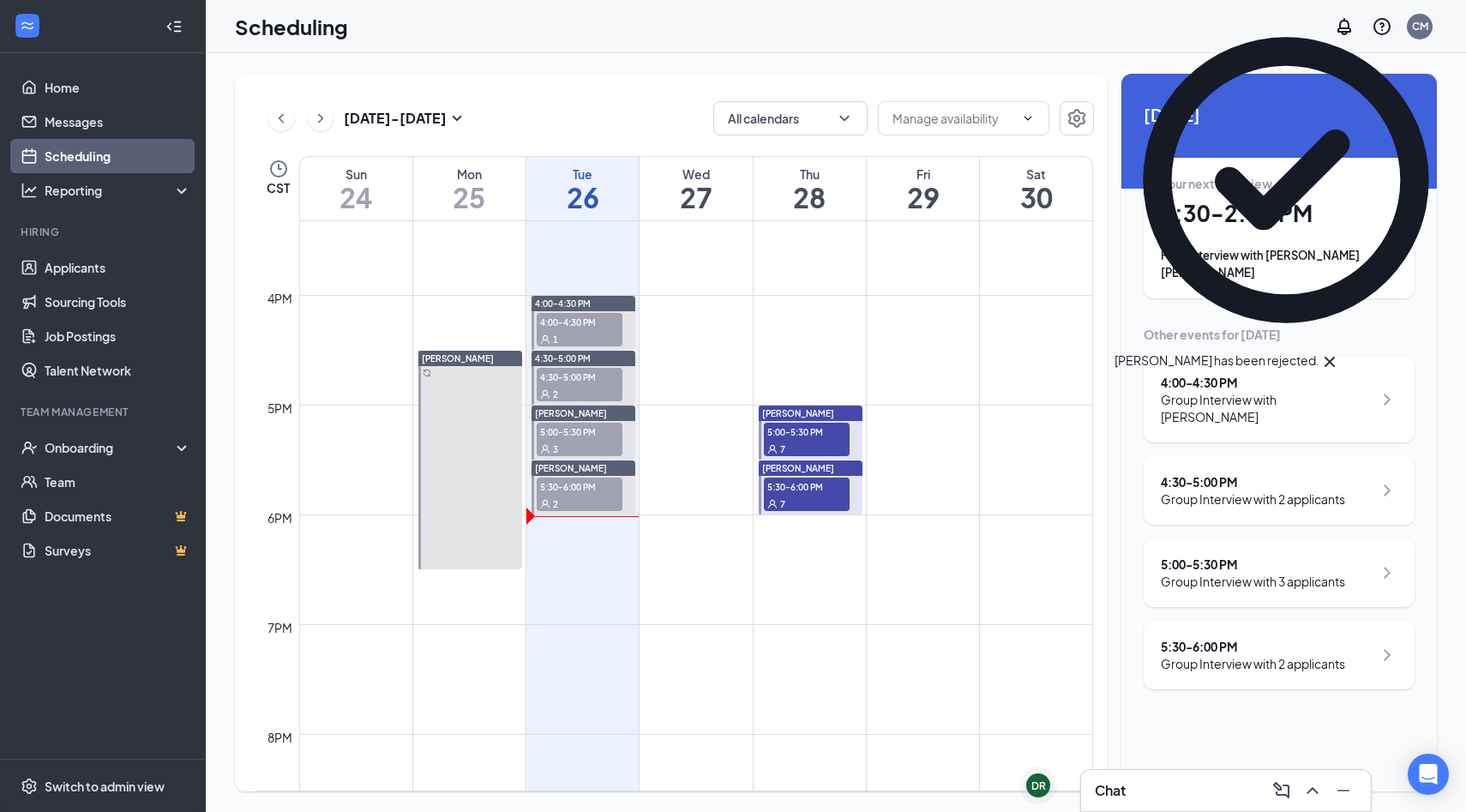
click at [597, 490] on span "5:30-6:00 PM" at bounding box center [579, 486] width 86 height 17
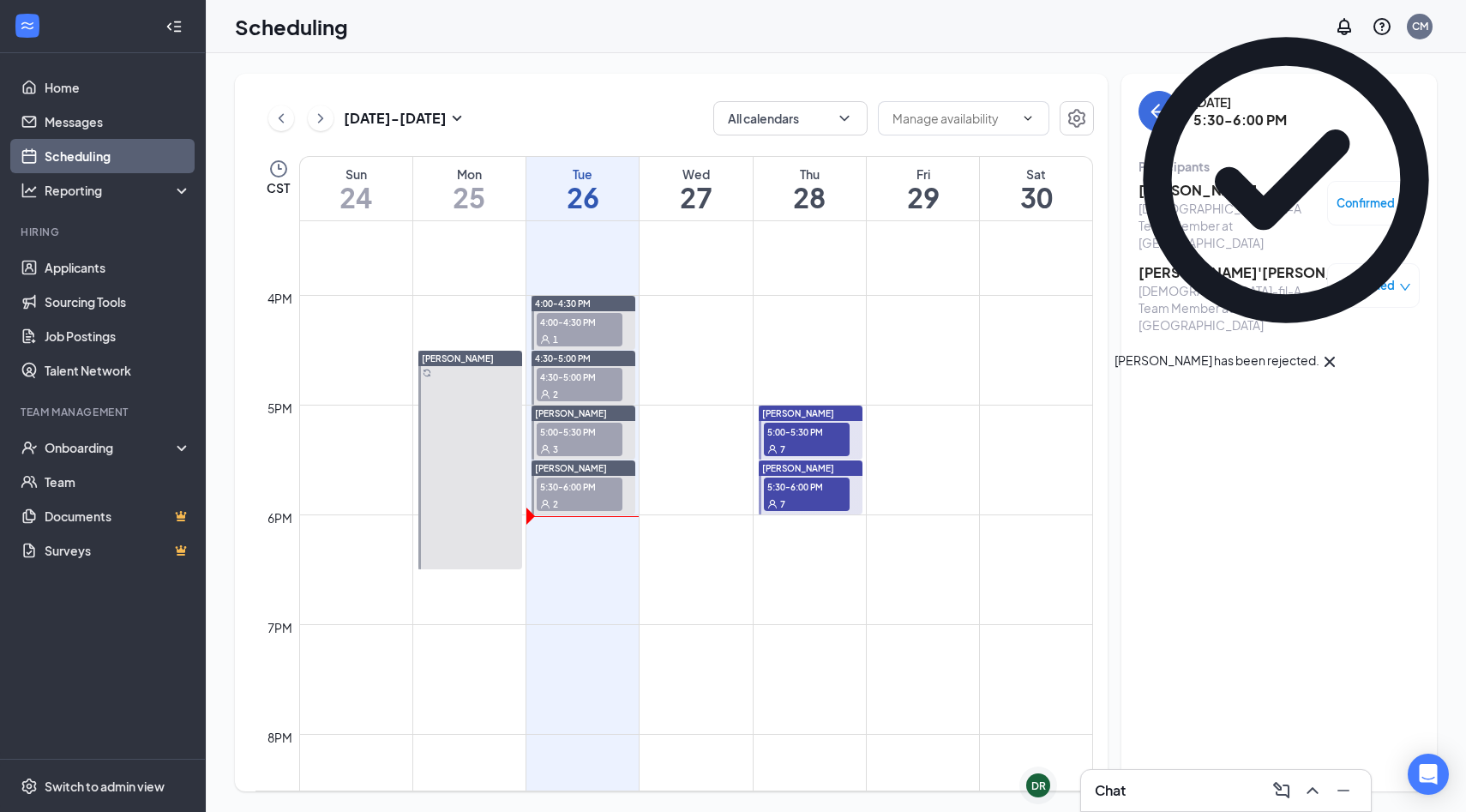
click at [1220, 185] on h3 "[PERSON_NAME]" at bounding box center [1228, 190] width 180 height 19
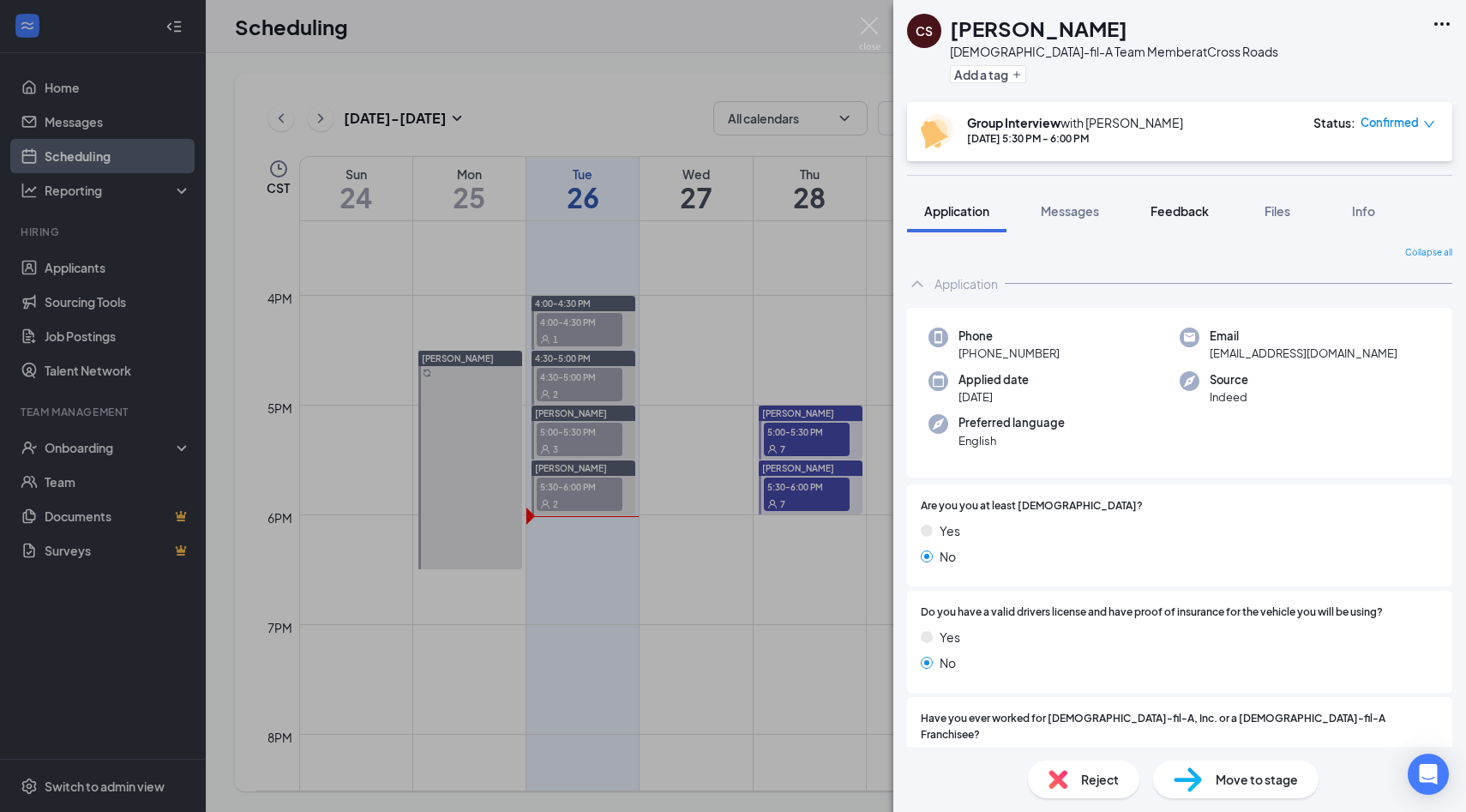
click at [1196, 216] on span "Feedback" at bounding box center [1180, 211] width 59 height 15
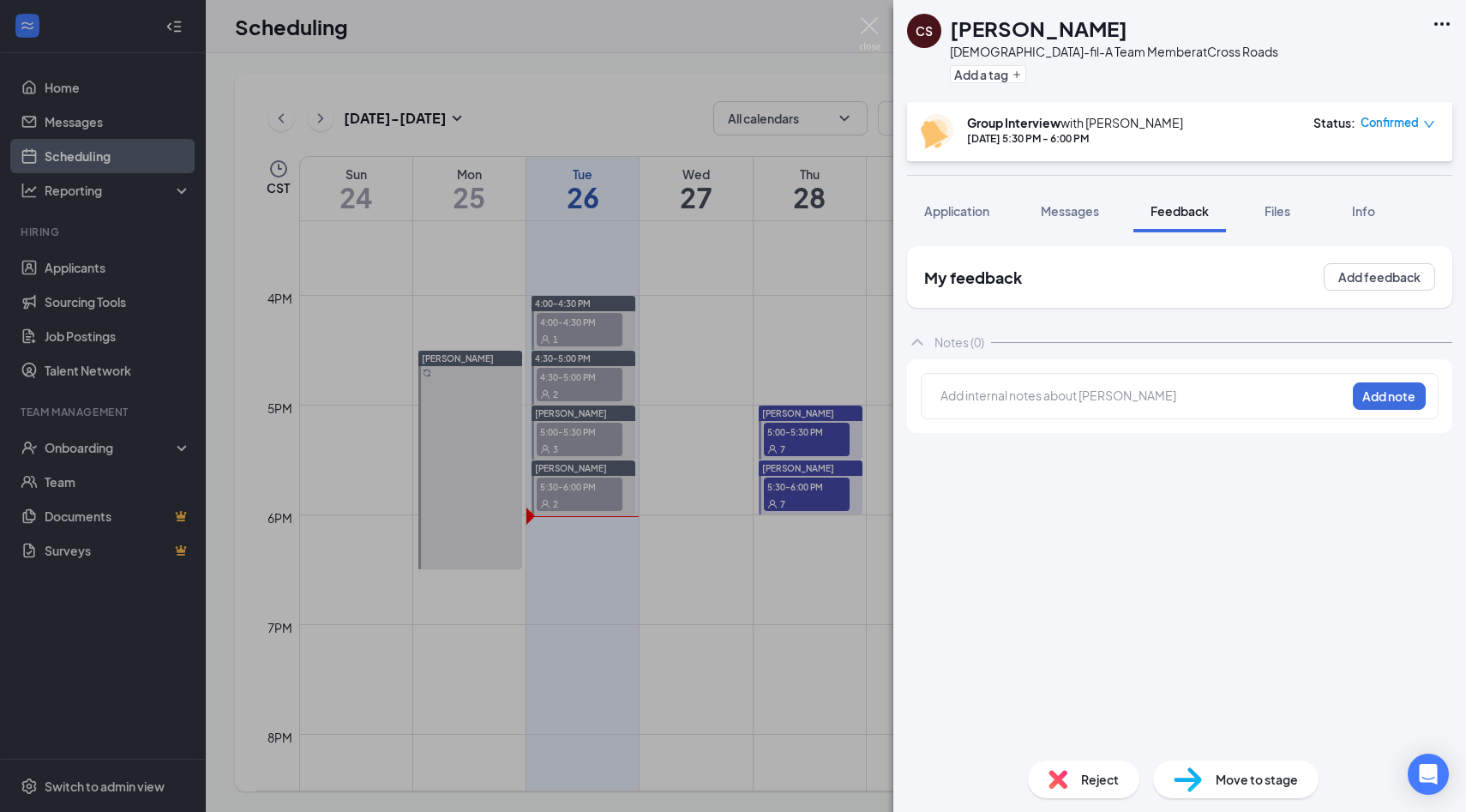
drag, startPoint x: 1196, startPoint y: 216, endPoint x: 1196, endPoint y: 263, distance: 47.0
click at [1196, 216] on span "Feedback" at bounding box center [1180, 211] width 59 height 15
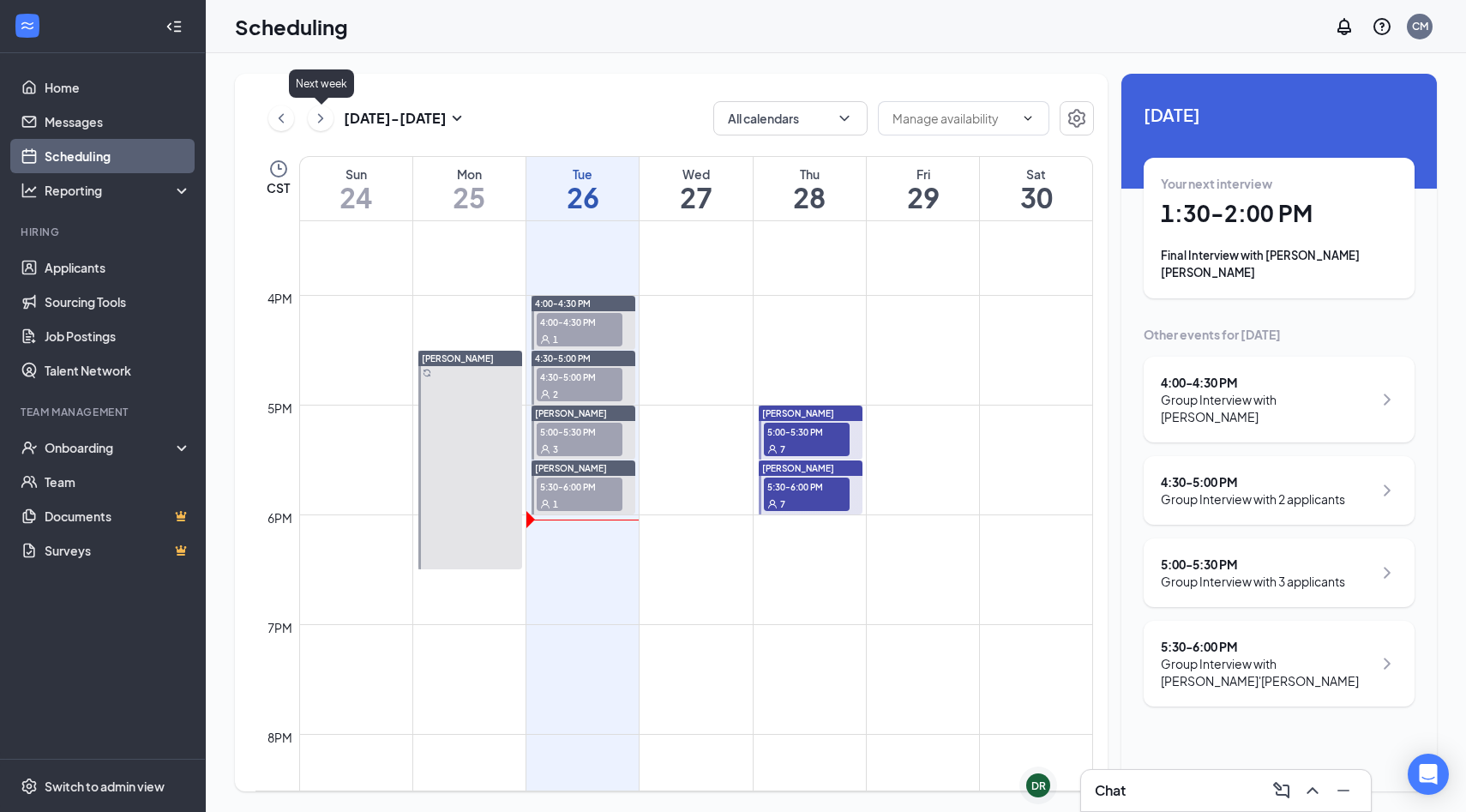
click at [326, 124] on icon "ChevronRight" at bounding box center [321, 117] width 17 height 20
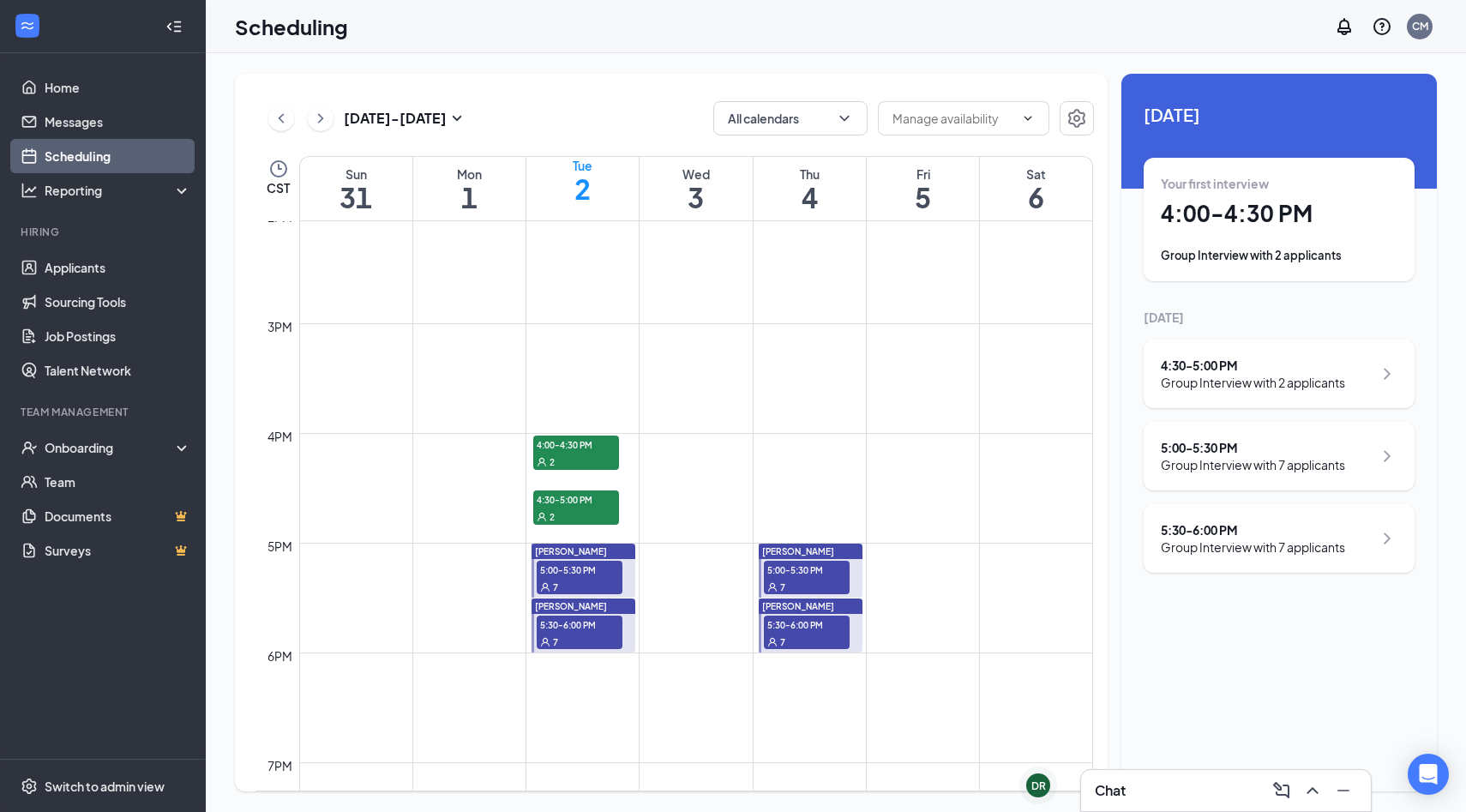
scroll to position [1579, 0]
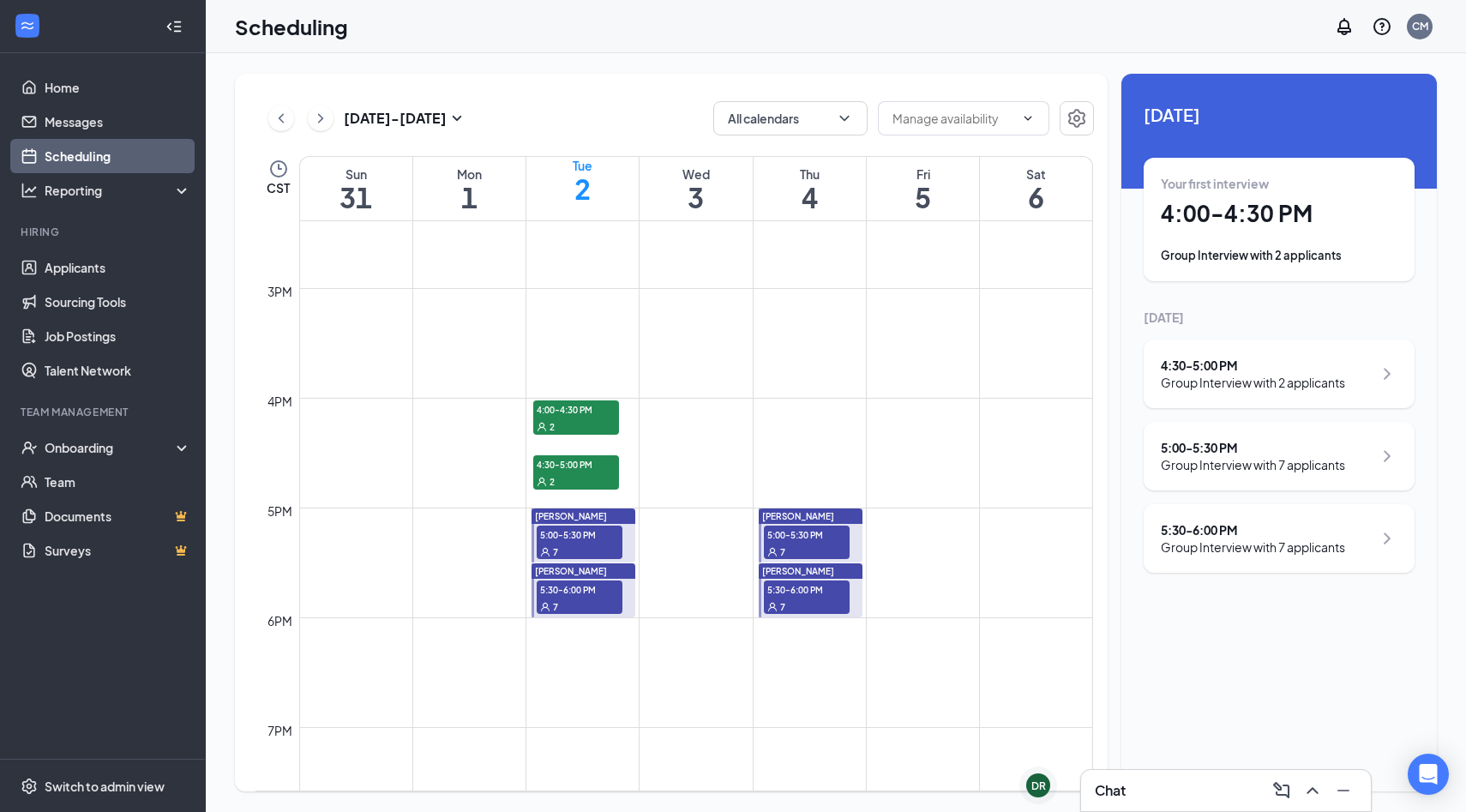
click at [594, 418] on span "4:00-4:30 PM" at bounding box center [576, 409] width 86 height 17
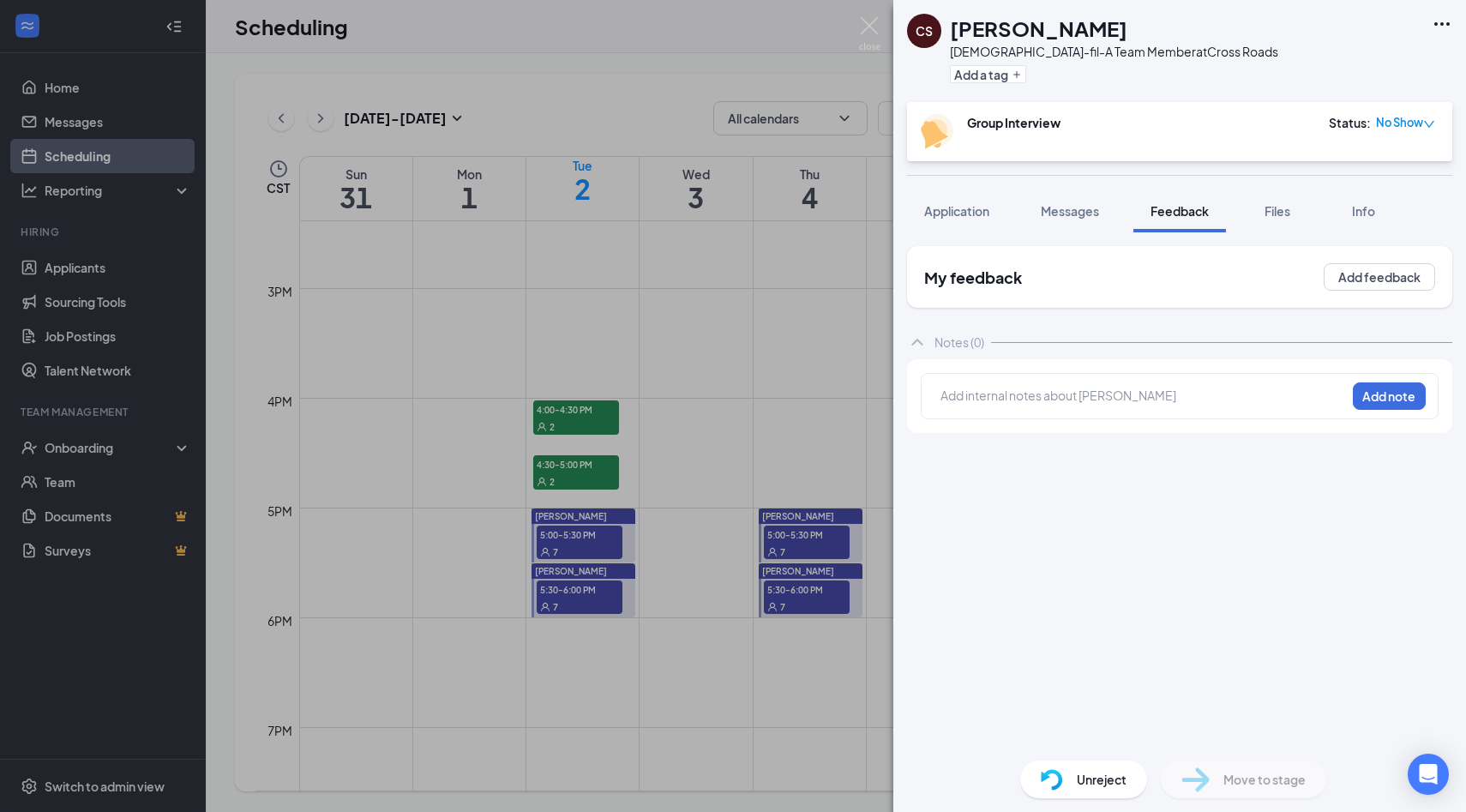
click at [768, 334] on div "CS Carlos Santamaria Chick-fil-A Team Member at Cross Roads Add a tag Group Int…" at bounding box center [733, 406] width 1466 height 812
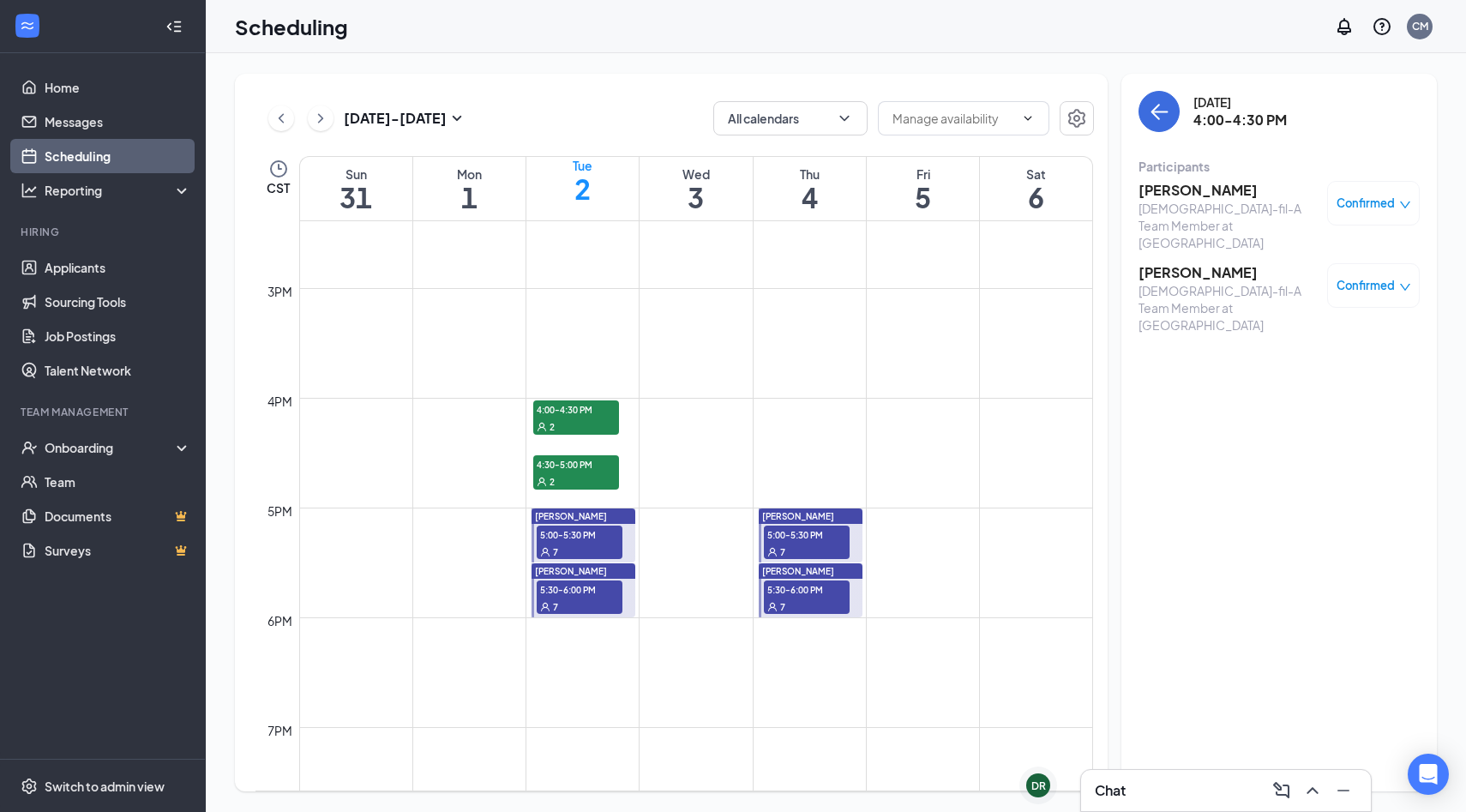
click at [576, 472] on span "4:30-5:00 PM" at bounding box center [576, 464] width 86 height 17
click at [579, 540] on span "5:00-5:30 PM" at bounding box center [579, 534] width 86 height 17
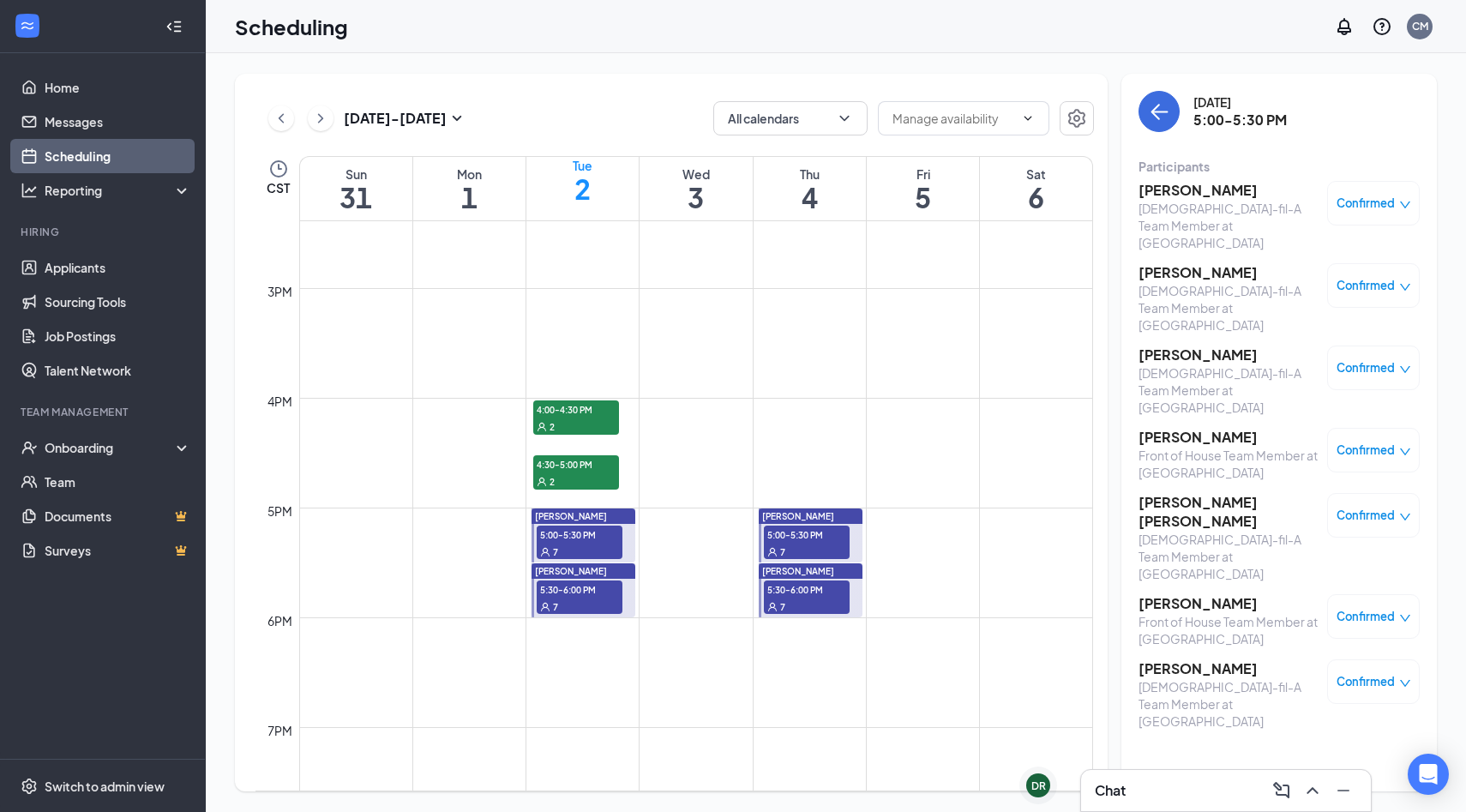
click at [585, 591] on span "5:30-6:00 PM" at bounding box center [579, 589] width 86 height 17
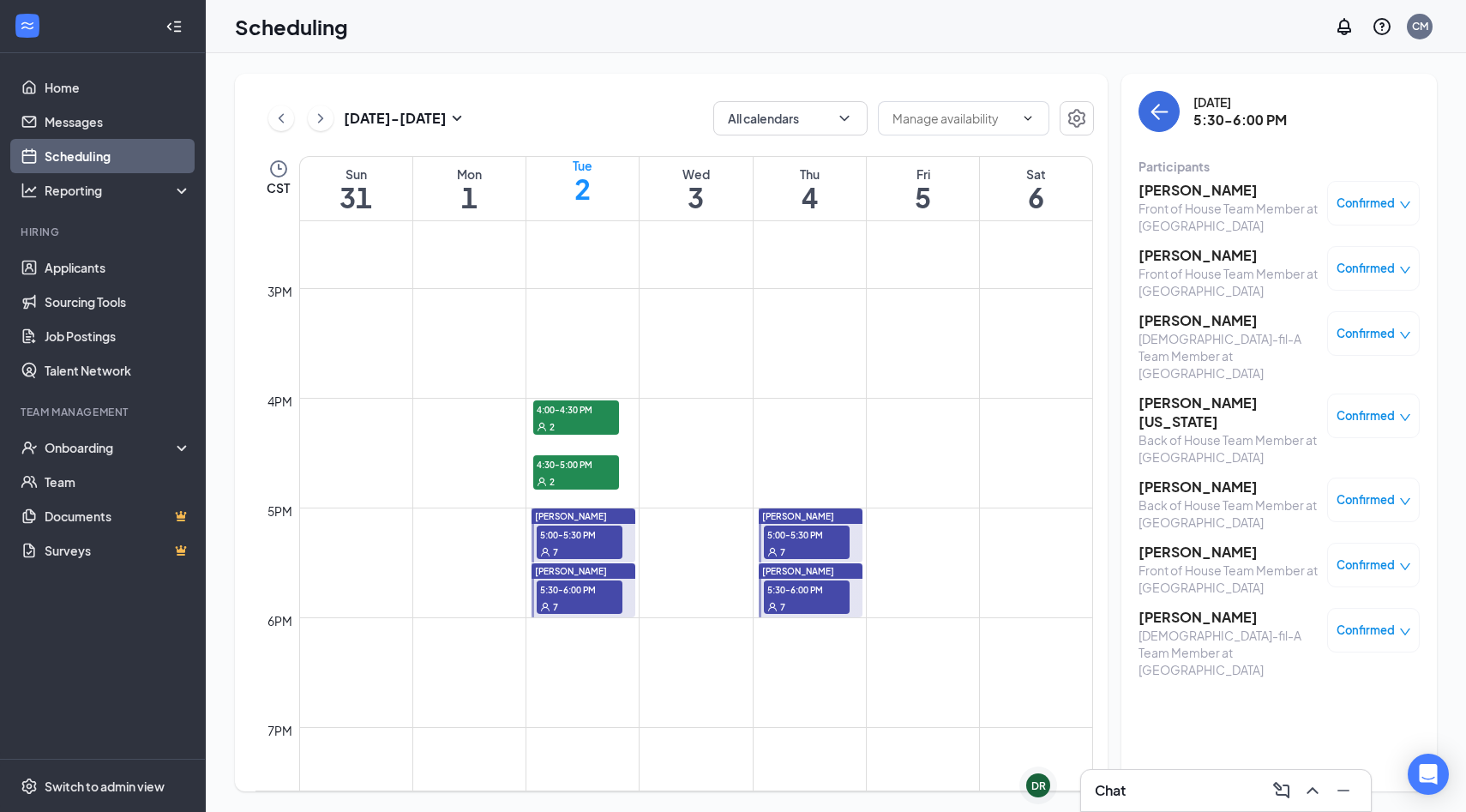
click at [822, 540] on span "5:00-5:30 PM" at bounding box center [807, 534] width 86 height 17
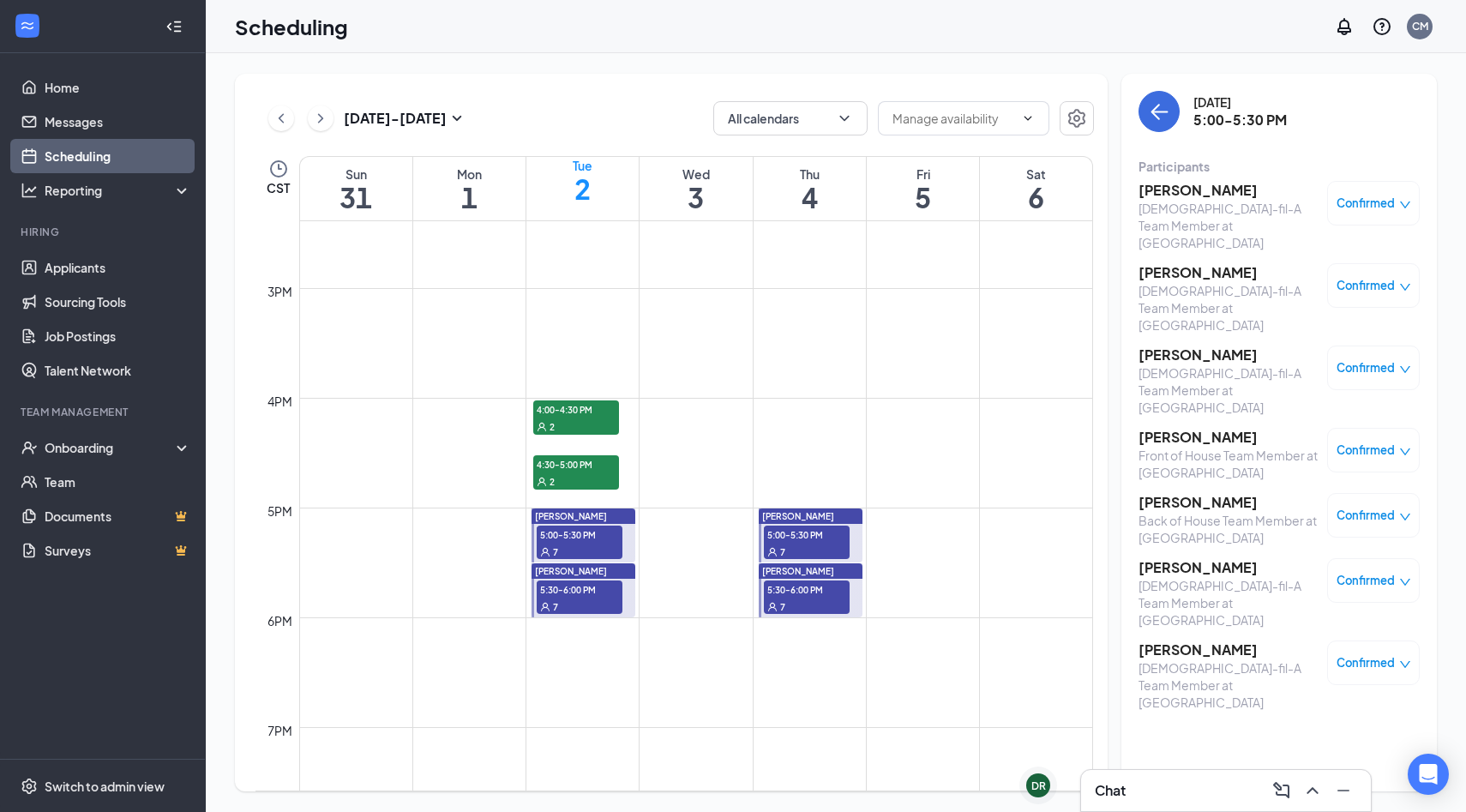
click at [813, 607] on div "7" at bounding box center [807, 606] width 86 height 17
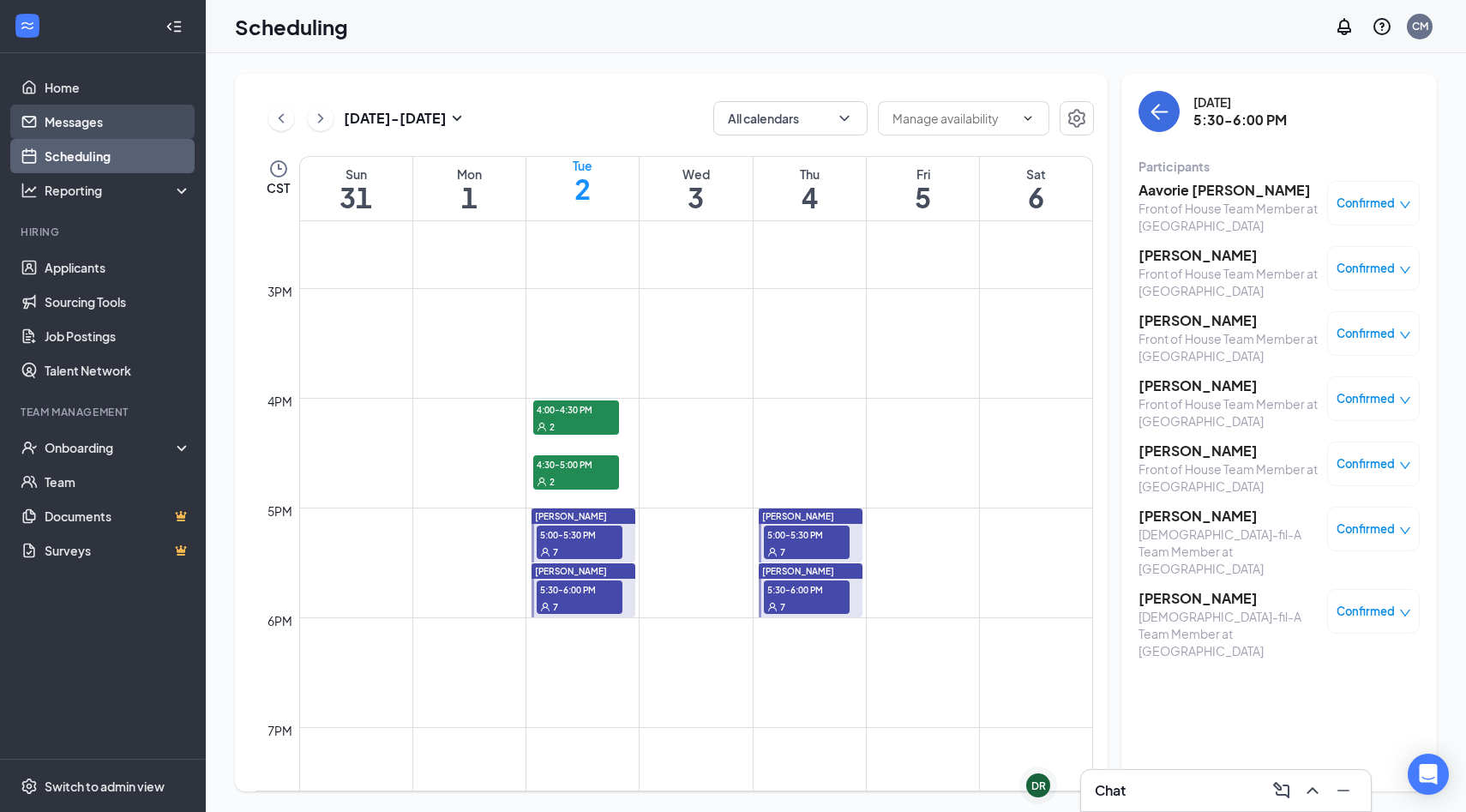
click at [90, 116] on link "Messages" at bounding box center [117, 122] width 146 height 35
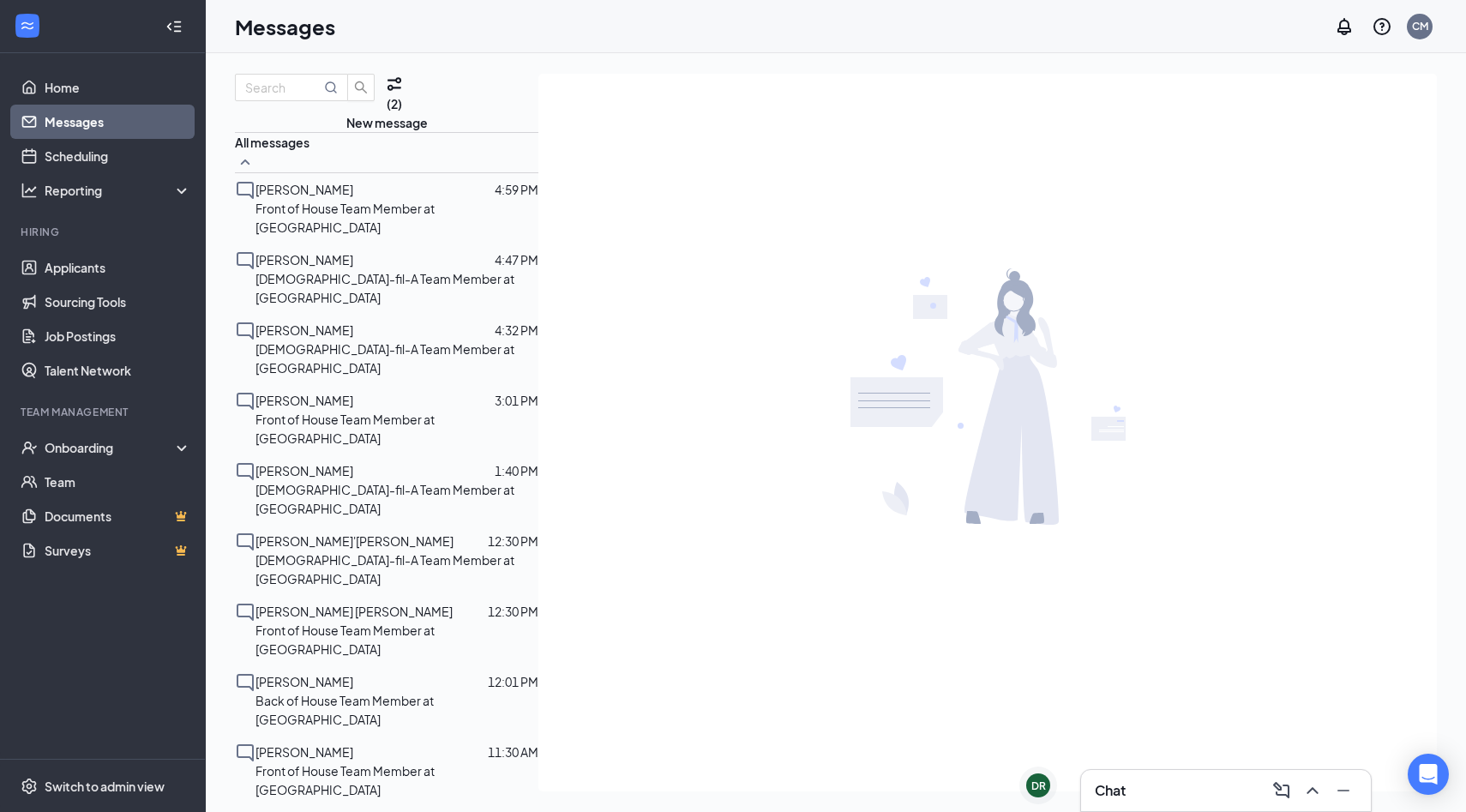
click at [349, 243] on div "Nathan Chitenje 4:59 PM Front of House Team Member at Cross Roads" at bounding box center [386, 208] width 303 height 70
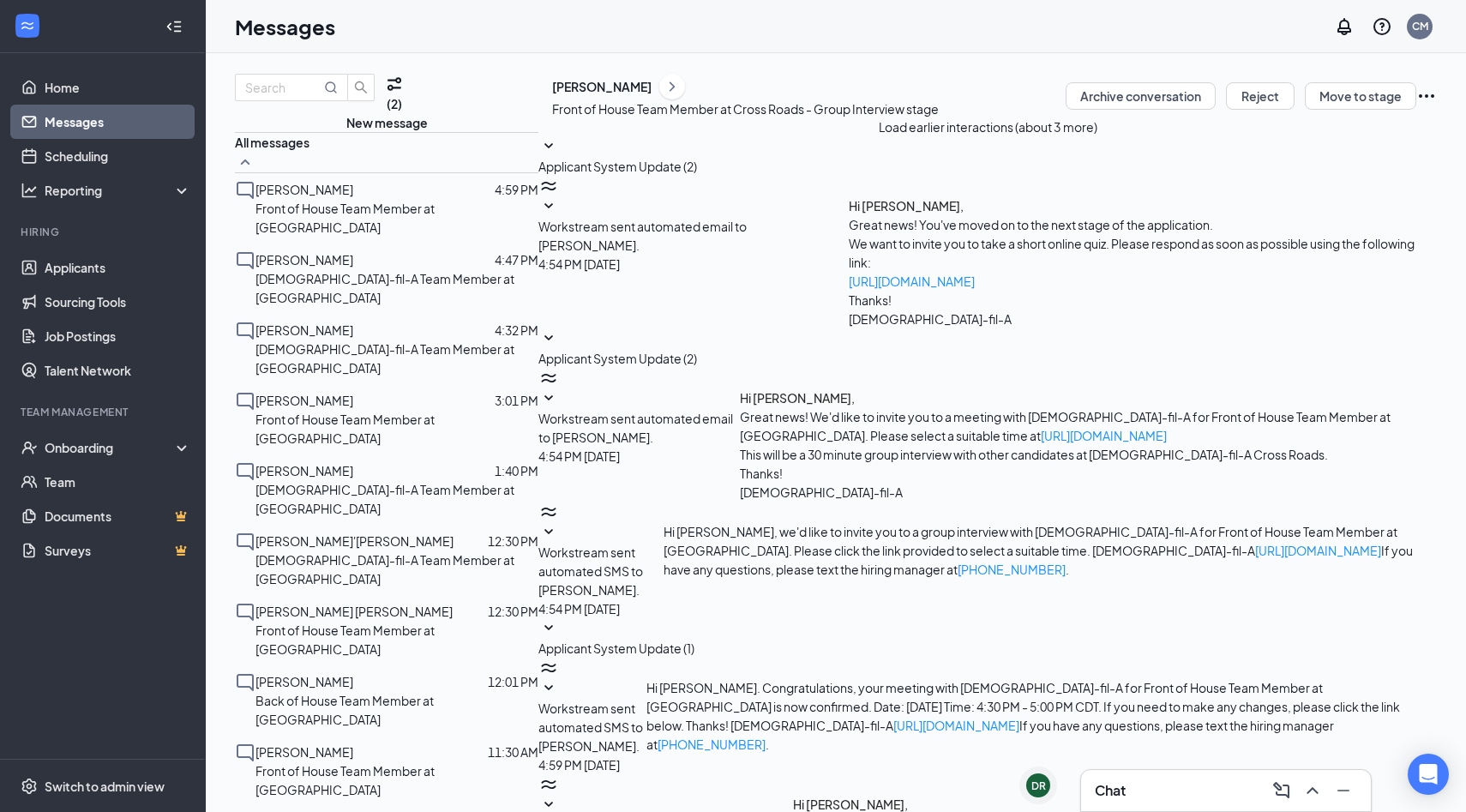
scroll to position [72, 0]
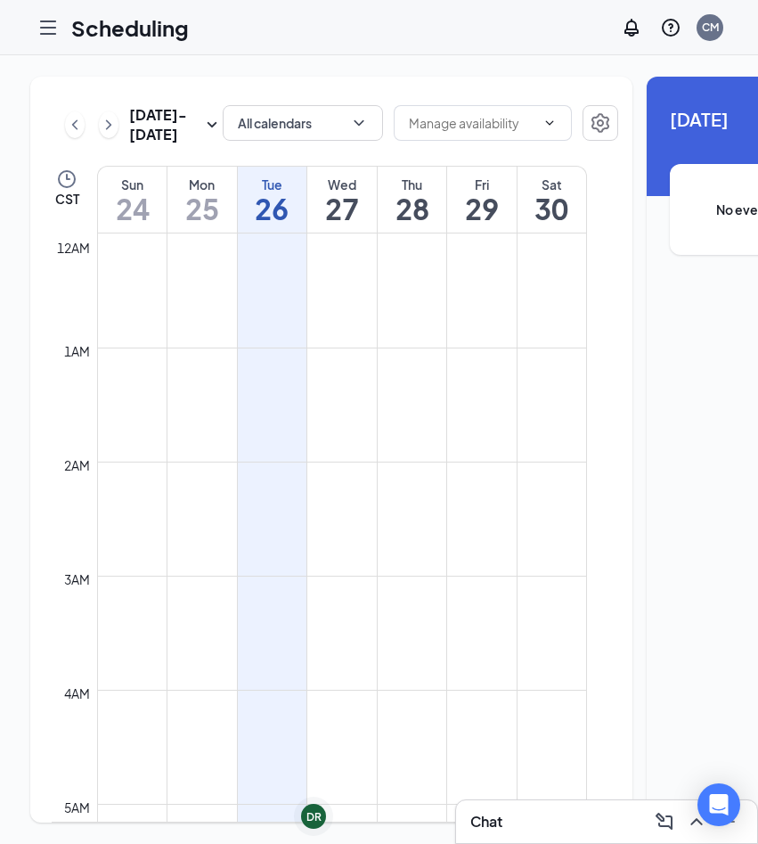
scroll to position [1675, 0]
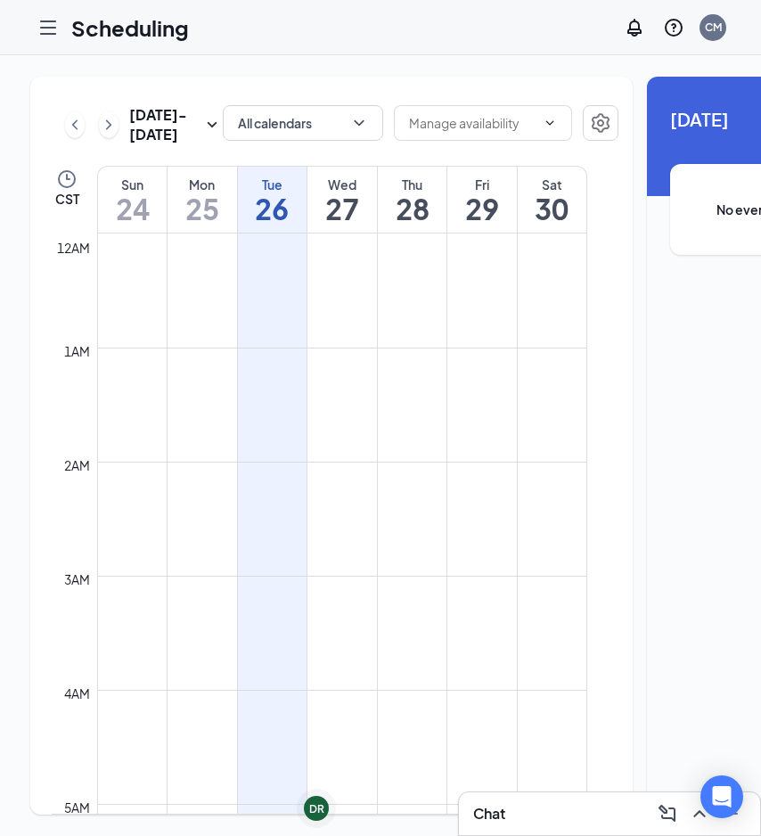
scroll to position [1796, 0]
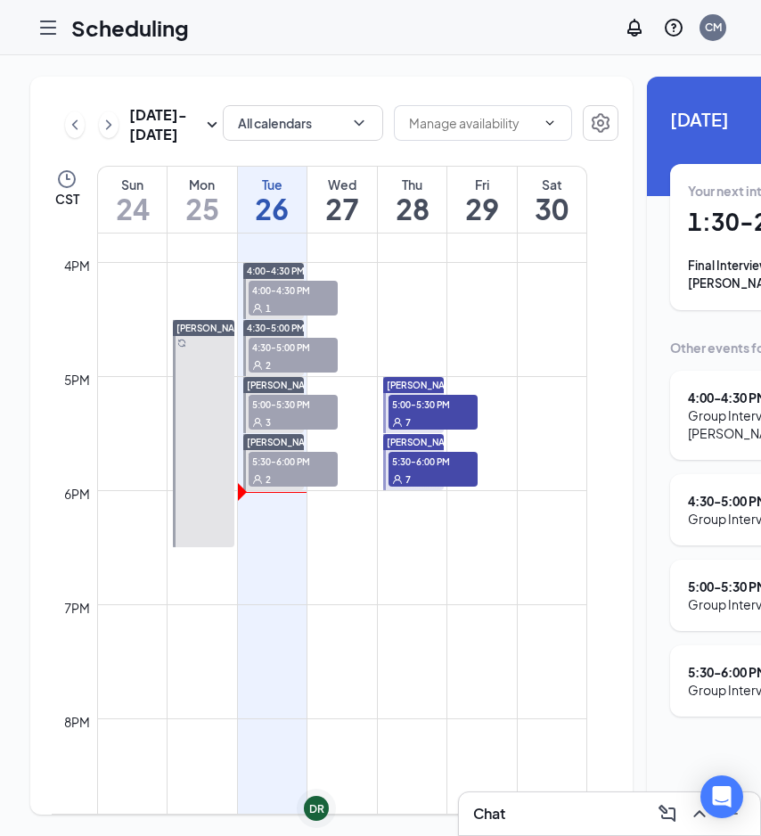
click at [310, 486] on div "5:30-6:00 PM 2" at bounding box center [293, 469] width 89 height 35
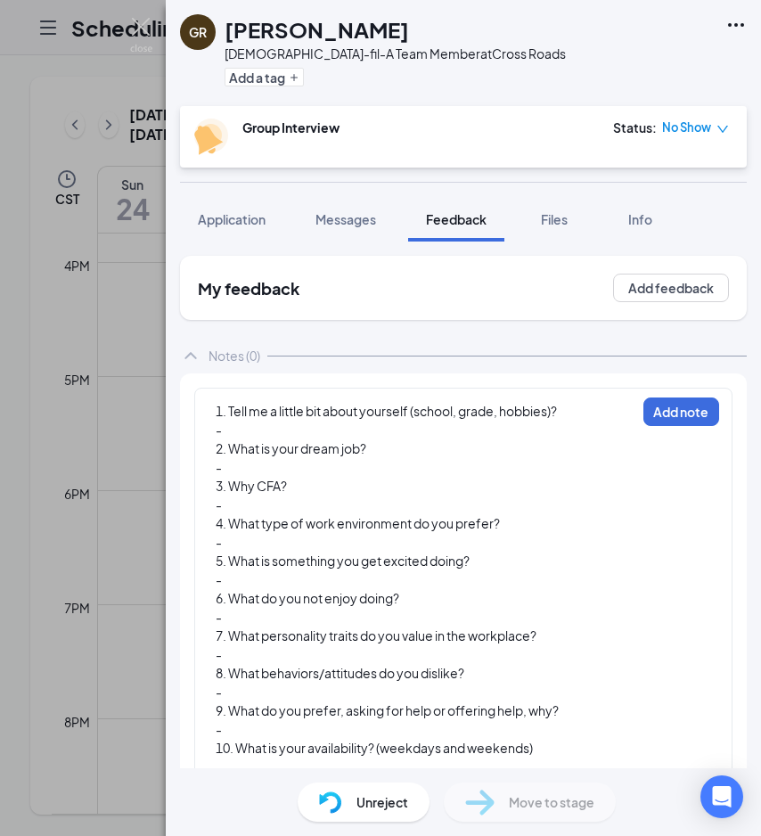
click at [110, 445] on div "GR [PERSON_NAME][DEMOGRAPHIC_DATA]-fil-A Team Member at Cross Roads Add a tag G…" at bounding box center [380, 418] width 761 height 836
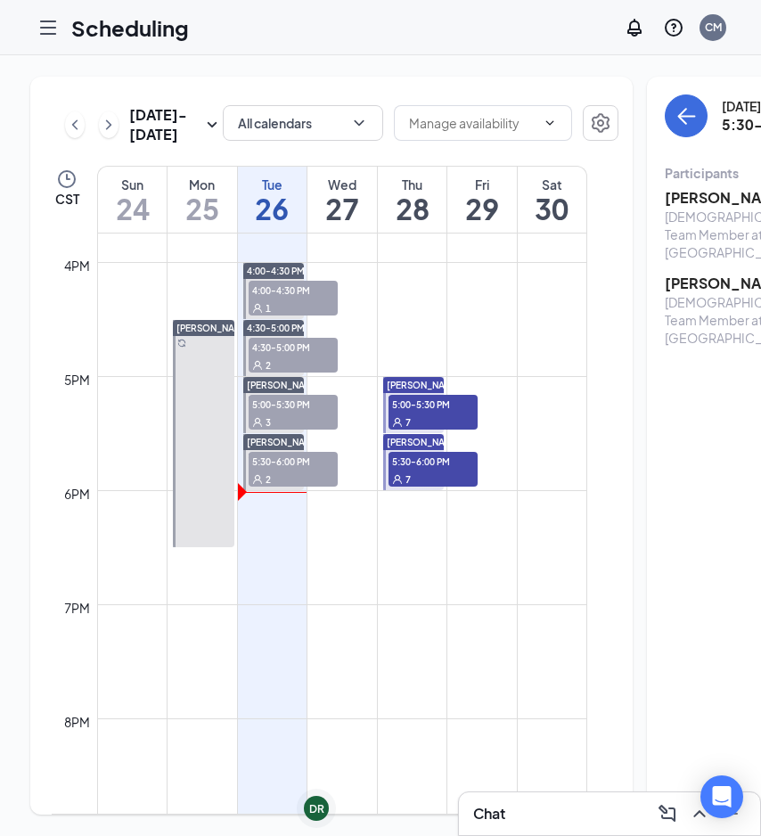
click at [296, 412] on span "5:00-5:30 PM" at bounding box center [293, 404] width 89 height 18
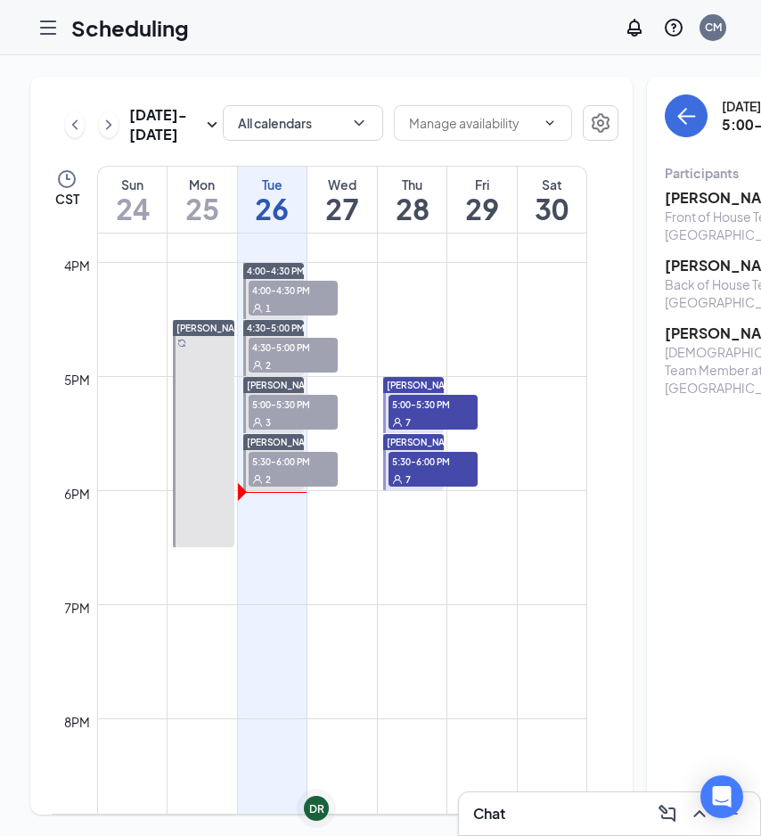
click at [292, 355] on span "4:30-5:00 PM" at bounding box center [293, 347] width 89 height 18
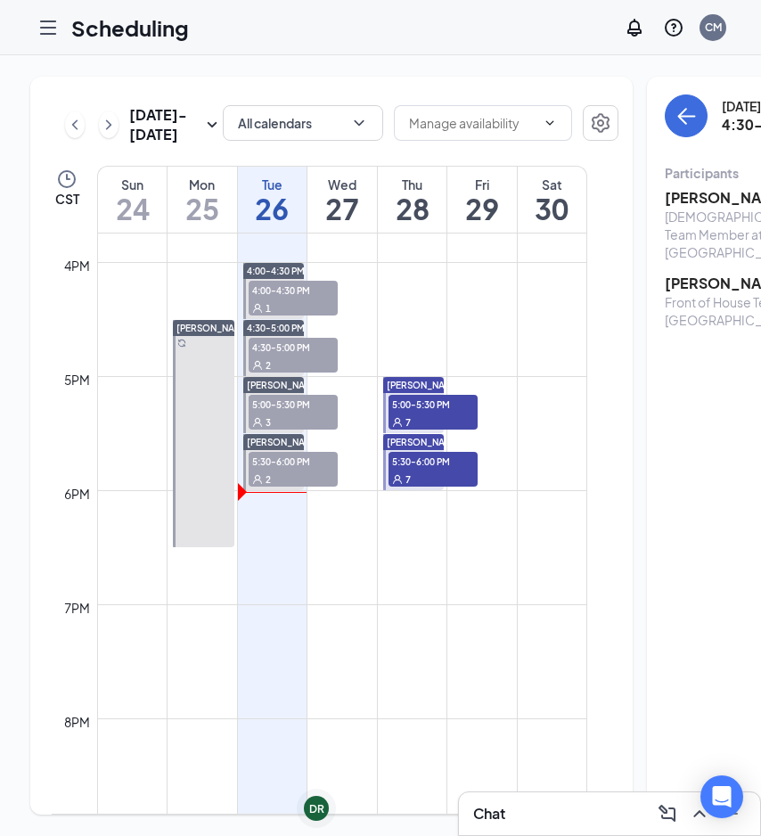
click at [294, 316] on div "1" at bounding box center [293, 307] width 89 height 18
click at [299, 487] on div "2" at bounding box center [293, 478] width 89 height 18
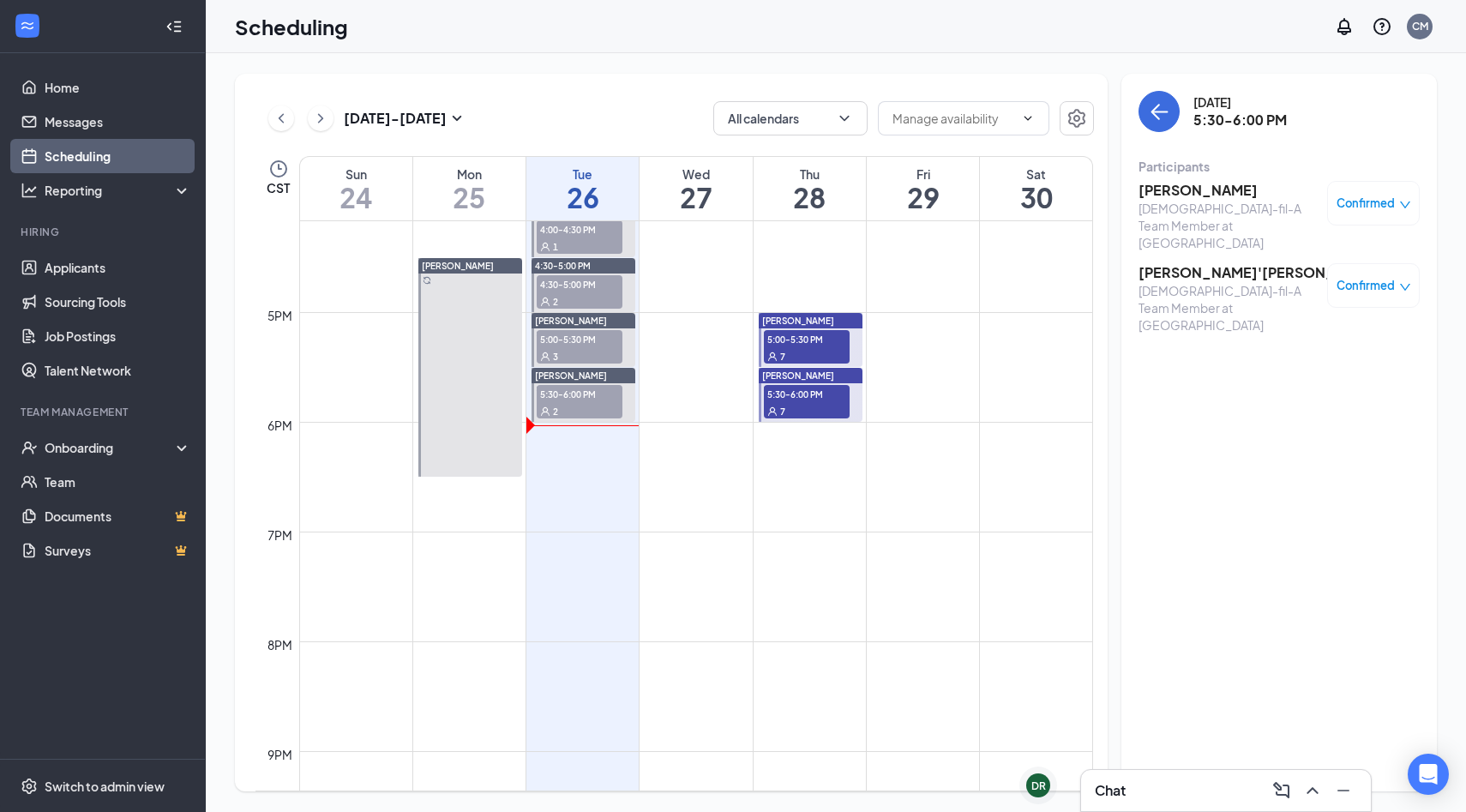
scroll to position [1792, 0]
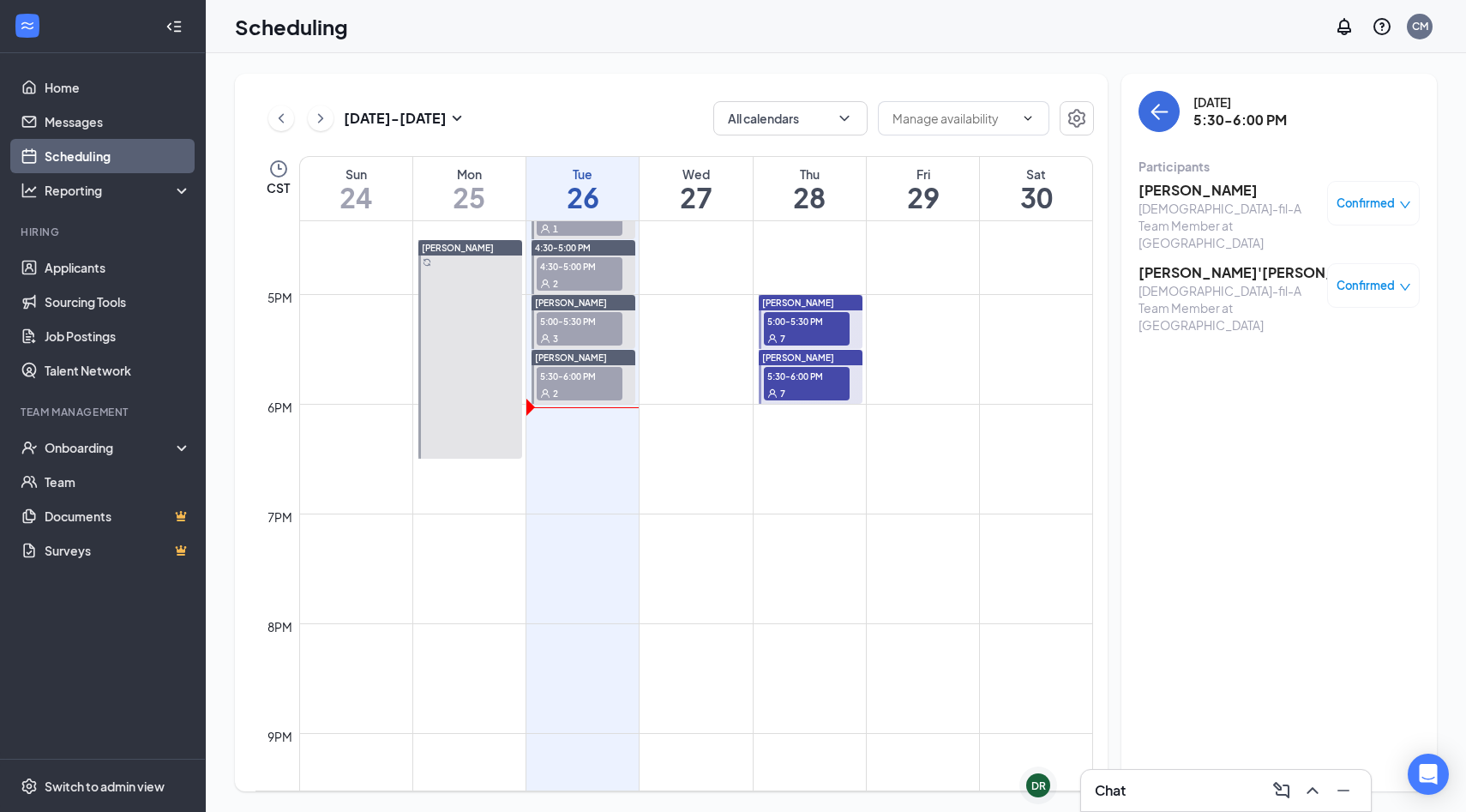
click at [575, 384] on div "2" at bounding box center [579, 393] width 86 height 17
click at [578, 322] on span "5:00-5:30 PM" at bounding box center [579, 320] width 86 height 17
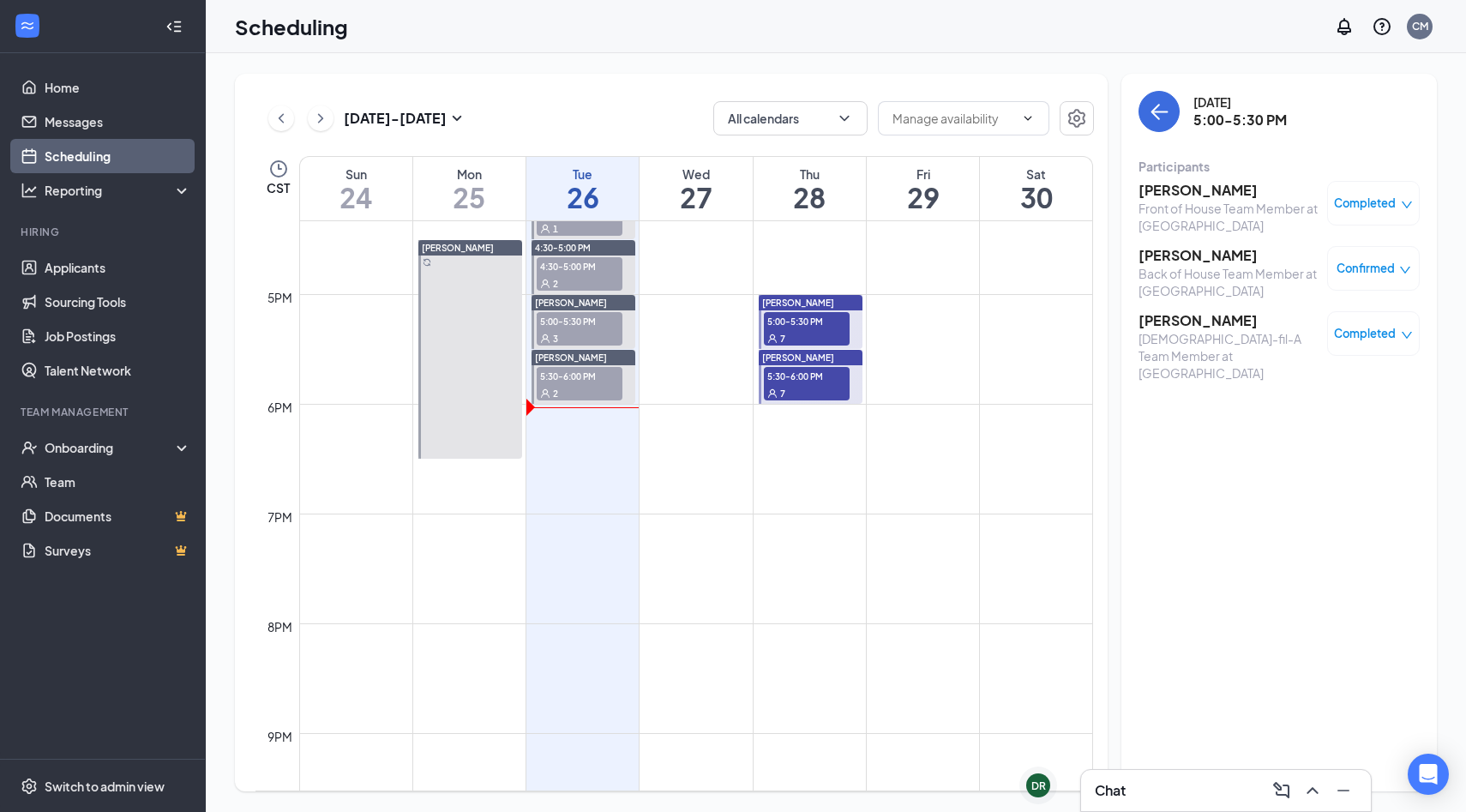
click at [594, 391] on div "2" at bounding box center [579, 393] width 86 height 17
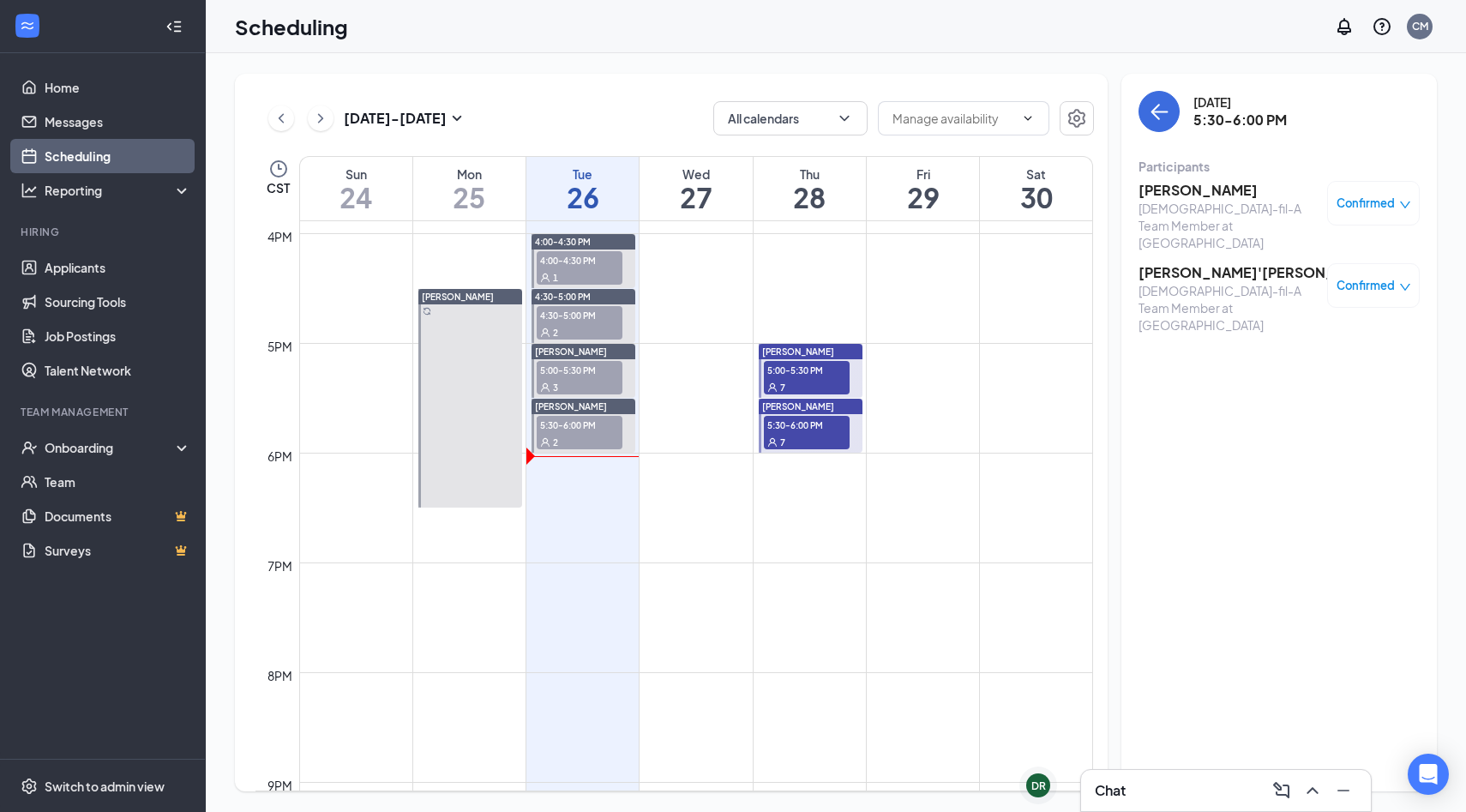
scroll to position [1744, 0]
click at [1385, 203] on span "Confirmed" at bounding box center [1366, 203] width 59 height 17
click at [1308, 317] on span "Mark as no-show" at bounding box center [1324, 317] width 95 height 19
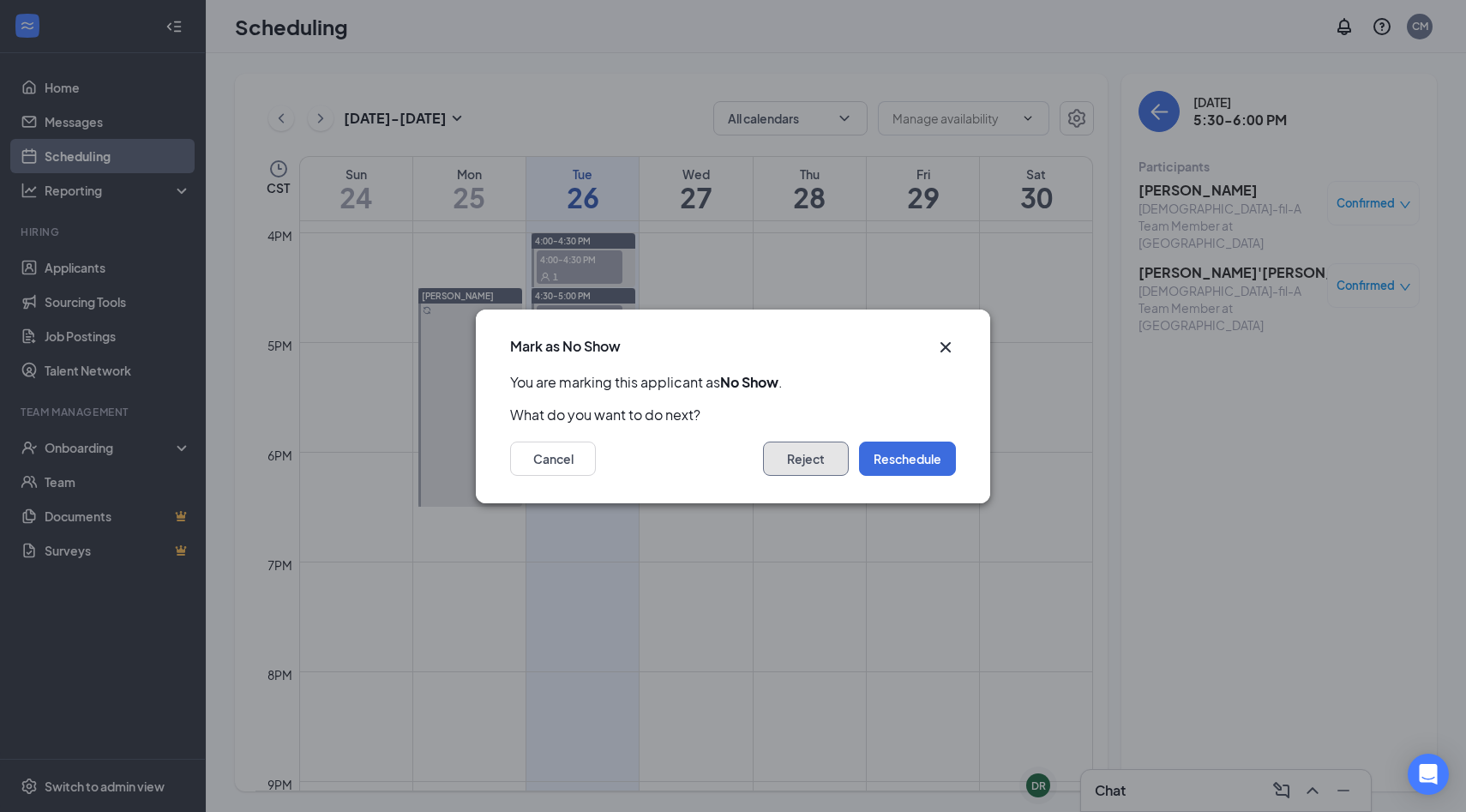
click at [821, 465] on button "Reject" at bounding box center [806, 459] width 86 height 35
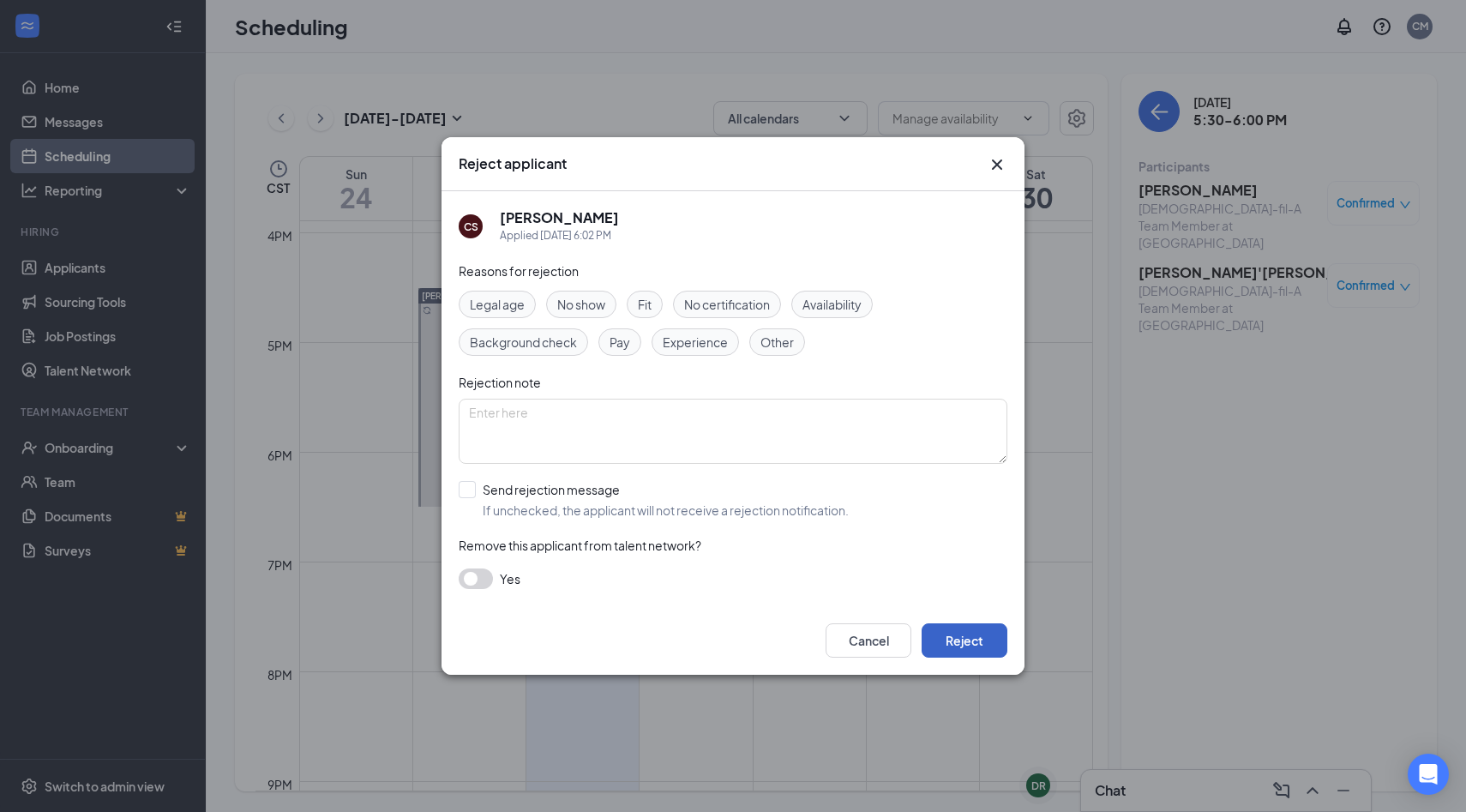
click at [963, 648] on button "Reject" at bounding box center [964, 641] width 86 height 35
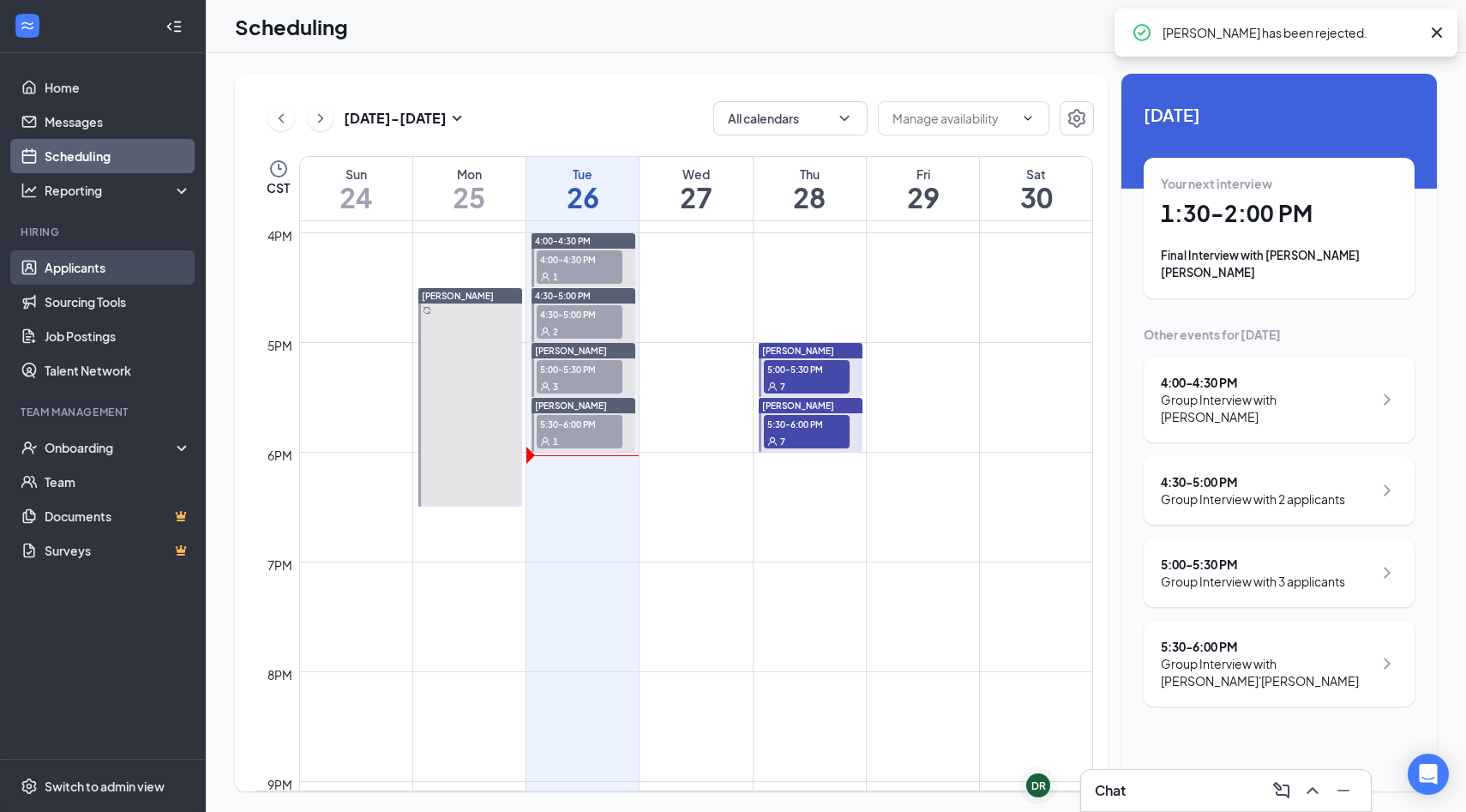
click at [109, 270] on link "Applicants" at bounding box center [117, 267] width 146 height 35
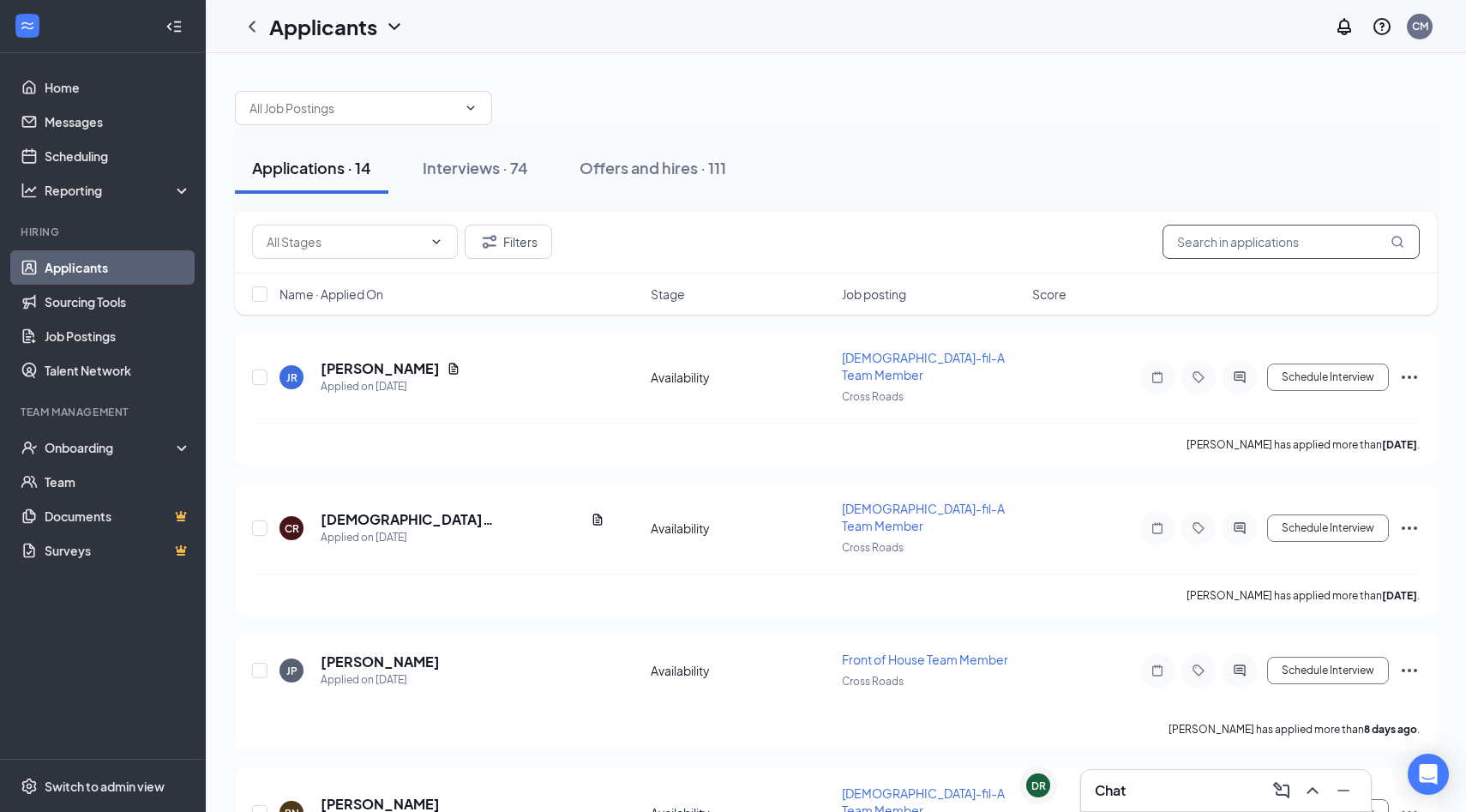
click at [1260, 233] on input "text" at bounding box center [1291, 241] width 257 height 35
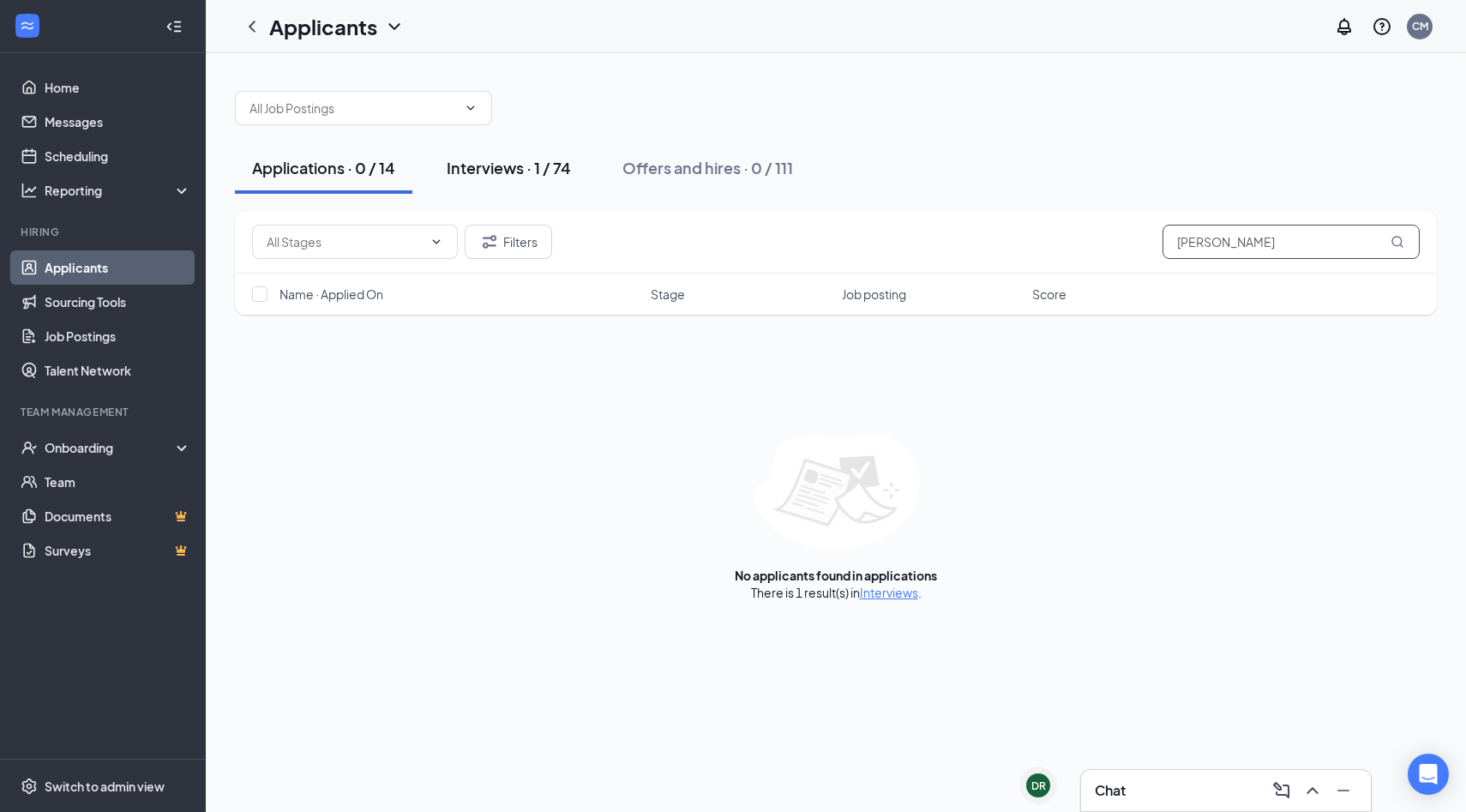
type input "[PERSON_NAME]"
click at [560, 168] on div "Interviews · 1 / 74" at bounding box center [508, 167] width 124 height 21
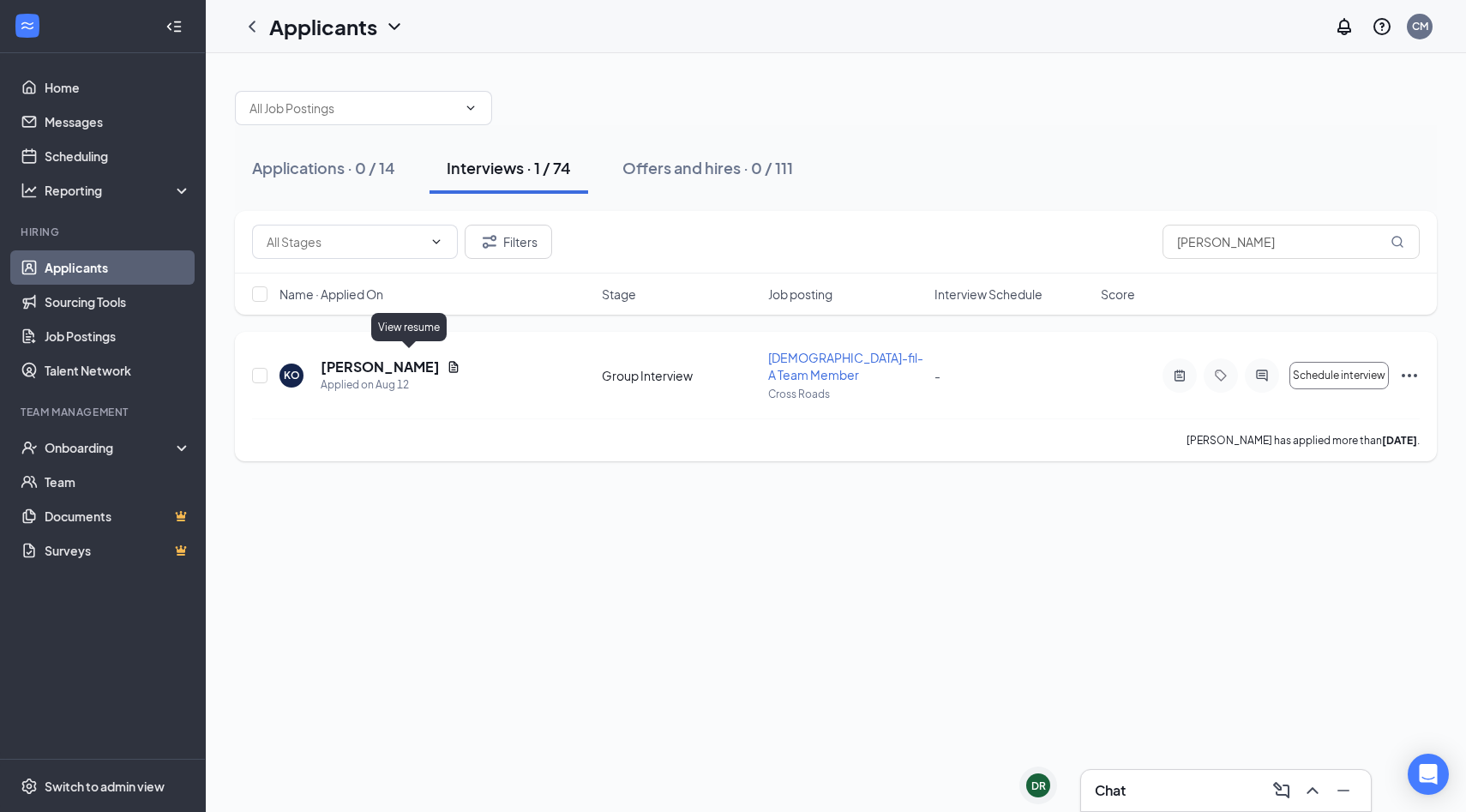
click at [447, 360] on icon "Document" at bounding box center [453, 367] width 13 height 13
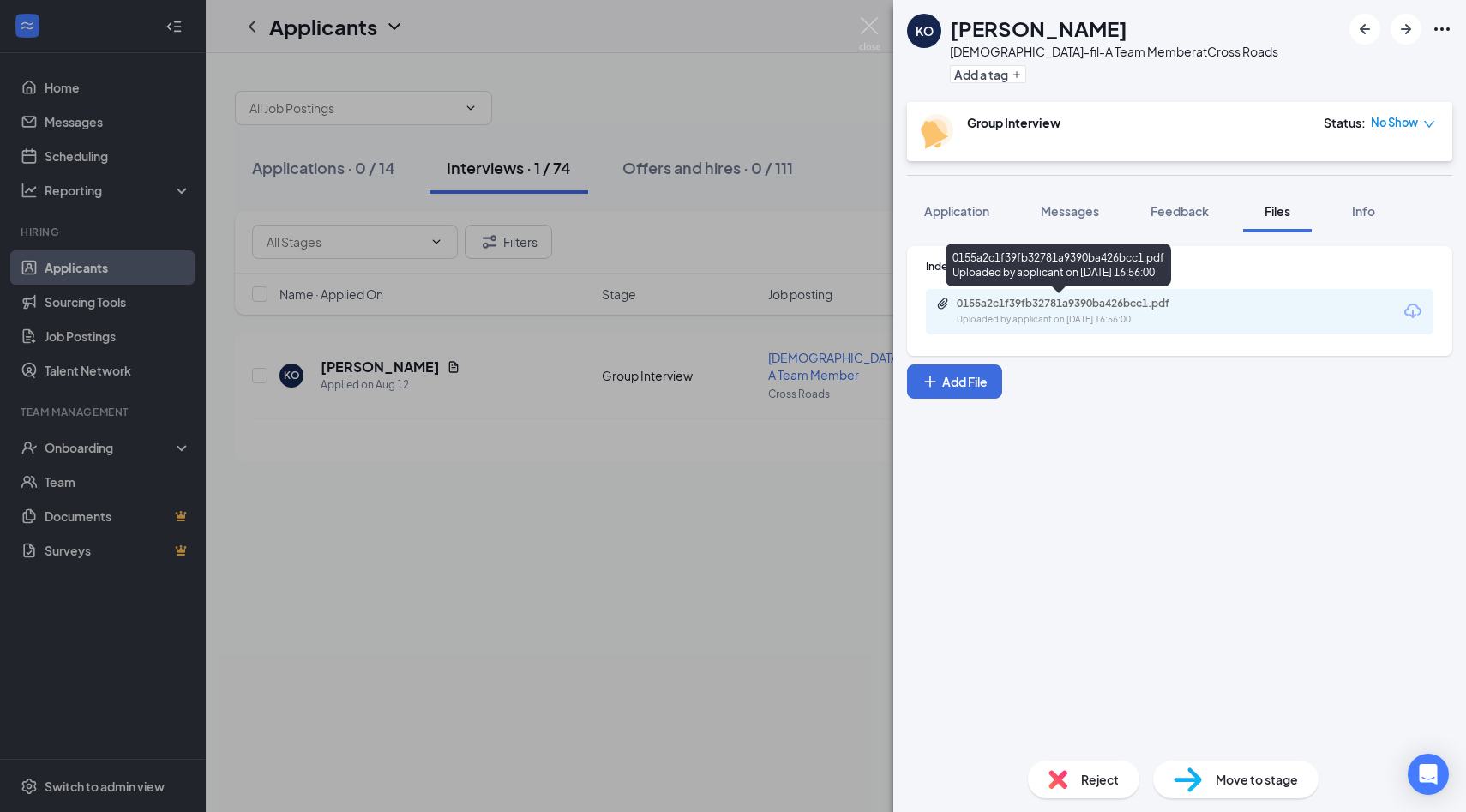
click at [1198, 317] on div "Uploaded by applicant on [DATE] 16:56:00" at bounding box center [1085, 319] width 257 height 13
click at [1091, 230] on button "Messages" at bounding box center [1070, 211] width 92 height 43
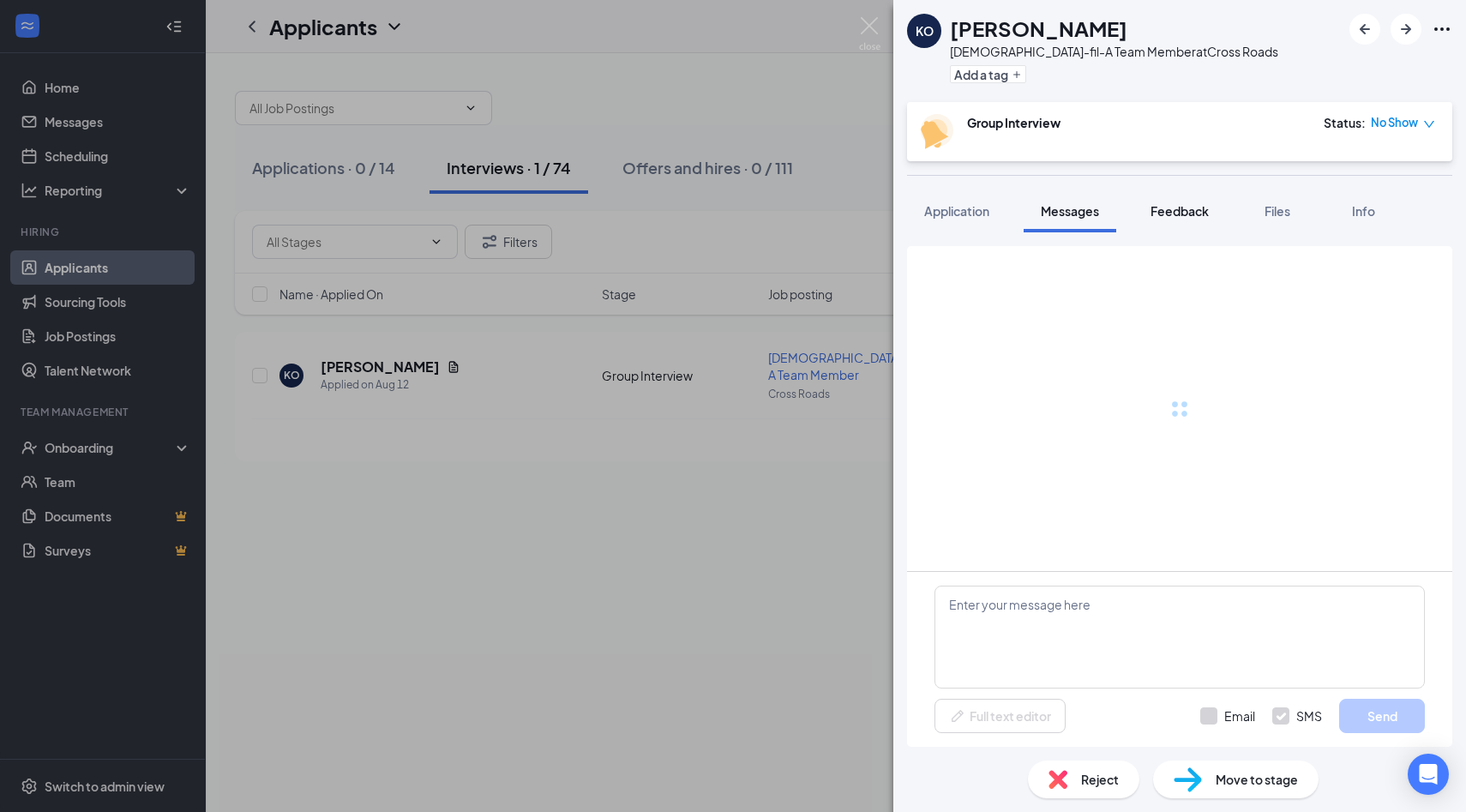
scroll to position [43, 0]
click at [1153, 227] on button "Feedback" at bounding box center [1180, 211] width 92 height 43
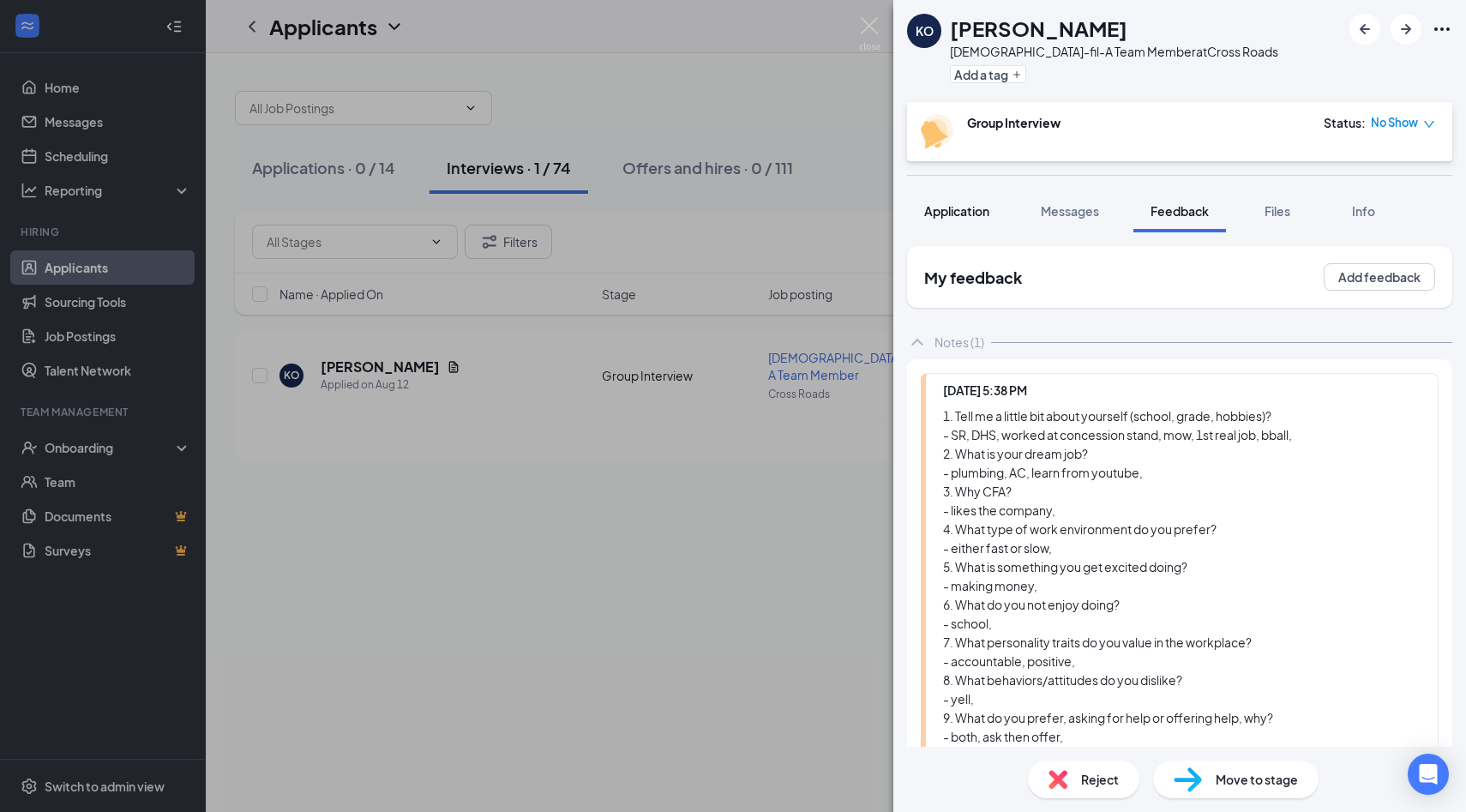
click at [979, 210] on span "Application" at bounding box center [957, 211] width 65 height 15
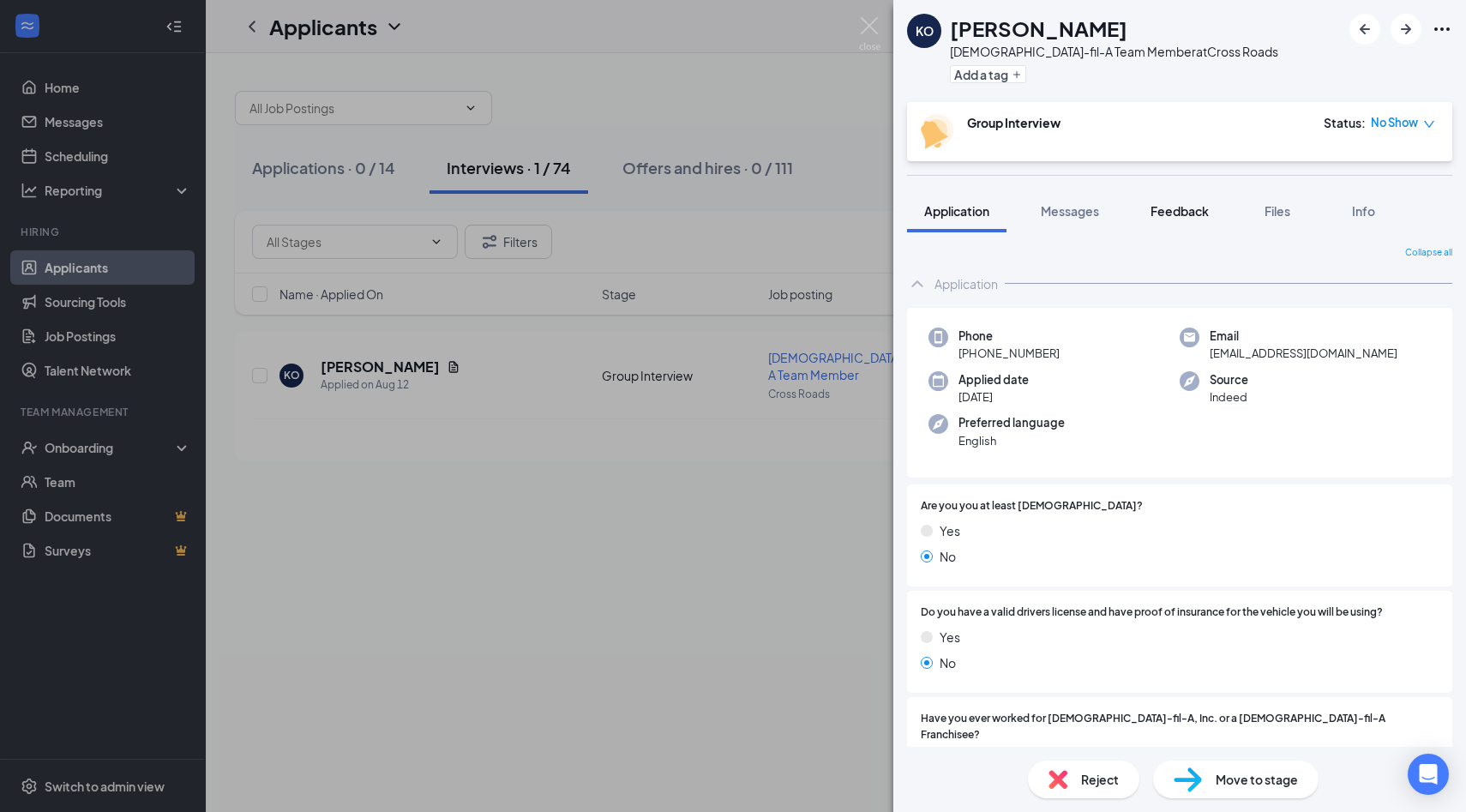
click at [1192, 214] on span "Feedback" at bounding box center [1180, 211] width 59 height 15
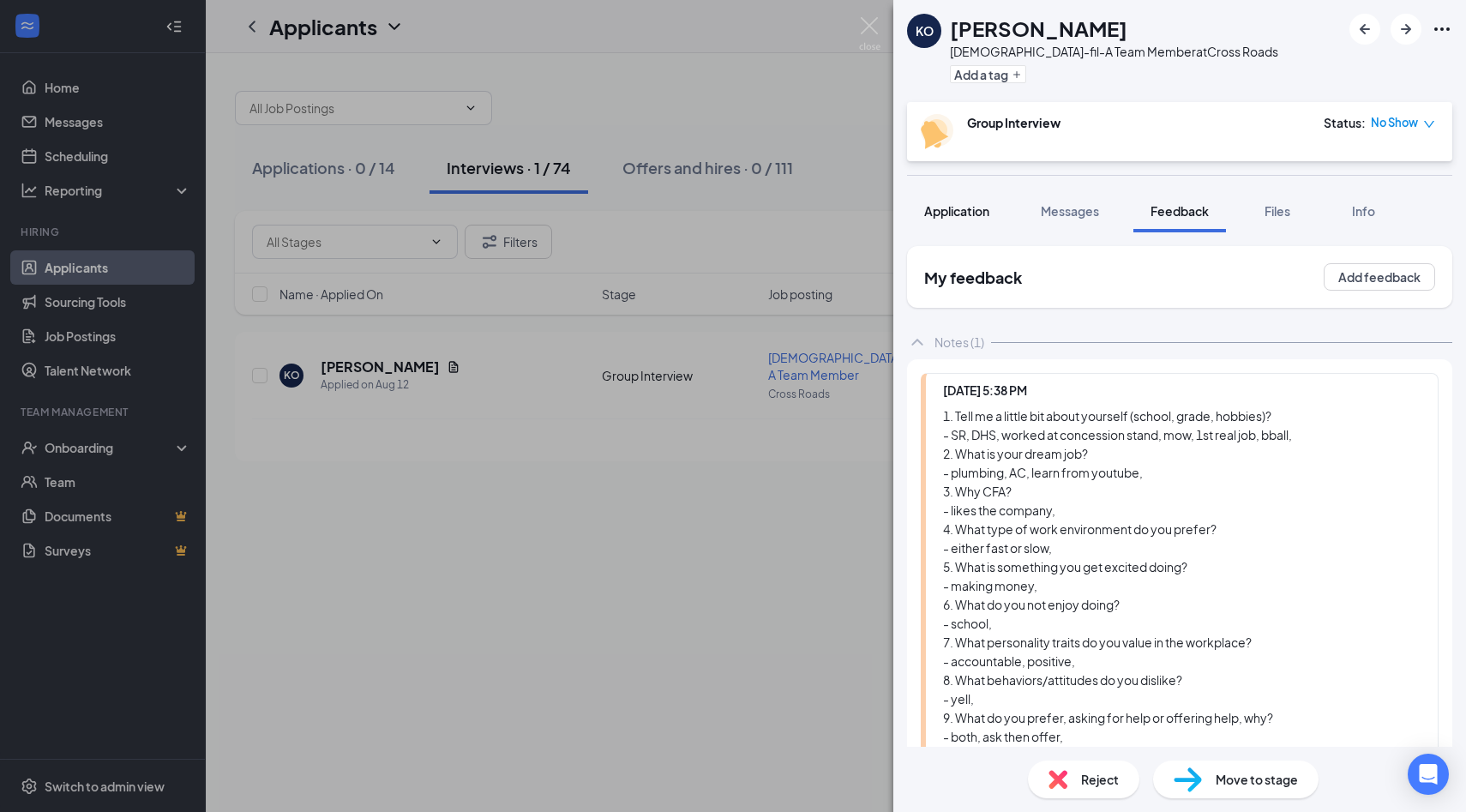
click at [987, 203] on span "Application" at bounding box center [957, 211] width 65 height 15
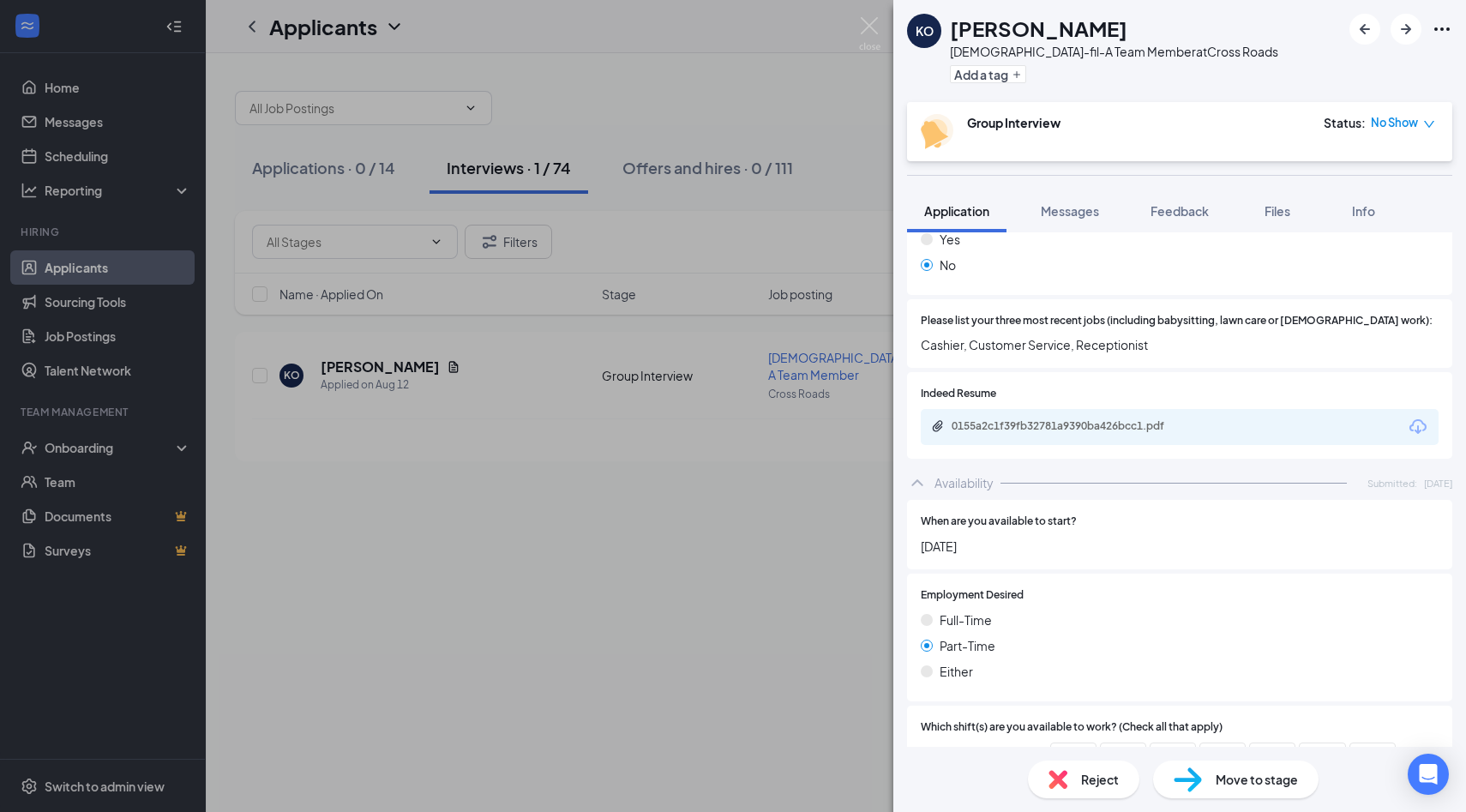
scroll to position [521, 0]
click at [1198, 205] on span "Feedback" at bounding box center [1180, 211] width 59 height 15
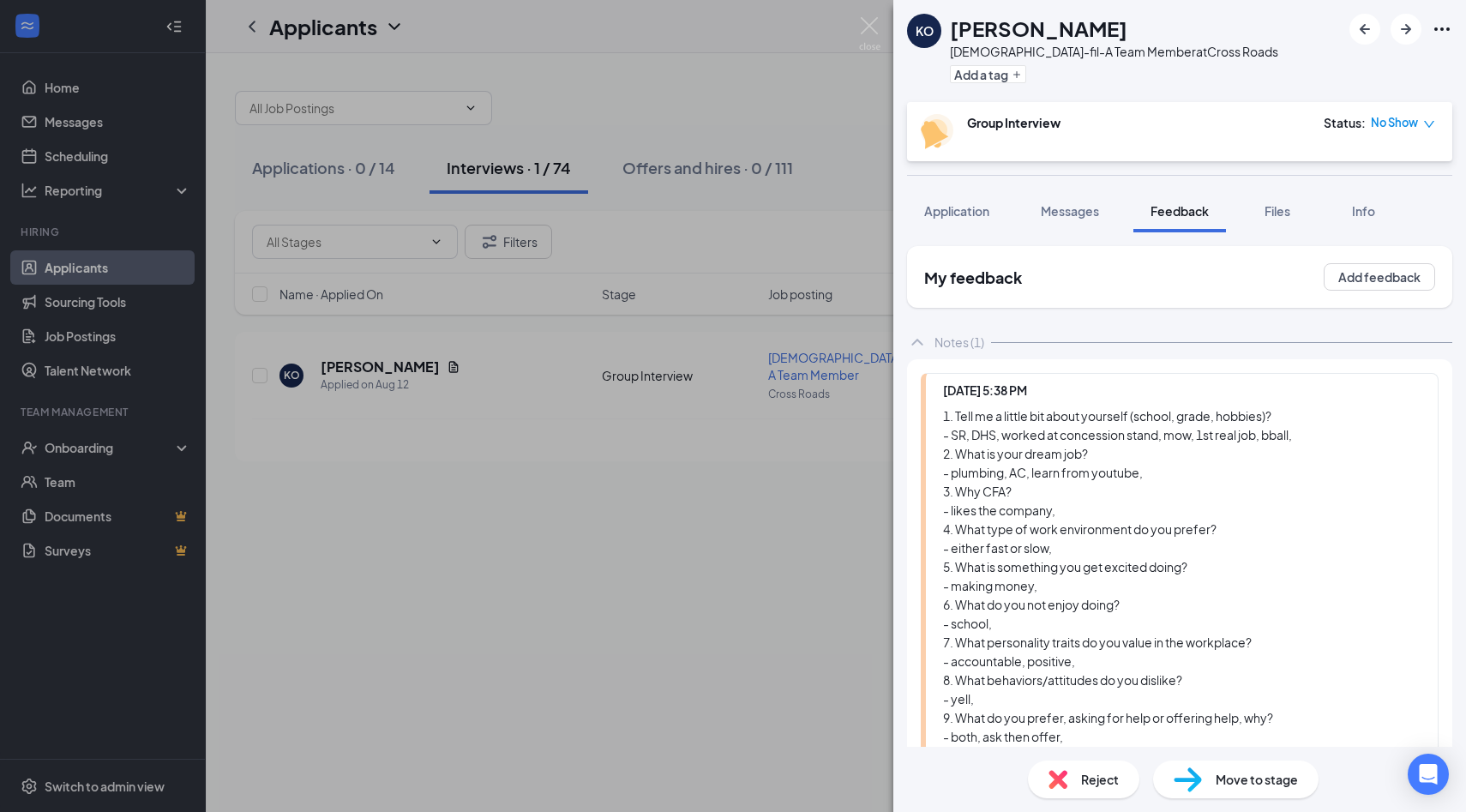
scroll to position [217, 0]
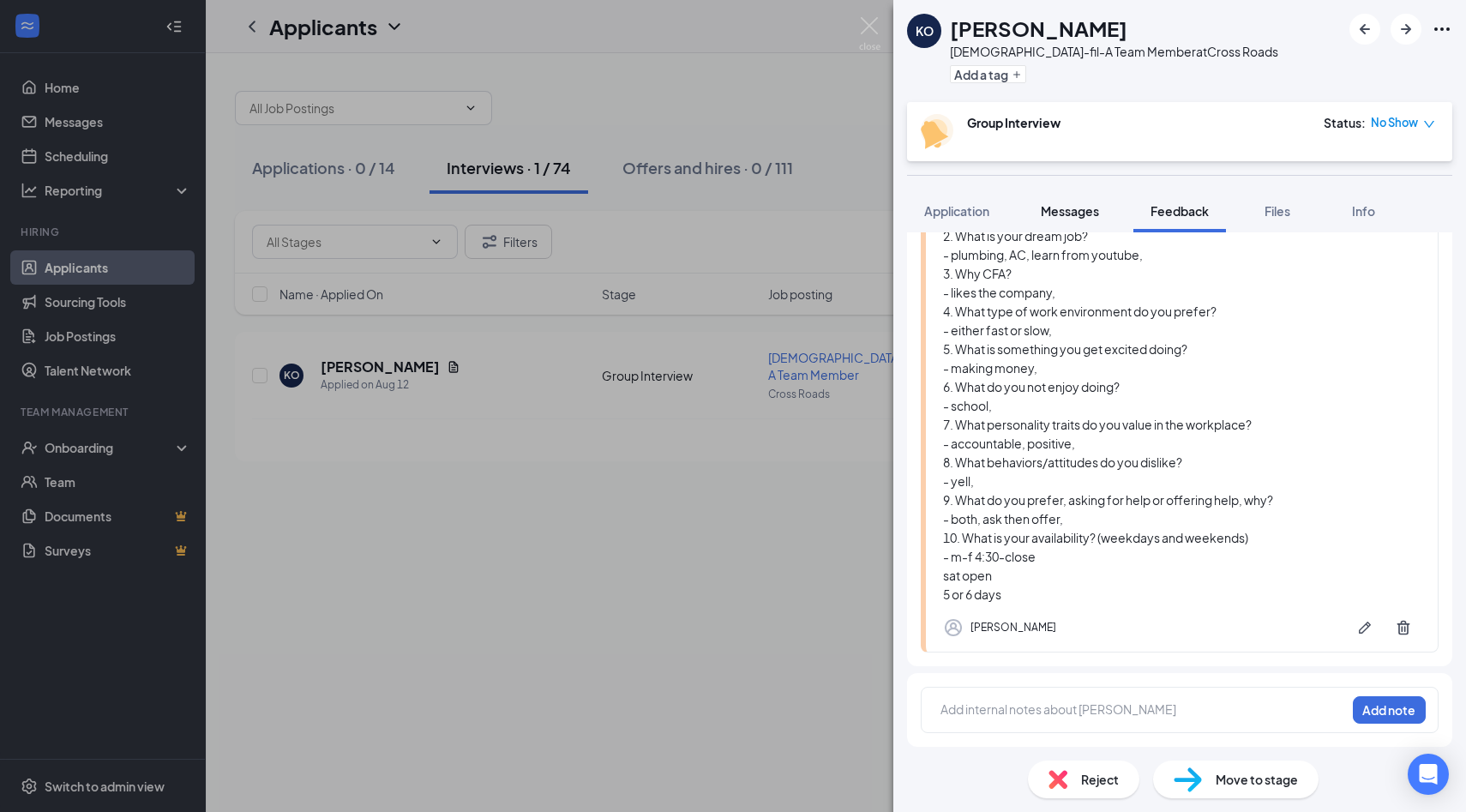
click at [1086, 214] on span "Messages" at bounding box center [1070, 211] width 59 height 15
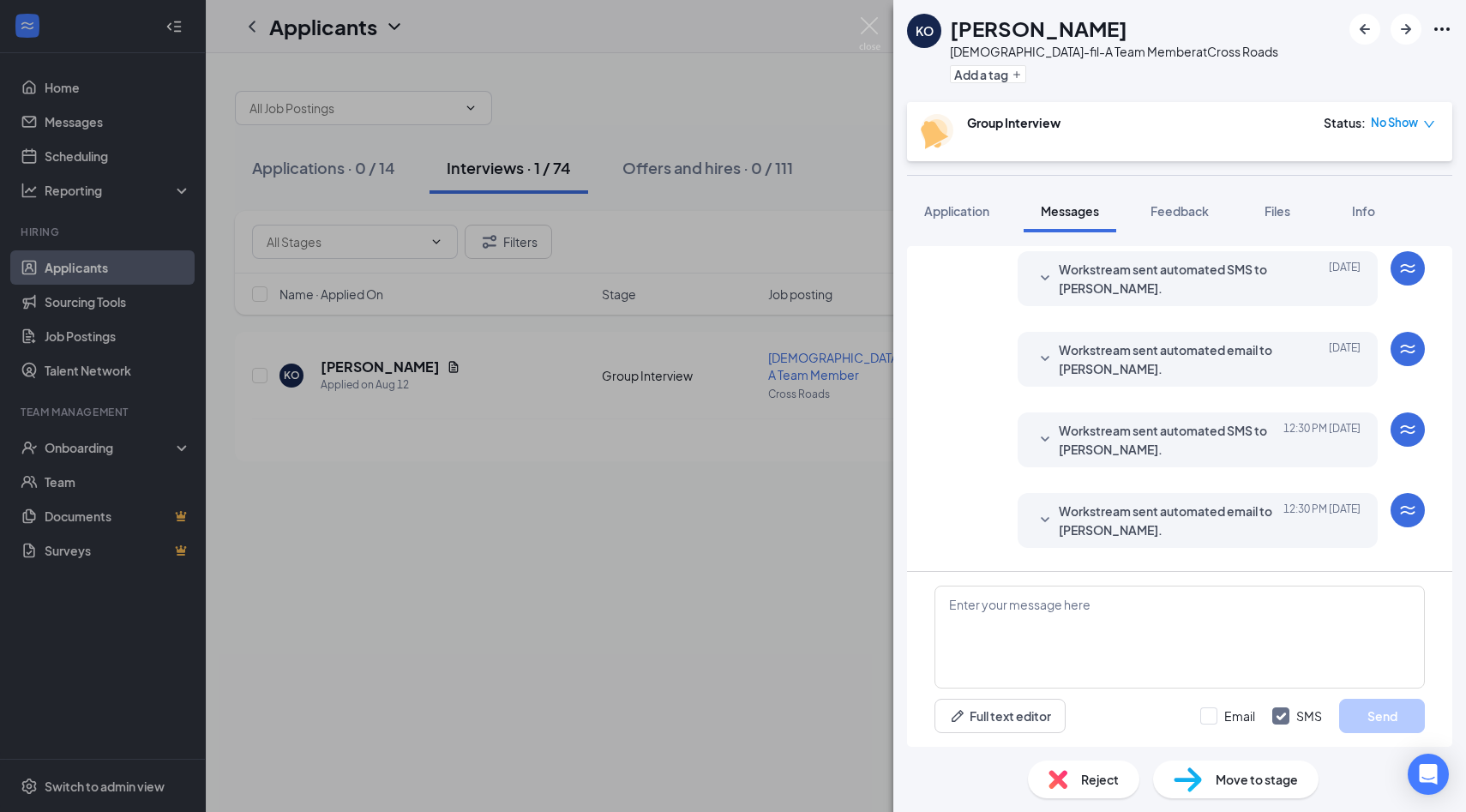
scroll to position [313, 0]
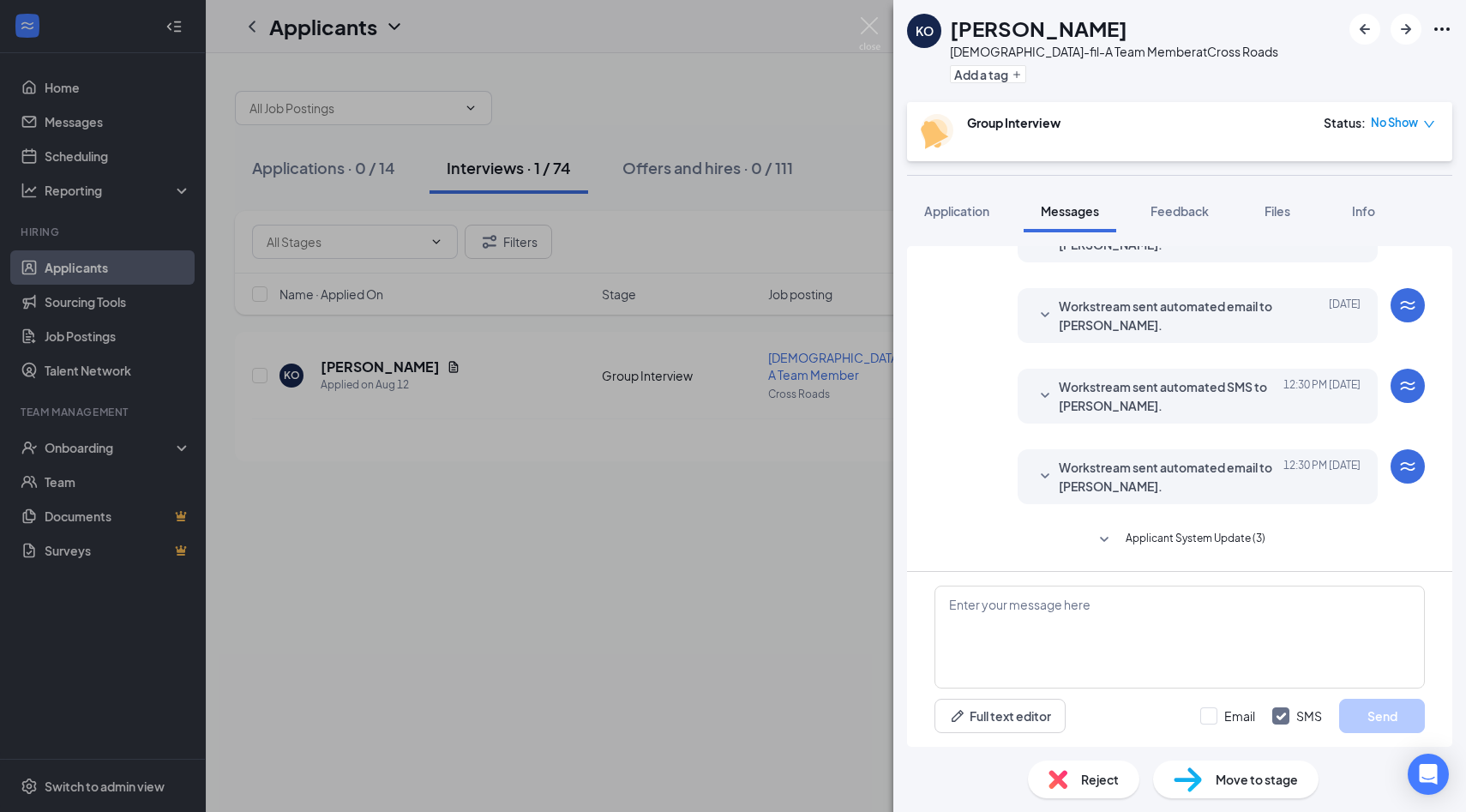
click at [1156, 471] on span "Workstream sent automated email to [PERSON_NAME]." at bounding box center [1170, 476] width 224 height 38
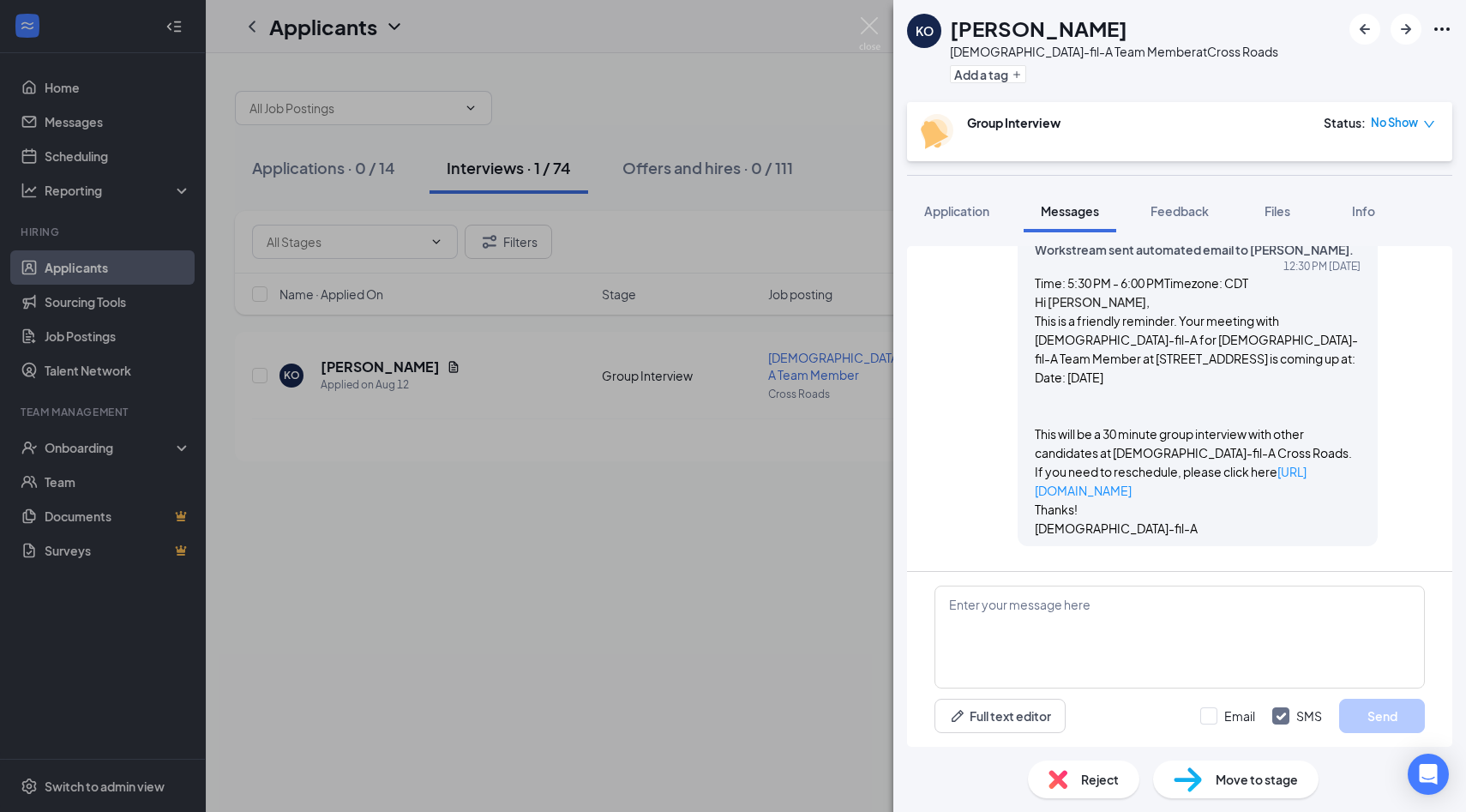
scroll to position [587, 0]
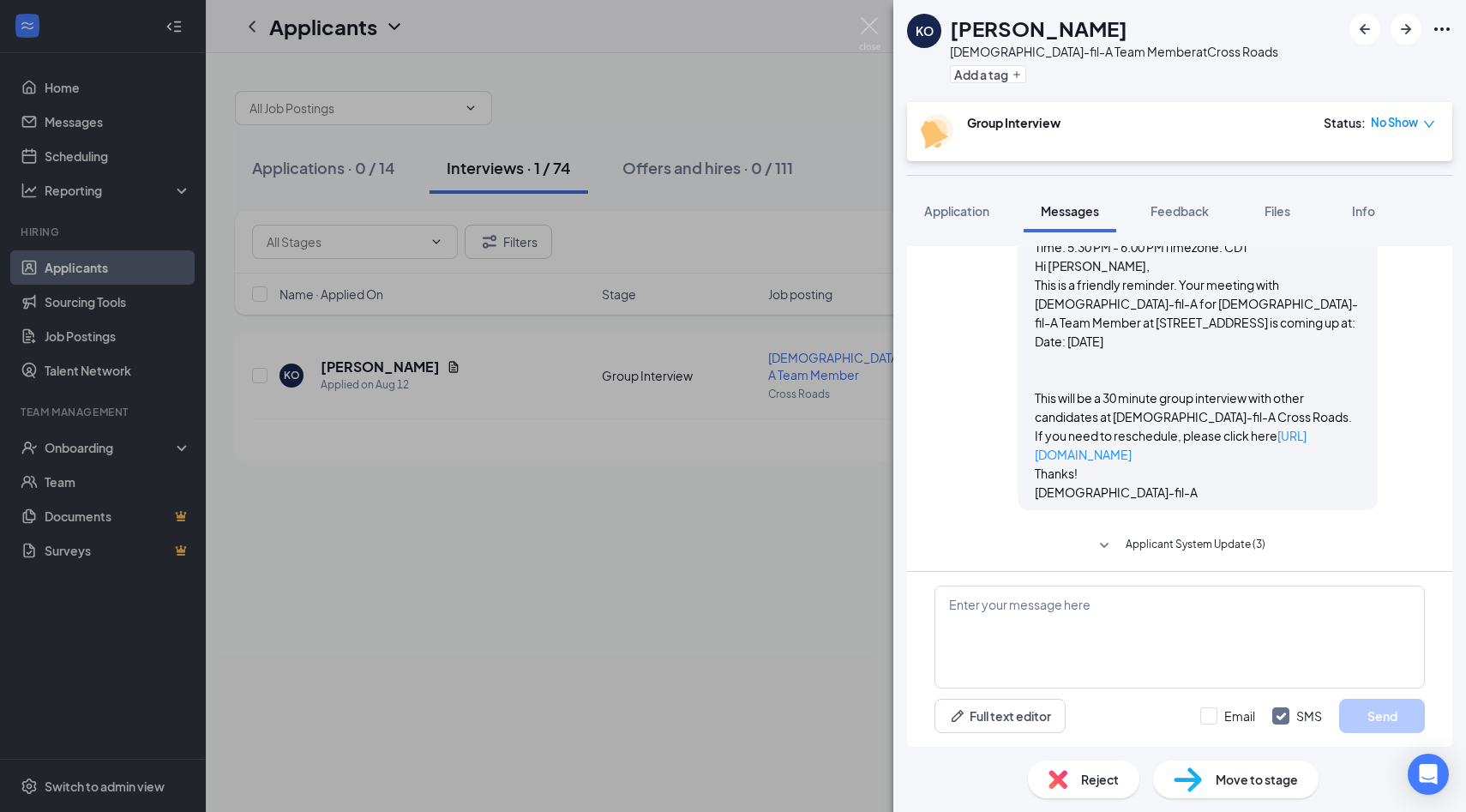
click at [1173, 536] on span "Applicant System Update (3)" at bounding box center [1196, 546] width 140 height 20
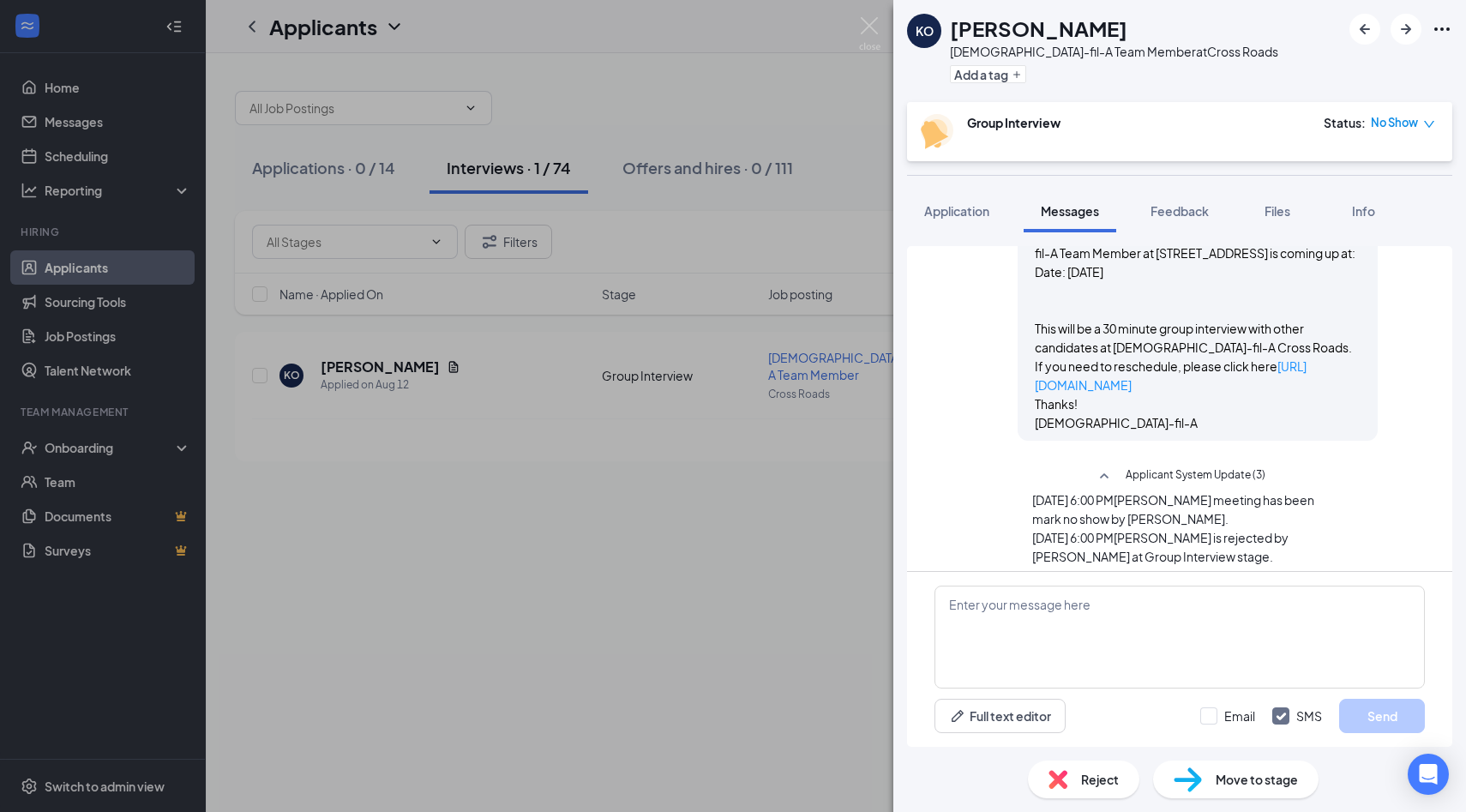
scroll to position [735, 0]
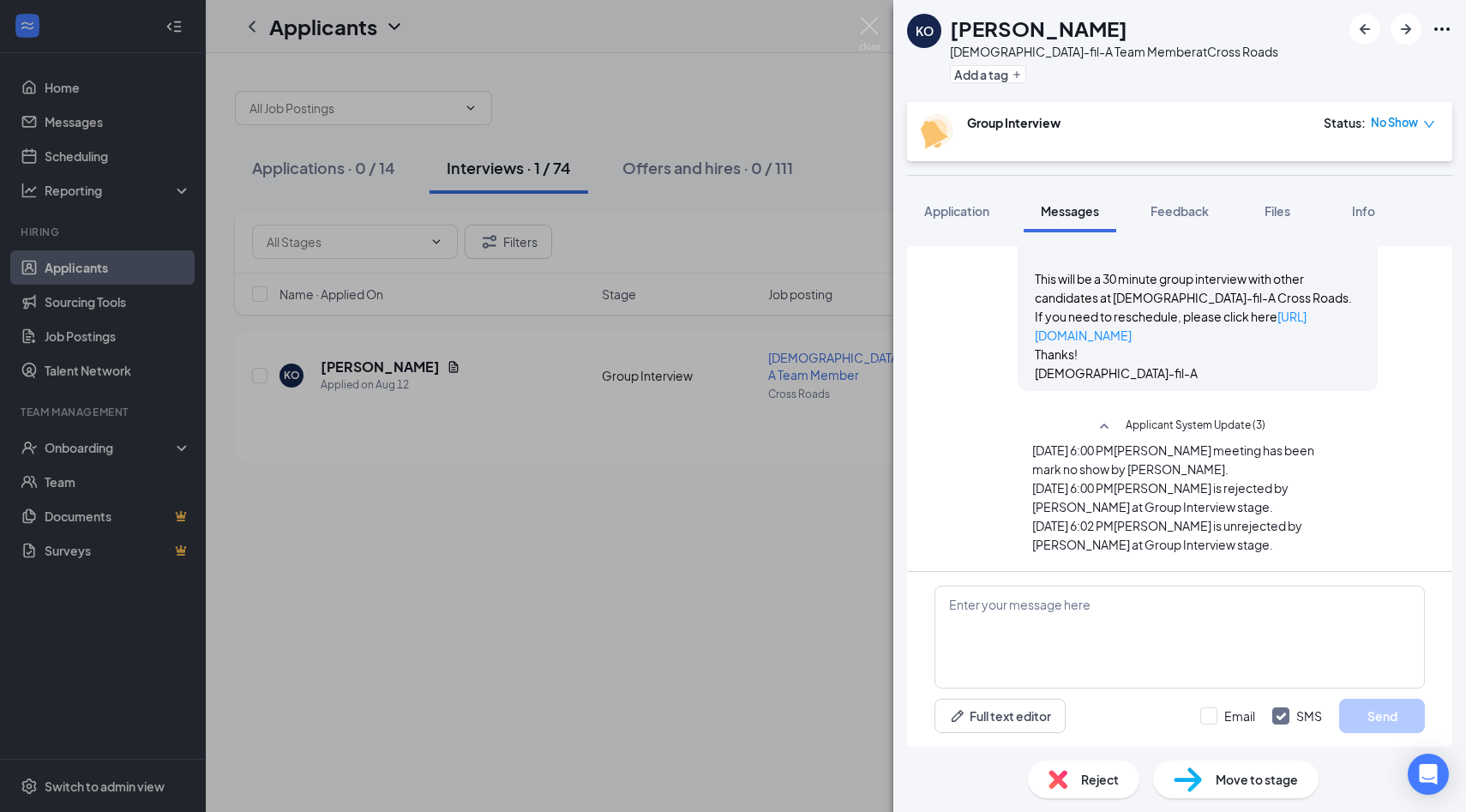
click at [1101, 772] on span "Reject" at bounding box center [1099, 779] width 38 height 19
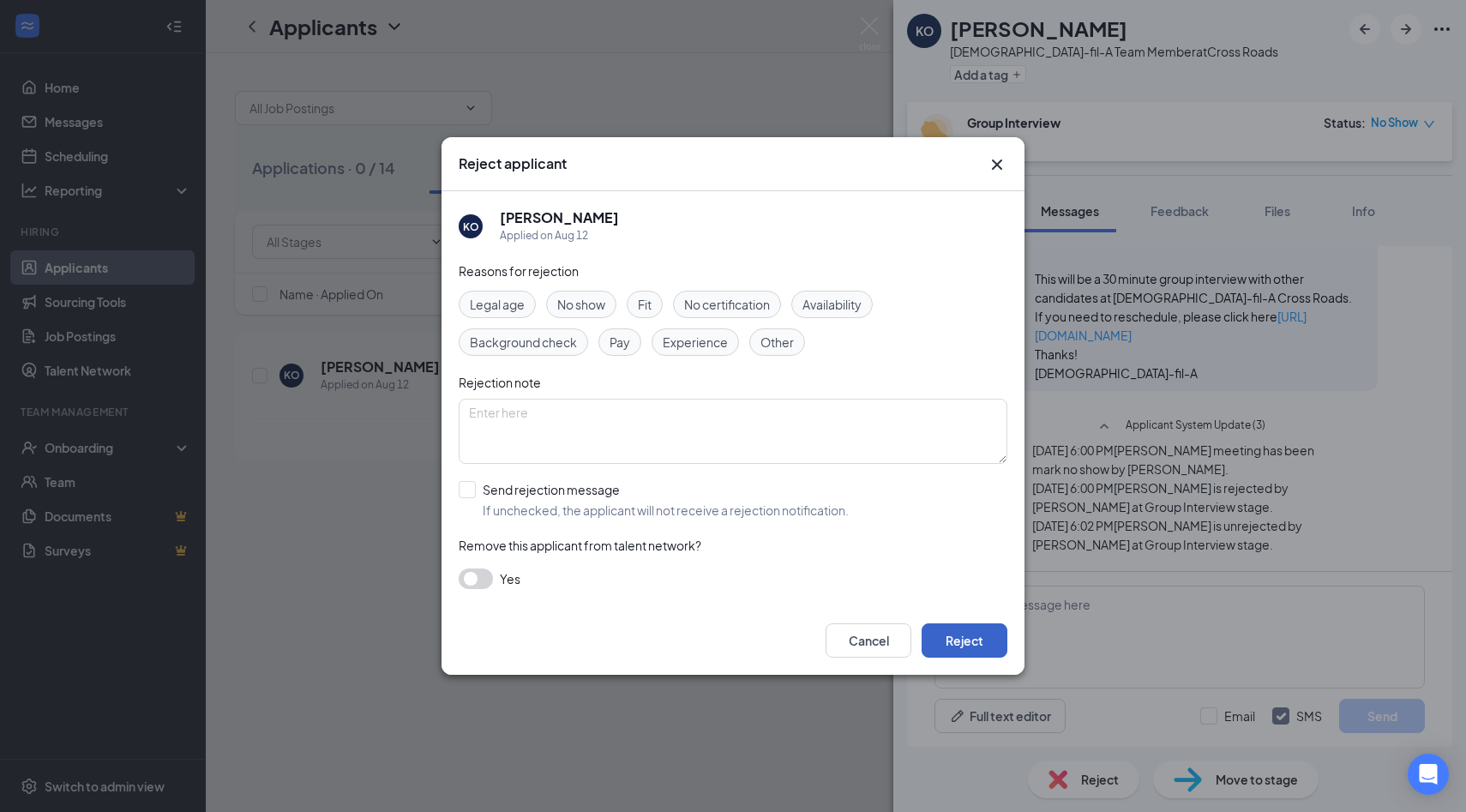
click at [978, 640] on button "Reject" at bounding box center [964, 641] width 86 height 35
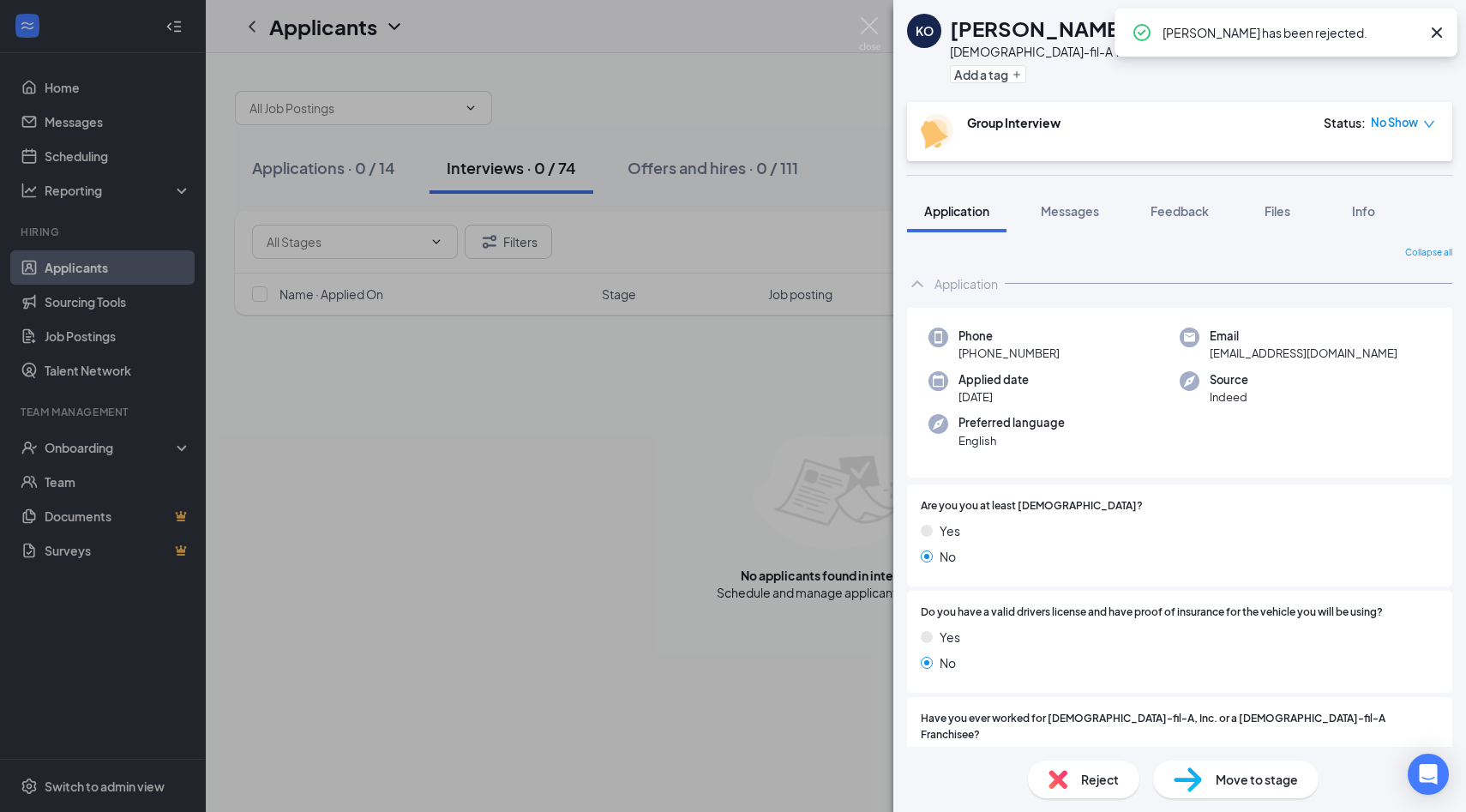
click at [810, 90] on div "KO [PERSON_NAME][DEMOGRAPHIC_DATA]-fil-A Team Member at Cross Roads Add a tag G…" at bounding box center [733, 406] width 1466 height 812
